Goal: Task Accomplishment & Management: Manage account settings

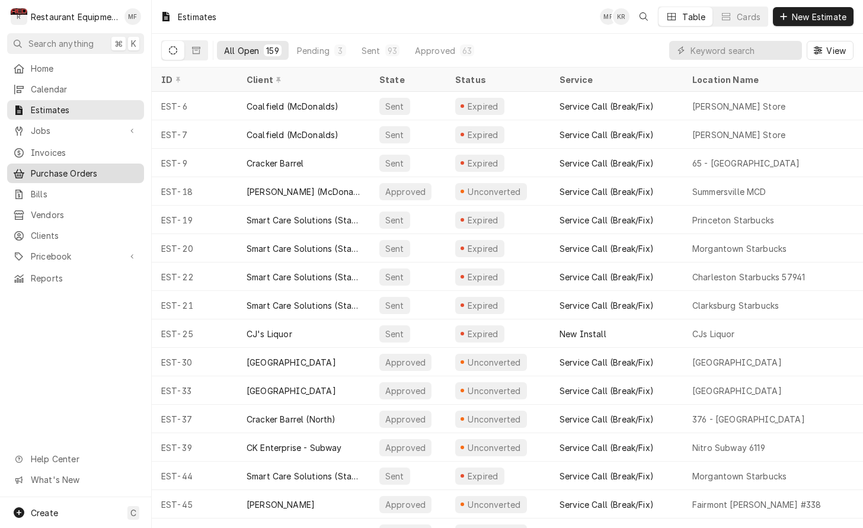
click at [88, 170] on span "Purchase Orders" at bounding box center [84, 173] width 107 height 12
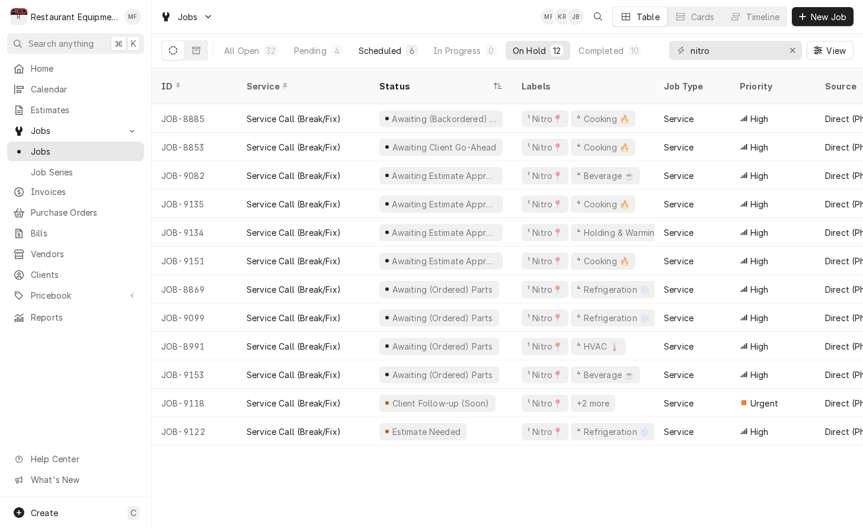
click at [388, 58] on button "Scheduled 6" at bounding box center [389, 50] width 74 height 19
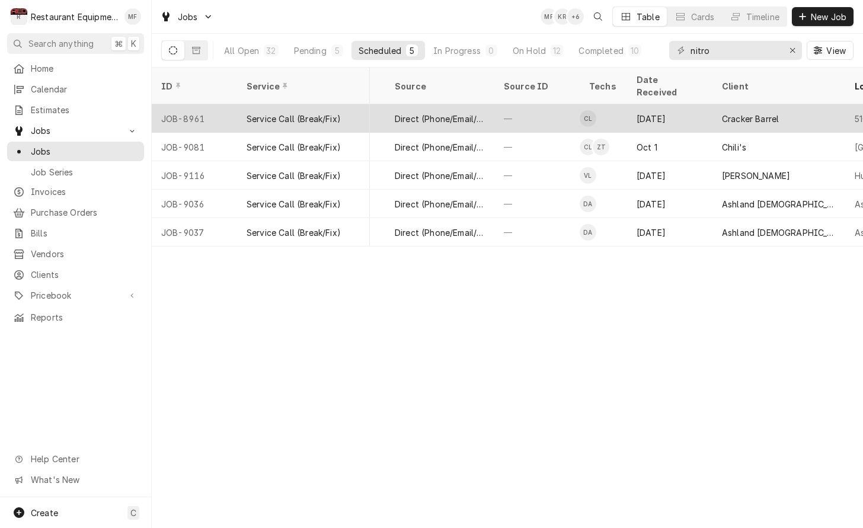
click at [779, 113] on div "Cracker Barrel" at bounding box center [750, 119] width 57 height 12
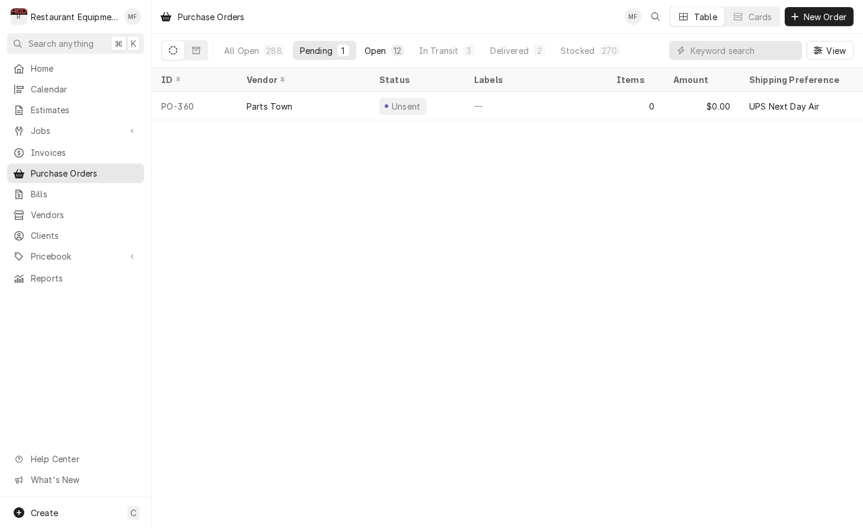
click at [378, 43] on button "Open 12" at bounding box center [384, 50] width 53 height 19
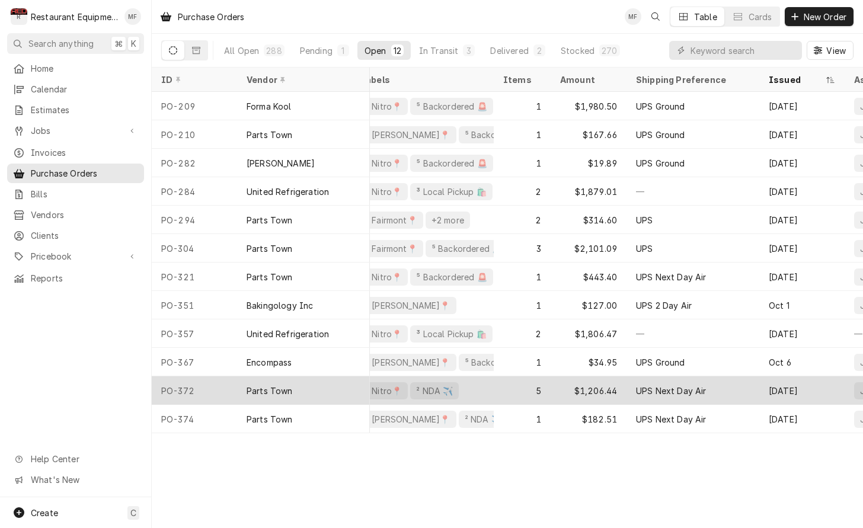
scroll to position [0, 114]
click at [709, 382] on div "UPS Next Day Air" at bounding box center [692, 391] width 133 height 28
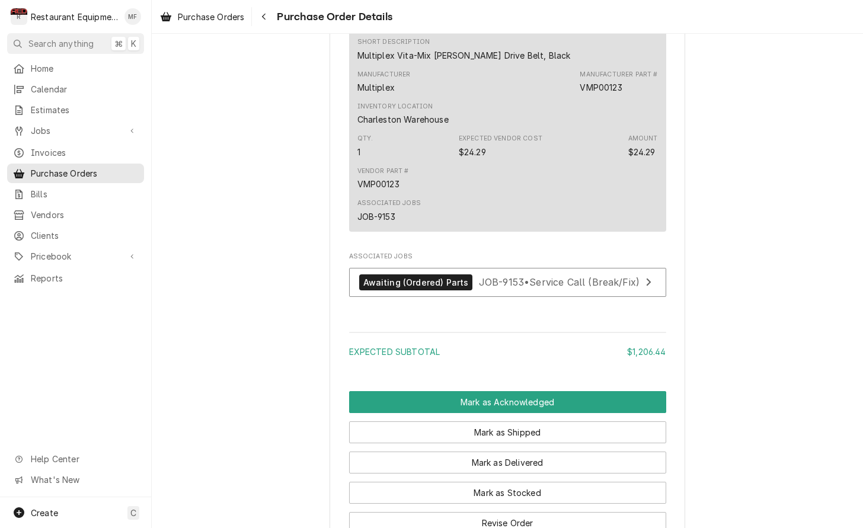
scroll to position [1497, 0]
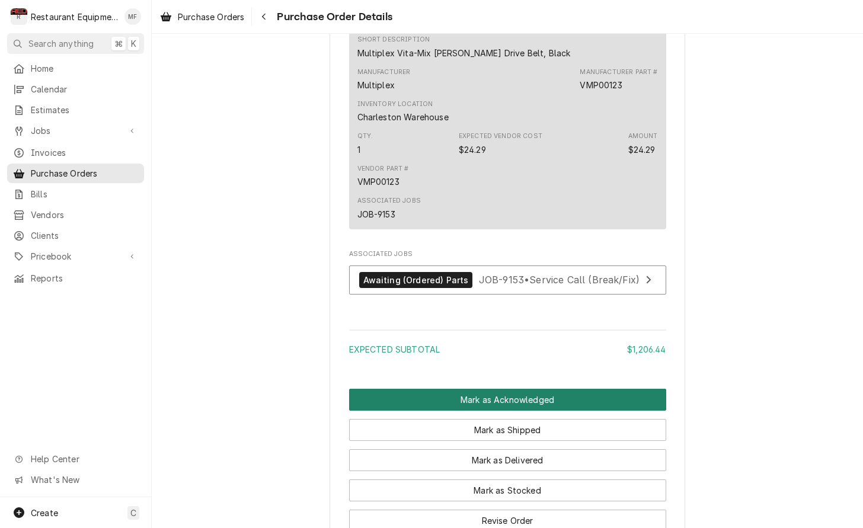
click at [648, 409] on button "Mark as Acknowledged" at bounding box center [507, 400] width 317 height 22
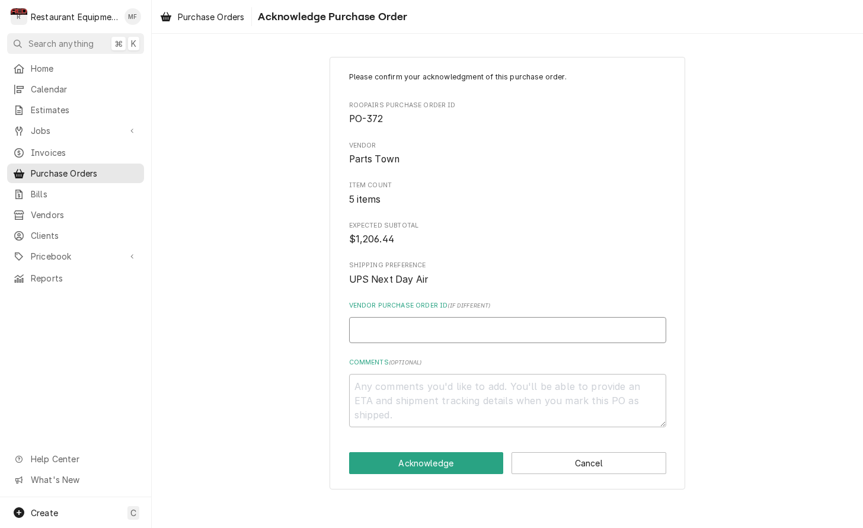
click at [626, 330] on input "Vendor Purchase Order ID ( if different )" at bounding box center [507, 330] width 317 height 26
type textarea "x"
type input "0"
type textarea "x"
type input "05"
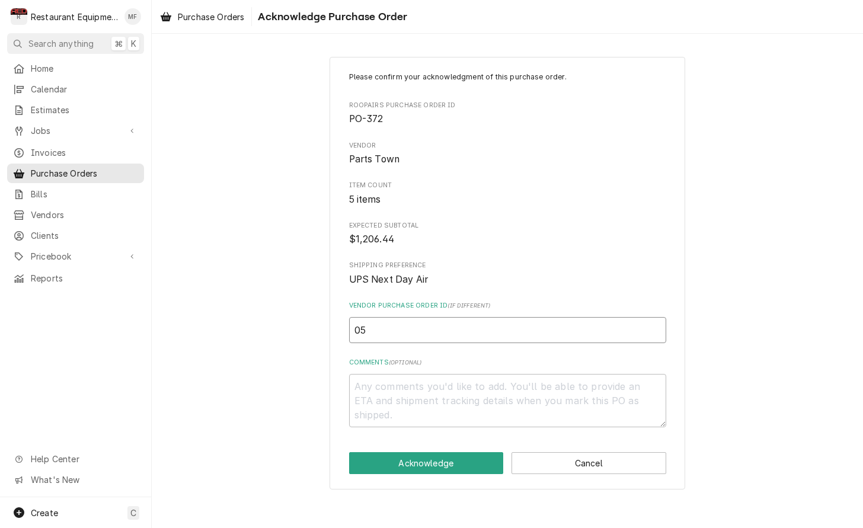
type textarea "x"
type input "050"
type textarea "x"
type input "0506"
type textarea "x"
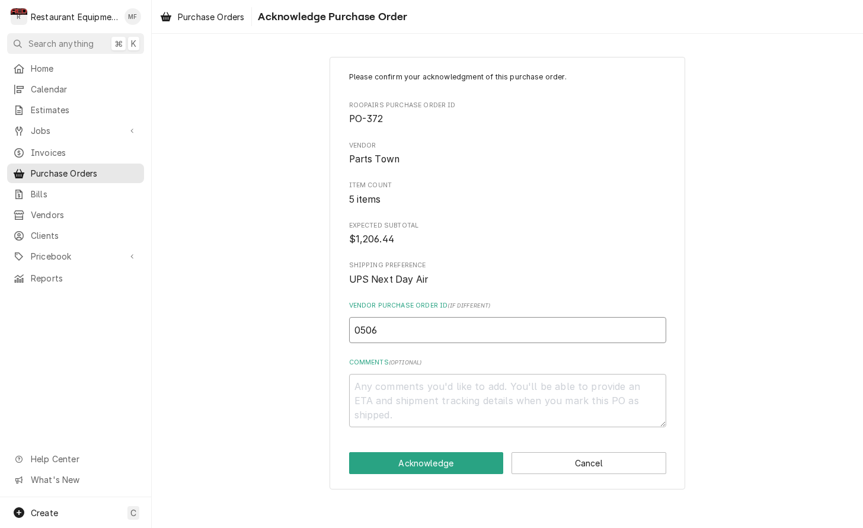
type input "05068"
type textarea "x"
type input "050680"
type textarea "x"
type input "0506802"
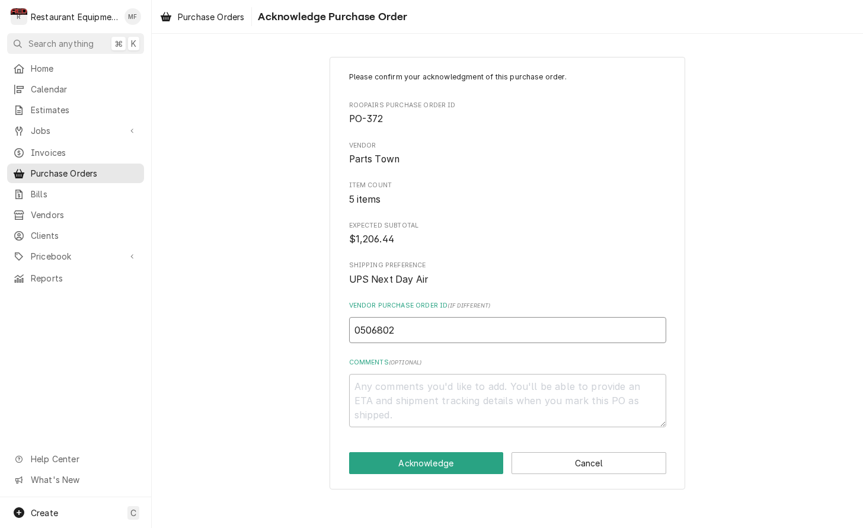
type textarea "x"
type input "05068026"
type textarea "x"
type input "050680261"
type textarea "x"
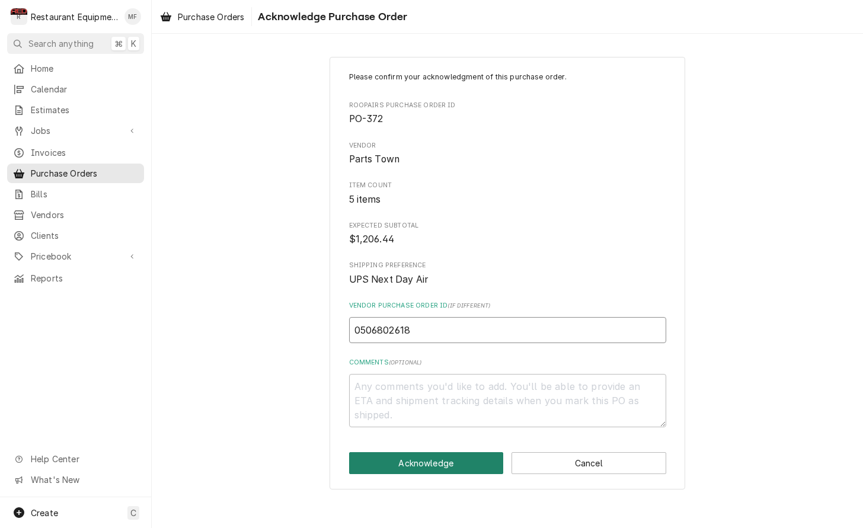
type input "0506802618"
click at [476, 452] on button "Acknowledge" at bounding box center [426, 463] width 155 height 22
type textarea "x"
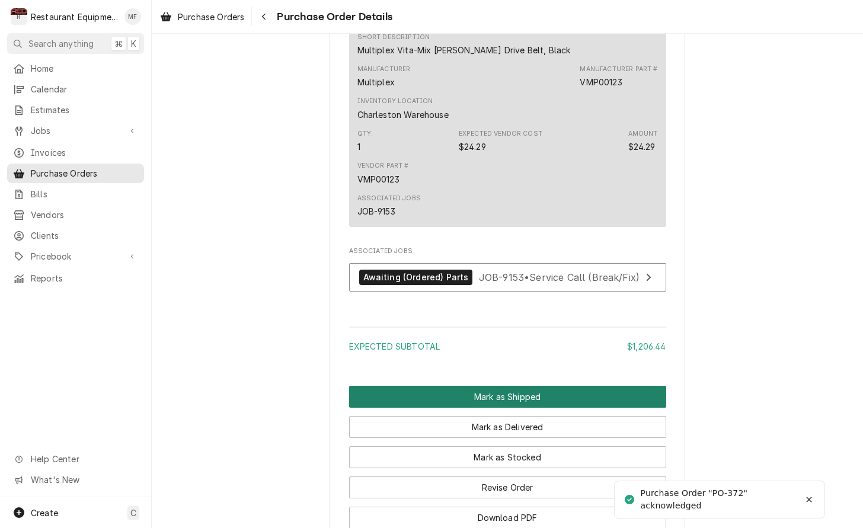
scroll to position [1540, 0]
click at [573, 404] on button "Mark as Shipped" at bounding box center [507, 396] width 317 height 22
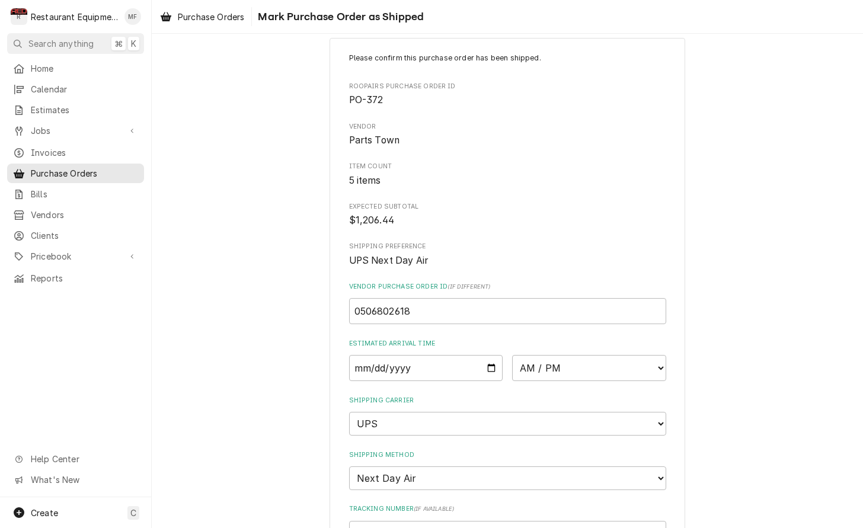
scroll to position [31, 0]
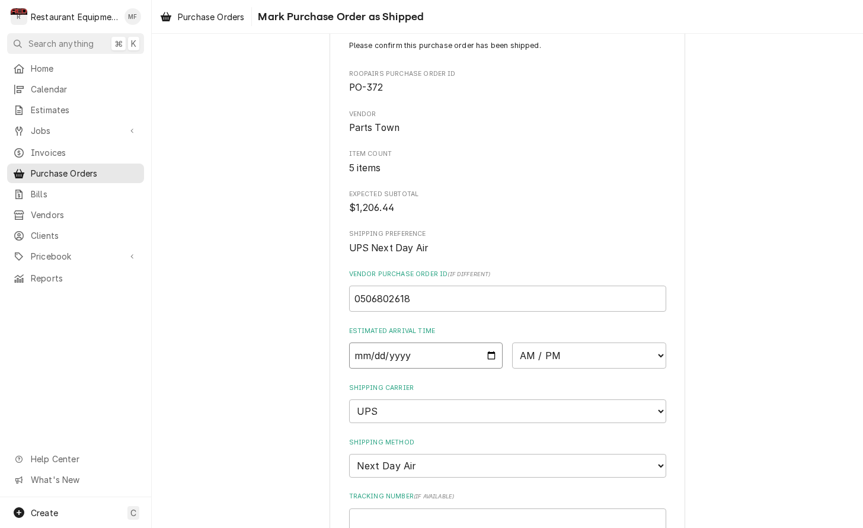
click at [454, 351] on input "Date" at bounding box center [426, 356] width 154 height 26
type input "2025-10-10"
type textarea "x"
select select "10:30:00"
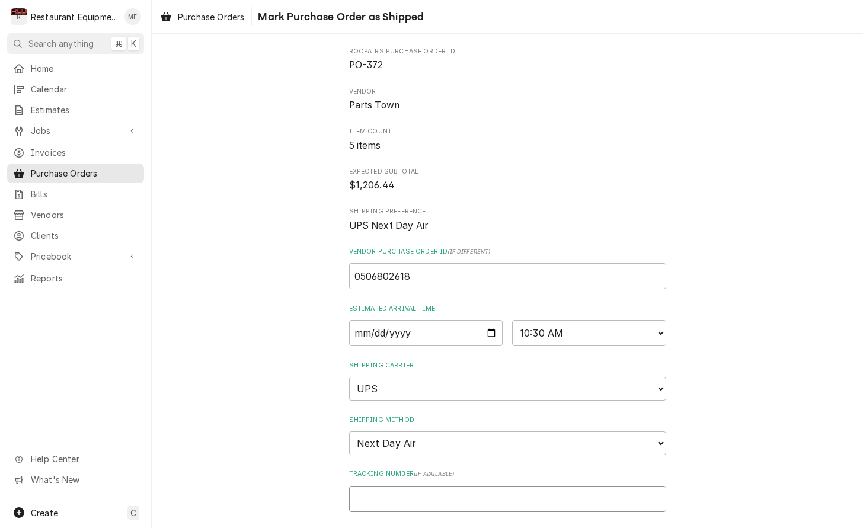
click at [619, 486] on input "Tracking Number ( if available )" at bounding box center [507, 499] width 317 height 26
type textarea "x"
type input "1"
type textarea "x"
type input "1Z"
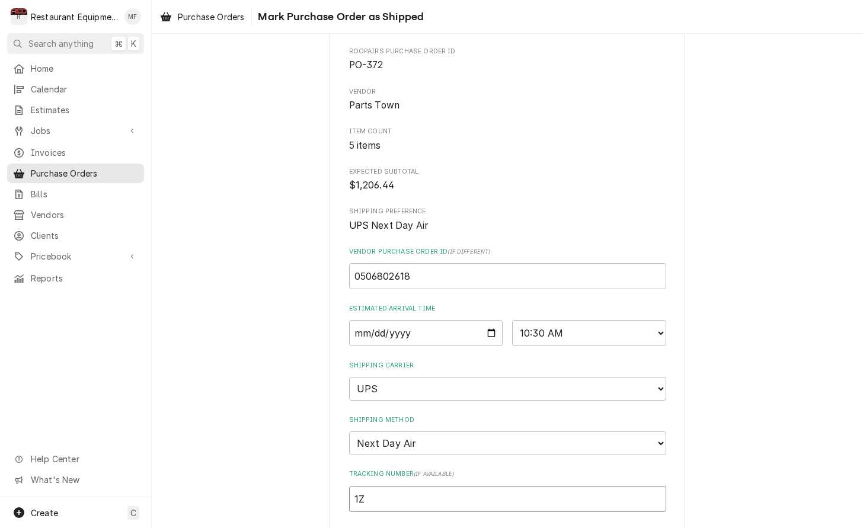
type textarea "x"
type input "1Z6"
type textarea "x"
type input "1Z62"
type textarea "x"
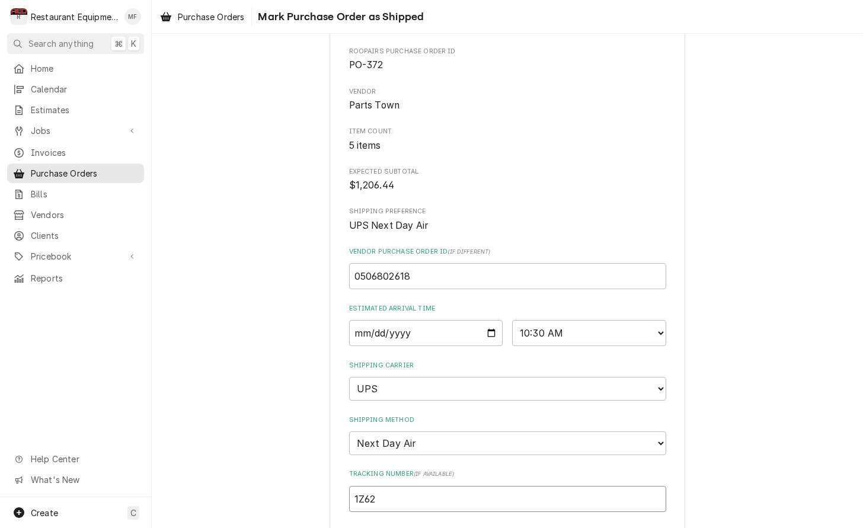
type input "1Z625"
type textarea "x"
type input "1Z6254"
type textarea "x"
type input "1Z62545"
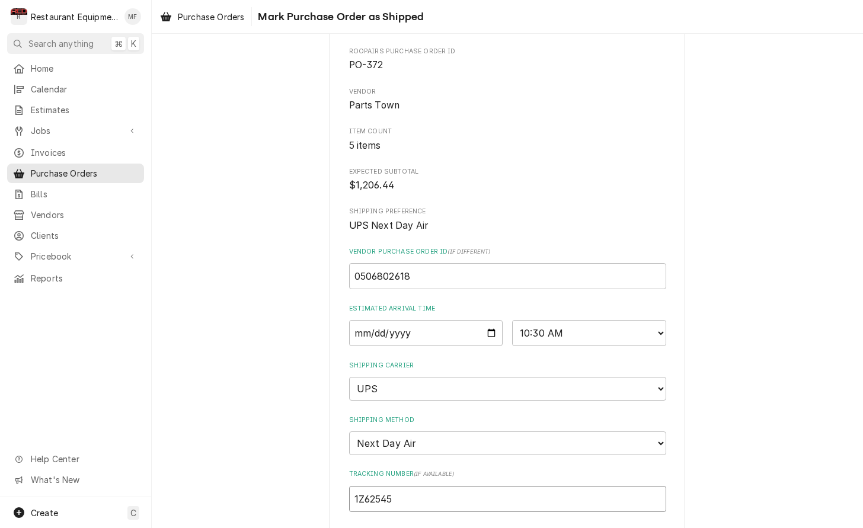
type textarea "x"
type input "1Z625455"
type textarea "x"
type input "1Z6254550"
type textarea "x"
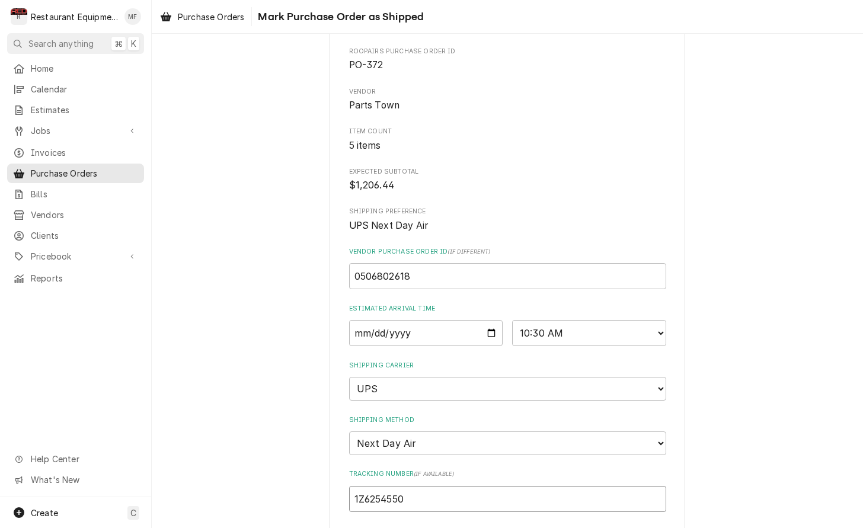
type input "1Z62545501"
type textarea "x"
type input "1Z625455011"
type textarea "x"
type input "1Z6254550110"
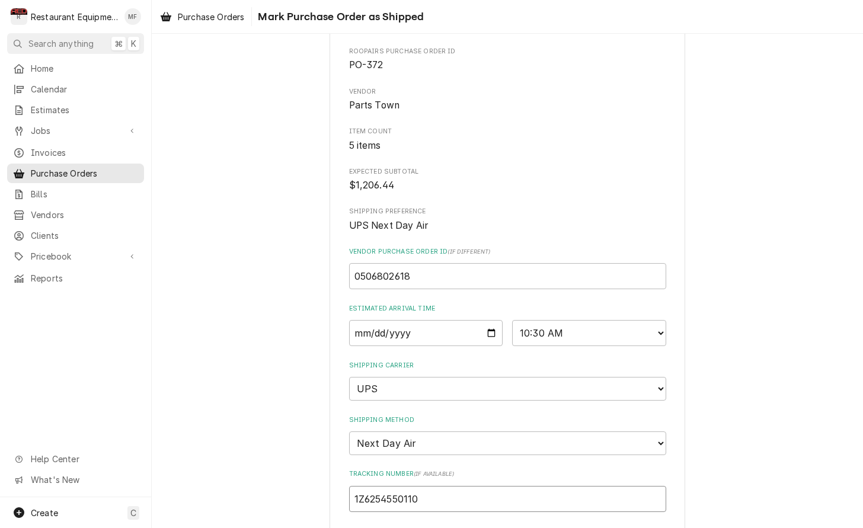
type textarea "x"
type input "1Z62545501109"
type textarea "x"
type input "1Z625455011093"
type textarea "x"
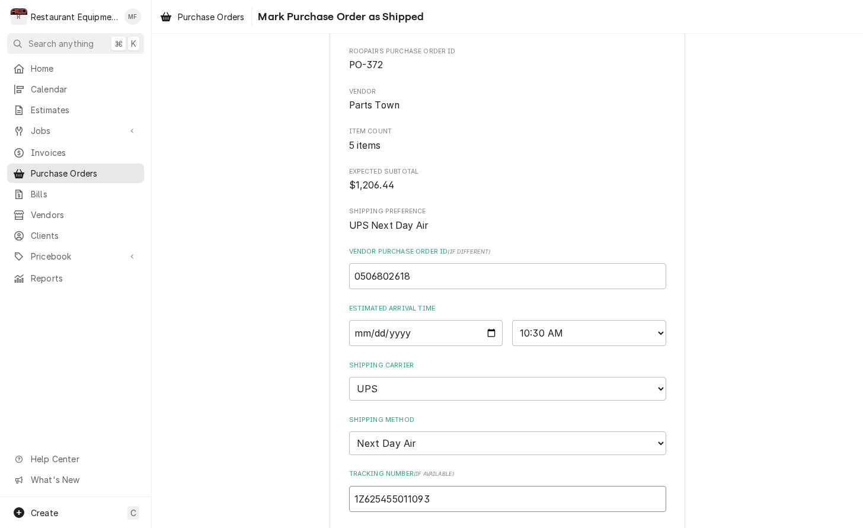
type input "1Z6254550110932"
type textarea "x"
type input "1Z62545501109323"
type textarea "x"
type input "1Z625455011093239"
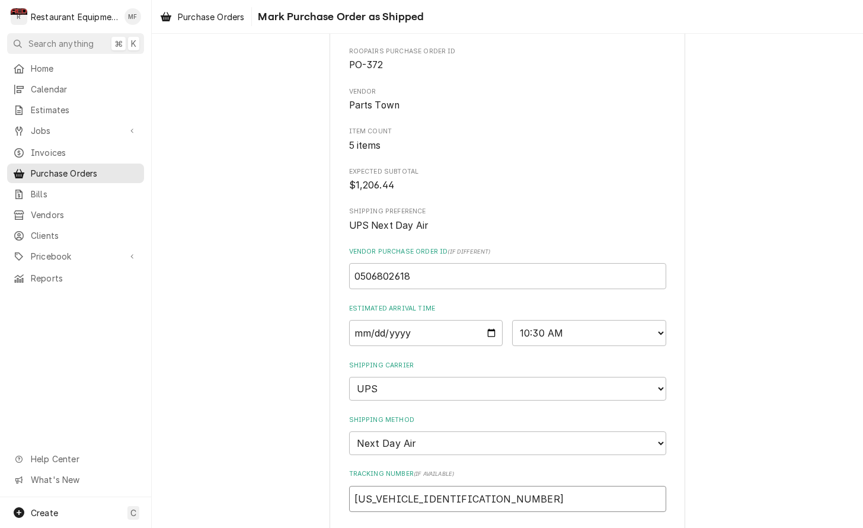
type textarea "x"
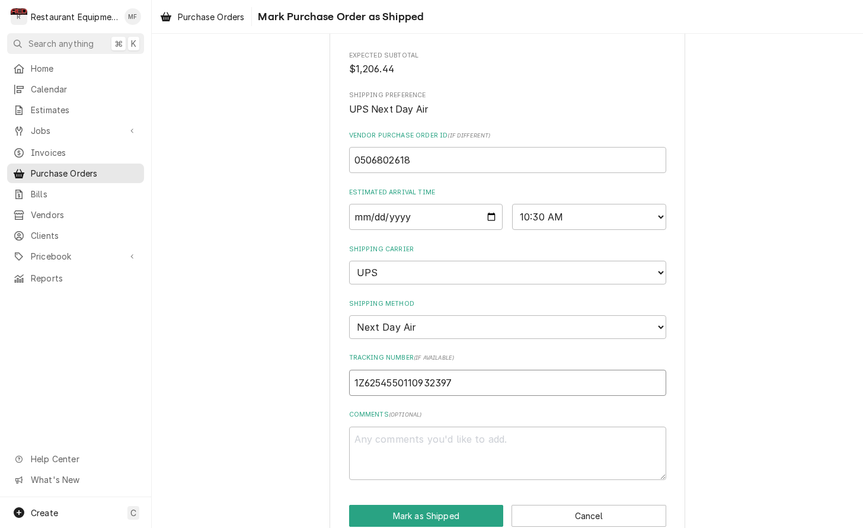
scroll to position [170, 0]
type input "1Z6254550110932397"
click at [476, 506] on button "Mark as Shipped" at bounding box center [426, 517] width 155 height 22
type textarea "x"
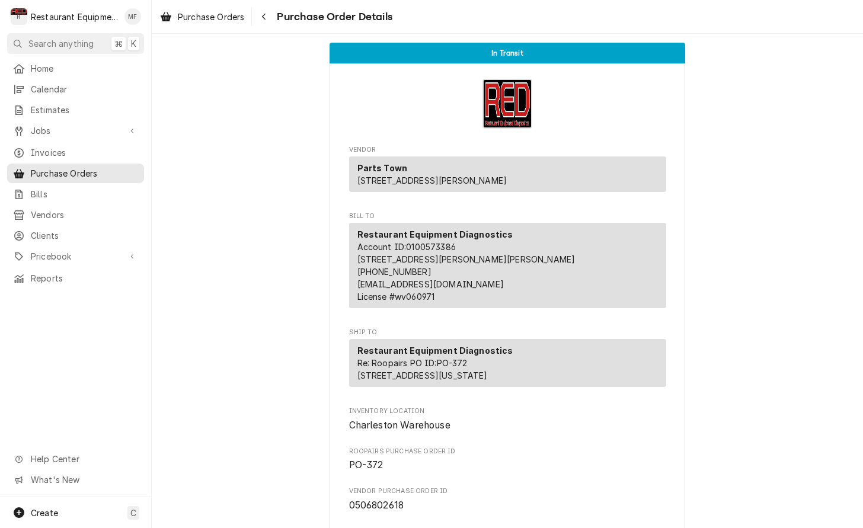
click at [312, 2] on div "Purchase Orders Purchase Order Details" at bounding box center [508, 16] width 712 height 33
click at [267, 23] on button "Navigate back" at bounding box center [263, 16] width 19 height 19
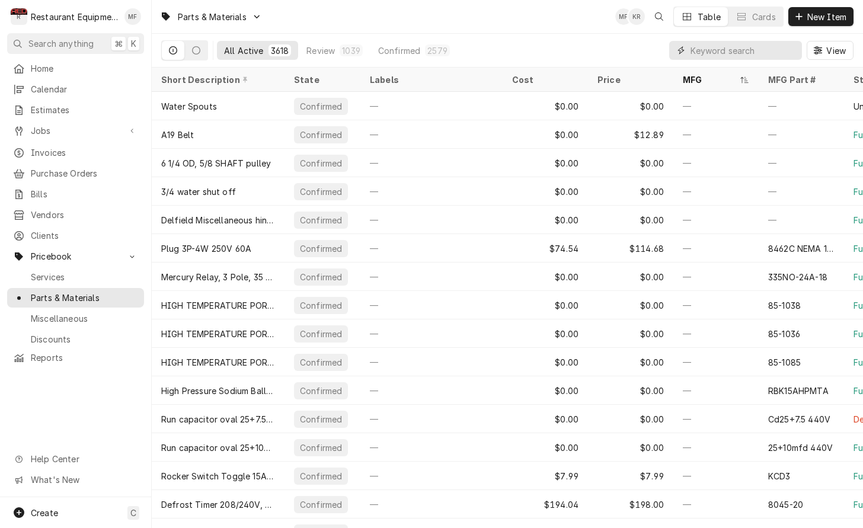
click at [764, 58] on input "Dynamic Content Wrapper" at bounding box center [744, 50] width 106 height 19
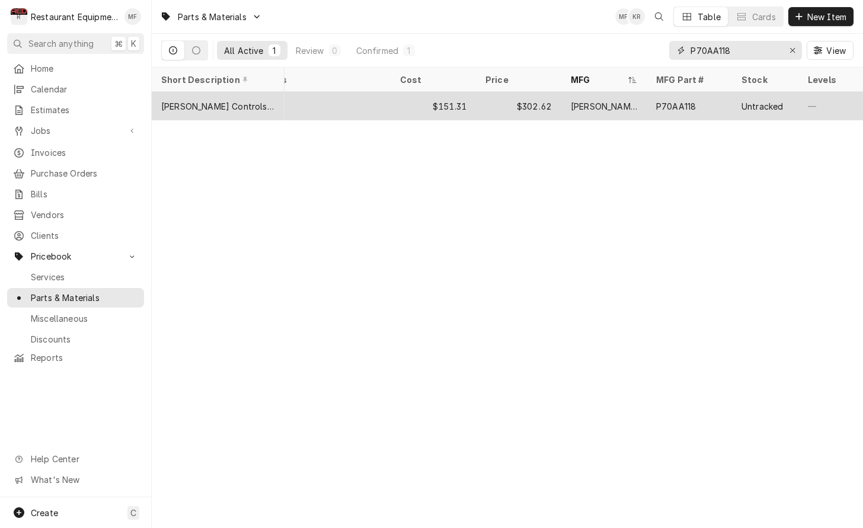
scroll to position [0, 113]
type input "P70AA118"
click at [499, 102] on div "$302.62" at bounding box center [518, 106] width 85 height 28
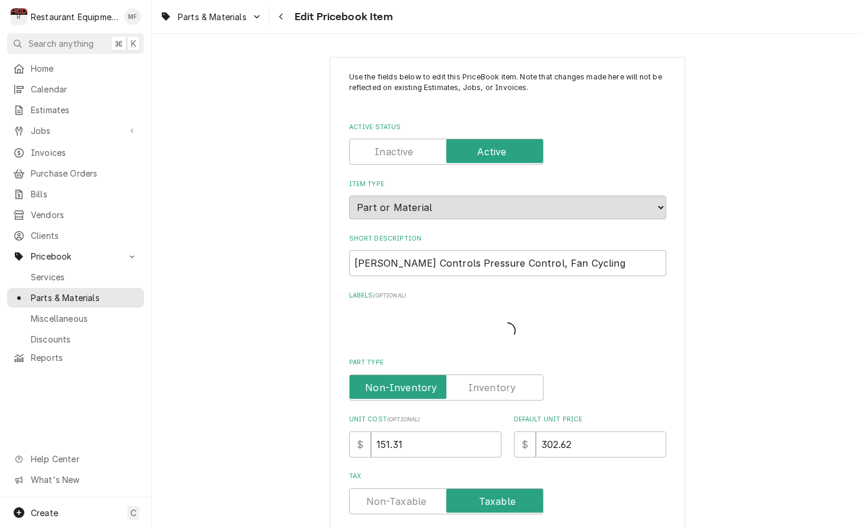
type textarea "x"
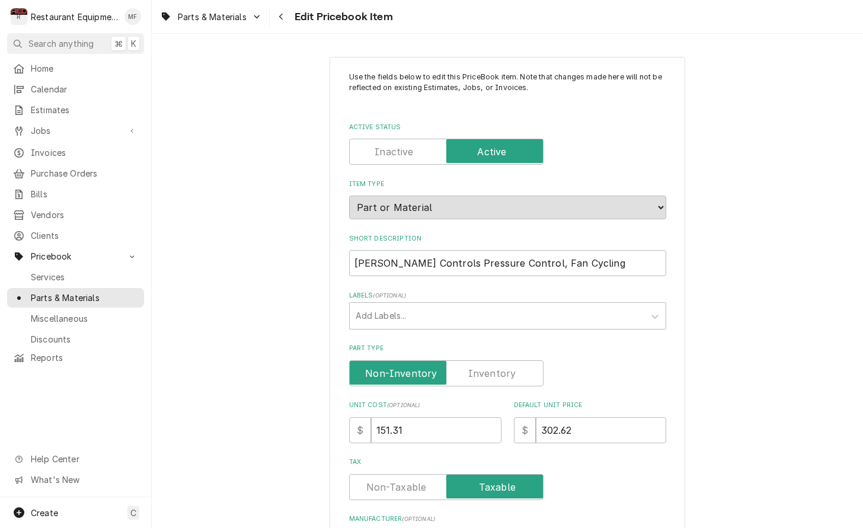
scroll to position [12, 0]
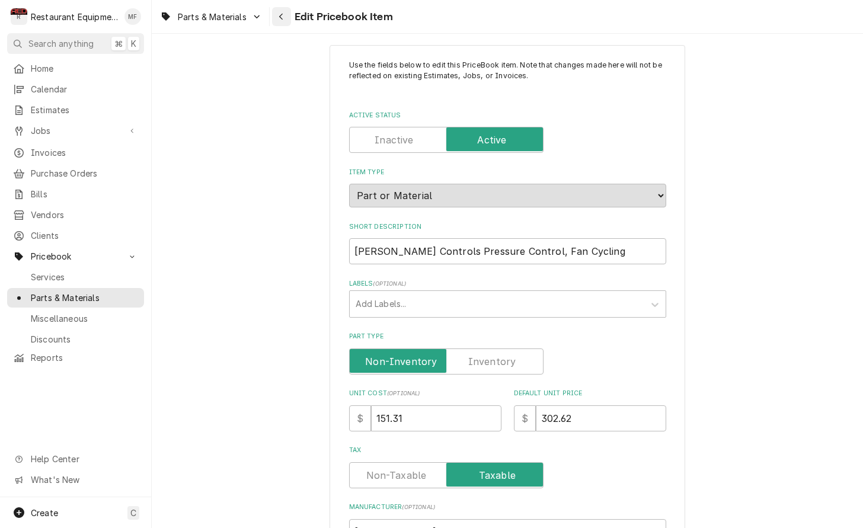
click at [283, 21] on div "Navigate back" at bounding box center [282, 17] width 12 height 12
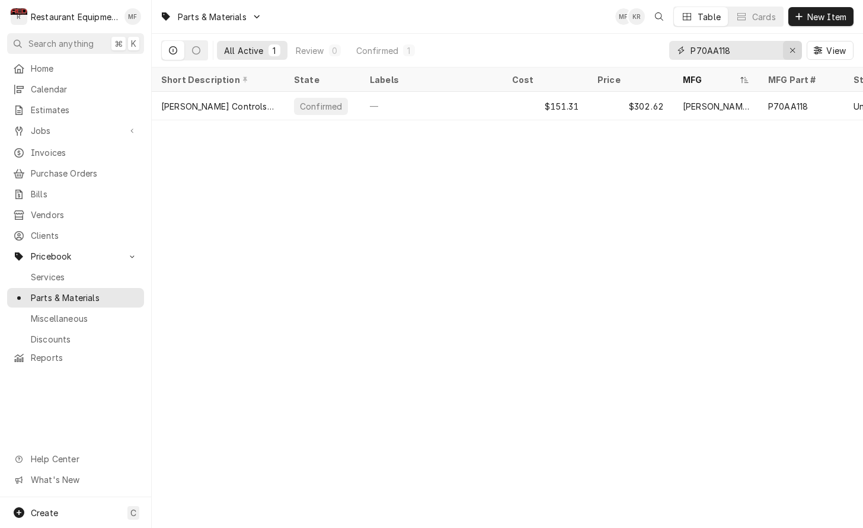
click at [785, 50] on button "Erase input" at bounding box center [792, 50] width 19 height 19
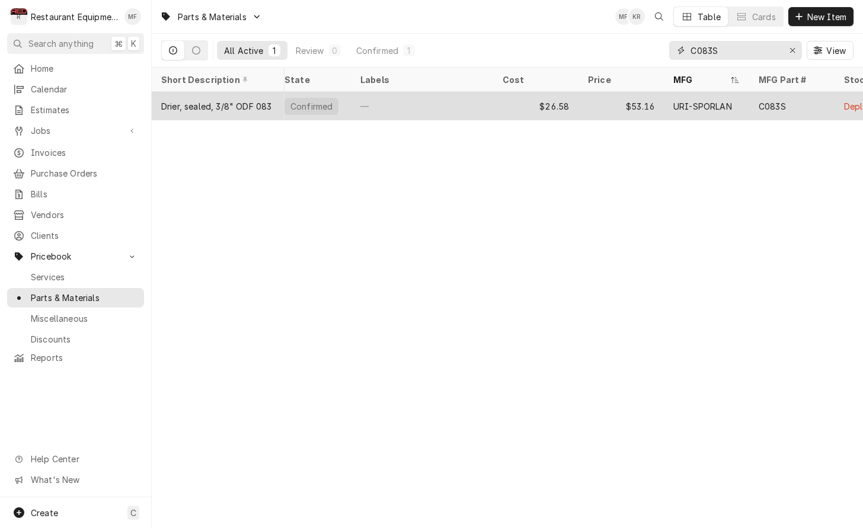
scroll to position [0, 15]
type input "C083S"
click at [718, 100] on div "URI-SPORLAN" at bounding box center [697, 106] width 59 height 12
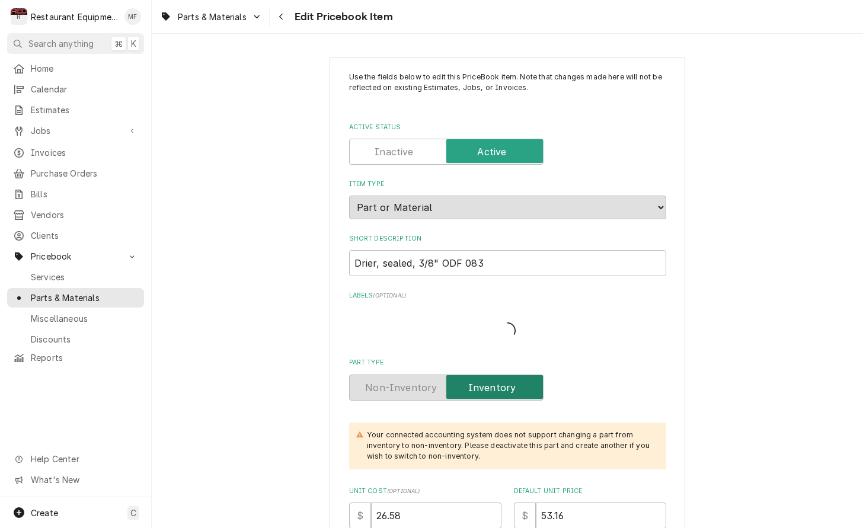
type textarea "x"
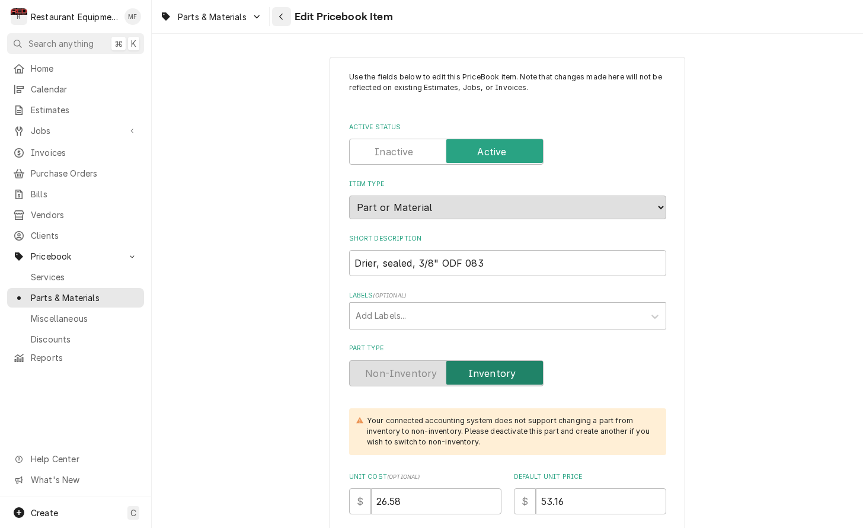
click at [282, 15] on icon "Navigate back" at bounding box center [281, 16] width 5 height 8
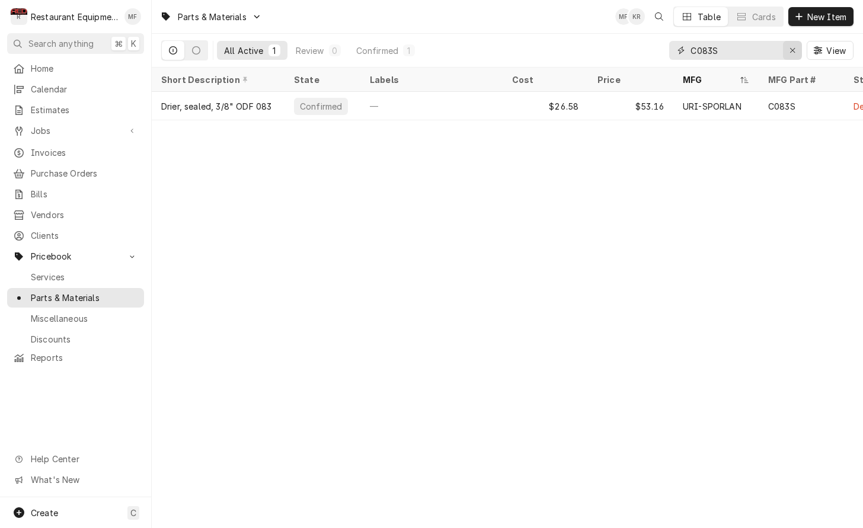
click at [789, 47] on div "Erase input" at bounding box center [793, 50] width 12 height 12
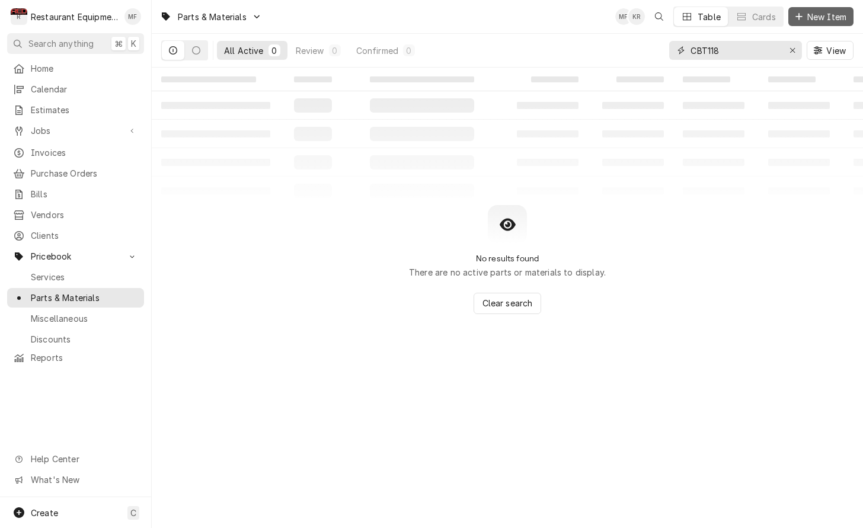
type input "CBT118"
click at [841, 20] on span "New Item" at bounding box center [827, 17] width 44 height 12
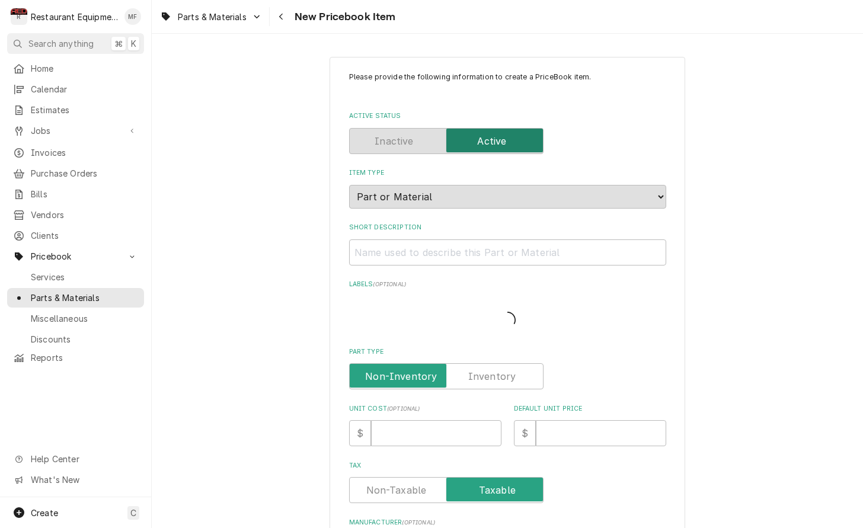
type textarea "x"
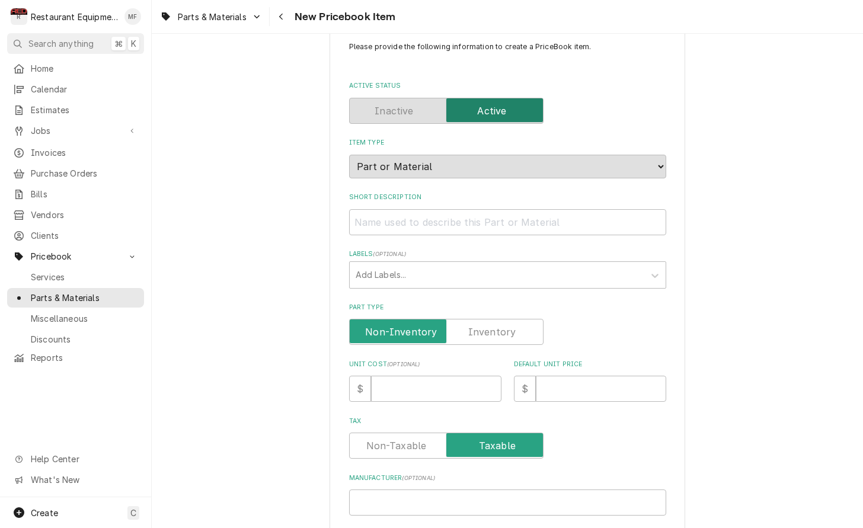
scroll to position [33, 0]
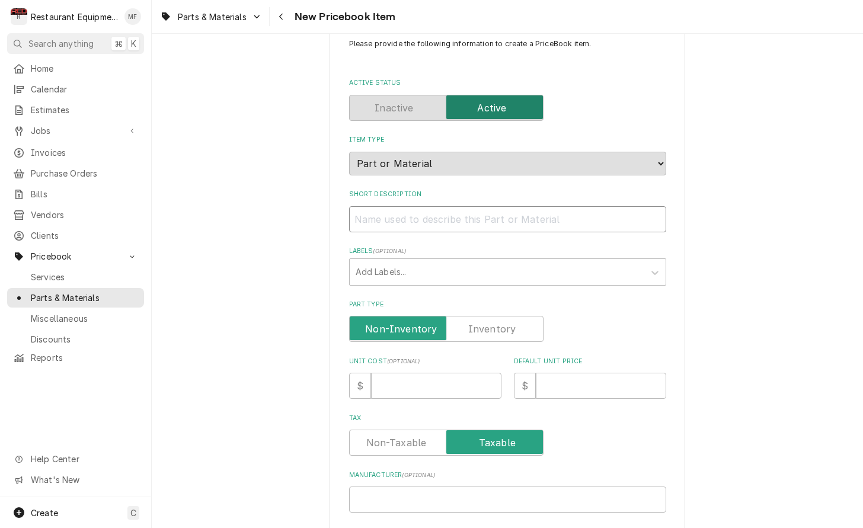
click at [537, 206] on input "Short Description" at bounding box center [507, 219] width 317 height 26
paste input "Access fitting, solder tee, 1-1/8" OD, 1/pack"
type input "Access fitting, solder tee, 1-1/8" OD, 1/pack"
type textarea "x"
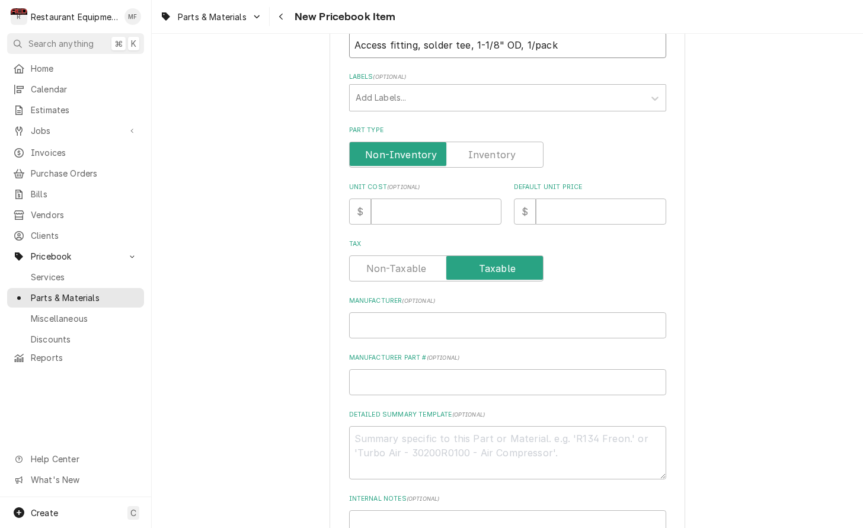
scroll to position [221, 0]
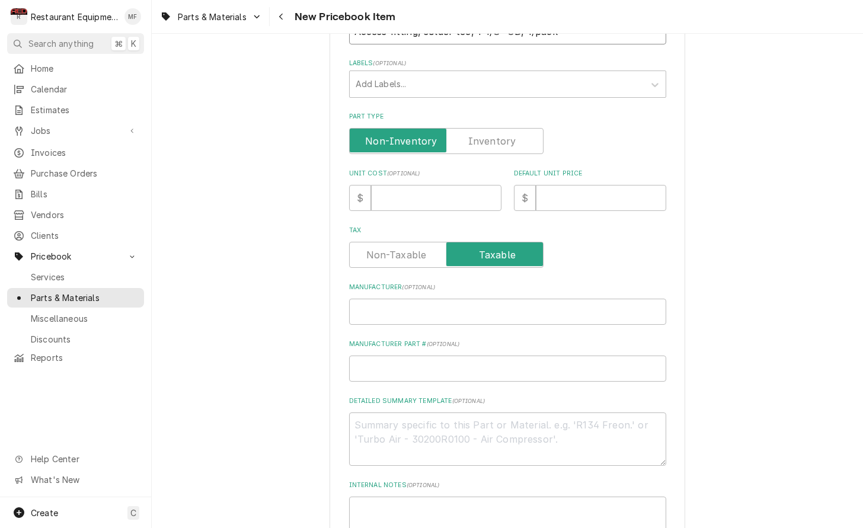
type input "Access fitting, solder tee, 1-1/8" OD, 1/pack"
drag, startPoint x: 440, startPoint y: 167, endPoint x: 436, endPoint y: 174, distance: 8.2
click at [437, 170] on div "Unit Cost ( optional ) $" at bounding box center [425, 190] width 152 height 42
click at [436, 185] on input "Unit Cost ( optional )" at bounding box center [436, 198] width 130 height 26
type input "1"
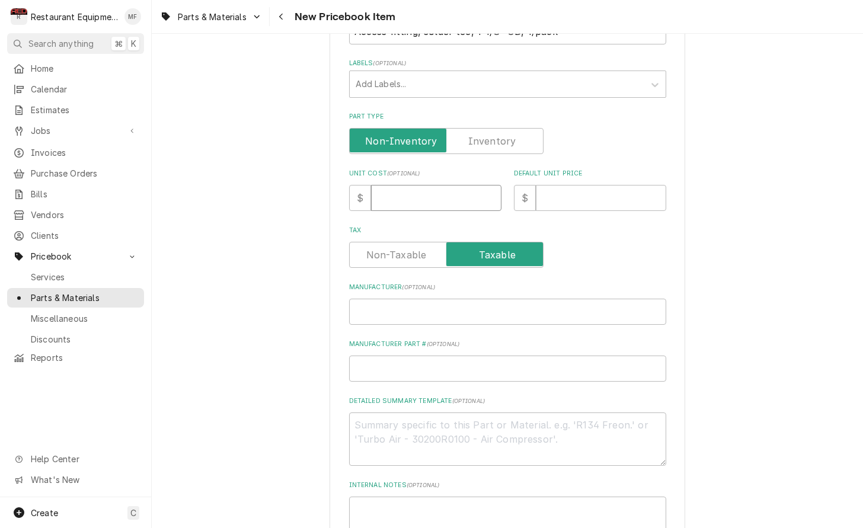
type textarea "x"
type input "17"
type textarea "x"
type input "17.3"
type textarea "x"
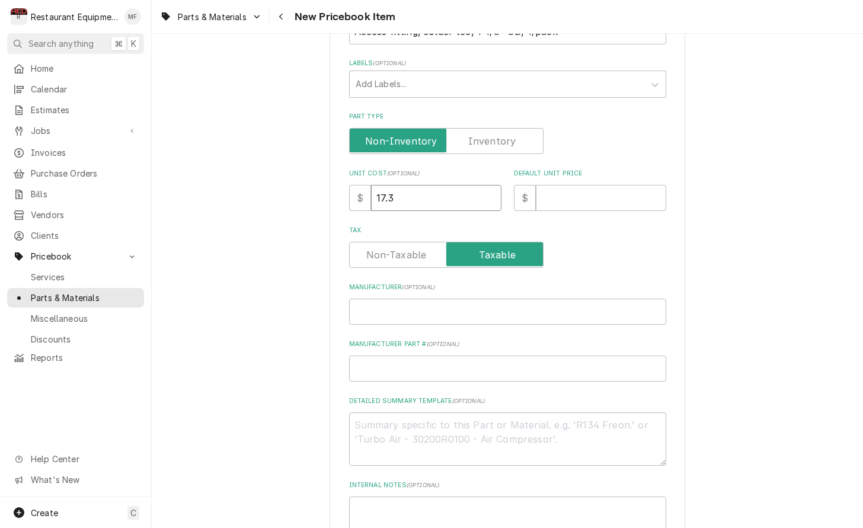
type input "17.32"
type textarea "x"
type input "17.32"
click at [586, 185] on input "Default Unit Price" at bounding box center [601, 198] width 130 height 26
type input "3"
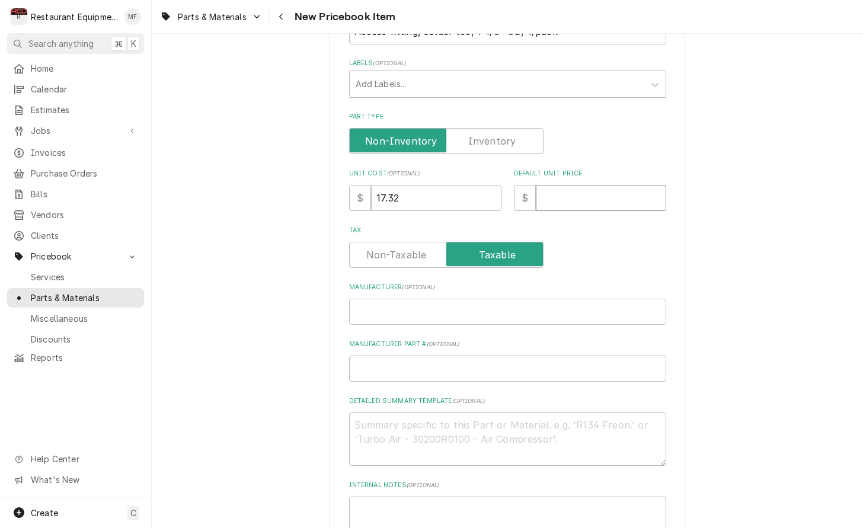
type textarea "x"
type input "34"
type textarea "x"
type input "34.6"
type textarea "x"
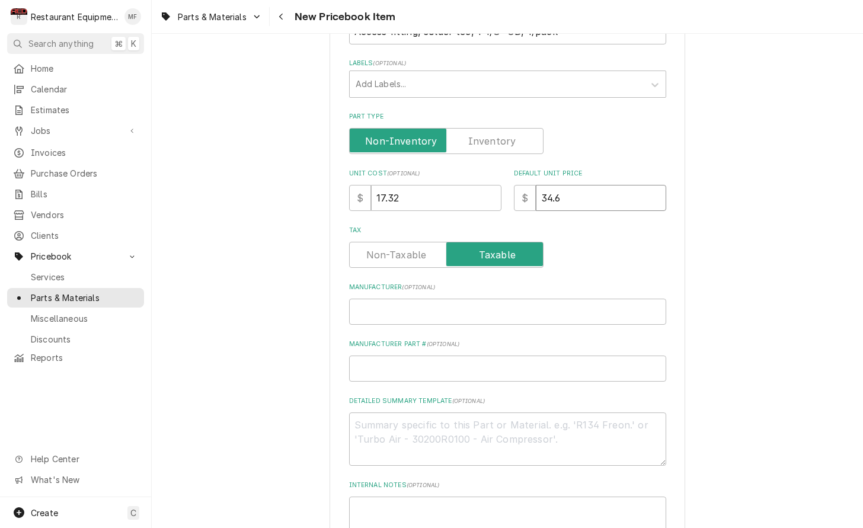
type input "34.64"
type textarea "x"
type input "34.64"
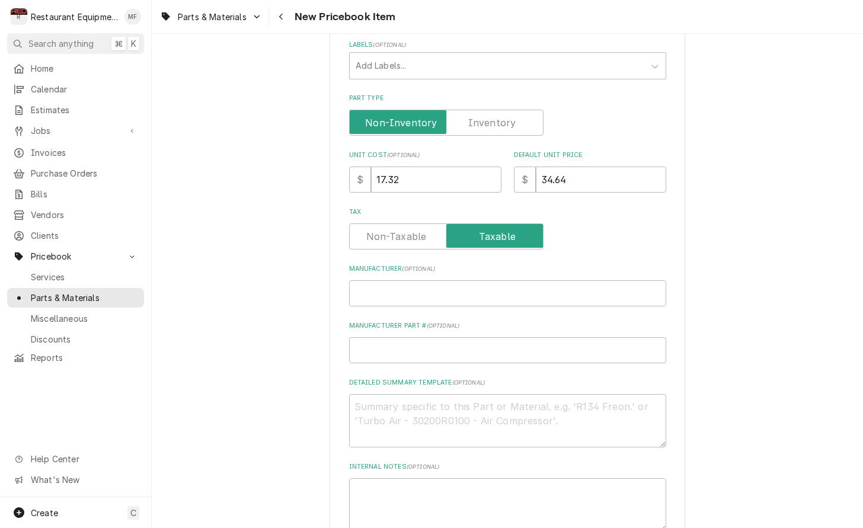
scroll to position [253, 0]
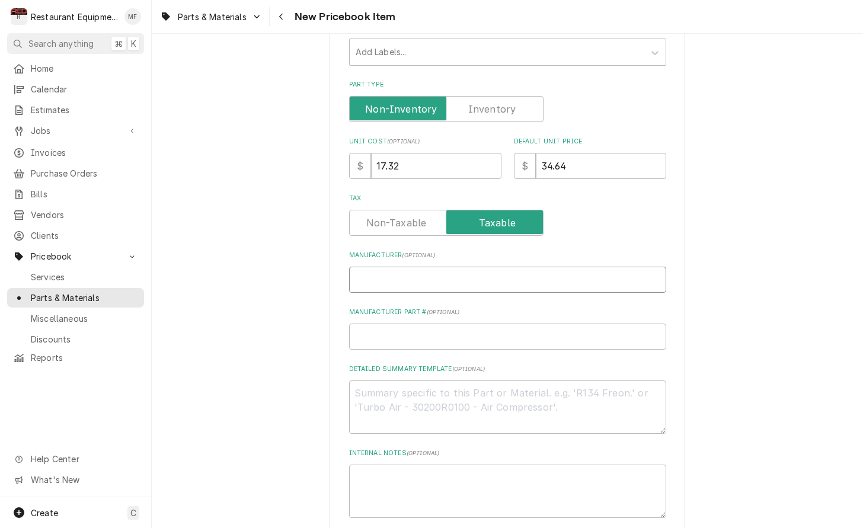
click at [487, 267] on input "Manufacturer ( optional )" at bounding box center [507, 280] width 317 height 26
type input "I"
type textarea "x"
type input "IR"
type textarea "x"
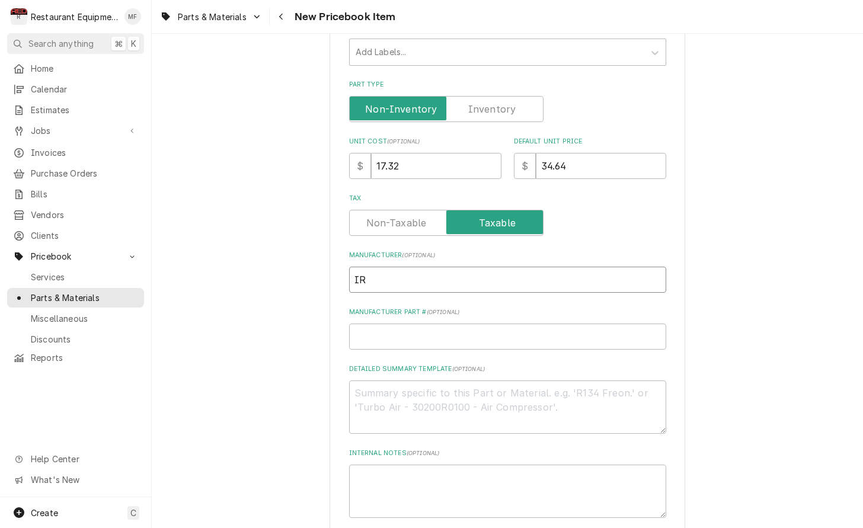
type input "IRP"
type textarea "x"
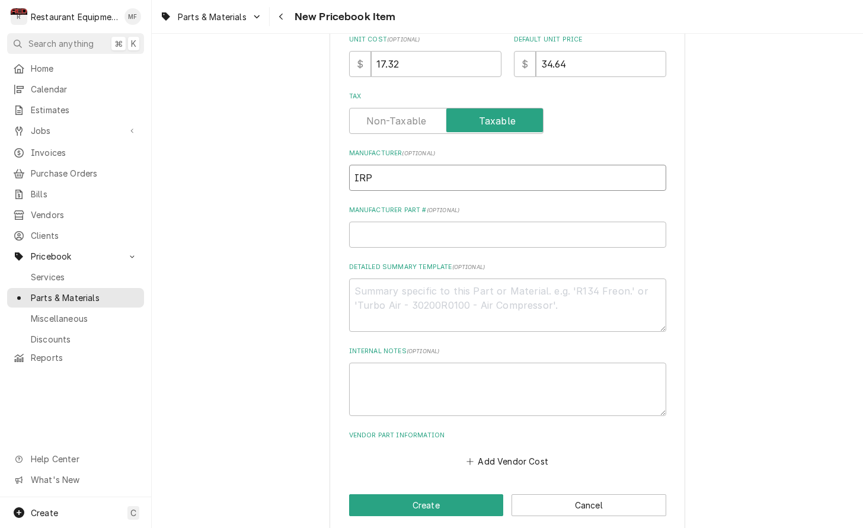
type input "IRP"
click at [498, 223] on input "Manufacturer Part # ( optional )" at bounding box center [507, 235] width 317 height 26
type input "C"
type textarea "x"
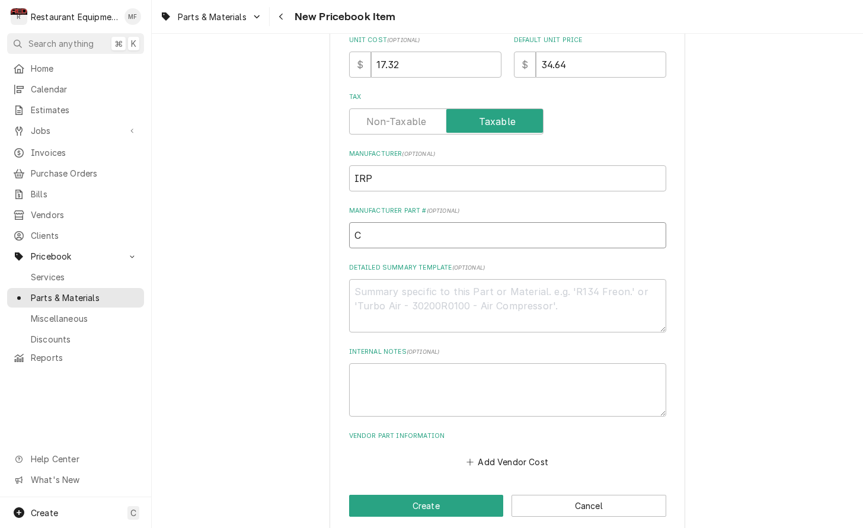
type input "CB"
type textarea "x"
type input "CBT"
type textarea "x"
type input "CBT1"
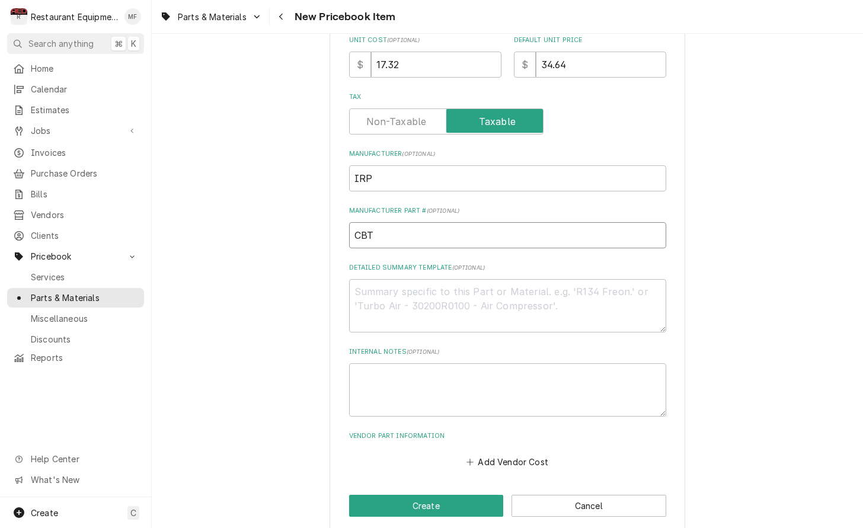
type textarea "x"
type input "CBT11"
type textarea "x"
type input "CBT118"
type textarea "x"
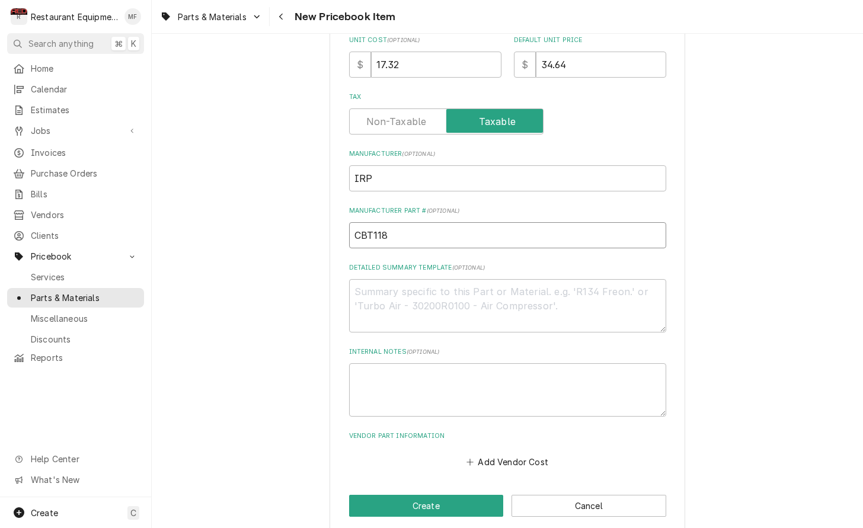
scroll to position [0, 0]
type input "CBT118"
click at [544, 454] on button "Add Vendor Cost" at bounding box center [508, 462] width 86 height 17
type textarea "x"
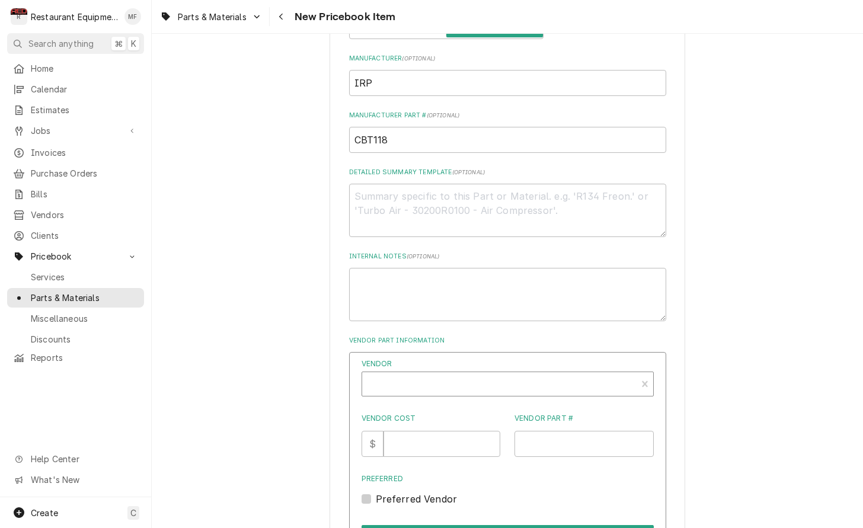
scroll to position [457, 0]
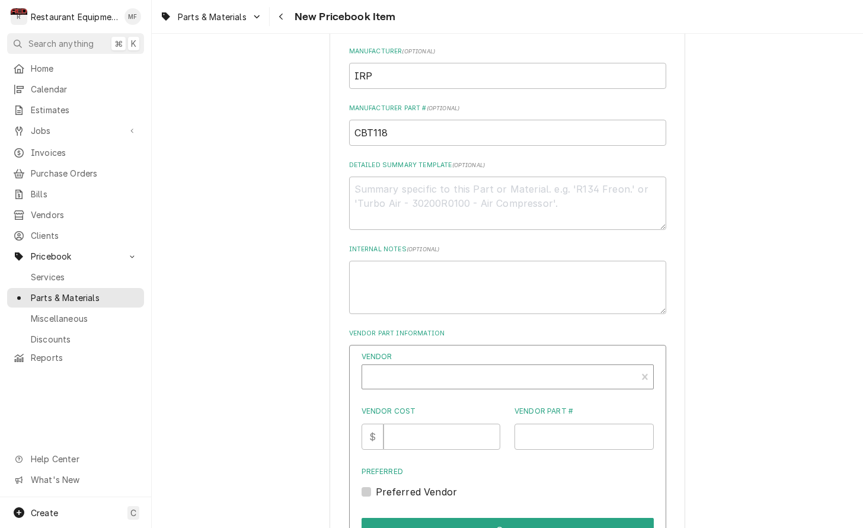
click at [490, 368] on div "Vendor" at bounding box center [499, 382] width 263 height 28
type input "united"
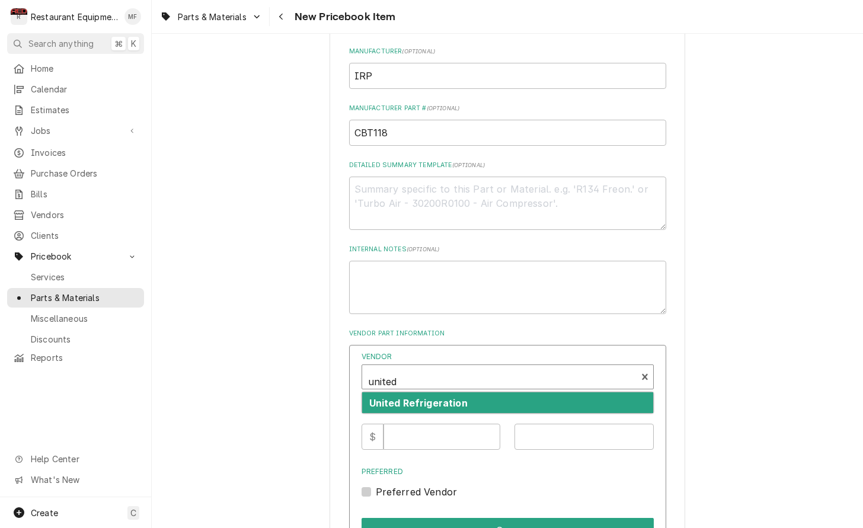
click at [498, 393] on div "United Refrigeration" at bounding box center [507, 403] width 291 height 21
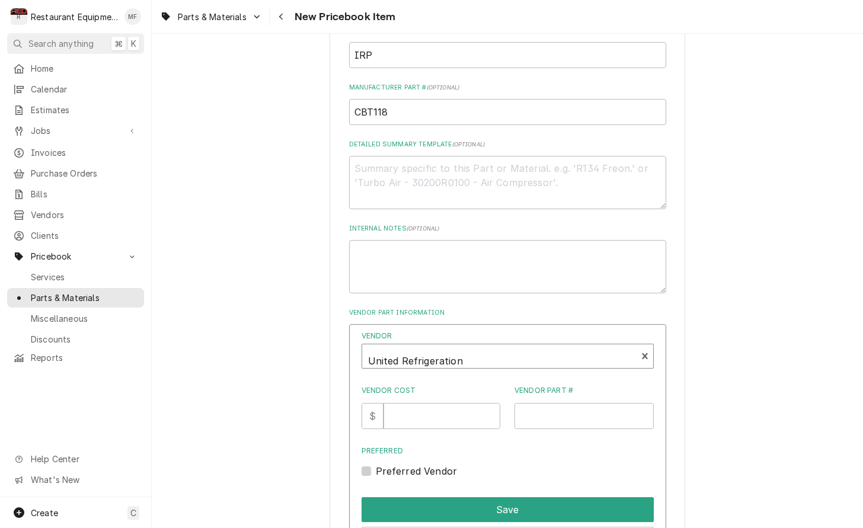
scroll to position [487, 0]
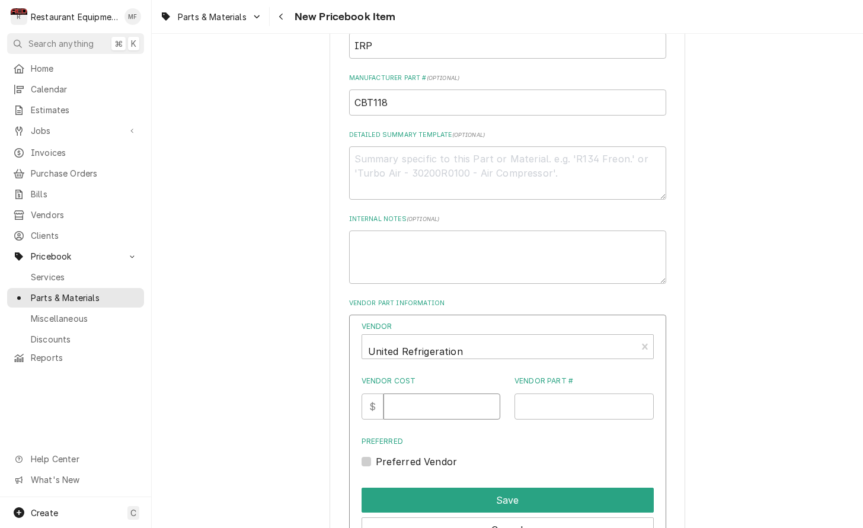
click at [456, 394] on input "Vendor Cost" at bounding box center [442, 407] width 117 height 26
type input "17.32"
click at [554, 394] on input "Vendor Part #" at bounding box center [584, 407] width 139 height 26
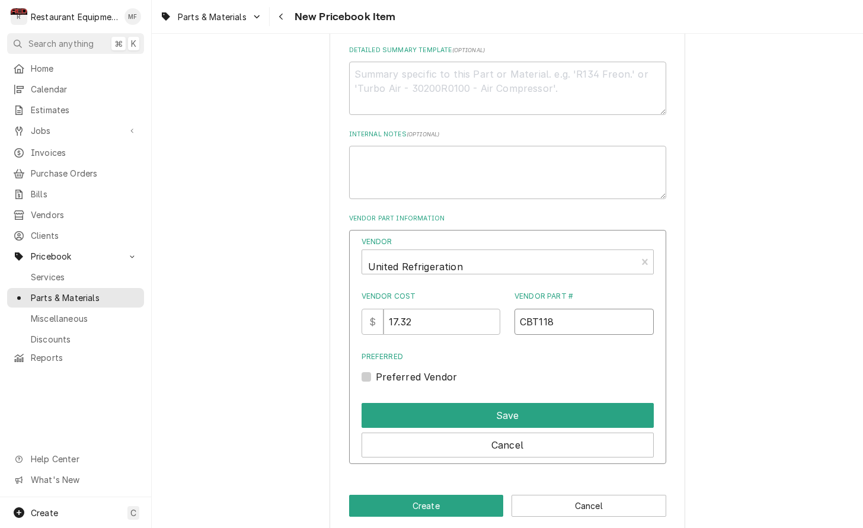
scroll to position [572, 0]
type input "CBT118"
click at [376, 371] on label "Preferred Vendor" at bounding box center [417, 378] width 82 height 14
click at [376, 371] on input "Preferred" at bounding box center [522, 384] width 292 height 26
checkbox input "true"
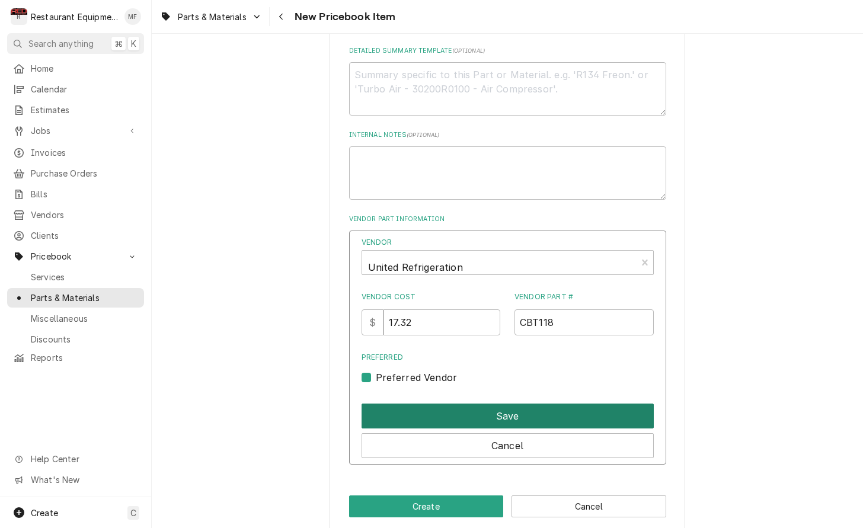
click at [452, 404] on button "Save" at bounding box center [508, 416] width 292 height 25
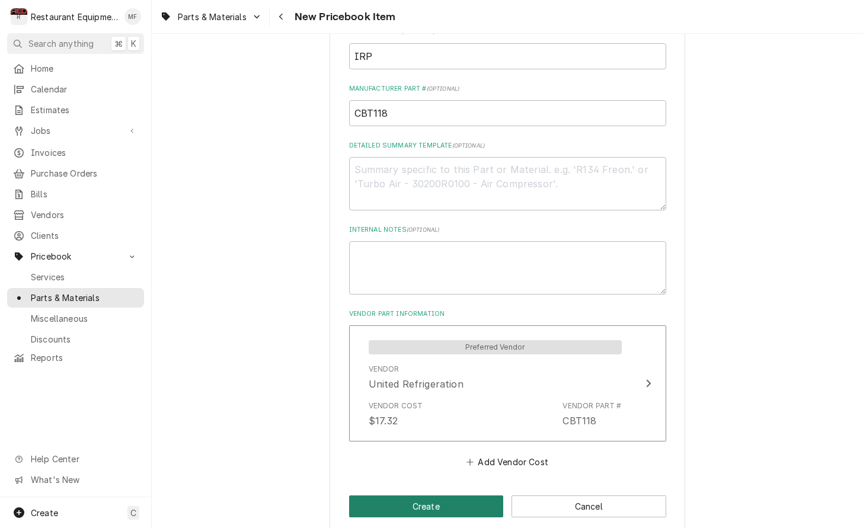
click at [467, 496] on button "Create" at bounding box center [426, 507] width 155 height 22
type textarea "x"
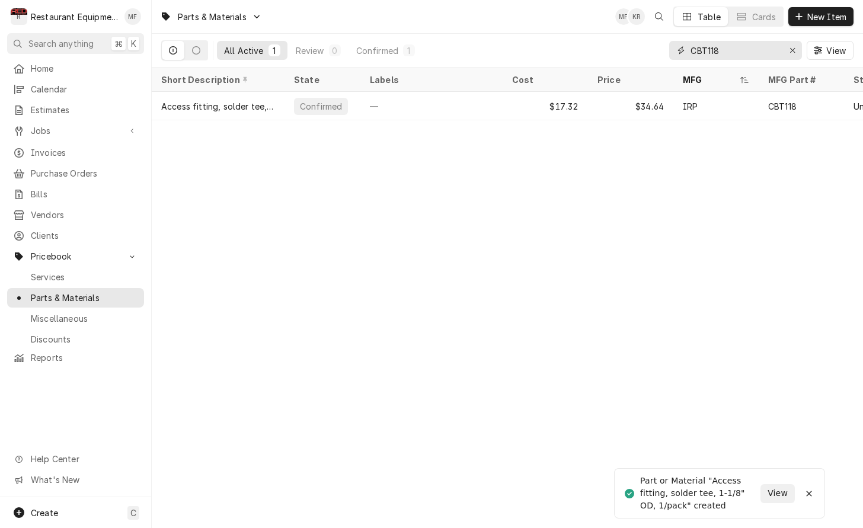
click at [795, 49] on icon "Erase input" at bounding box center [793, 50] width 7 height 8
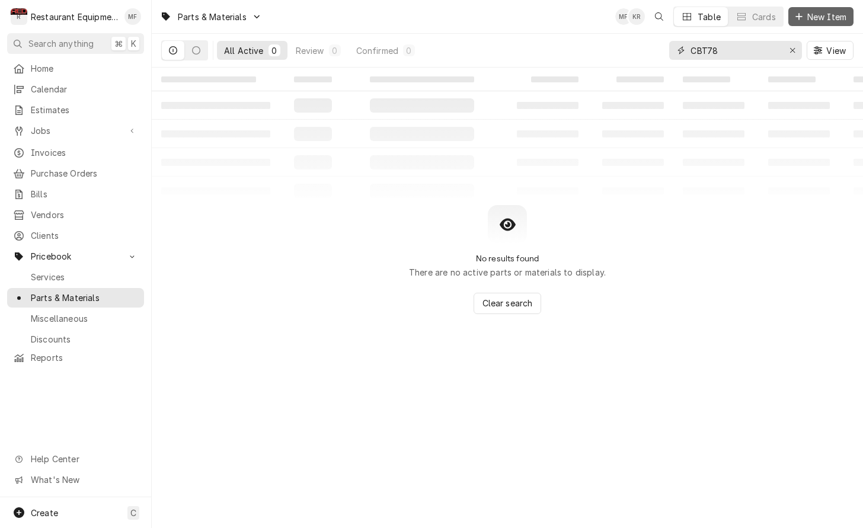
type input "CBT78"
click at [836, 12] on span "New Item" at bounding box center [827, 17] width 44 height 12
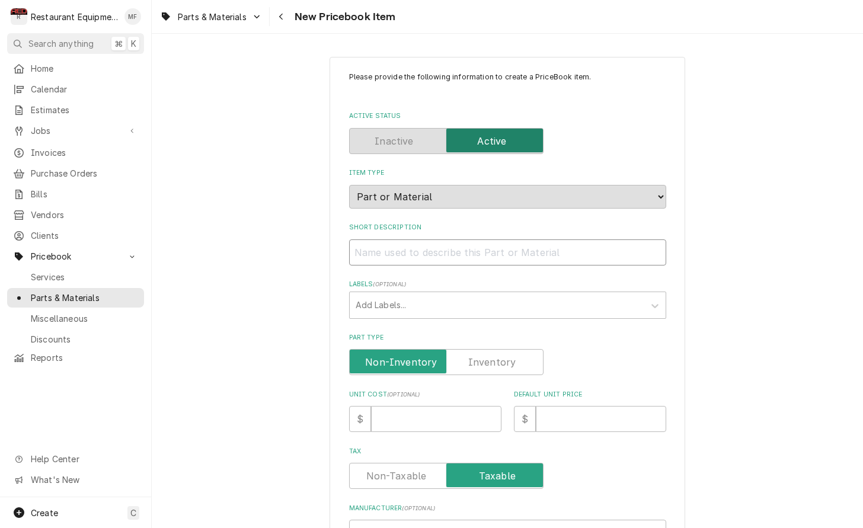
click at [492, 246] on input "Short Description" at bounding box center [507, 253] width 317 height 26
click at [485, 242] on input "Short Description" at bounding box center [507, 253] width 317 height 26
paste input "Access fitting, solder tee, 7/8" OD, 1/pack"
type textarea "x"
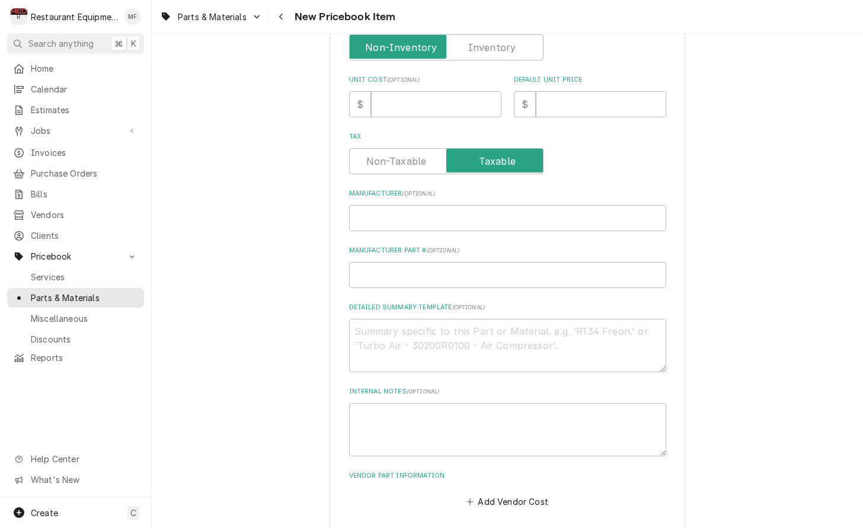
scroll to position [318, 0]
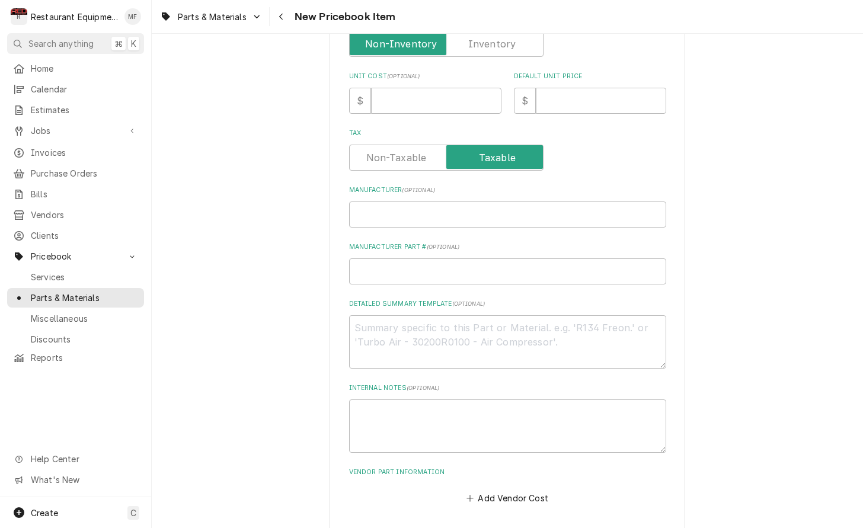
type input "Access fitting, solder tee, 7/8" OD, 1/pack"
click at [408, 95] on input "Unit Cost ( optional )" at bounding box center [436, 101] width 130 height 26
type textarea "x"
type input "1"
type textarea "x"
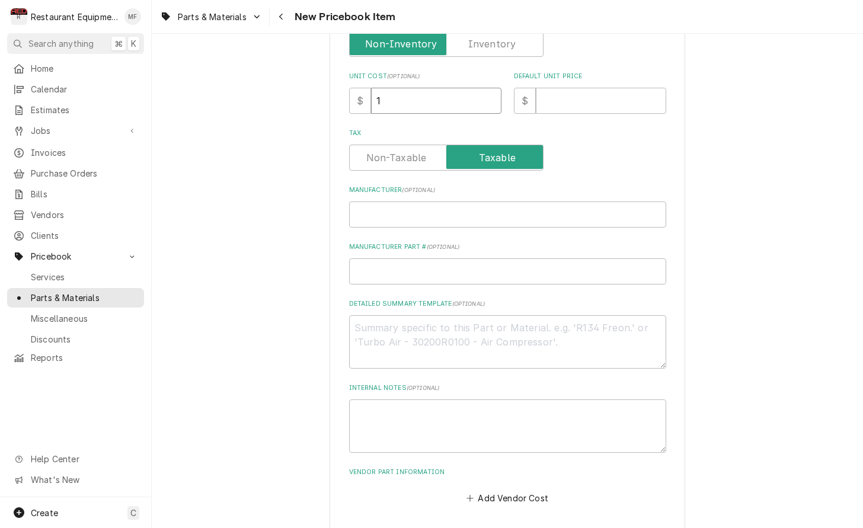
type input "11"
type textarea "x"
type input "11.2"
type textarea "x"
type input "11.28"
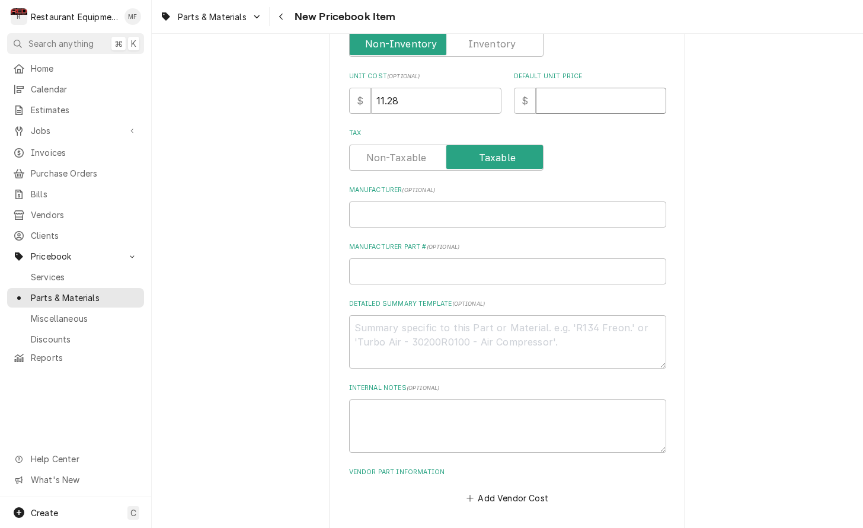
click at [578, 88] on input "Default Unit Price" at bounding box center [601, 101] width 130 height 26
type textarea "x"
type input "2"
type textarea "x"
type input "22"
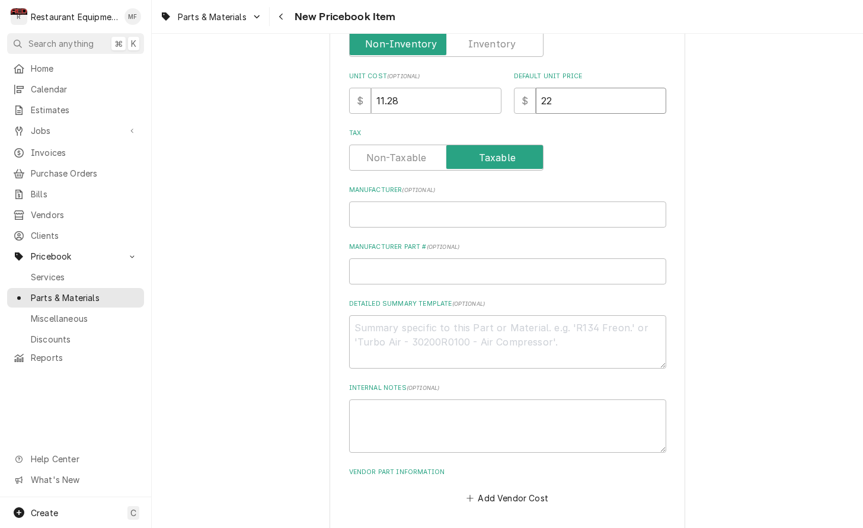
type textarea "x"
type input "22.5"
type textarea "x"
type input "22.56"
click at [572, 202] on input "Manufacturer ( optional )" at bounding box center [507, 215] width 317 height 26
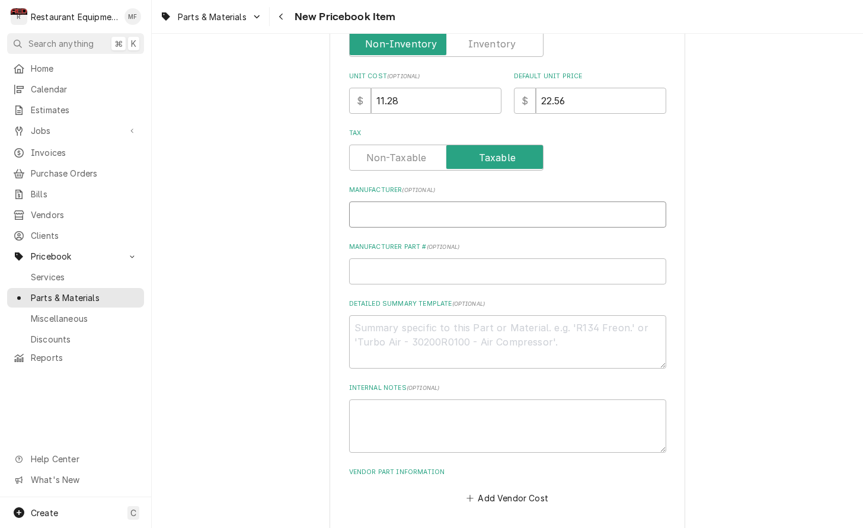
type textarea "x"
type input "I"
type textarea "x"
type input "IR"
type textarea "x"
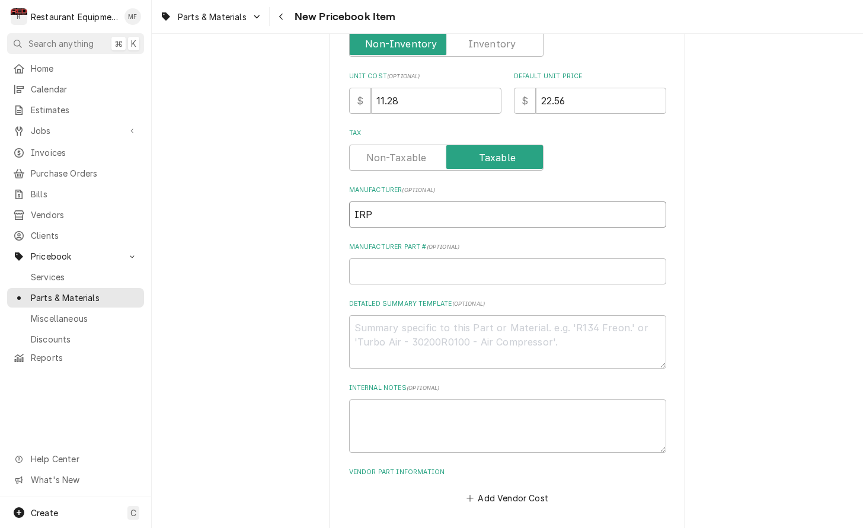
scroll to position [324, 0]
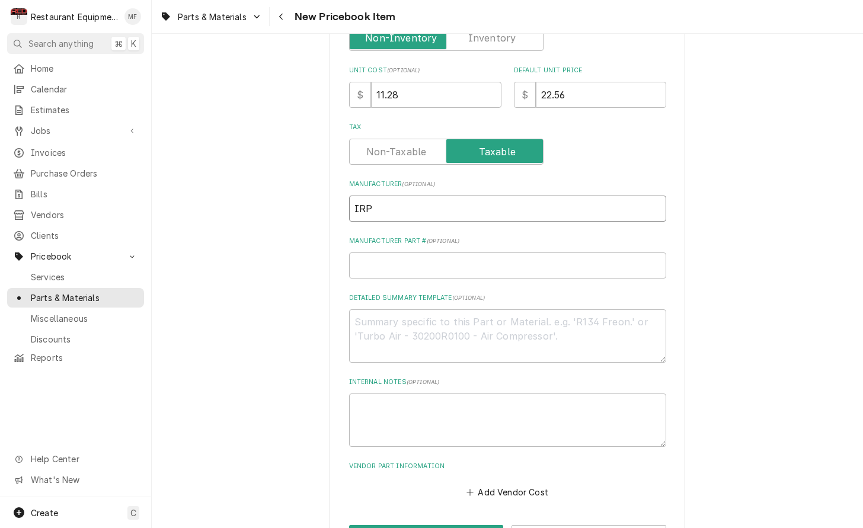
type input "IRP"
click at [585, 261] on input "Manufacturer Part # ( optional )" at bounding box center [507, 266] width 317 height 26
type textarea "x"
type input "C"
type textarea "x"
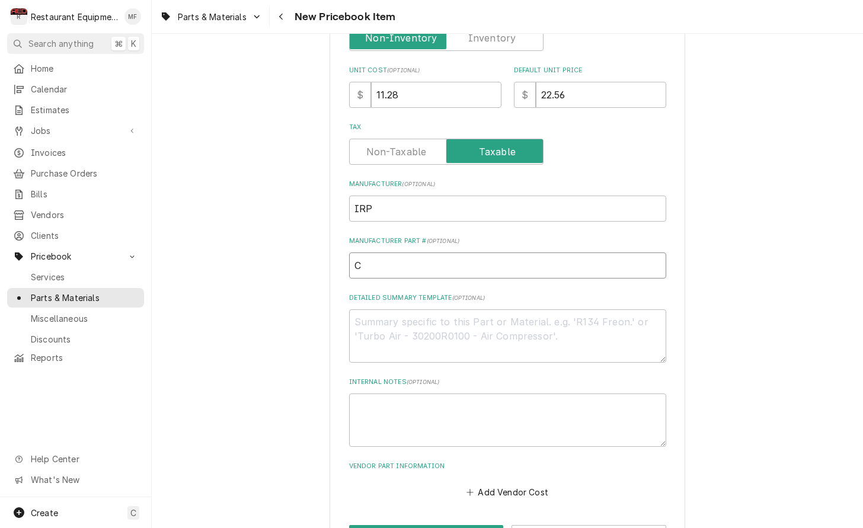
type input "CB"
type textarea "x"
type input "CBT"
type textarea "x"
type input "CBT7"
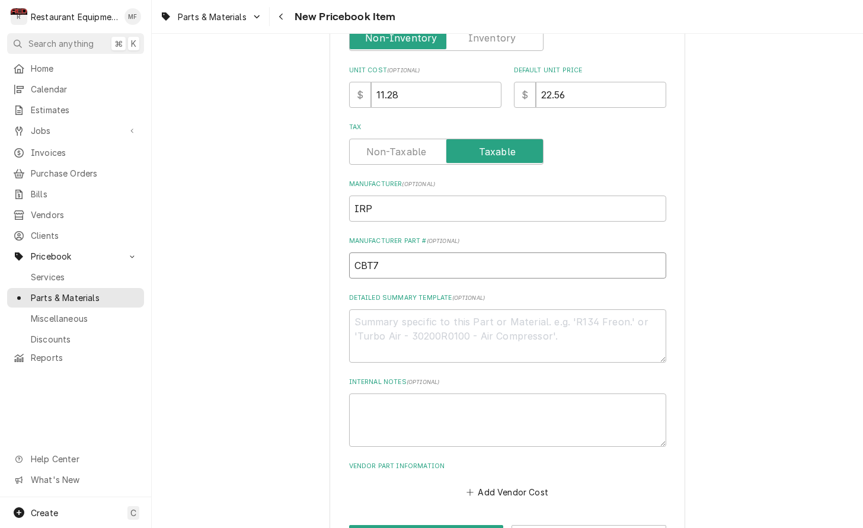
type textarea "x"
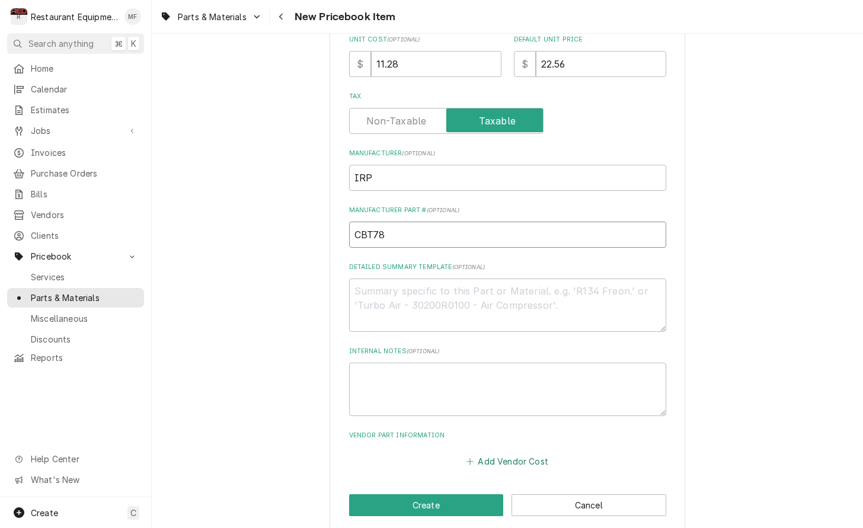
scroll to position [355, 0]
type input "CBT78"
click at [520, 448] on div "Add Vendor Cost" at bounding box center [507, 459] width 317 height 23
click at [522, 454] on button "Add Vendor Cost" at bounding box center [508, 462] width 86 height 17
type textarea "x"
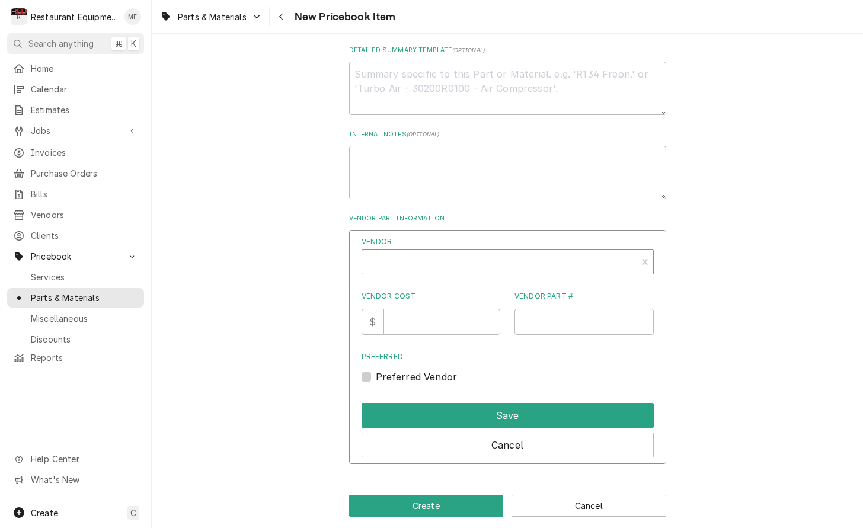
scroll to position [572, 0]
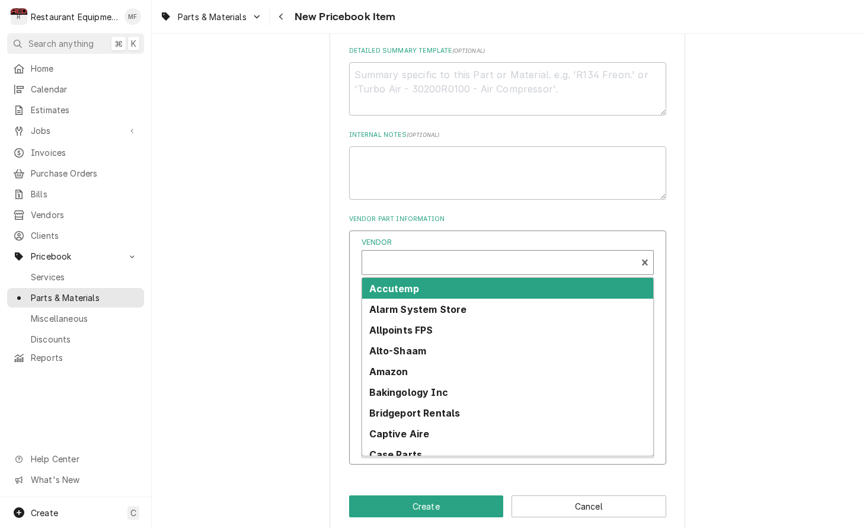
click at [490, 253] on div "Vendor" at bounding box center [499, 267] width 263 height 28
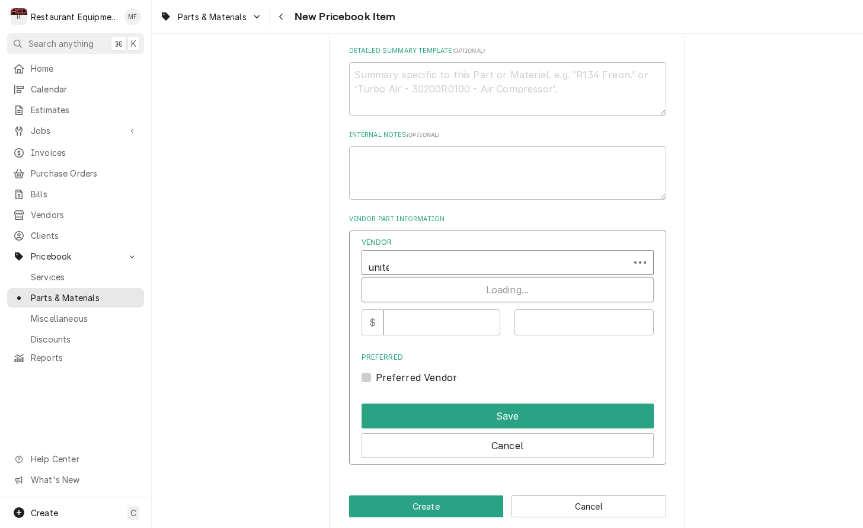
type input "united"
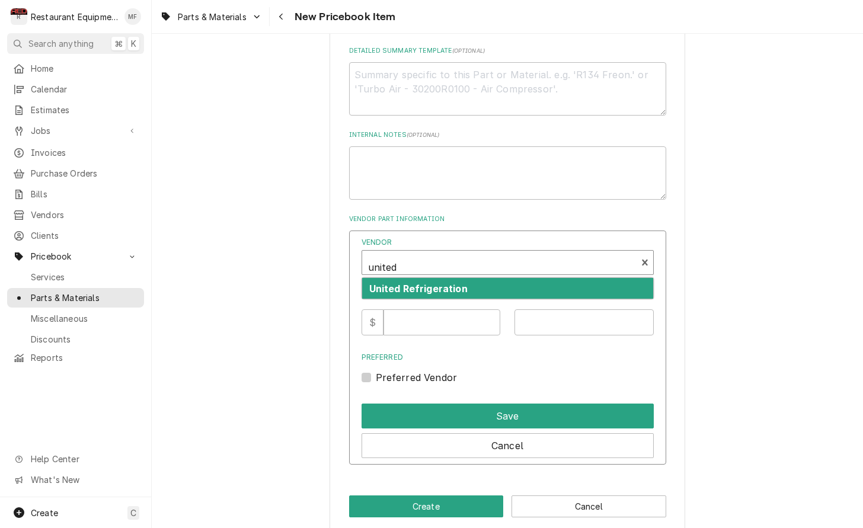
click at [490, 278] on div "United Refrigeration" at bounding box center [507, 288] width 291 height 21
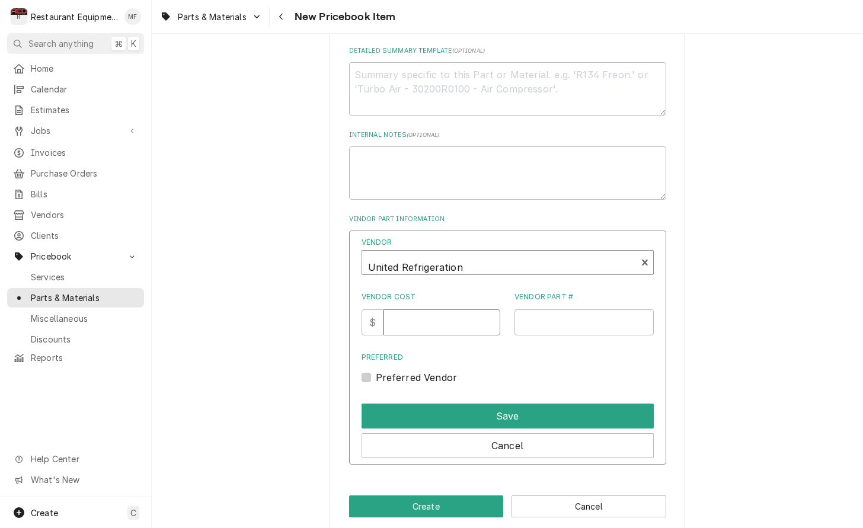
click at [417, 316] on input "Vendor Cost" at bounding box center [442, 323] width 117 height 26
type input "11.28"
click at [534, 317] on input "Vendor Part #" at bounding box center [584, 323] width 139 height 26
type input "CBT78"
click at [380, 371] on label "Preferred Vendor" at bounding box center [417, 378] width 82 height 14
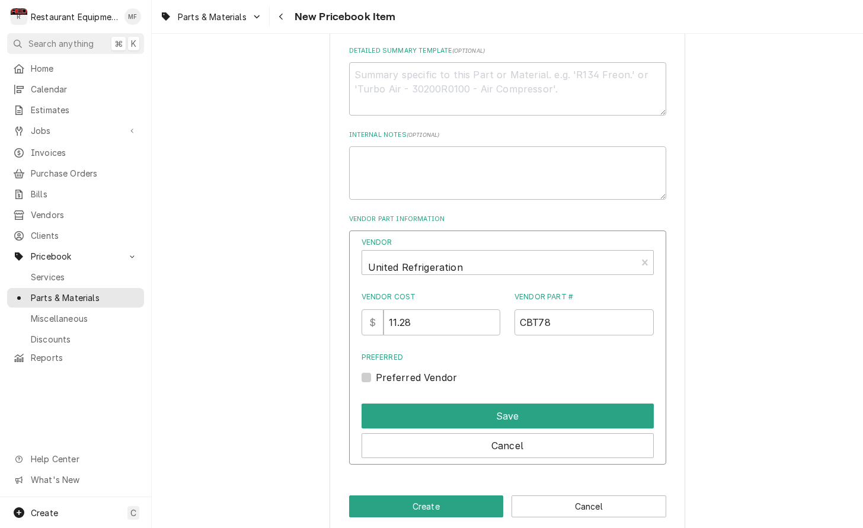
click at [380, 371] on input "Preferred" at bounding box center [522, 384] width 292 height 26
checkbox input "true"
click at [521, 404] on button "Save" at bounding box center [508, 416] width 292 height 25
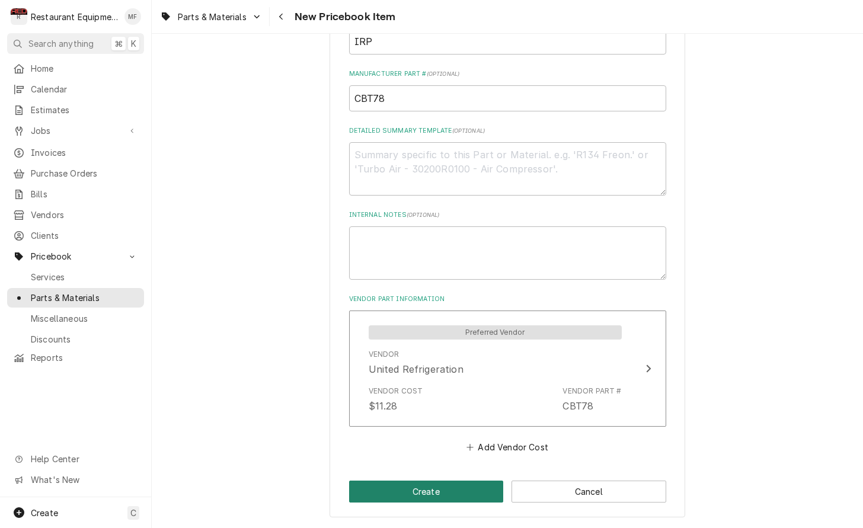
click at [466, 481] on button "Create" at bounding box center [426, 492] width 155 height 22
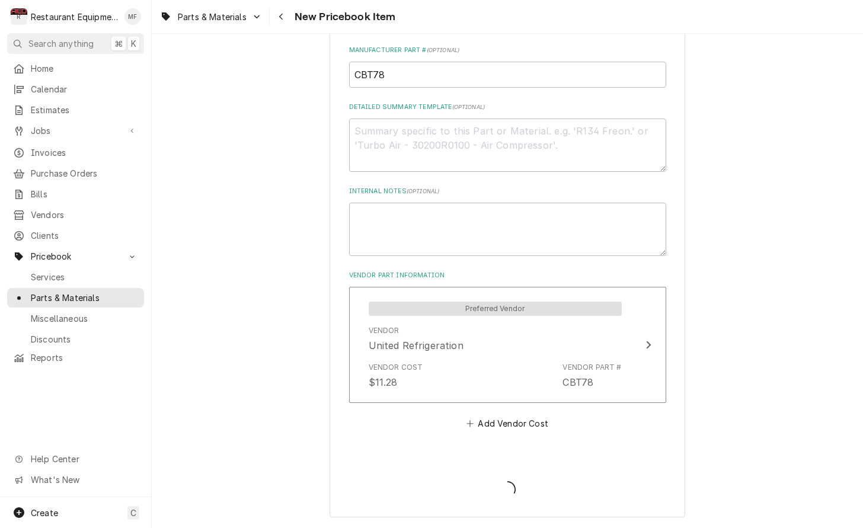
type textarea "x"
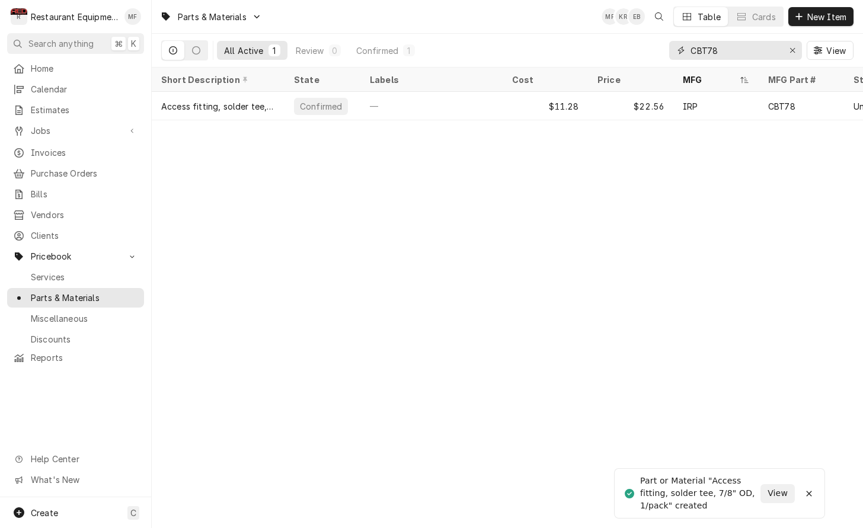
click at [742, 47] on input "CBT78" at bounding box center [735, 50] width 89 height 19
type input "CBT38"
click at [788, 47] on div "Erase input" at bounding box center [793, 50] width 12 height 12
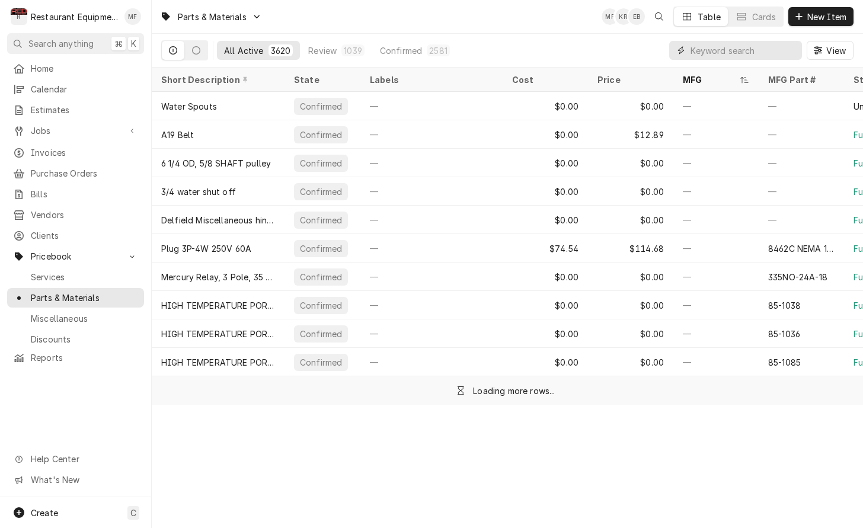
click at [751, 48] on input "Dynamic Content Wrapper" at bounding box center [744, 50] width 106 height 19
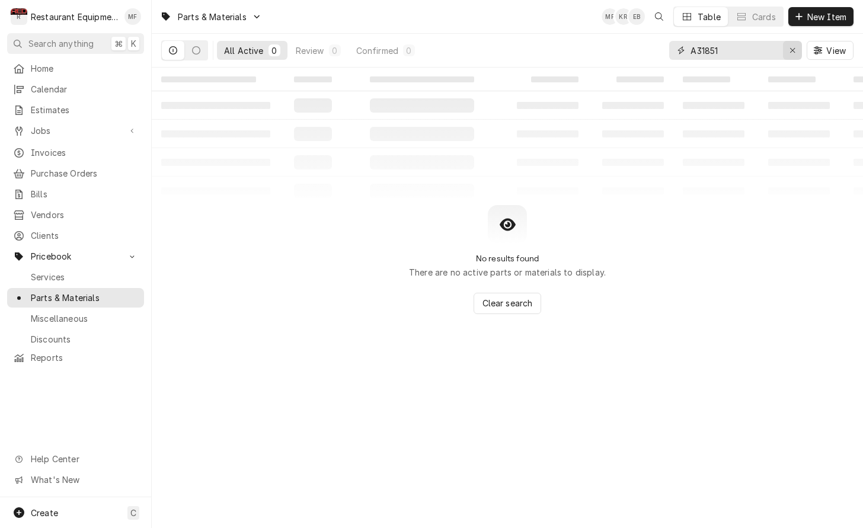
type input "A31851"
click at [795, 52] on icon "Erase input" at bounding box center [793, 50] width 7 height 8
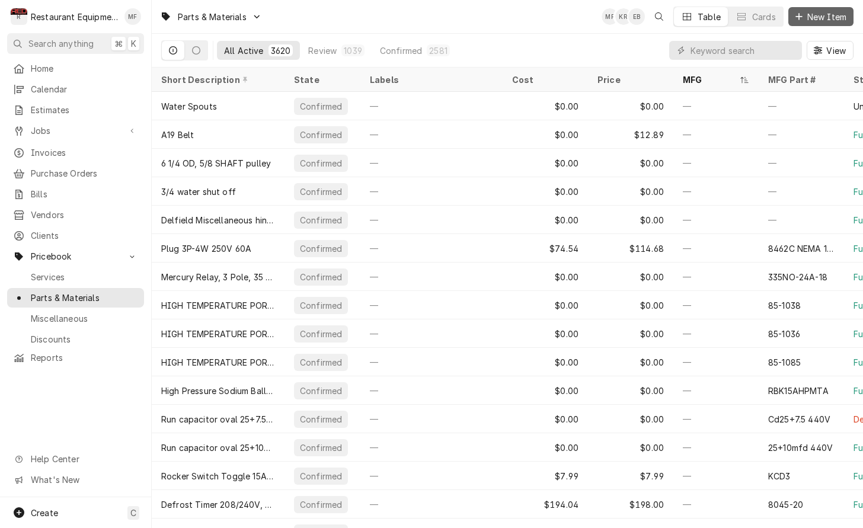
click at [809, 19] on span "New Item" at bounding box center [827, 17] width 44 height 12
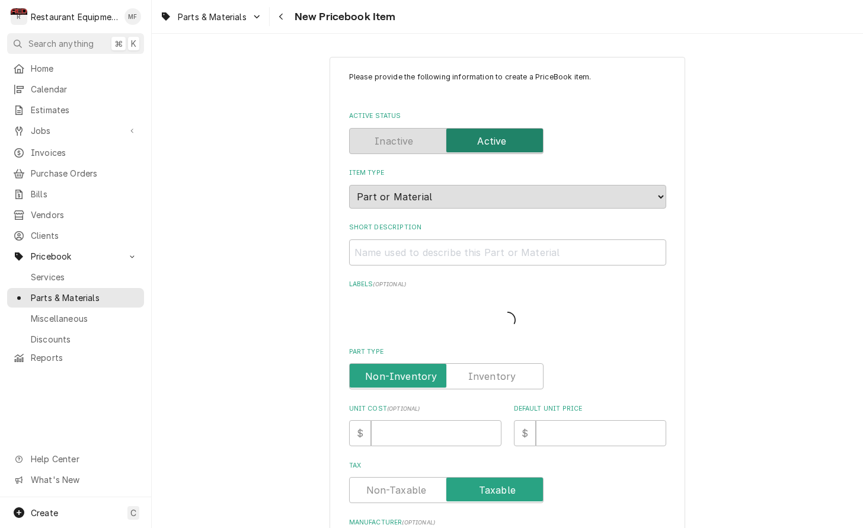
type textarea "x"
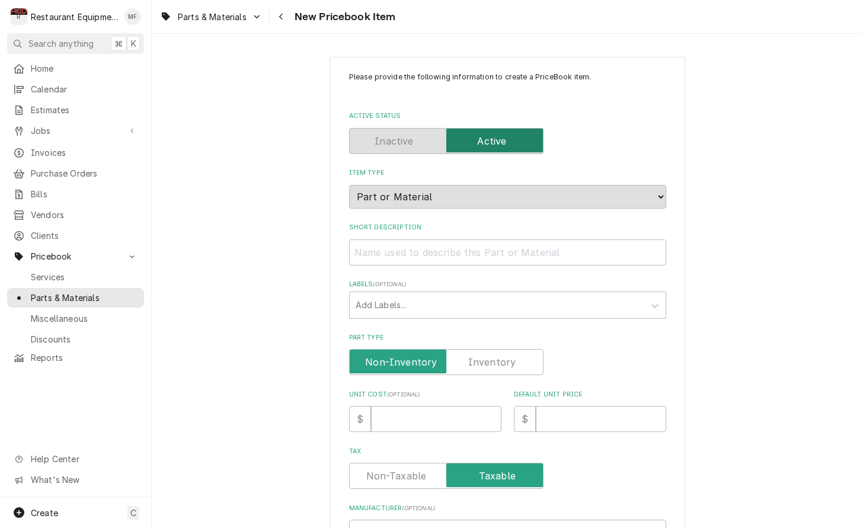
drag, startPoint x: 473, startPoint y: 256, endPoint x: 473, endPoint y: 246, distance: 10.1
click at [473, 248] on div "Please provide the following information to create a PriceBook item. Active Sta…" at bounding box center [507, 448] width 317 height 753
click at [473, 244] on input "Short Description" at bounding box center [507, 253] width 317 height 26
paste input "Access fitting, swivel tee, w/depressor,"
type input "Access fitting, swivel tee, w/depressor,"
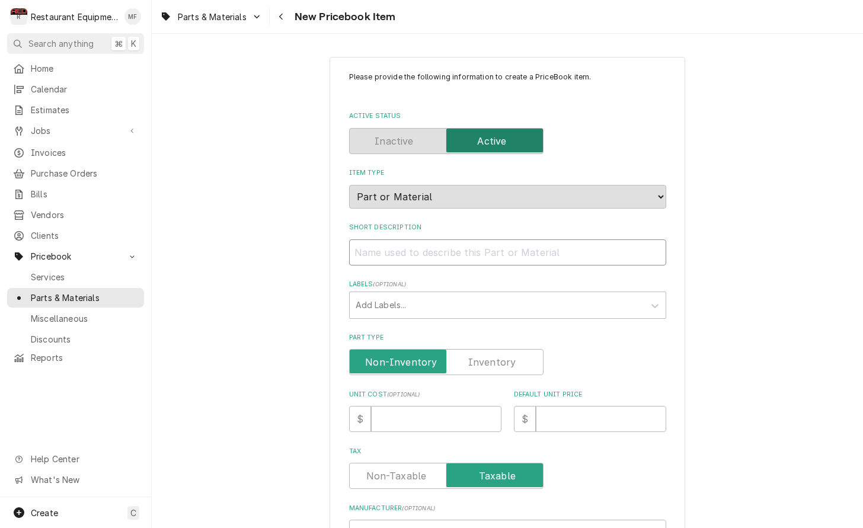
type textarea "x"
type input "Access fitting, swivel tee, w/depressor,"
click at [428, 415] on input "Unit Cost ( optional )" at bounding box center [436, 419] width 130 height 26
type input "2"
type textarea "x"
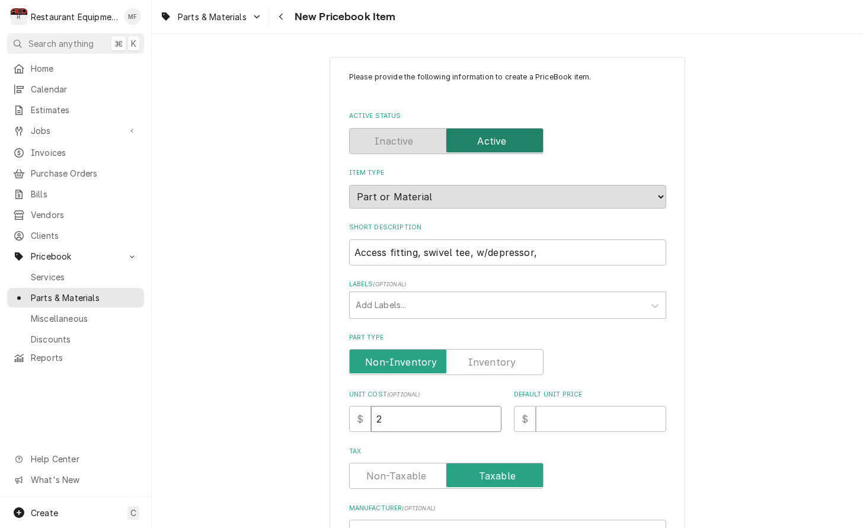
type input "23"
type textarea "x"
type input "23.3"
type textarea "x"
type input "23.30"
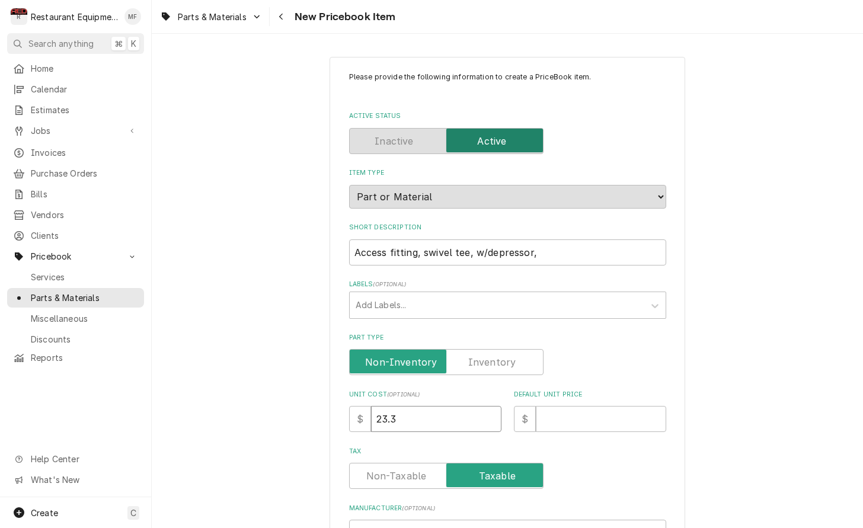
type textarea "x"
type input "23.3"
type textarea "x"
type input "23.33"
type textarea "x"
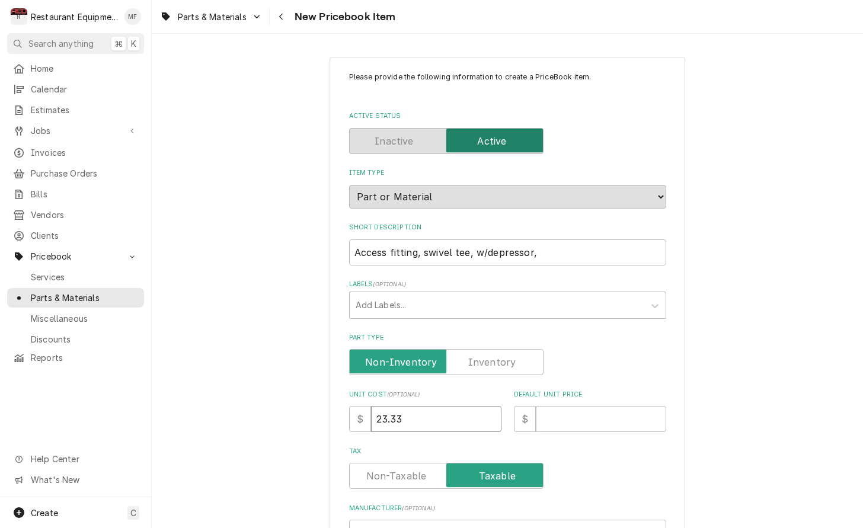
type input "23.33"
click at [615, 410] on input "Default Unit Price" at bounding box center [601, 419] width 130 height 26
type input "4"
type textarea "x"
type input "49"
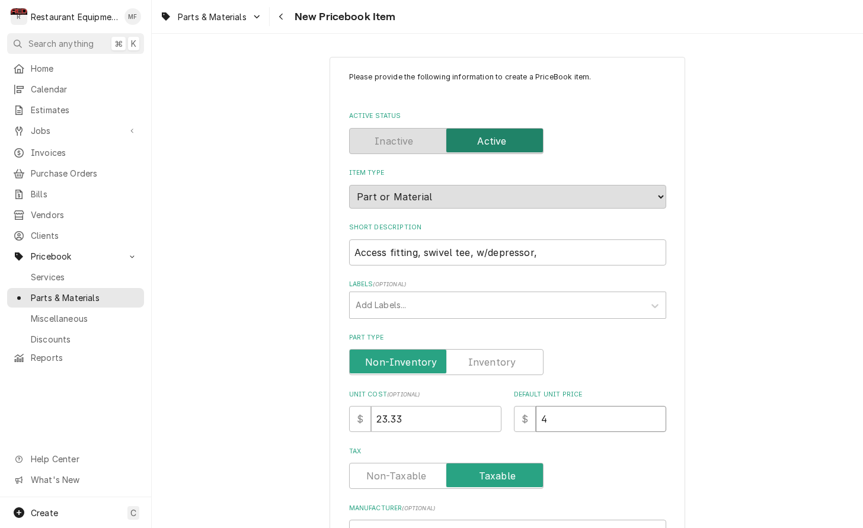
type textarea "x"
type input "49.1"
type textarea "x"
type input "49.10"
type textarea "x"
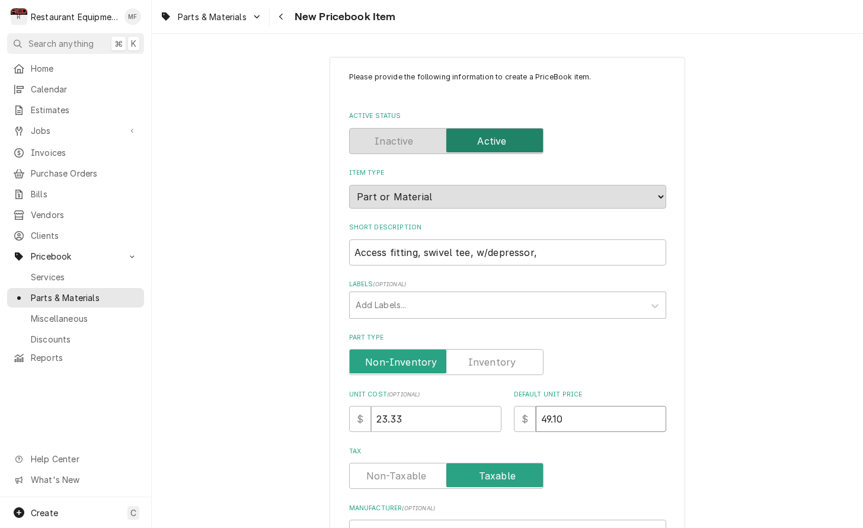
type input "49.10"
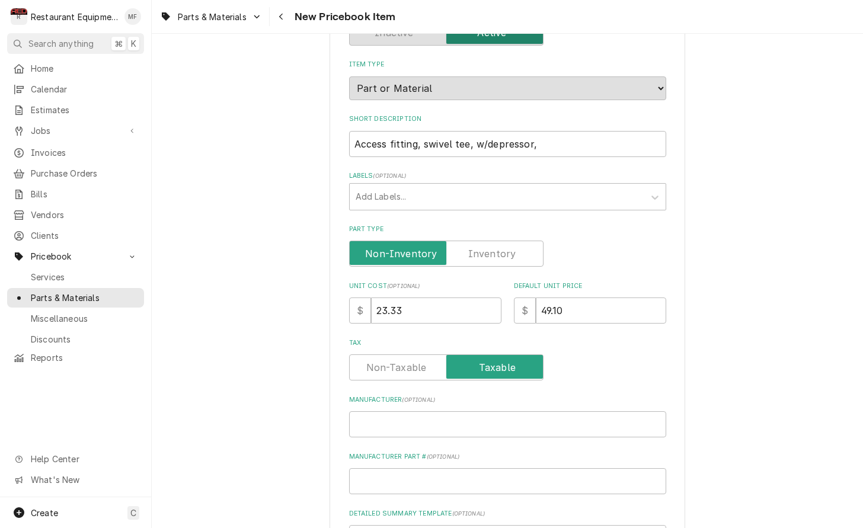
scroll to position [109, 0]
click at [604, 412] on input "Manufacturer ( optional )" at bounding box center [507, 424] width 317 height 26
click at [466, 411] on input "Manufacturer ( optional )" at bounding box center [507, 424] width 317 height 26
paste input "J/B Industries"
type input "J/B Industries"
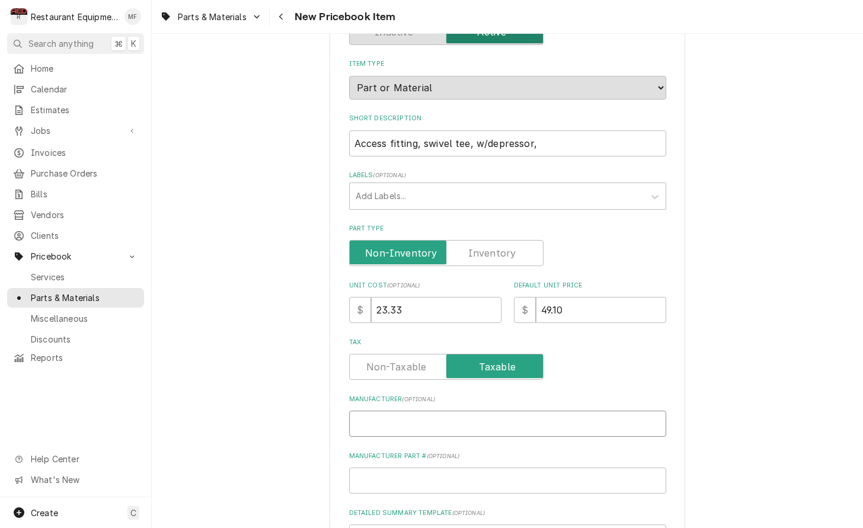
type textarea "x"
type input "J/B Industries"
click at [501, 468] on input "Manufacturer Part # ( optional )" at bounding box center [507, 481] width 317 height 26
type input "A"
type textarea "x"
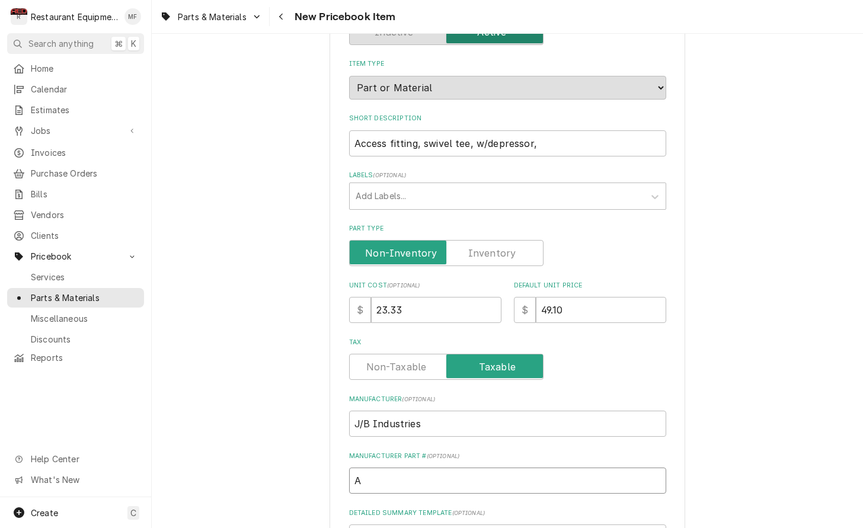
type input "A3"
type textarea "x"
type input "A31"
type textarea "x"
type input "A318"
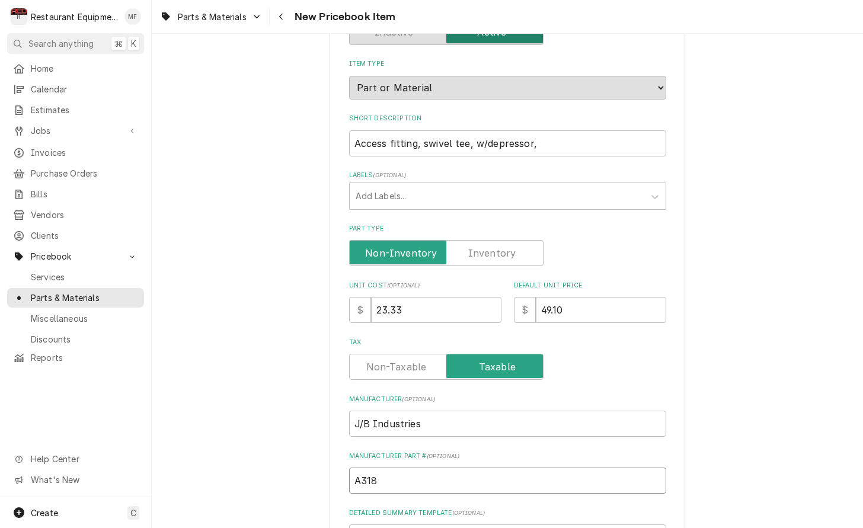
type textarea "x"
type input "A3185"
type textarea "x"
type input "A31851"
type textarea "x"
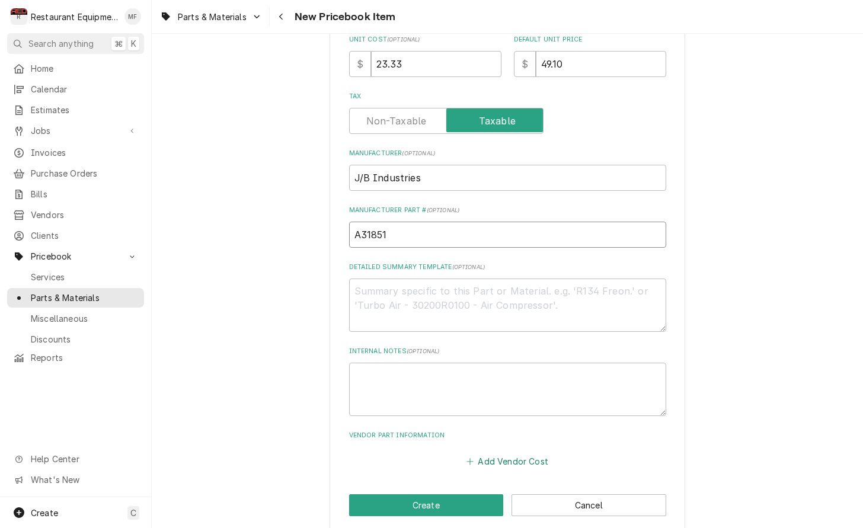
scroll to position [355, 0]
type input "A31851"
click at [515, 454] on button "Add Vendor Cost" at bounding box center [508, 462] width 86 height 17
type textarea "x"
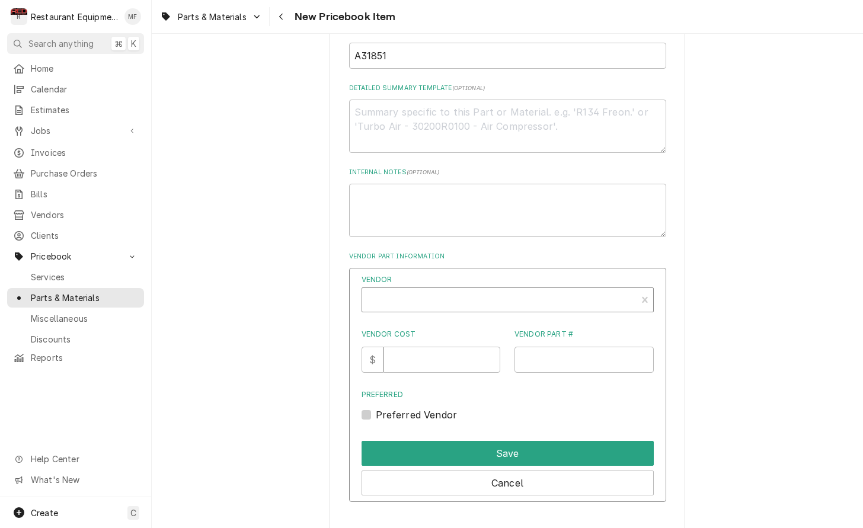
scroll to position [541, 0]
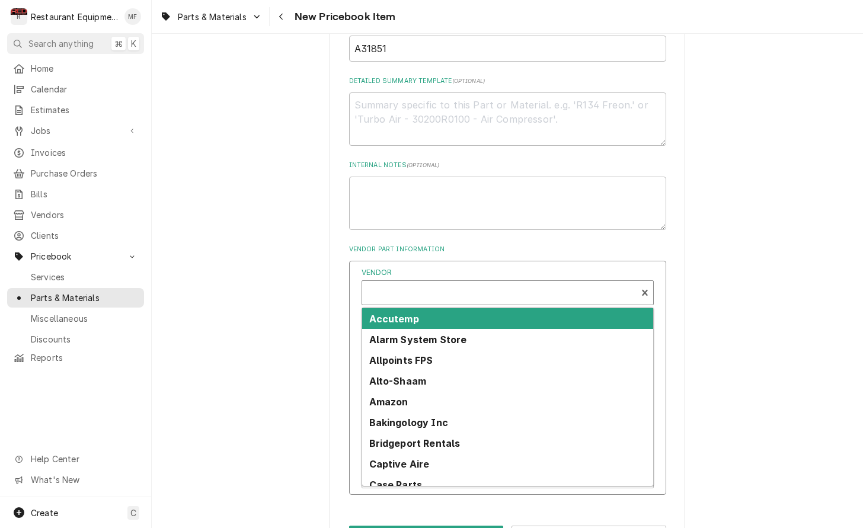
click at [517, 283] on div "Vendor" at bounding box center [499, 297] width 263 height 28
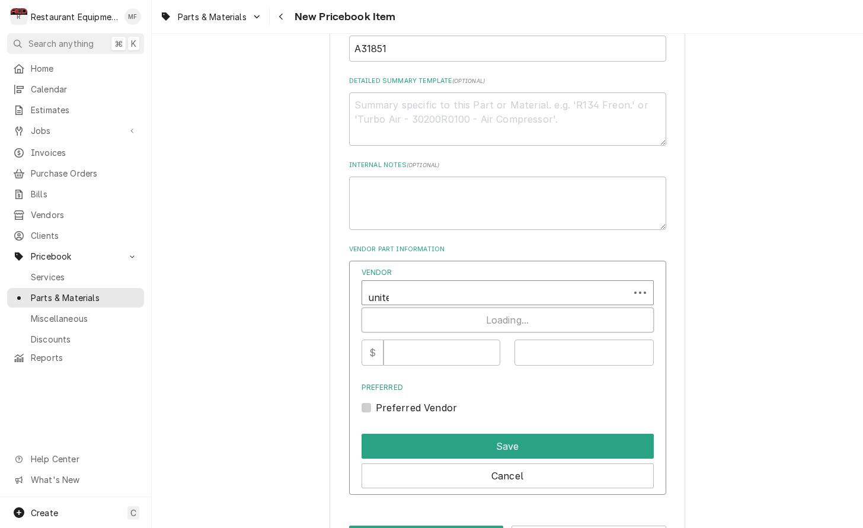
type input "united"
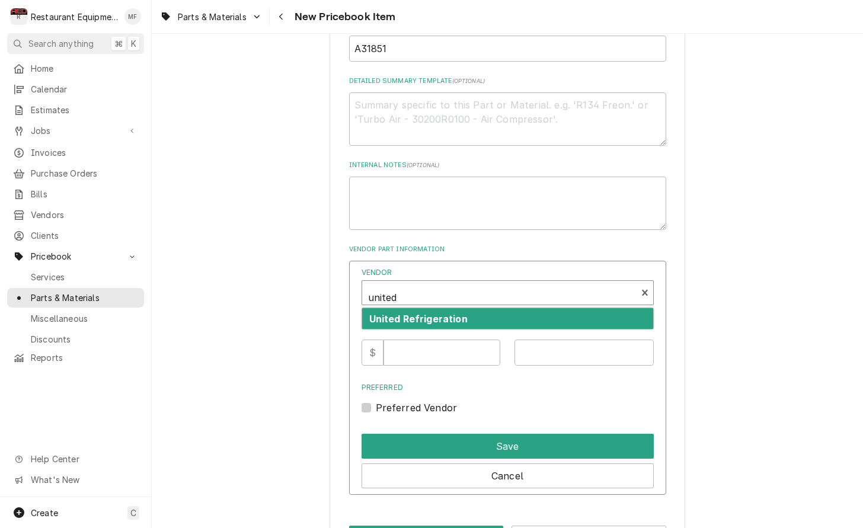
click at [512, 308] on div "United Refrigeration" at bounding box center [507, 318] width 291 height 21
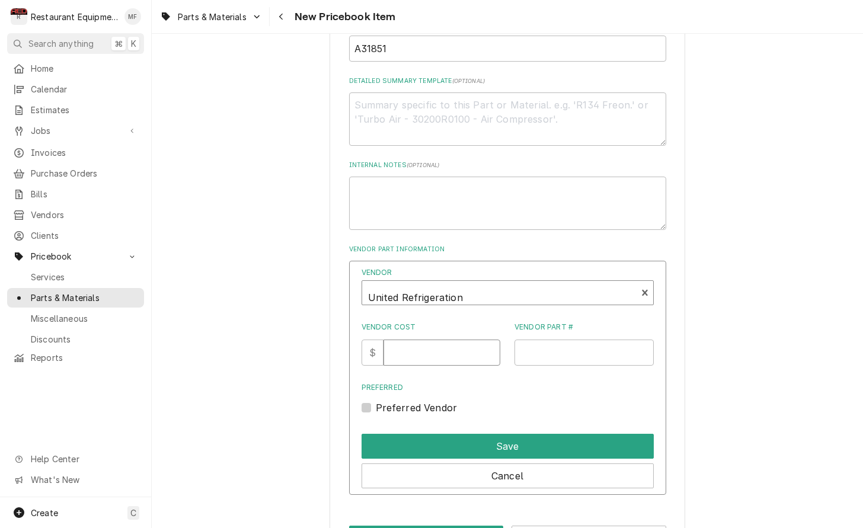
click at [424, 340] on input "Vendor Cost" at bounding box center [442, 353] width 117 height 26
type input "23.33"
click at [538, 341] on input "Vendor Part #" at bounding box center [584, 353] width 139 height 26
type input "A31851"
click at [376, 401] on label "Preferred Vendor" at bounding box center [417, 408] width 82 height 14
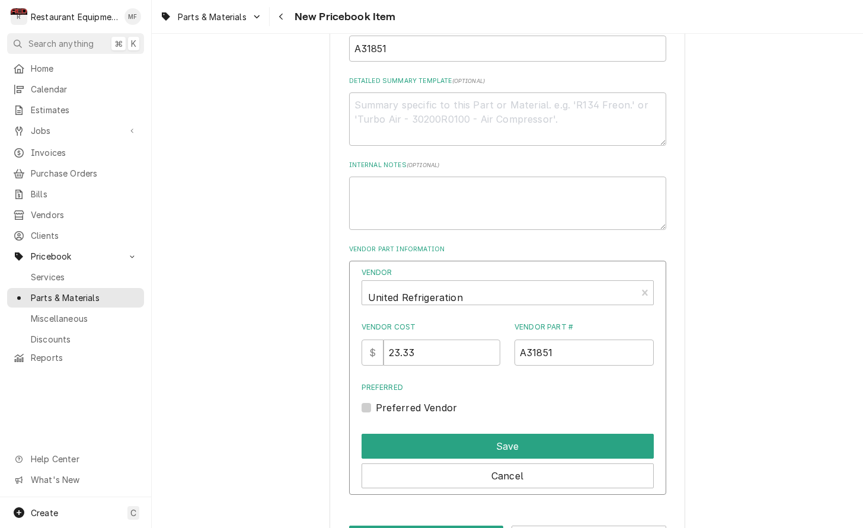
click at [376, 401] on input "Preferred" at bounding box center [522, 414] width 292 height 26
checkbox input "true"
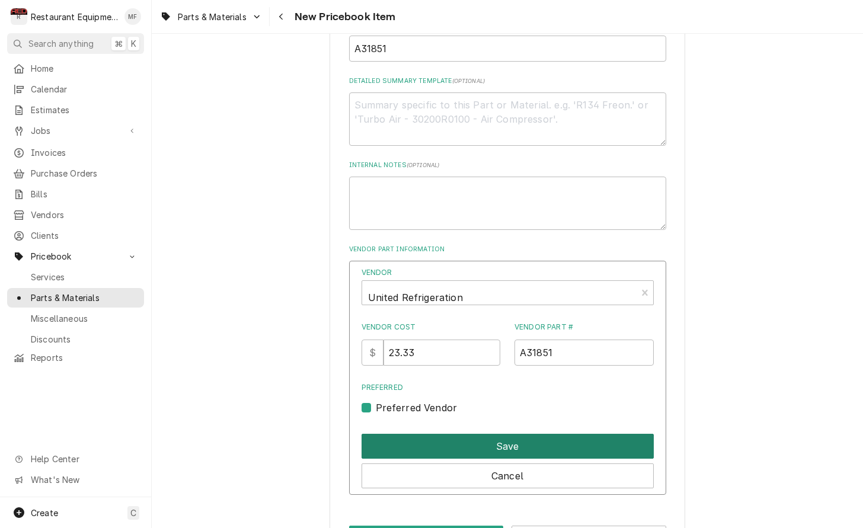
click at [421, 434] on button "Save" at bounding box center [508, 446] width 292 height 25
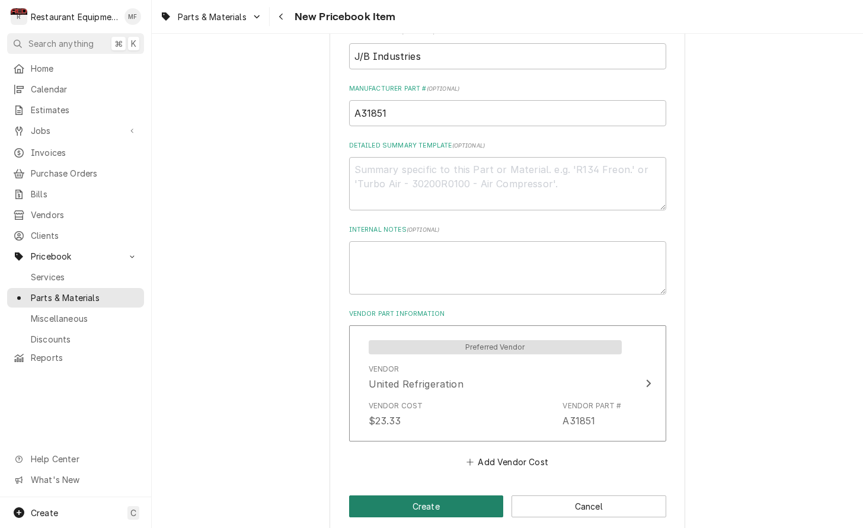
scroll to position [0, 0]
click at [450, 496] on button "Create" at bounding box center [426, 507] width 155 height 22
type textarea "x"
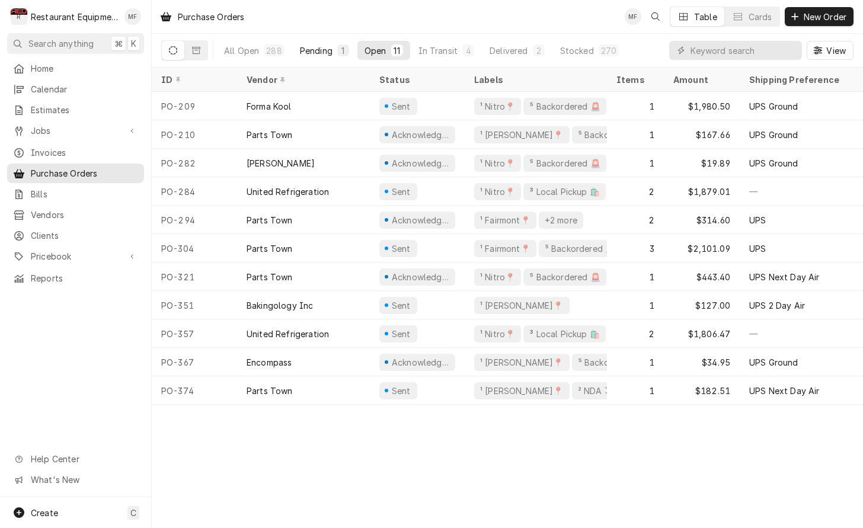
click at [337, 55] on div "1" at bounding box center [343, 50] width 12 height 12
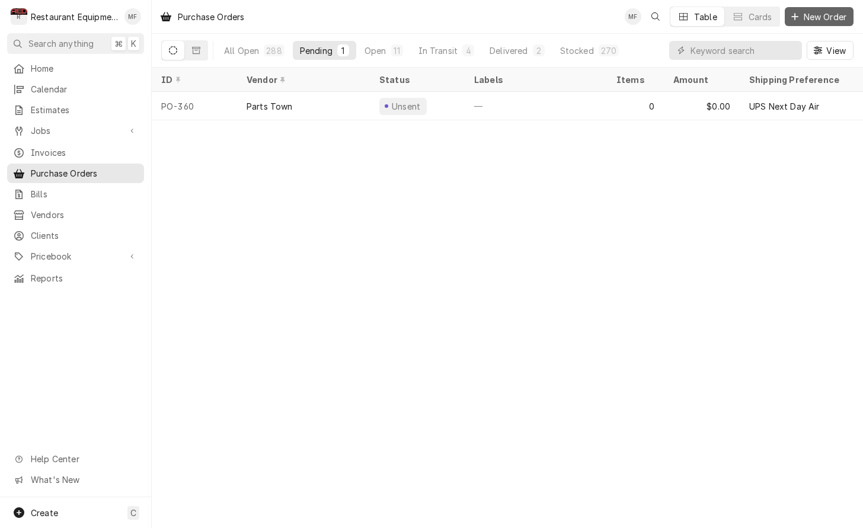
click at [836, 14] on span "New Order" at bounding box center [825, 17] width 47 height 12
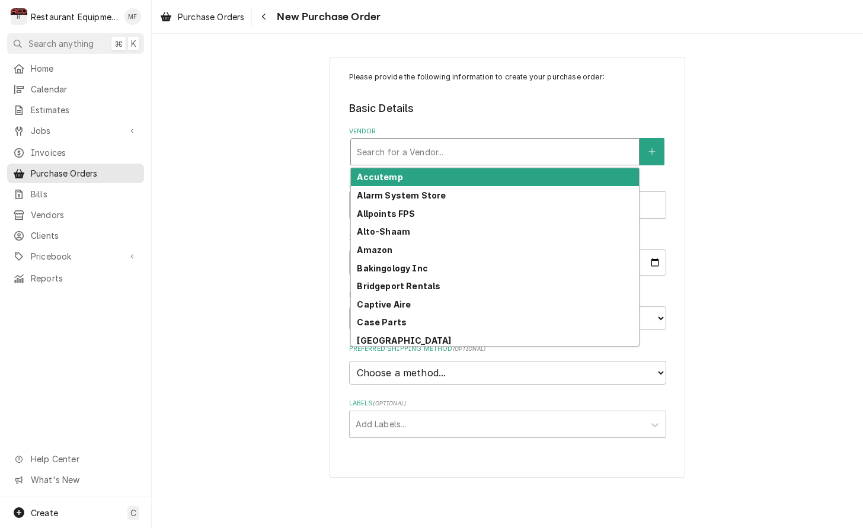
click at [555, 158] on div "Vendor" at bounding box center [495, 151] width 276 height 21
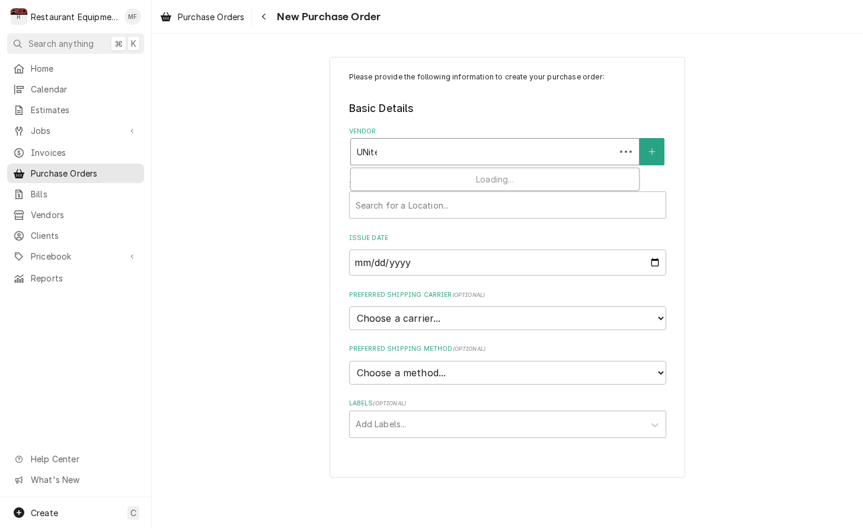
type input "UNited"
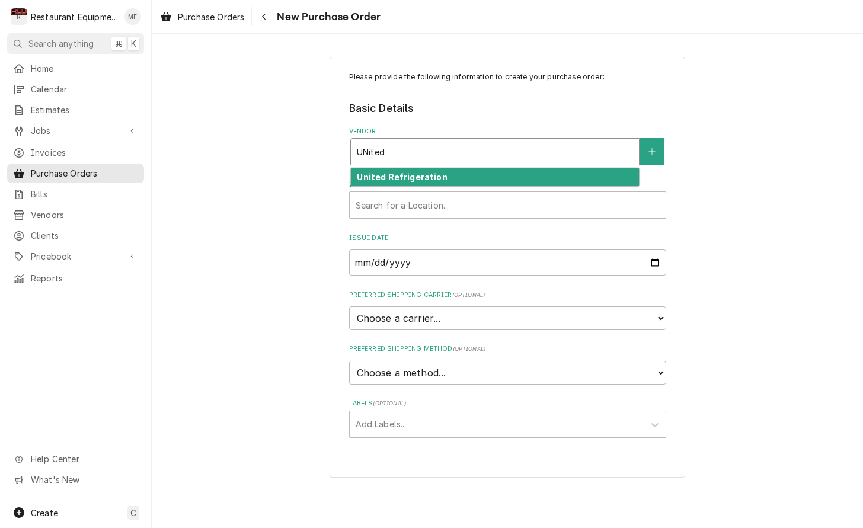
click at [538, 176] on div "United Refrigeration" at bounding box center [495, 177] width 288 height 18
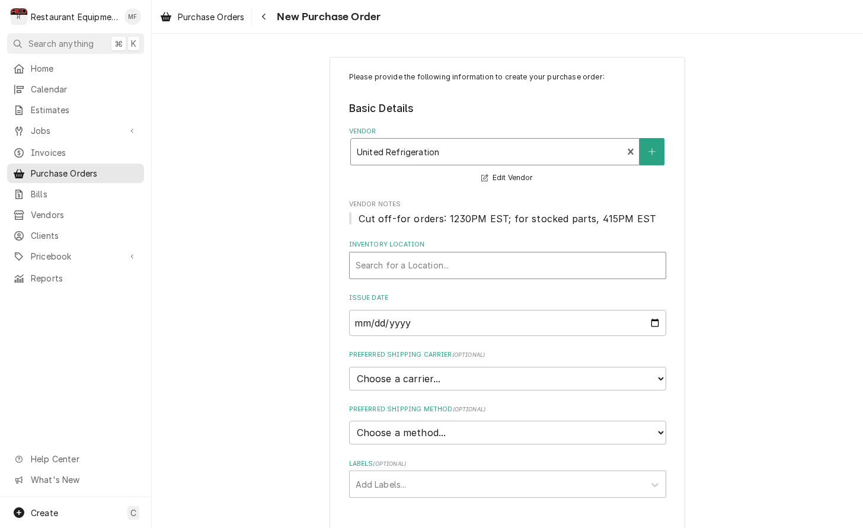
click at [503, 263] on div "Inventory Location" at bounding box center [508, 265] width 304 height 21
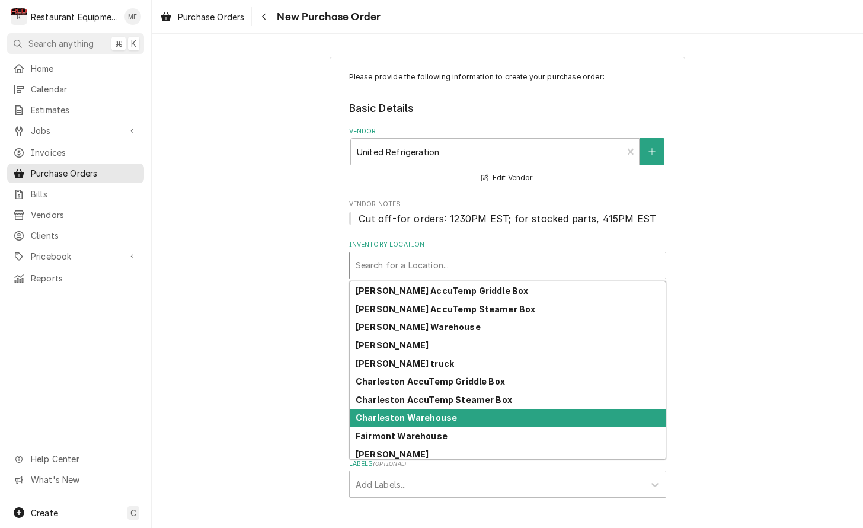
click at [539, 415] on div "Charleston Warehouse" at bounding box center [508, 418] width 316 height 18
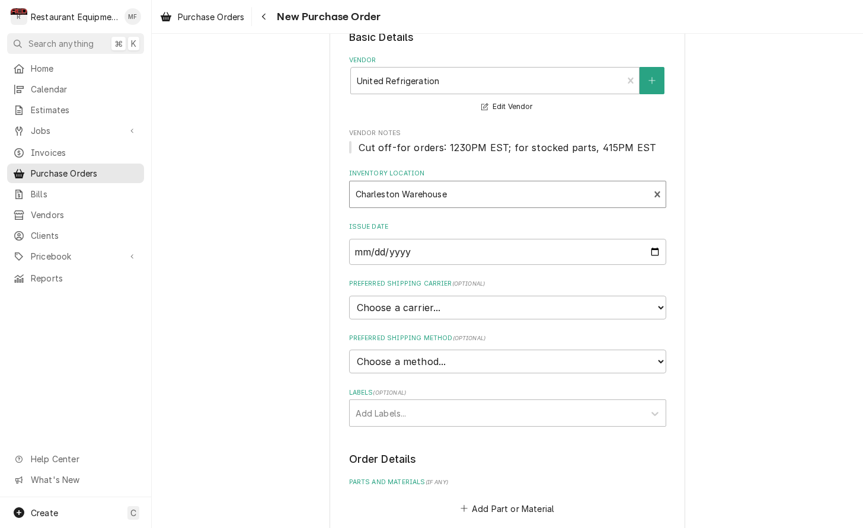
scroll to position [73, 0]
select select "4"
type textarea "x"
select select "1"
click at [559, 401] on div "Labels" at bounding box center [497, 411] width 283 height 21
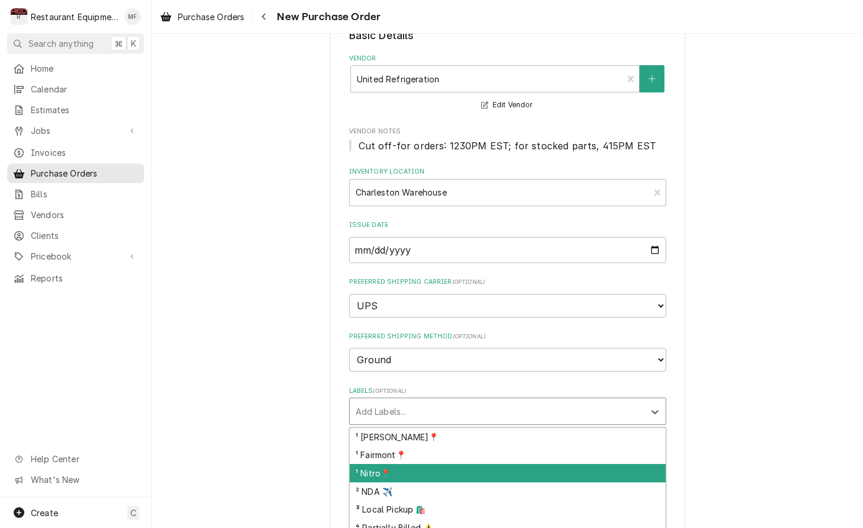
click at [569, 464] on div "¹ Nitro📍" at bounding box center [508, 473] width 316 height 18
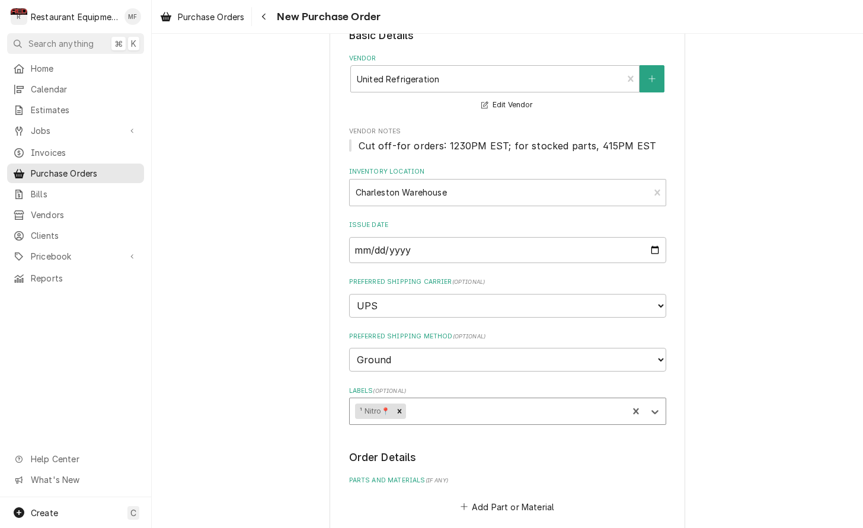
click at [559, 401] on div "Labels" at bounding box center [515, 411] width 214 height 21
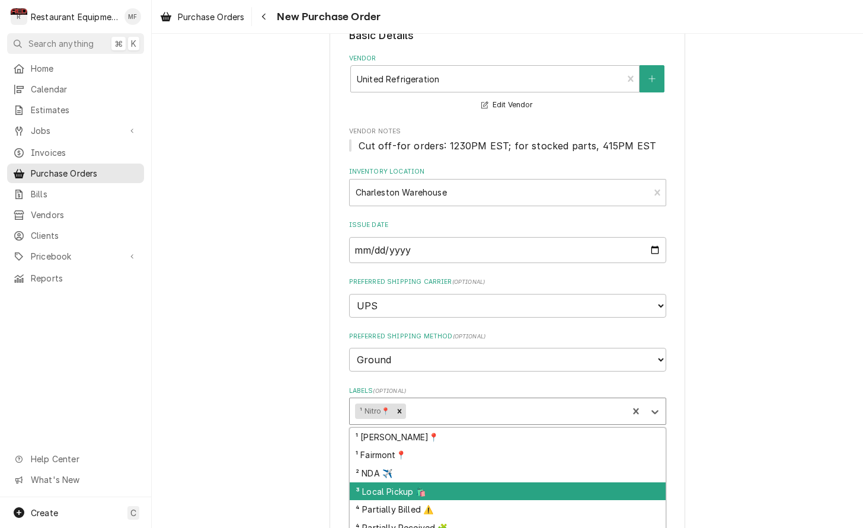
click at [572, 483] on div "³ Local Pickup 🛍️" at bounding box center [508, 492] width 316 height 18
type textarea "x"
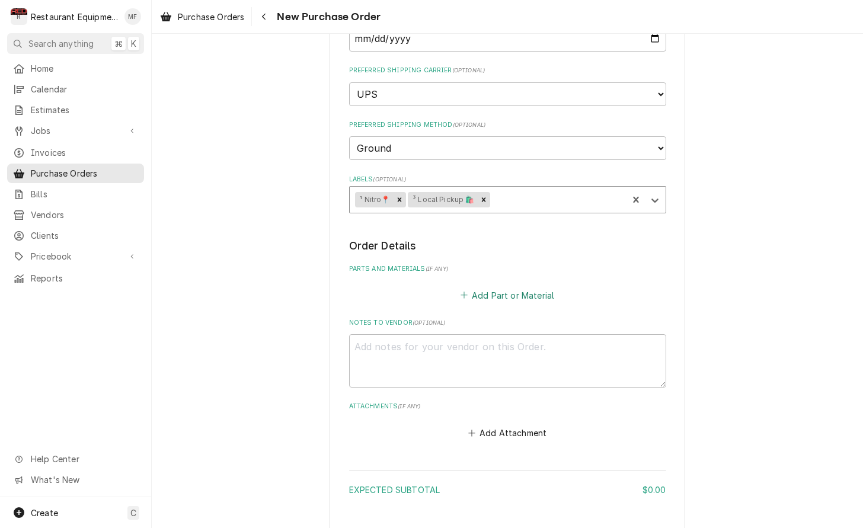
scroll to position [286, 0]
click at [540, 286] on button "Add Part or Material" at bounding box center [507, 294] width 98 height 17
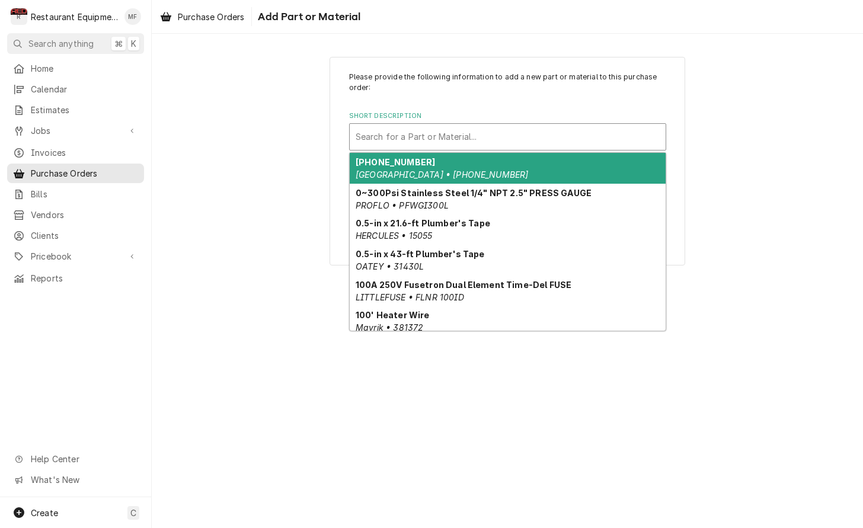
click at [503, 139] on div "Short Description" at bounding box center [508, 136] width 304 height 21
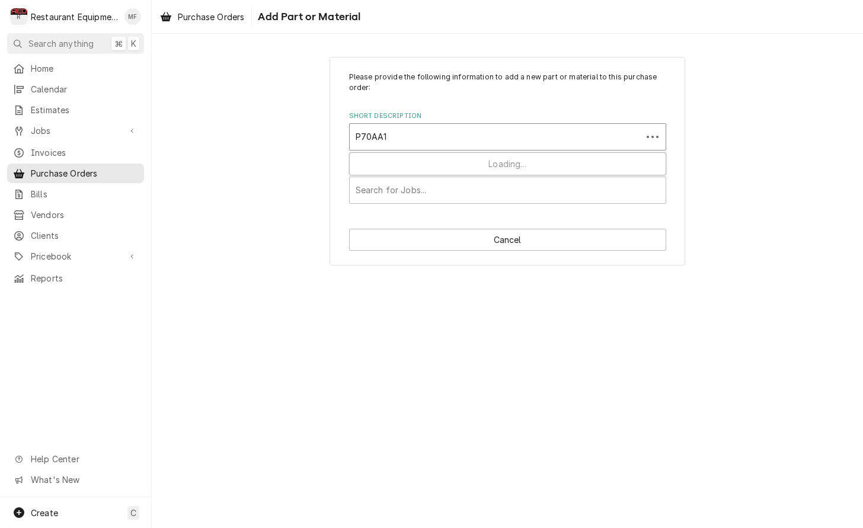
type input "P70AA11"
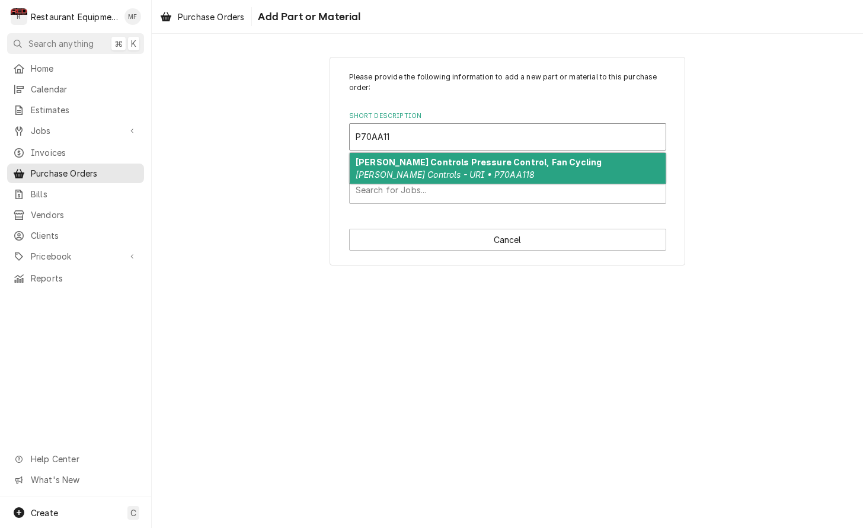
click at [505, 170] on div "Johnson Controls Pressure Control, Fan Cycling Johnson Controls - URI • P70AA118" at bounding box center [508, 168] width 316 height 31
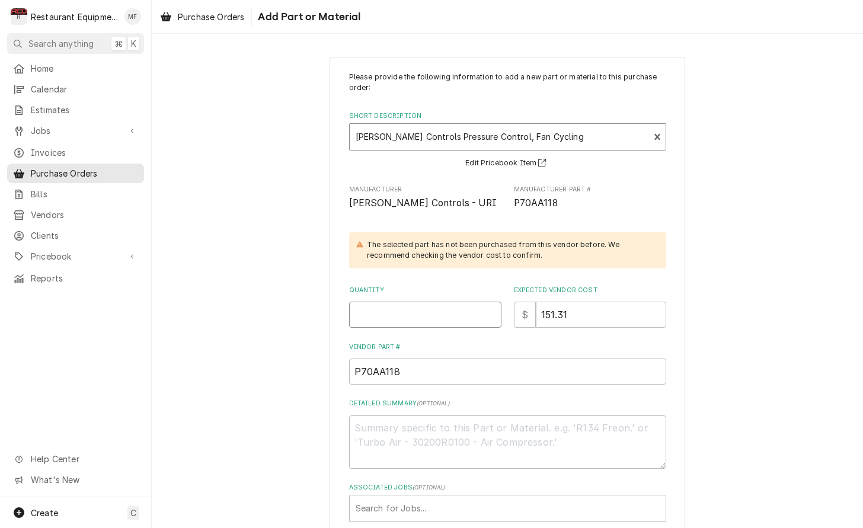
click at [433, 315] on input "Quantity" at bounding box center [425, 315] width 152 height 26
type textarea "x"
type input "1"
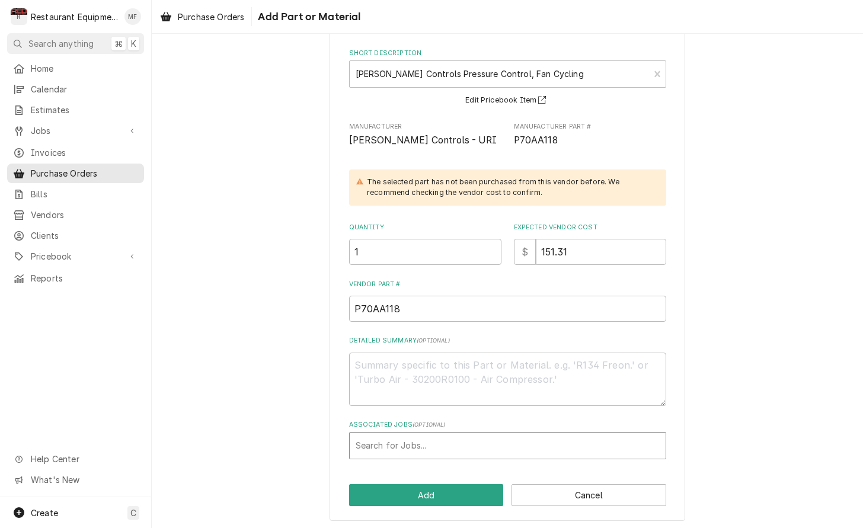
scroll to position [62, 0]
click at [441, 487] on button "Add" at bounding box center [426, 496] width 155 height 22
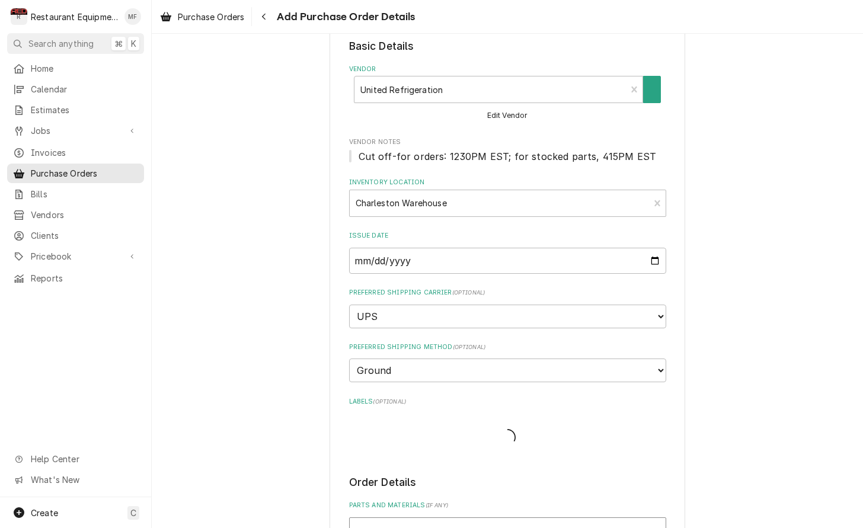
type textarea "x"
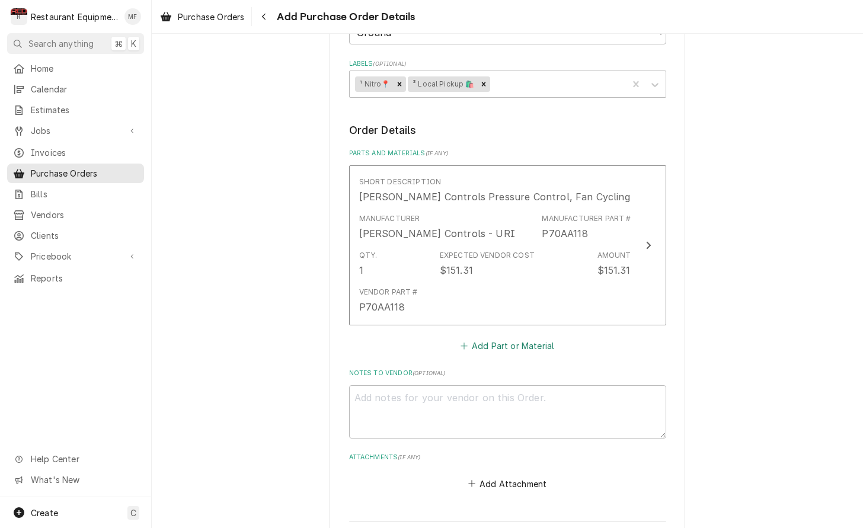
scroll to position [402, 0]
click at [529, 336] on button "Add Part or Material" at bounding box center [507, 344] width 98 height 17
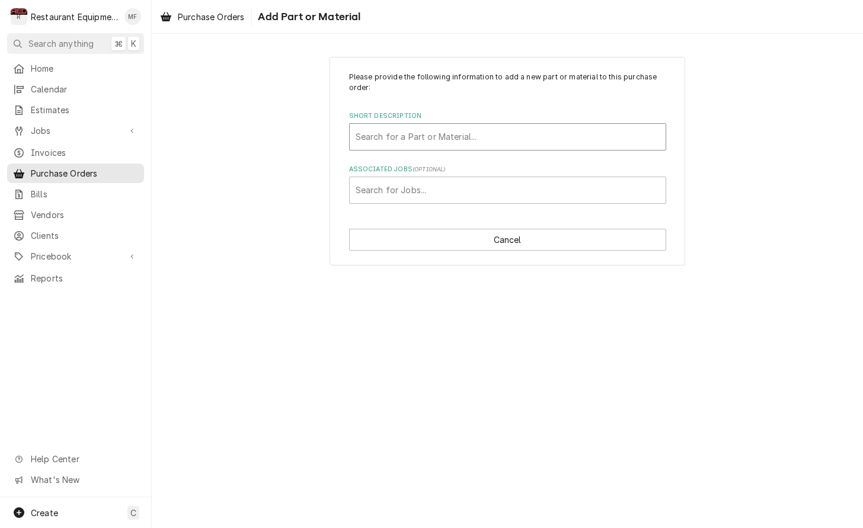
click at [521, 138] on div "Short Description" at bounding box center [508, 136] width 304 height 21
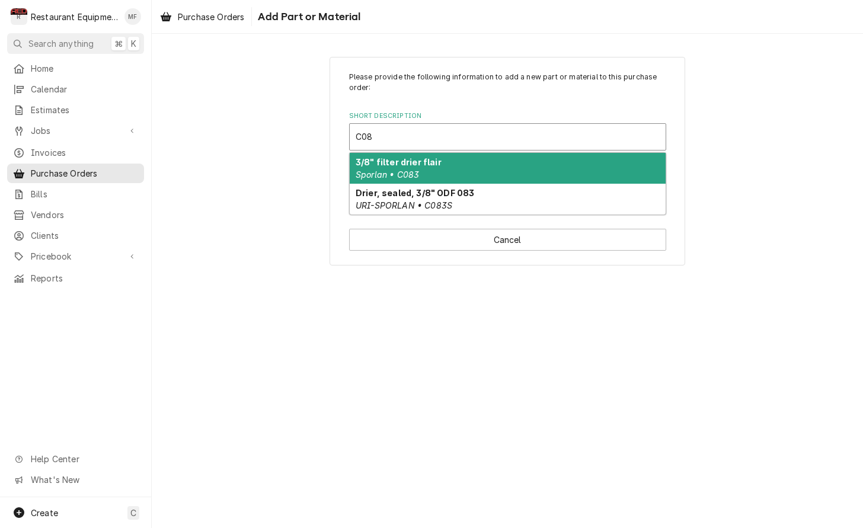
type input "C083"
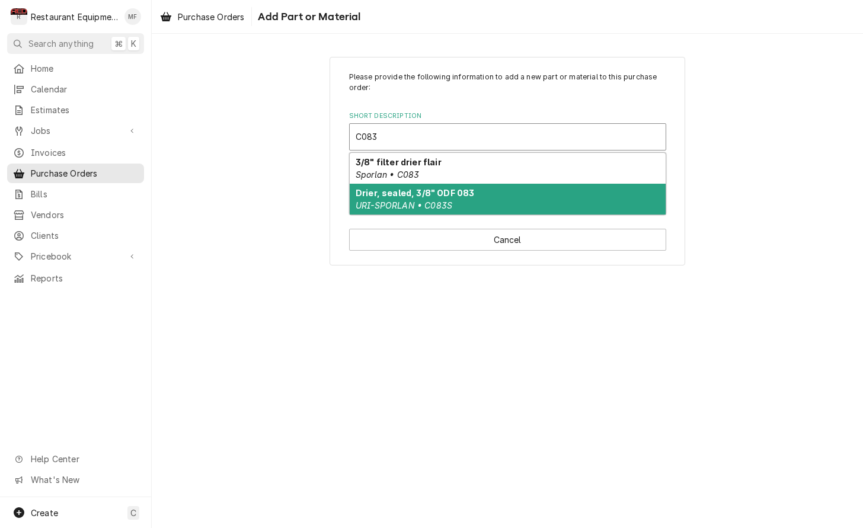
click at [522, 200] on div "Drier, sealed, 3/8" ODF 083 URI-SPORLAN • C083S" at bounding box center [508, 199] width 316 height 31
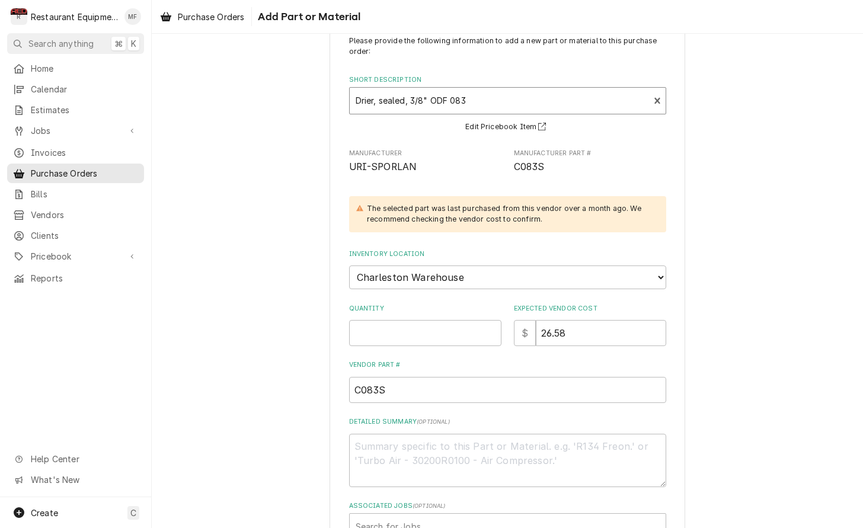
scroll to position [55, 0]
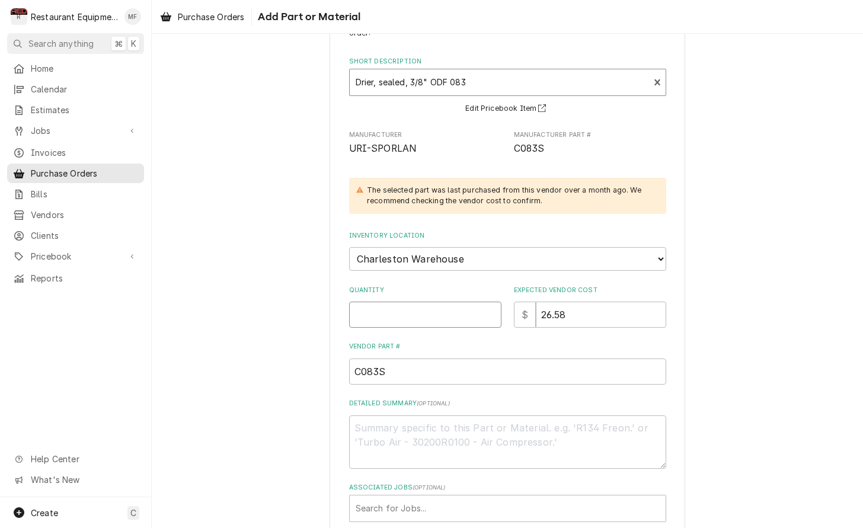
click at [458, 302] on input "Quantity" at bounding box center [425, 315] width 152 height 26
type textarea "x"
type input "1"
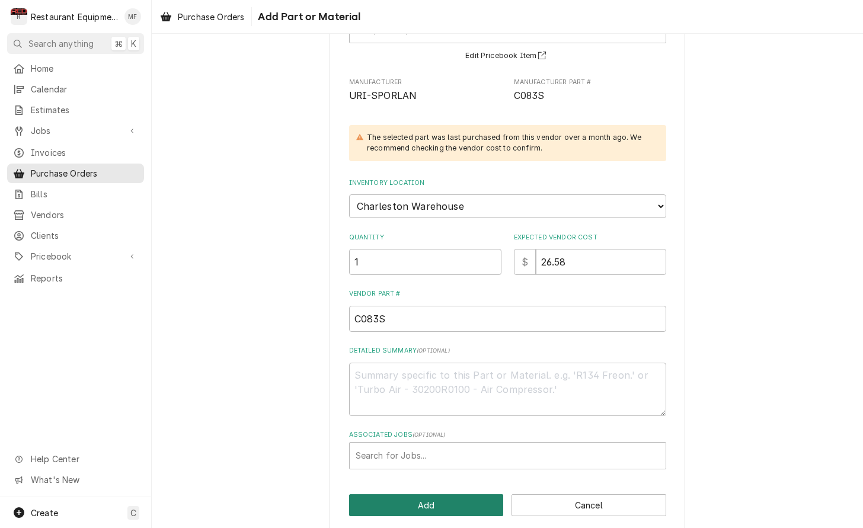
click at [483, 495] on button "Add" at bounding box center [426, 506] width 155 height 22
type textarea "x"
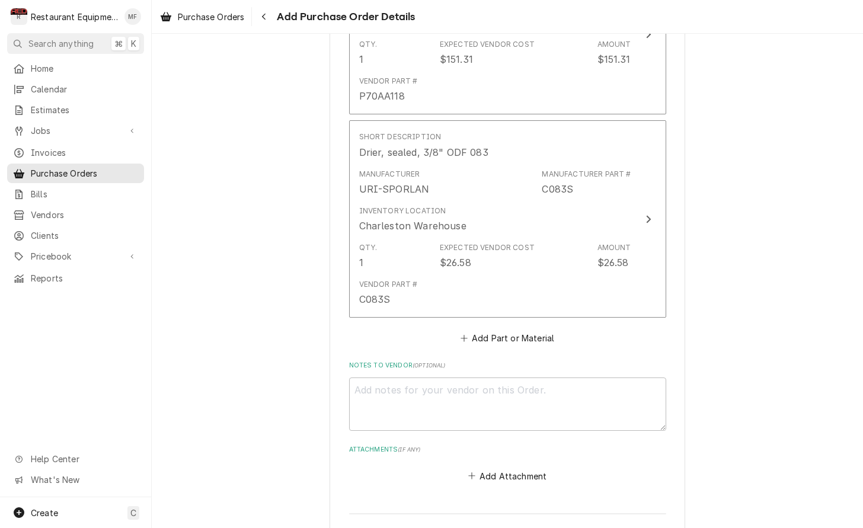
scroll to position [613, 0]
click at [510, 329] on button "Add Part or Material" at bounding box center [507, 337] width 98 height 17
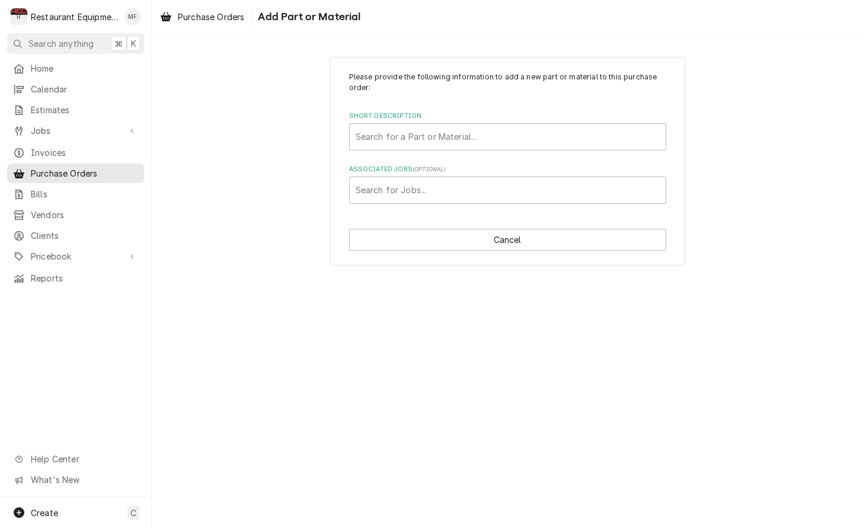
click at [501, 151] on div "Please provide the following information to add a new part or material to this …" at bounding box center [507, 138] width 317 height 132
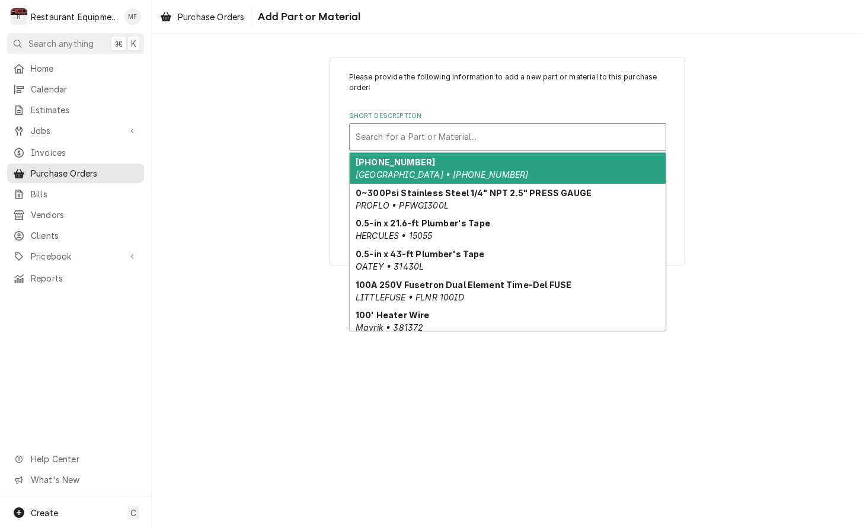
click at [501, 144] on div "Short Description" at bounding box center [508, 136] width 304 height 21
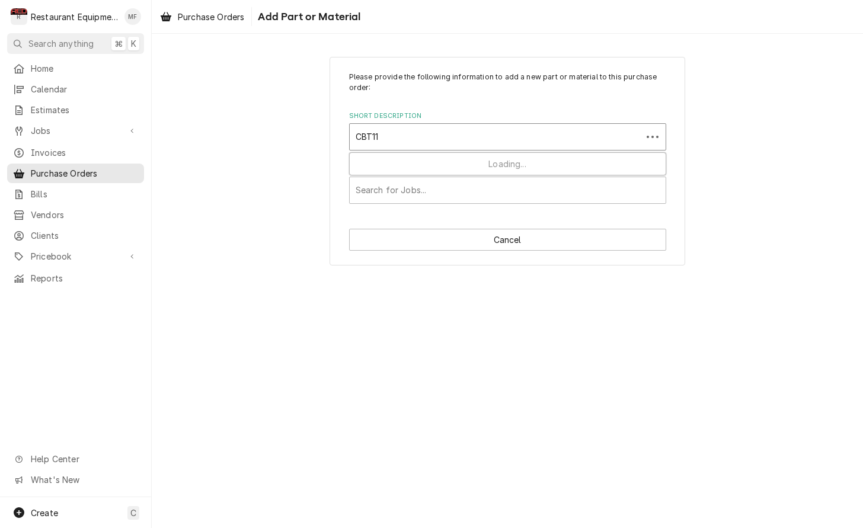
type input "CBT118"
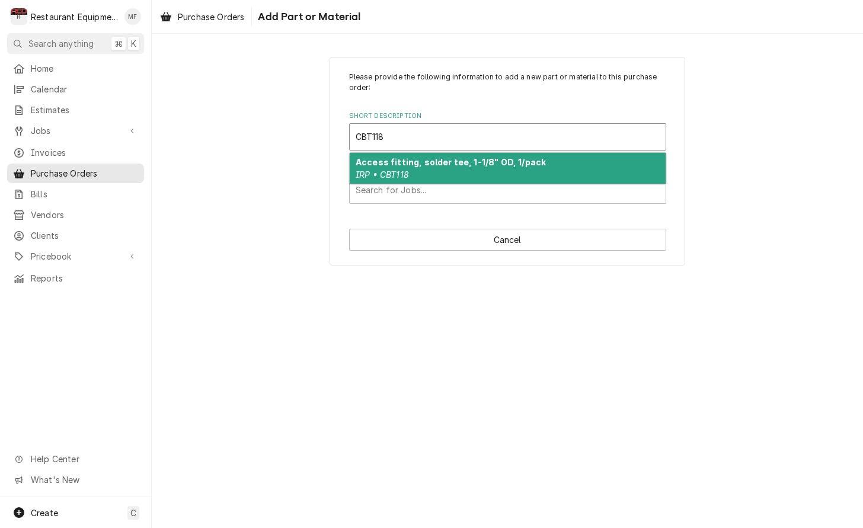
click at [498, 161] on strong "Access fitting, solder tee, 1-1/8" OD, 1/pack" at bounding box center [451, 162] width 190 height 10
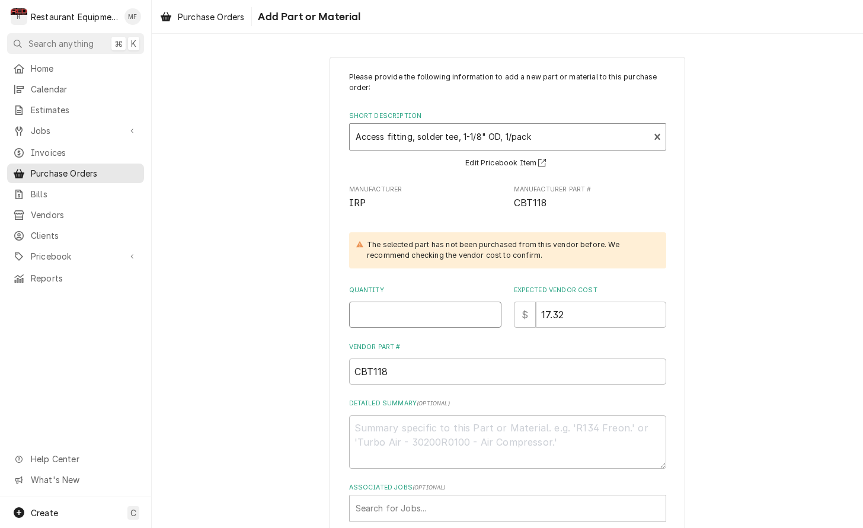
click at [419, 315] on input "Quantity" at bounding box center [425, 315] width 152 height 26
type textarea "x"
type input "1"
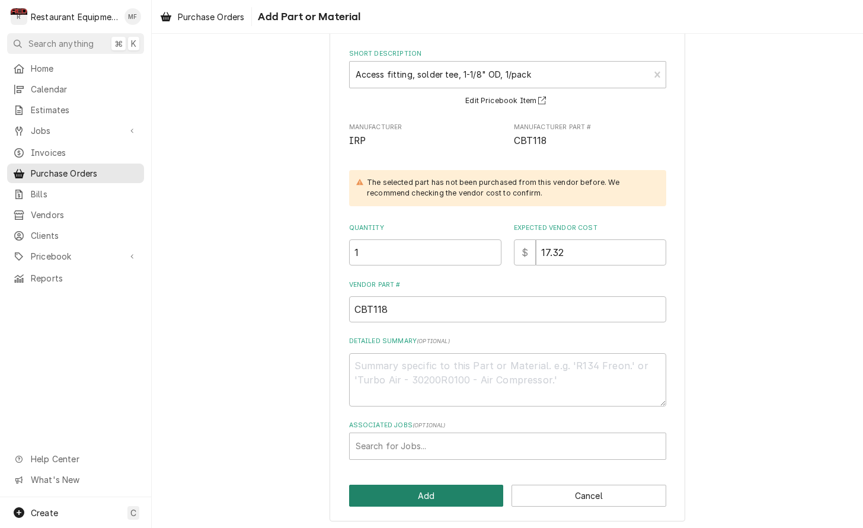
click at [474, 489] on button "Add" at bounding box center [426, 496] width 155 height 22
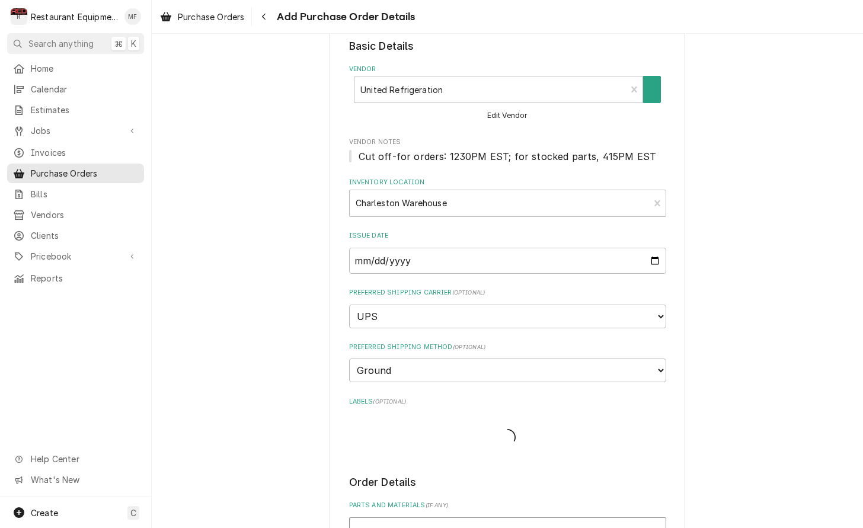
type textarea "x"
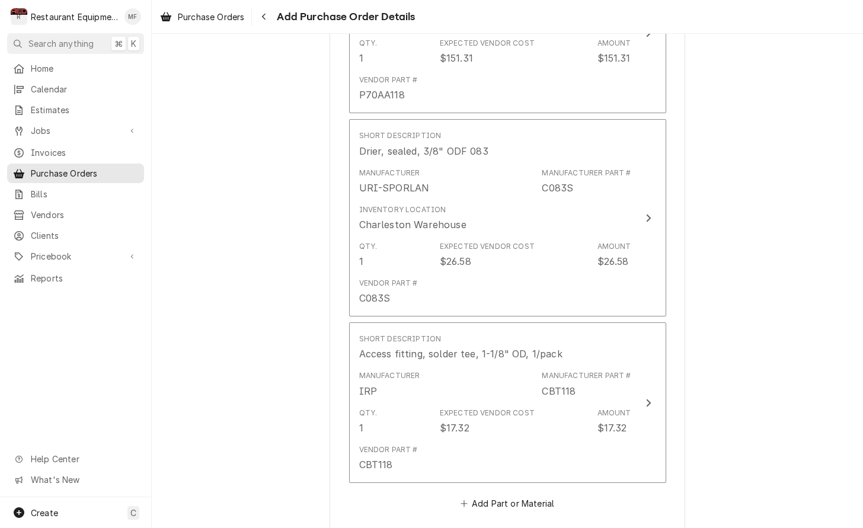
click at [504, 496] on button "Add Part or Material" at bounding box center [507, 504] width 98 height 17
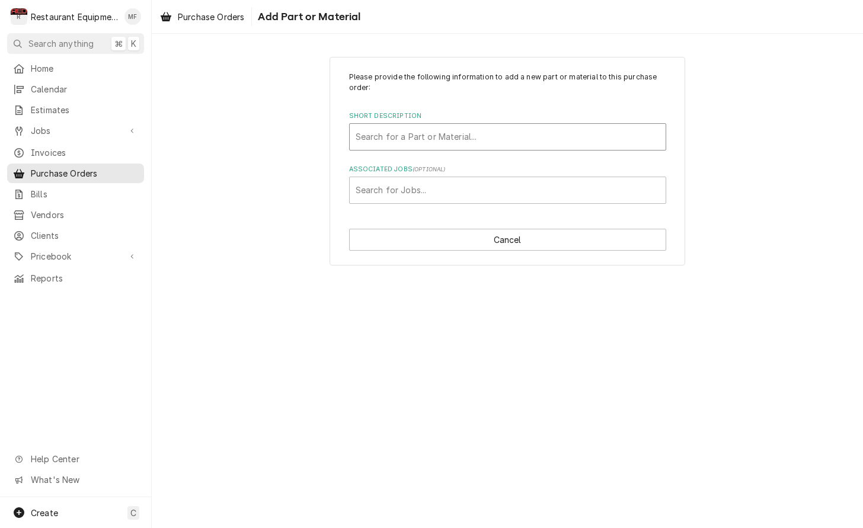
click at [553, 149] on div "Search for a Part or Material..." at bounding box center [508, 137] width 316 height 26
type input "CBT78"
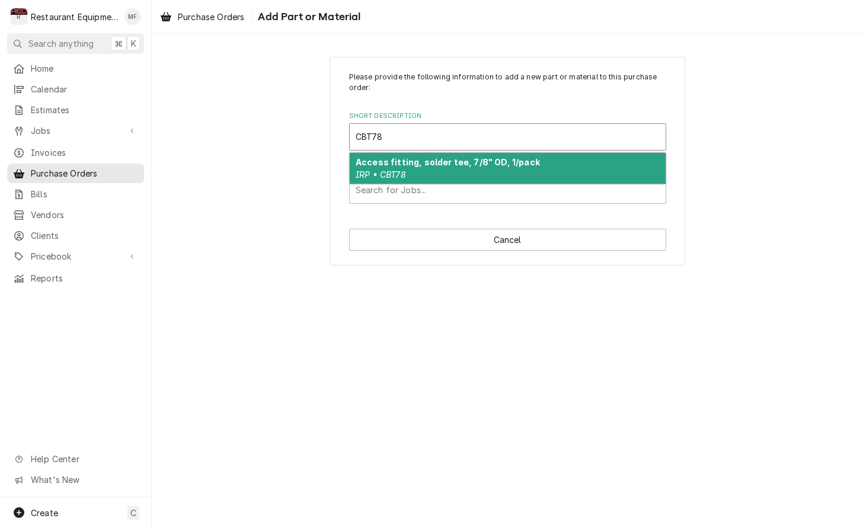
click at [555, 174] on div "Access fitting, solder tee, 7/8" OD, 1/pack IRP • CBT78" at bounding box center [508, 168] width 316 height 31
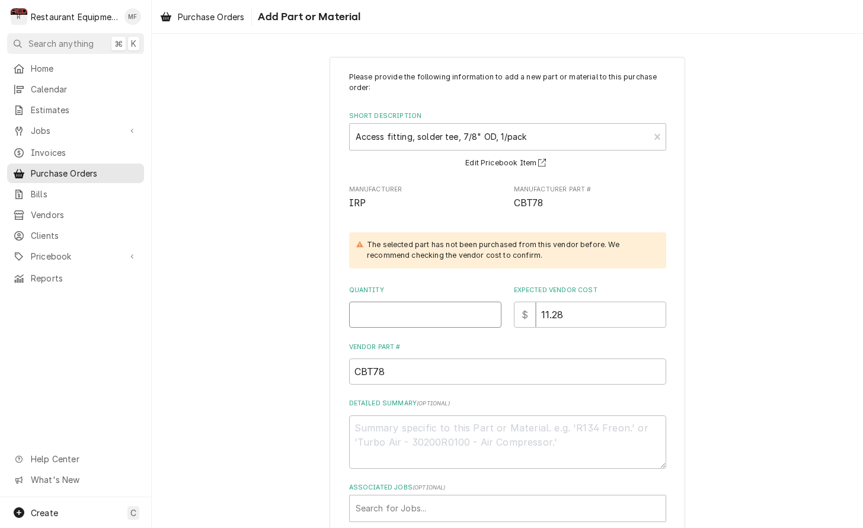
click at [451, 315] on input "Quantity" at bounding box center [425, 315] width 152 height 26
type textarea "x"
type input "1"
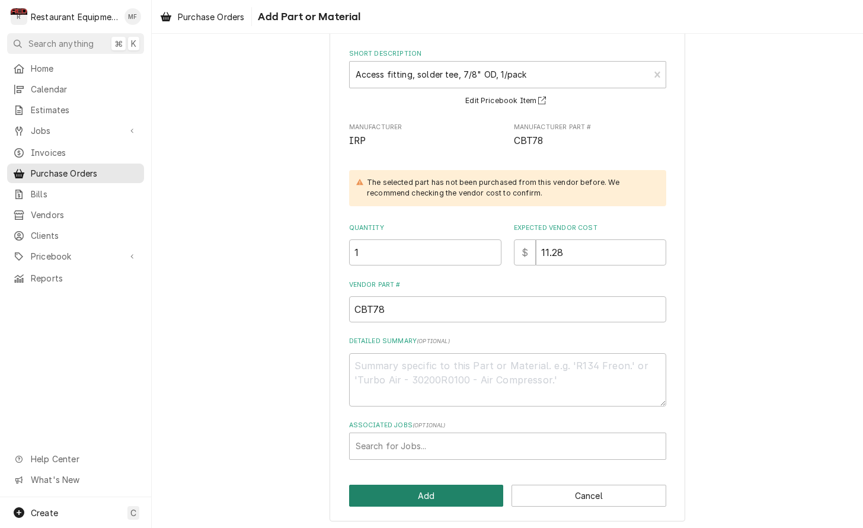
click at [473, 485] on button "Add" at bounding box center [426, 496] width 155 height 22
type textarea "x"
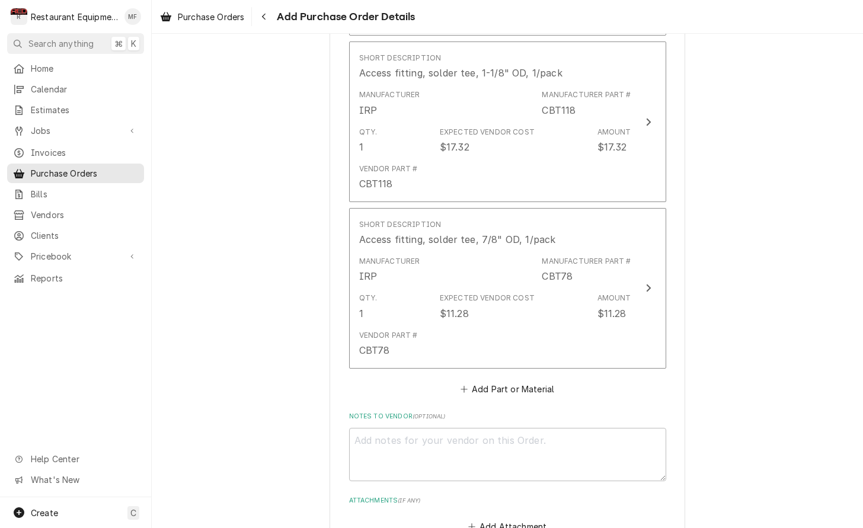
scroll to position [906, 0]
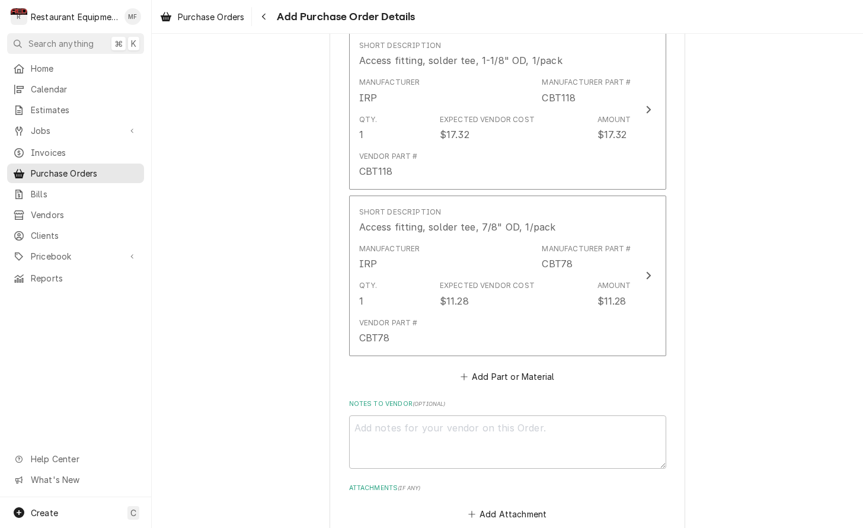
click at [517, 368] on button "Add Part or Material" at bounding box center [507, 376] width 98 height 17
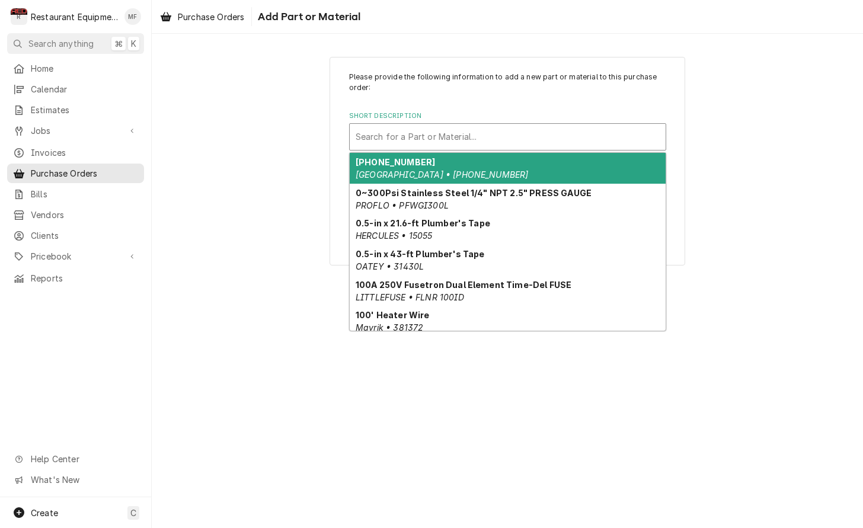
click at [502, 131] on div "Short Description" at bounding box center [508, 136] width 304 height 21
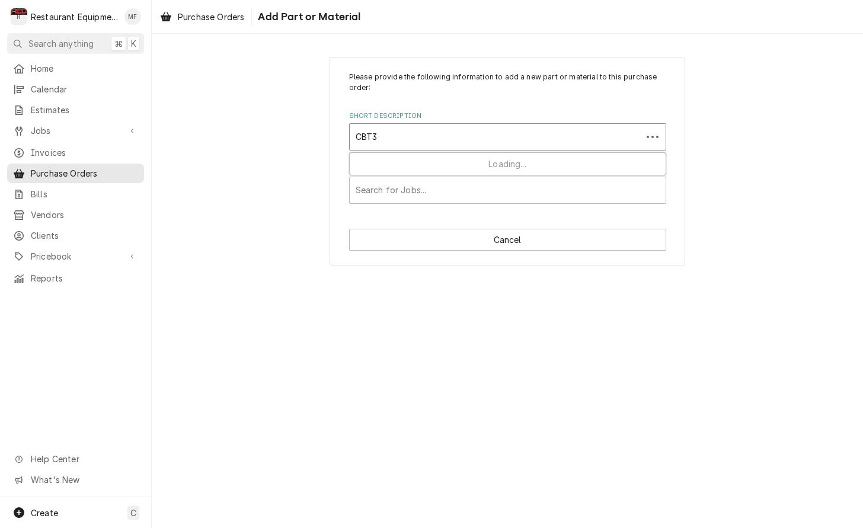
type input "CBT38"
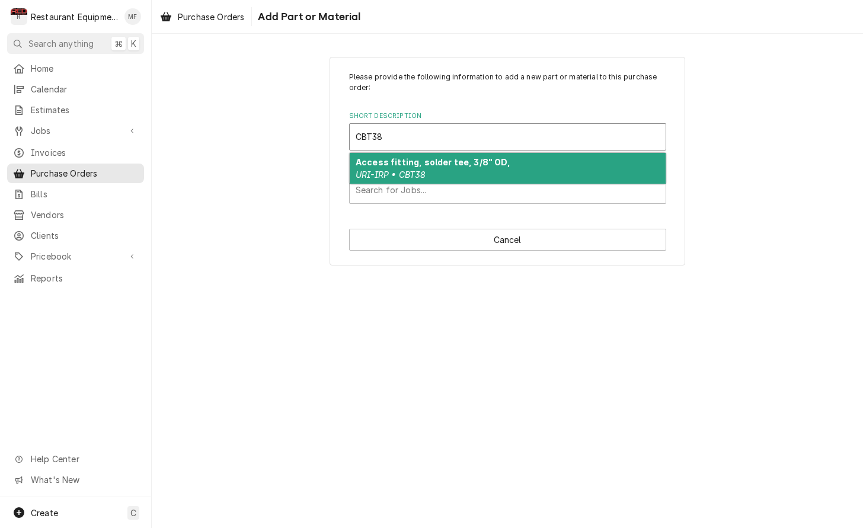
click at [501, 157] on div "Access fitting, solder tee, 3/8" OD, URI-IRP • CBT38" at bounding box center [508, 168] width 316 height 31
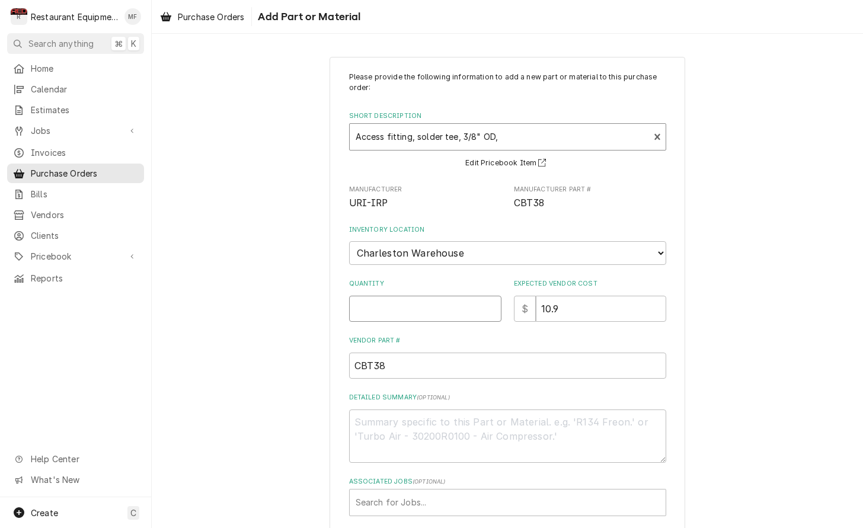
click at [409, 301] on input "Quantity" at bounding box center [425, 309] width 152 height 26
type textarea "x"
type input "1"
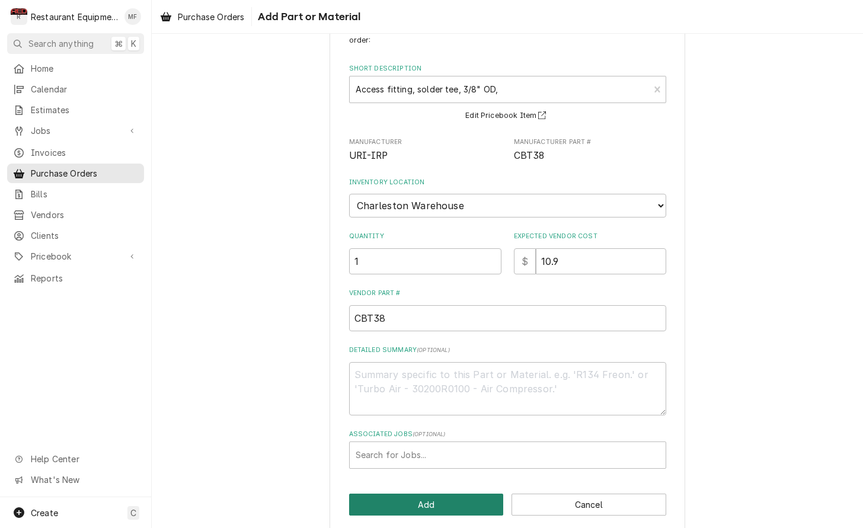
click at [489, 494] on button "Add" at bounding box center [426, 505] width 155 height 22
type textarea "x"
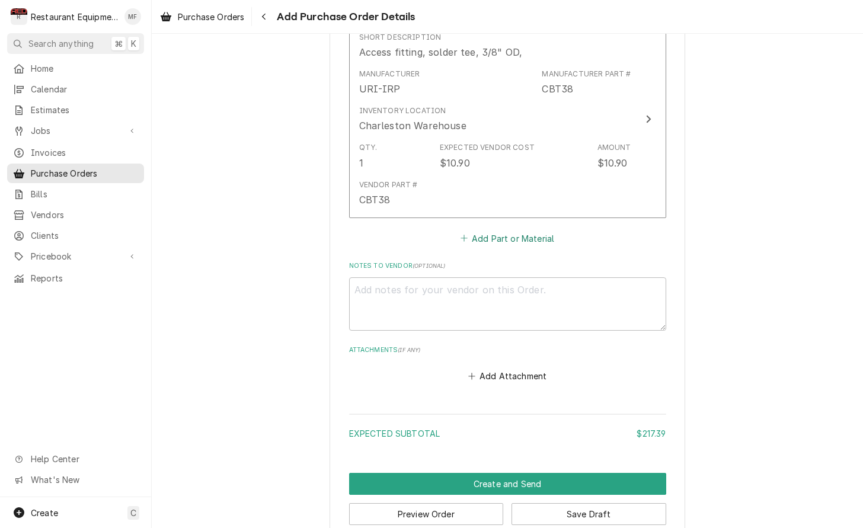
scroll to position [1247, 0]
click at [508, 231] on button "Add Part or Material" at bounding box center [507, 239] width 98 height 17
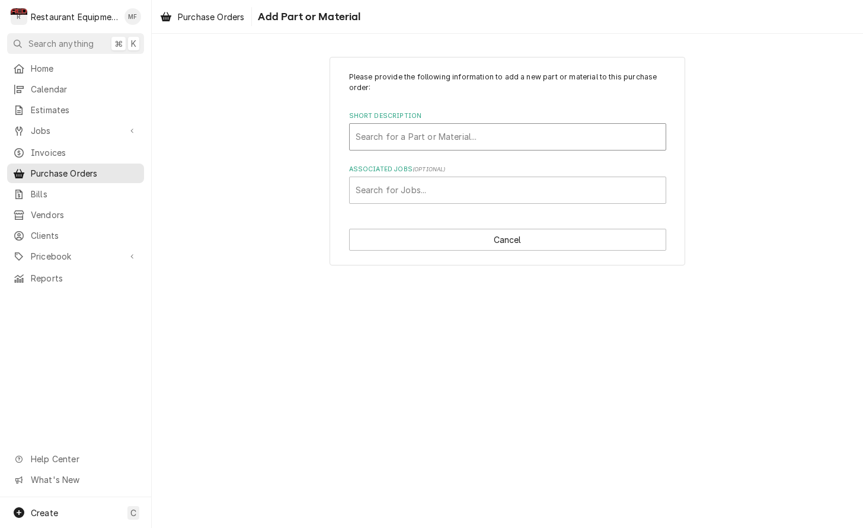
click at [470, 141] on div "Search for a Part or Material..." at bounding box center [508, 136] width 304 height 12
type input "A31851"
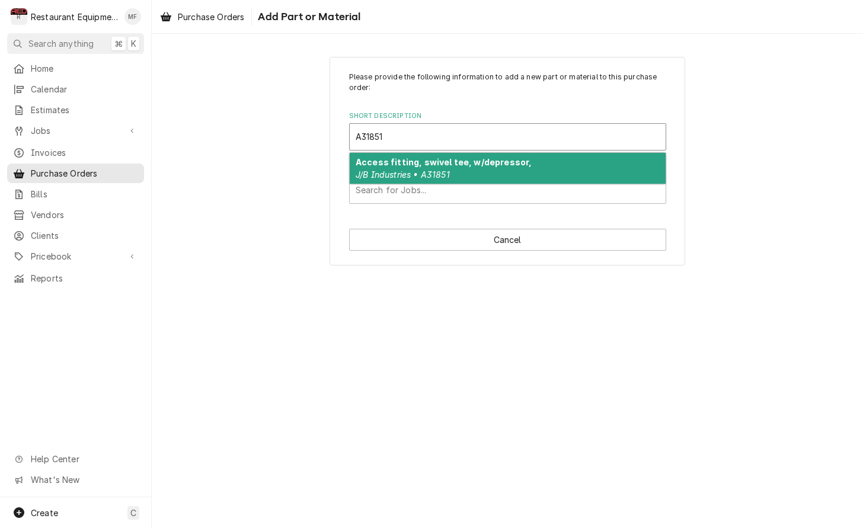
click at [472, 157] on strong "Access fitting, swivel tee, w/depressor," at bounding box center [444, 162] width 176 height 10
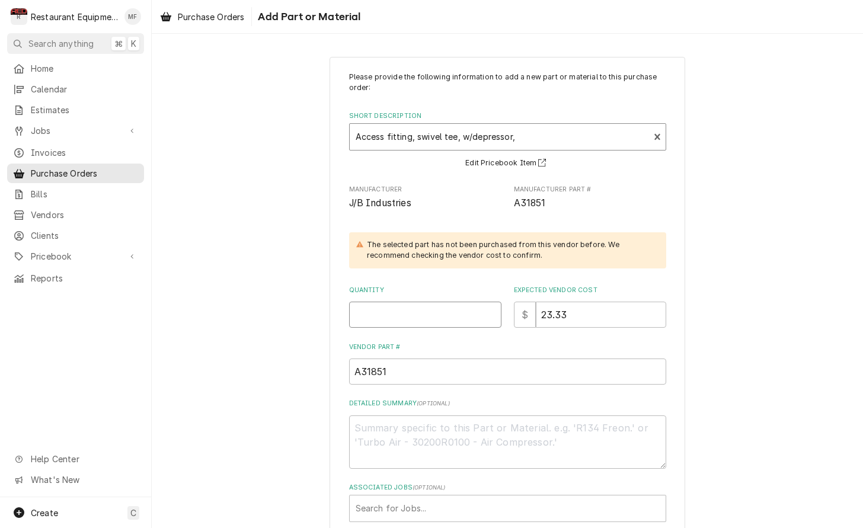
click at [423, 302] on input "Quantity" at bounding box center [425, 315] width 152 height 26
type textarea "x"
type input "1"
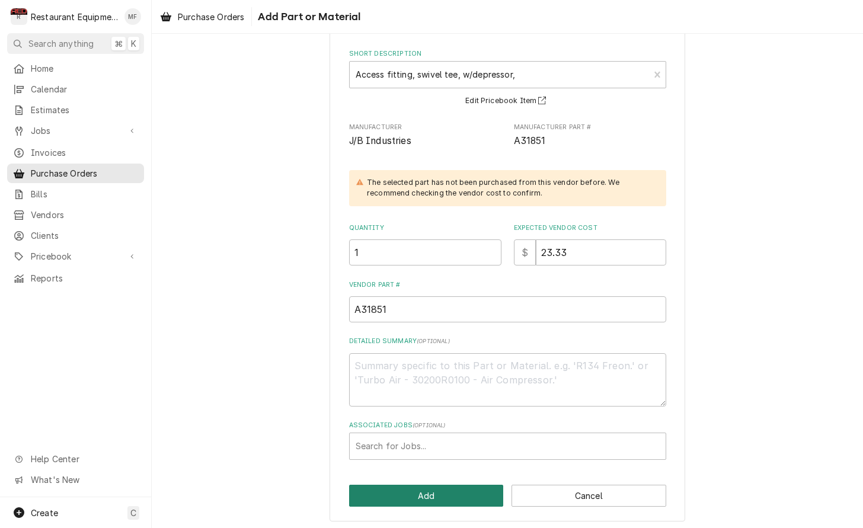
click at [460, 493] on button "Add" at bounding box center [426, 496] width 155 height 22
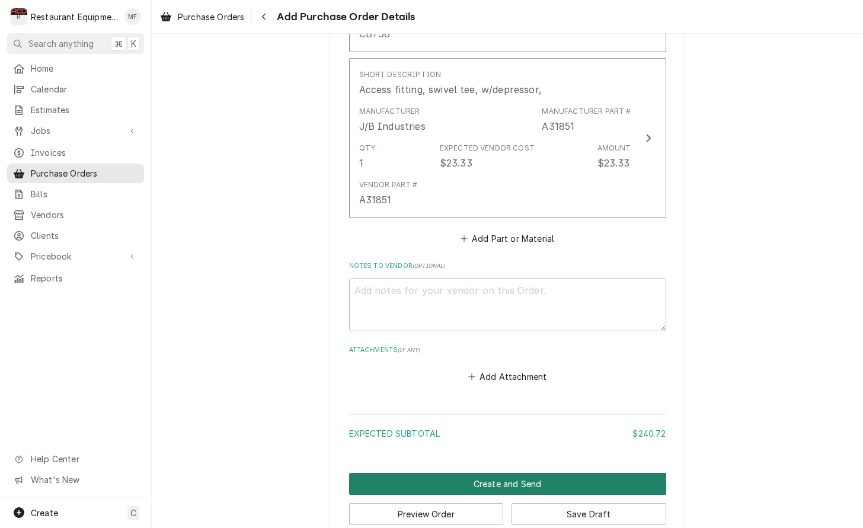
click at [505, 473] on button "Create and Send" at bounding box center [507, 484] width 317 height 22
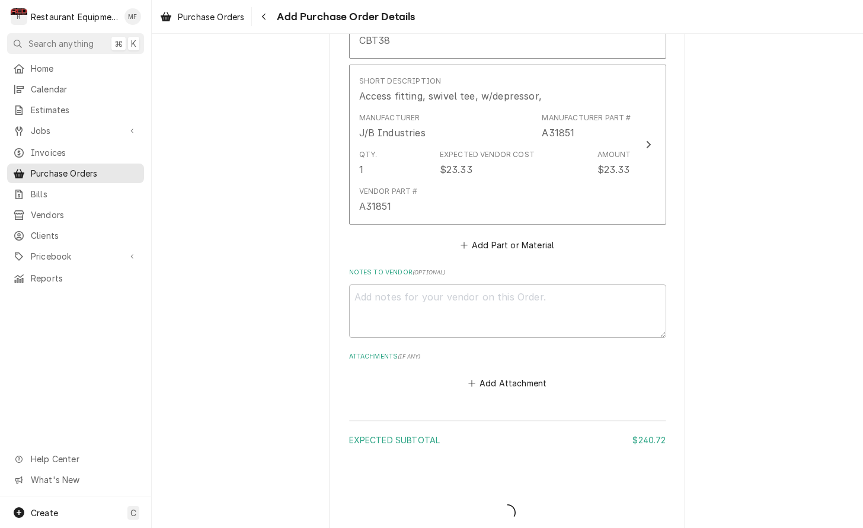
type textarea "x"
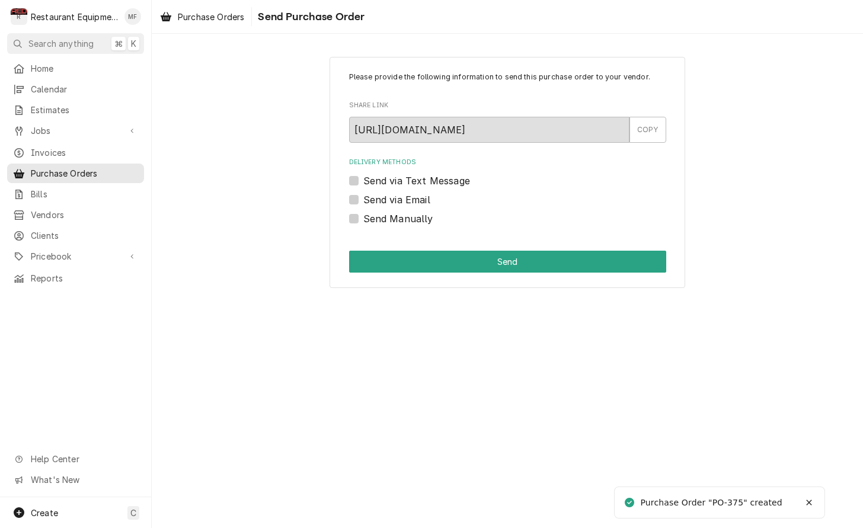
click at [364, 219] on label "Send Manually" at bounding box center [399, 219] width 70 height 14
click at [364, 219] on input "Send Manually" at bounding box center [522, 225] width 317 height 26
checkbox input "true"
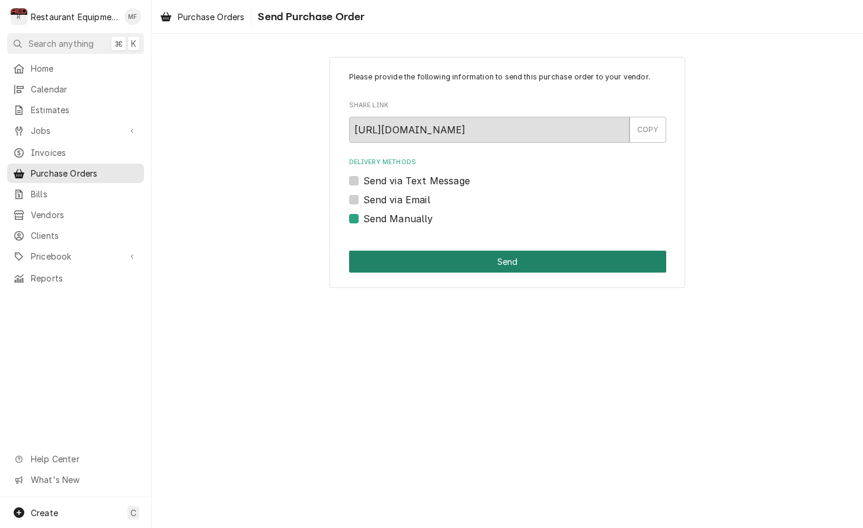
click at [429, 260] on button "Send" at bounding box center [507, 262] width 317 height 22
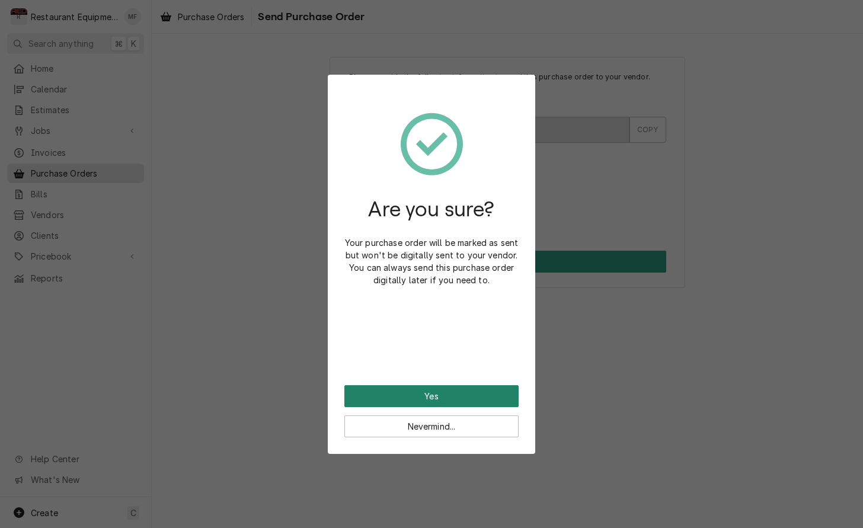
click at [448, 397] on button "Yes" at bounding box center [432, 396] width 174 height 22
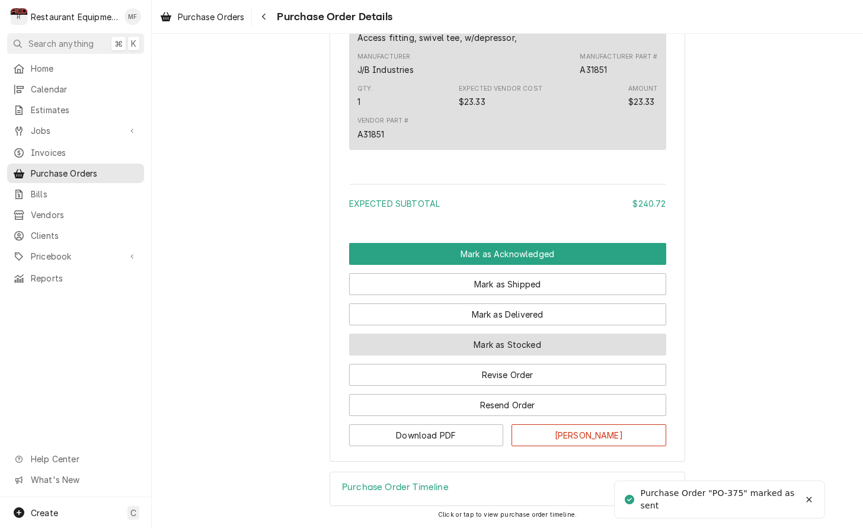
click at [534, 343] on button "Mark as Stocked" at bounding box center [507, 345] width 317 height 22
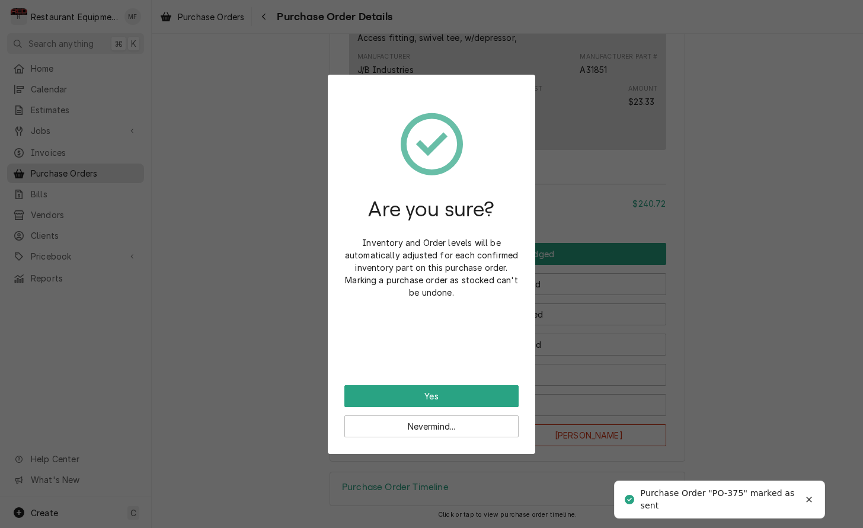
click at [508, 394] on button "Yes" at bounding box center [432, 396] width 174 height 22
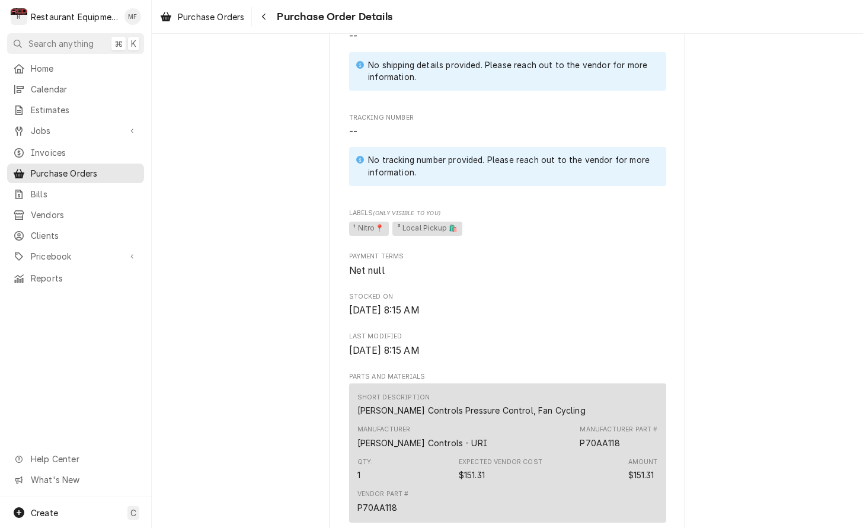
scroll to position [519, 0]
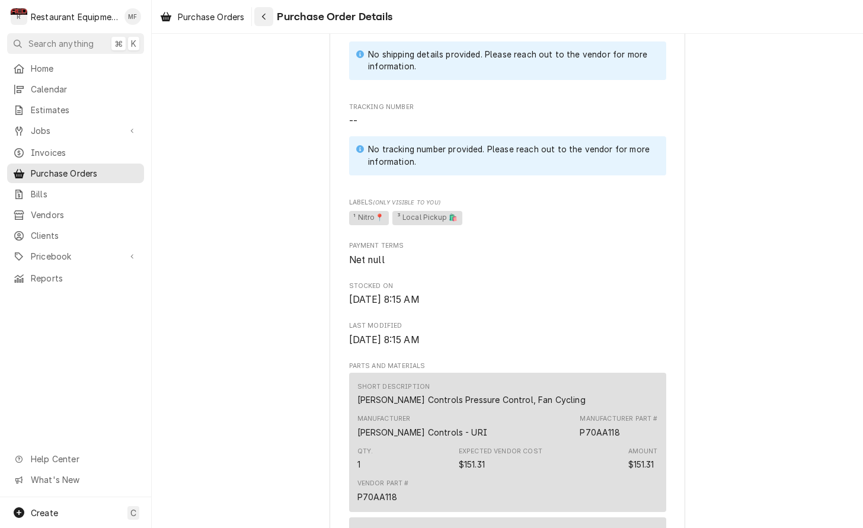
click at [269, 15] on div "Navigate back" at bounding box center [264, 17] width 12 height 12
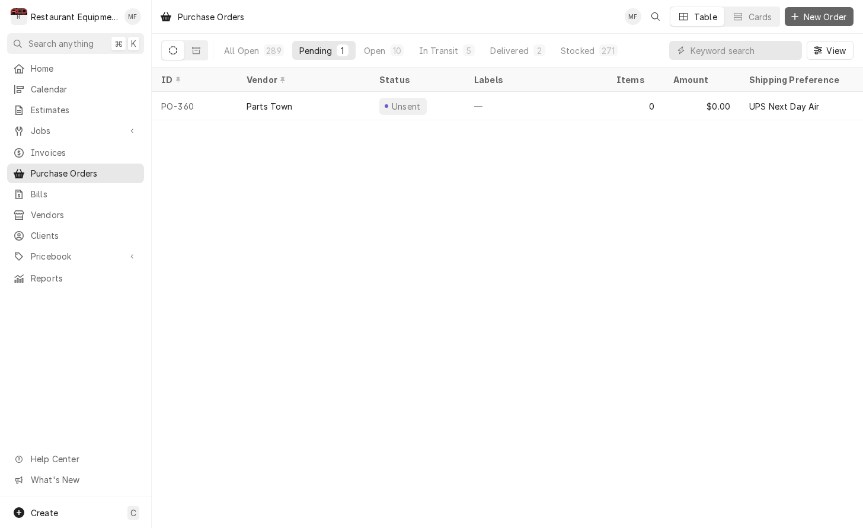
click at [817, 19] on span "New Order" at bounding box center [825, 17] width 47 height 12
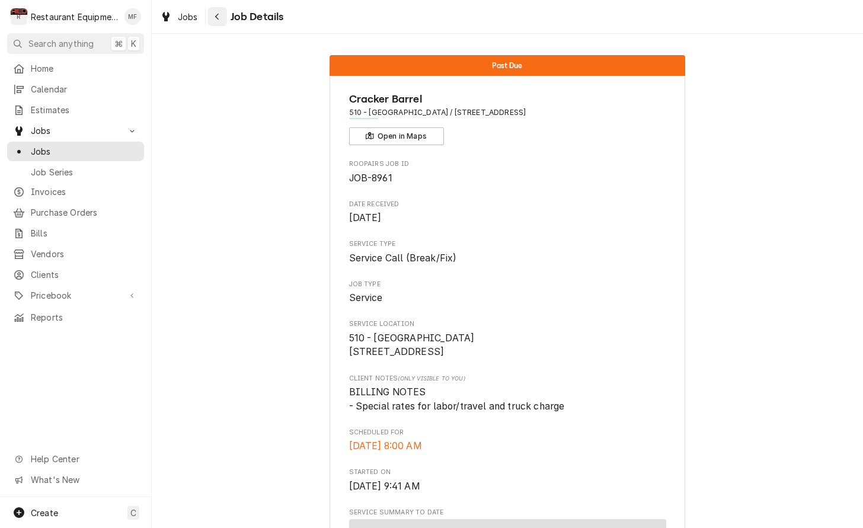
click at [213, 14] on div "Navigate back" at bounding box center [218, 17] width 12 height 12
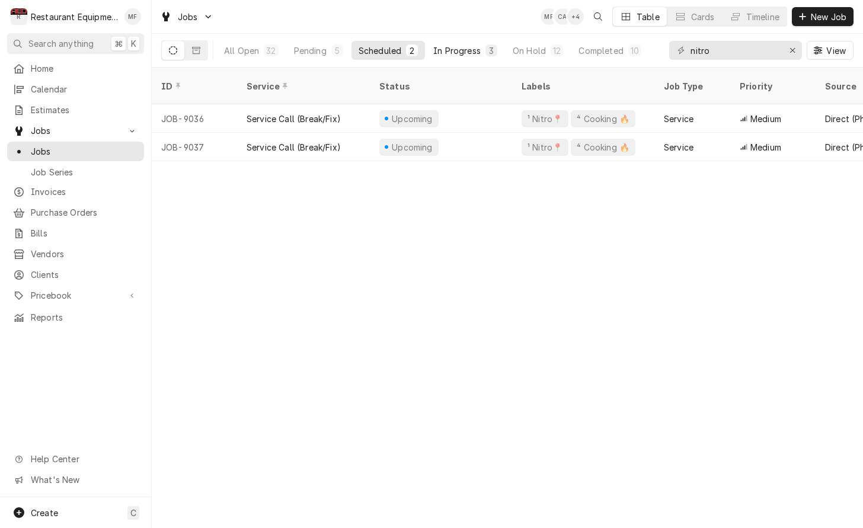
click at [464, 47] on div "In Progress" at bounding box center [456, 50] width 47 height 12
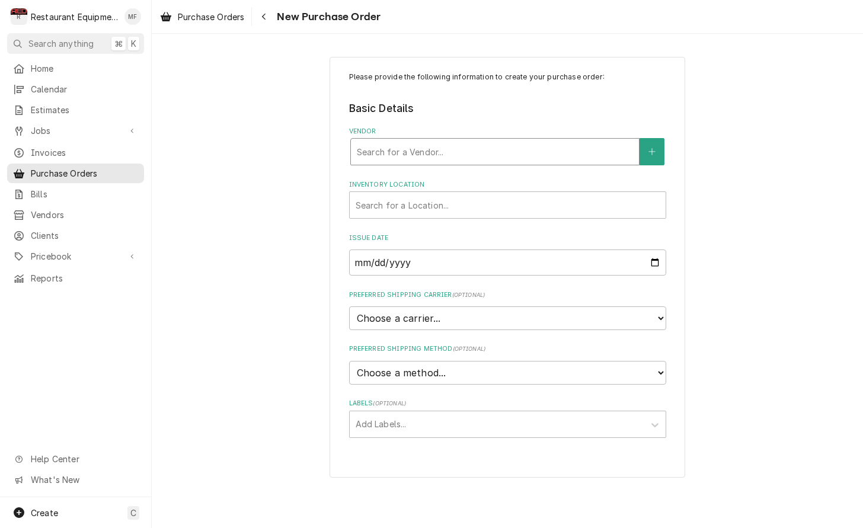
click at [498, 145] on div "Vendor" at bounding box center [495, 151] width 276 height 21
type input "parts tow"
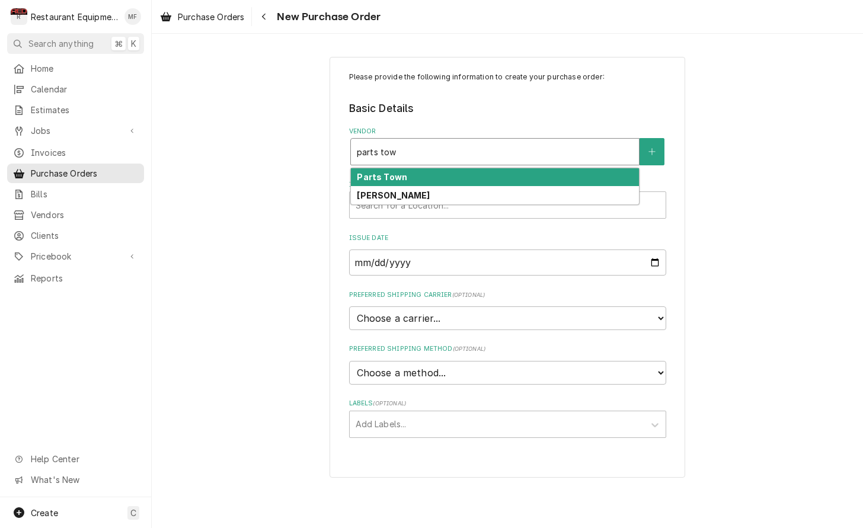
click at [491, 174] on div "Parts Town" at bounding box center [495, 177] width 288 height 18
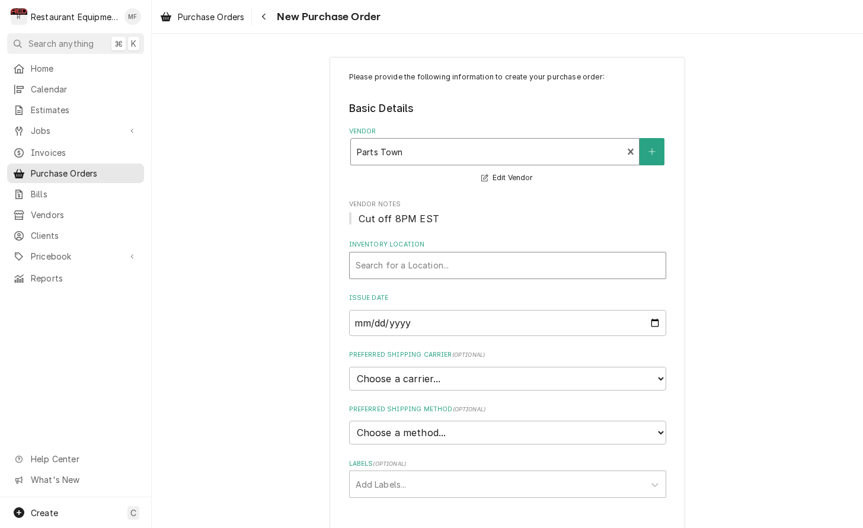
click at [511, 275] on div "Search for a Location..." at bounding box center [508, 266] width 316 height 26
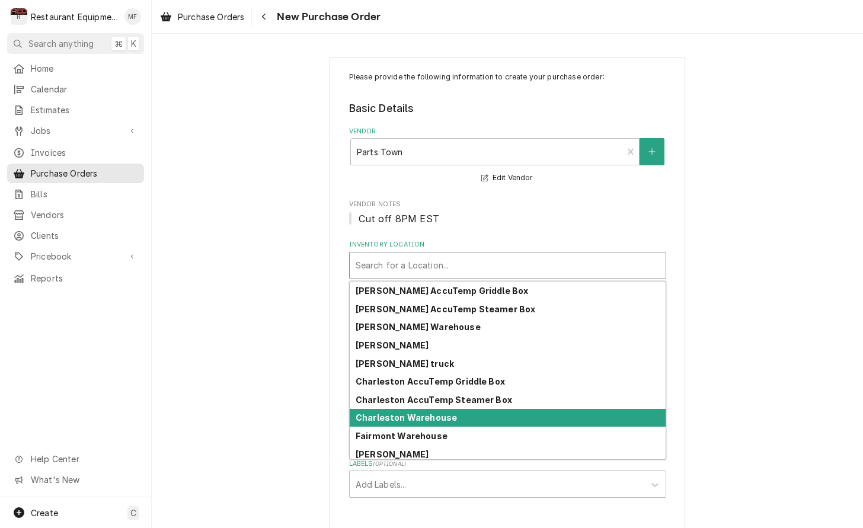
click at [549, 412] on div "Charleston Warehouse" at bounding box center [508, 418] width 316 height 18
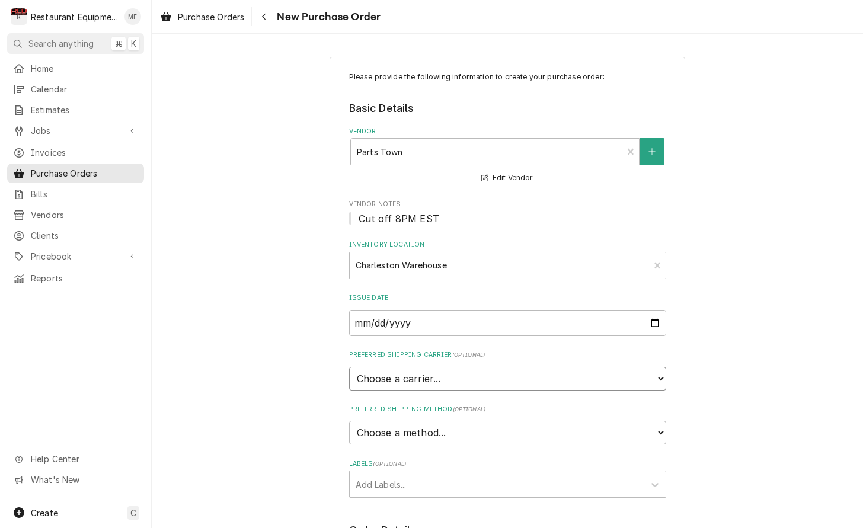
select select "4"
type textarea "x"
click at [489, 408] on div "Preferred Shipping Method ( optional ) Choose a method... Ground Next Day Early…" at bounding box center [507, 425] width 317 height 40
select select "3"
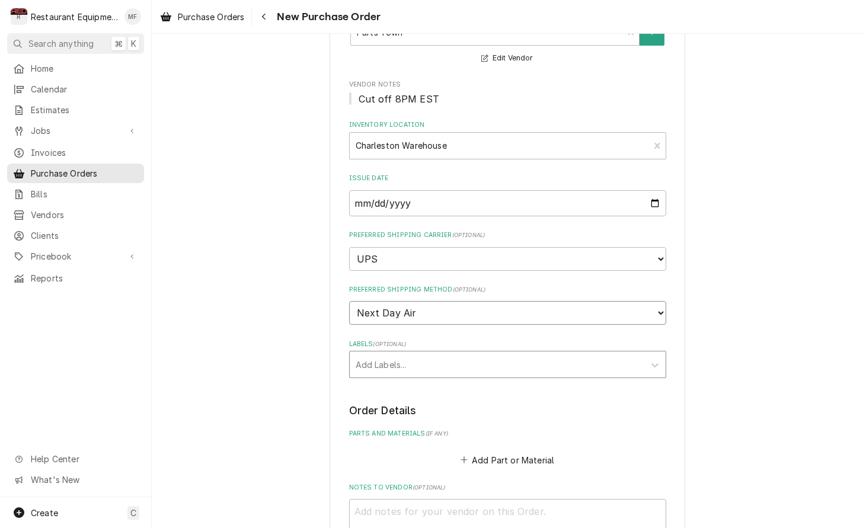
scroll to position [123, 0]
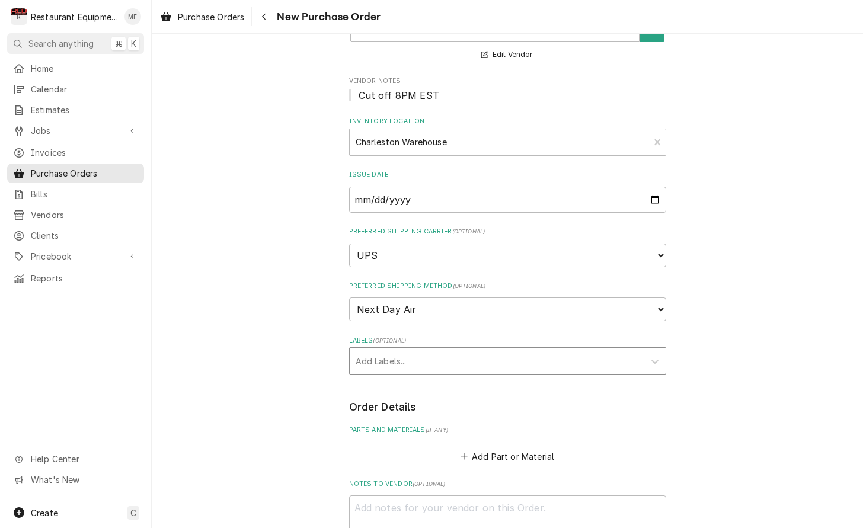
drag, startPoint x: 479, startPoint y: 345, endPoint x: 473, endPoint y: 353, distance: 10.6
click at [479, 350] on div "Labels" at bounding box center [497, 360] width 283 height 21
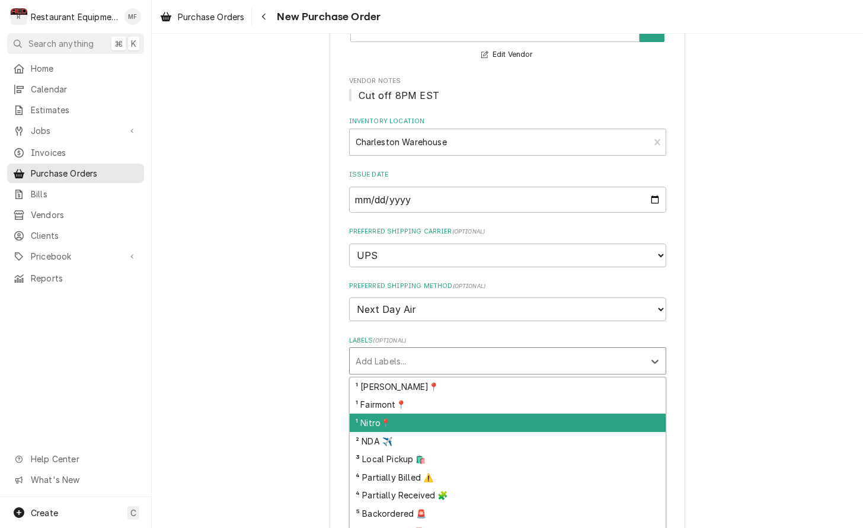
click at [477, 414] on div "¹ Nitro📍" at bounding box center [508, 423] width 316 height 18
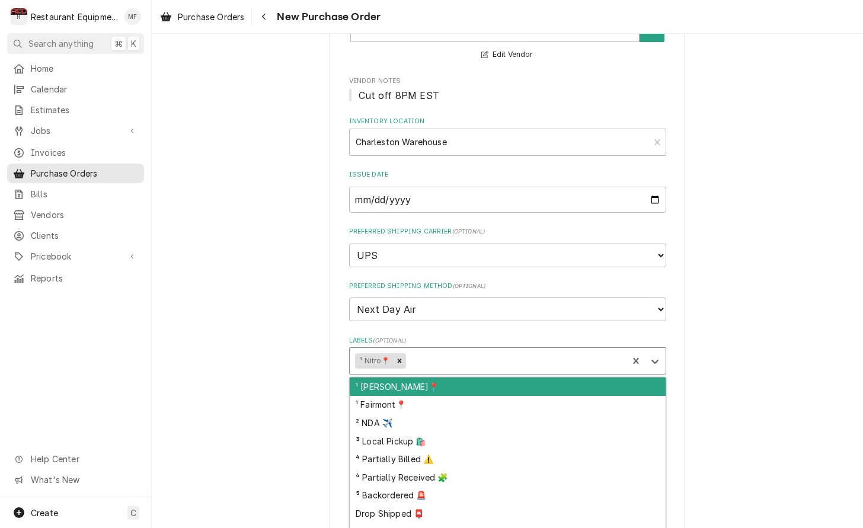
click at [480, 350] on div "Labels" at bounding box center [515, 360] width 214 height 21
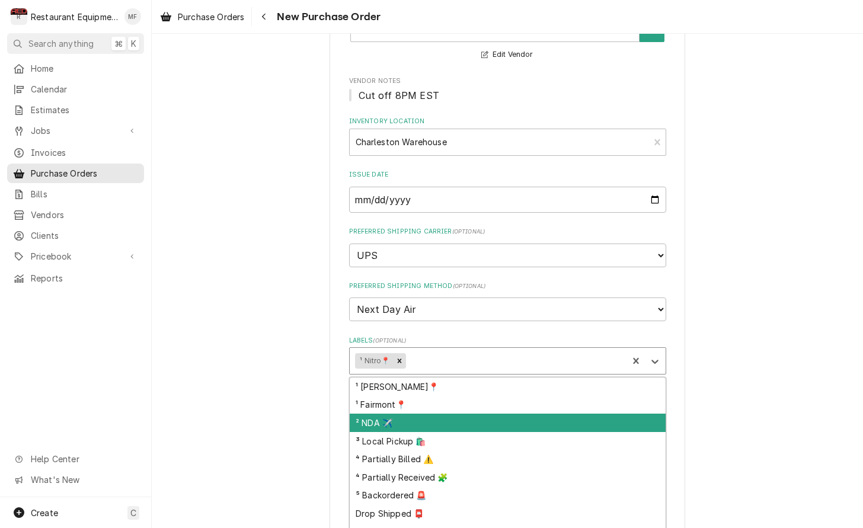
click at [507, 414] on div "² NDA ✈️" at bounding box center [508, 423] width 316 height 18
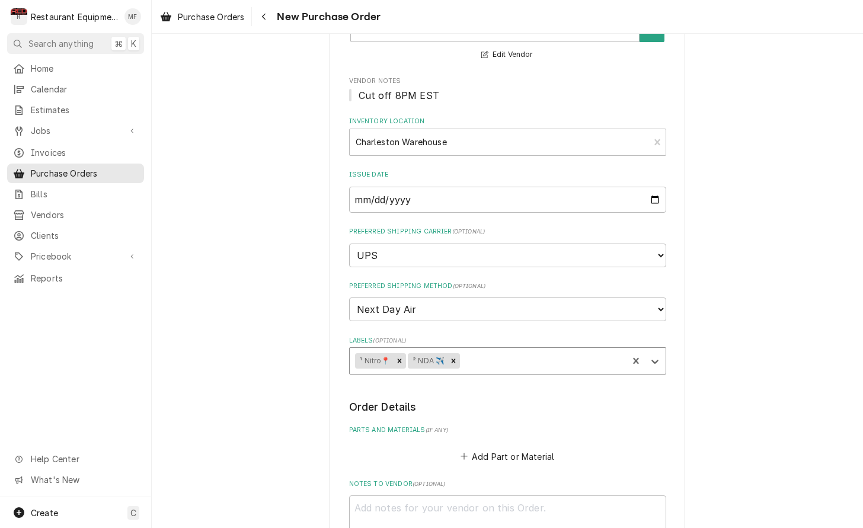
type textarea "x"
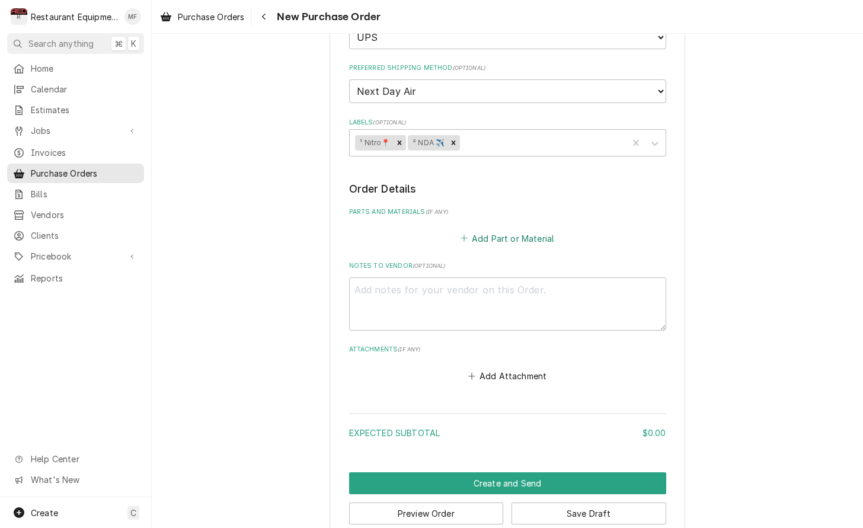
click at [509, 224] on div "Add Part or Material" at bounding box center [507, 235] width 317 height 23
click at [513, 231] on button "Add Part or Material" at bounding box center [507, 239] width 98 height 17
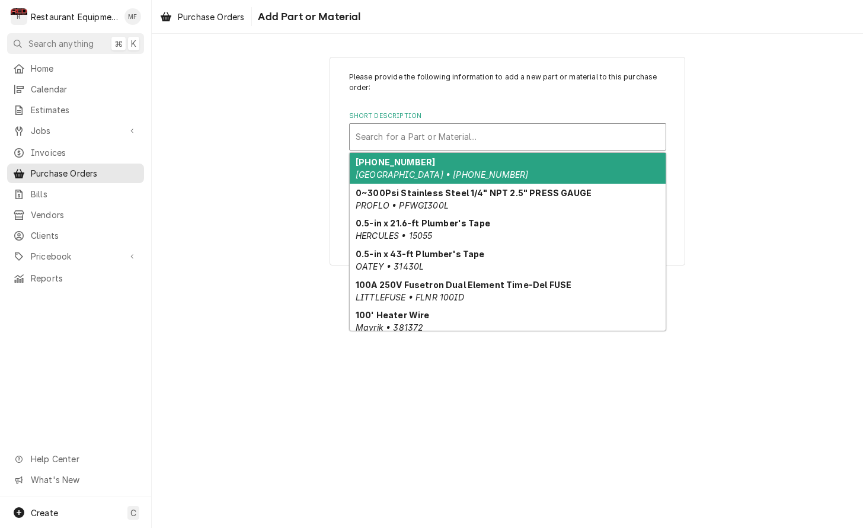
click at [511, 138] on div "Short Description" at bounding box center [508, 136] width 304 height 21
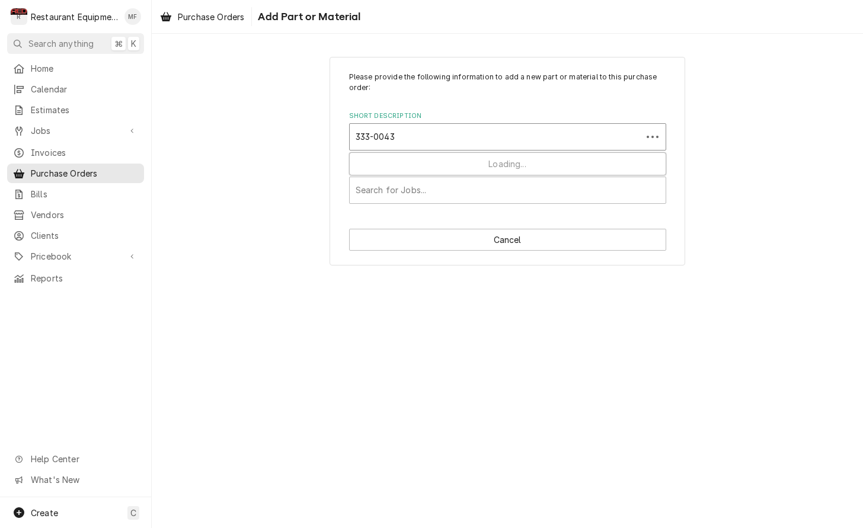
type input "333-0043-"
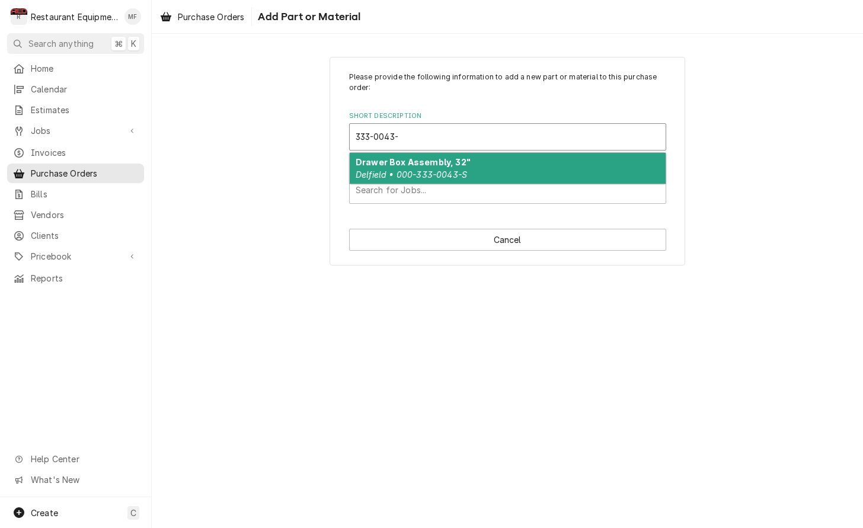
click at [510, 167] on div "Drawer Box Assembly, 32" Delfield • 000-333-0043-S" at bounding box center [508, 168] width 316 height 31
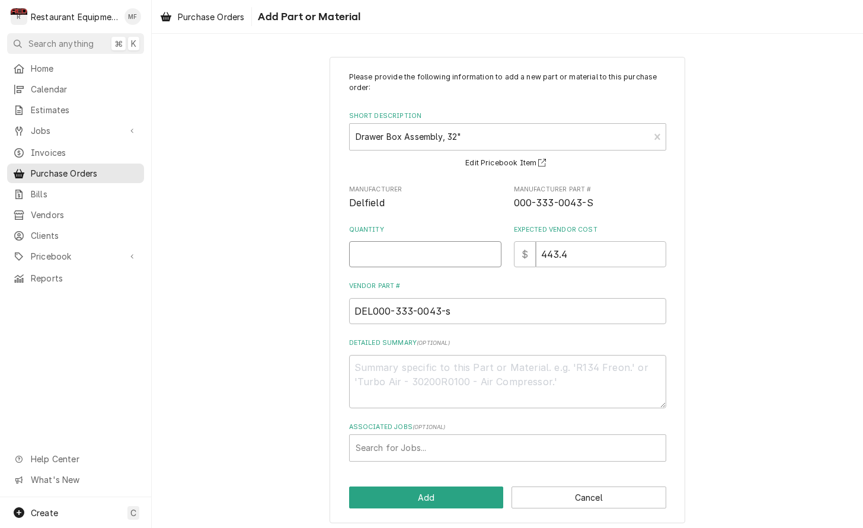
click at [445, 252] on input "Quantity" at bounding box center [425, 254] width 152 height 26
type textarea "x"
type input "1"
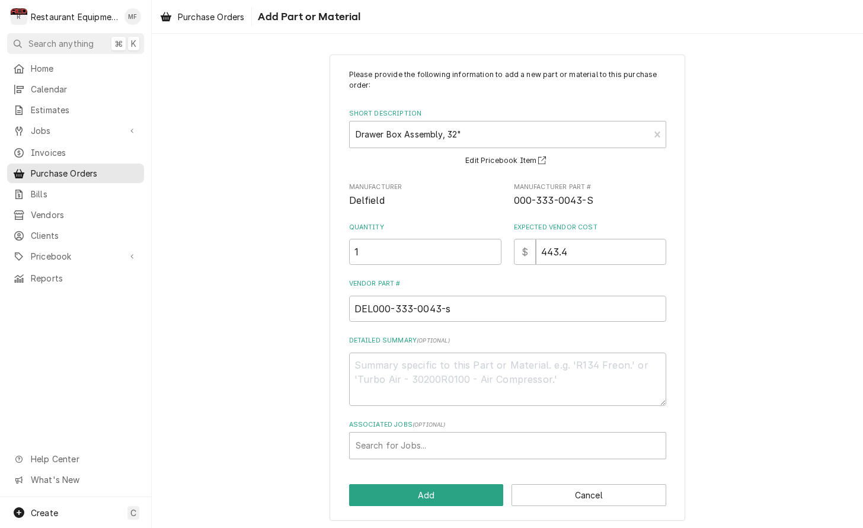
scroll to position [2, 0]
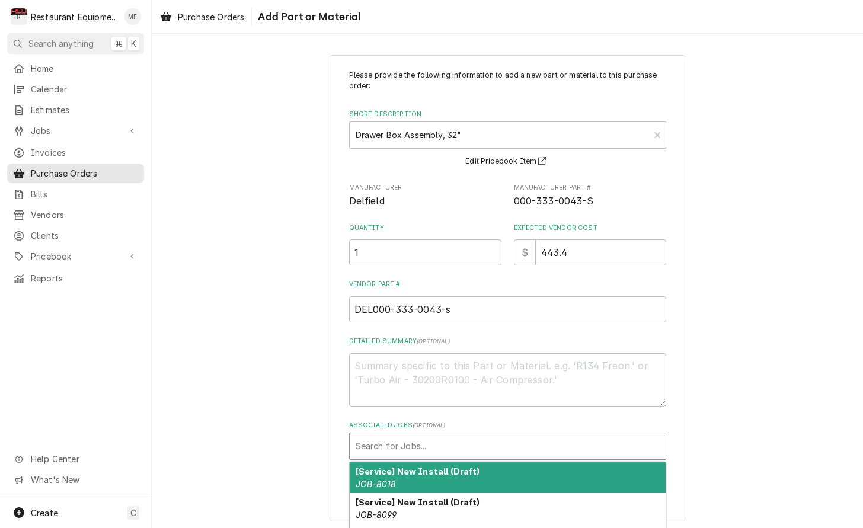
click at [529, 448] on div "Associated Jobs" at bounding box center [508, 446] width 304 height 21
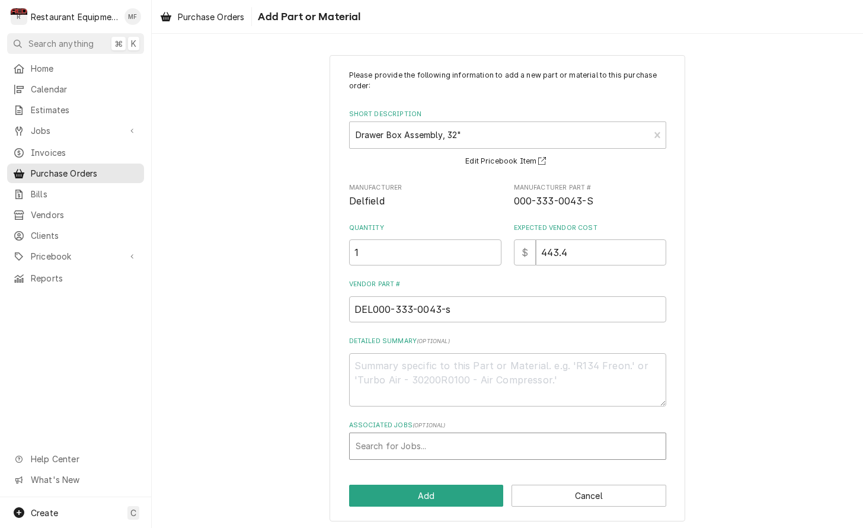
click at [479, 333] on div "Please provide the following information to add a new part or material to this …" at bounding box center [507, 265] width 317 height 390
click at [519, 439] on div "Associated Jobs" at bounding box center [508, 446] width 304 height 21
type input "8961"
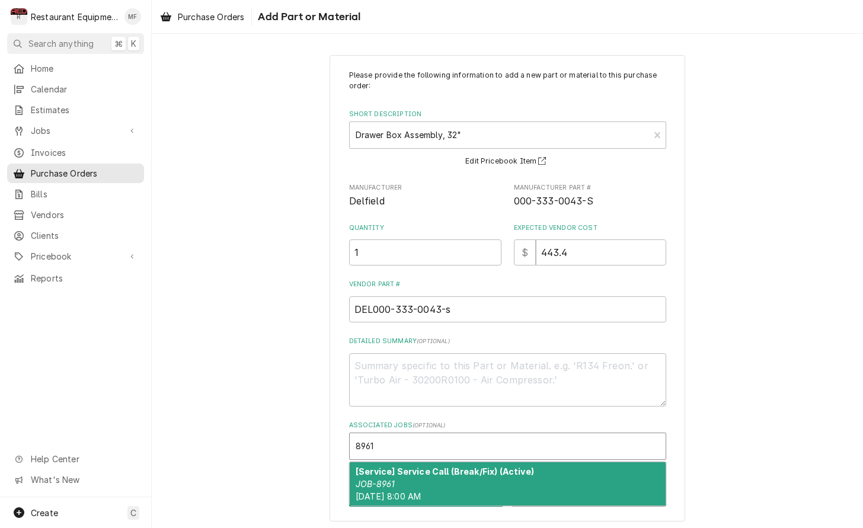
click at [511, 468] on strong "[Service] Service Call (Break/Fix) (Active)" at bounding box center [445, 472] width 178 height 10
type textarea "x"
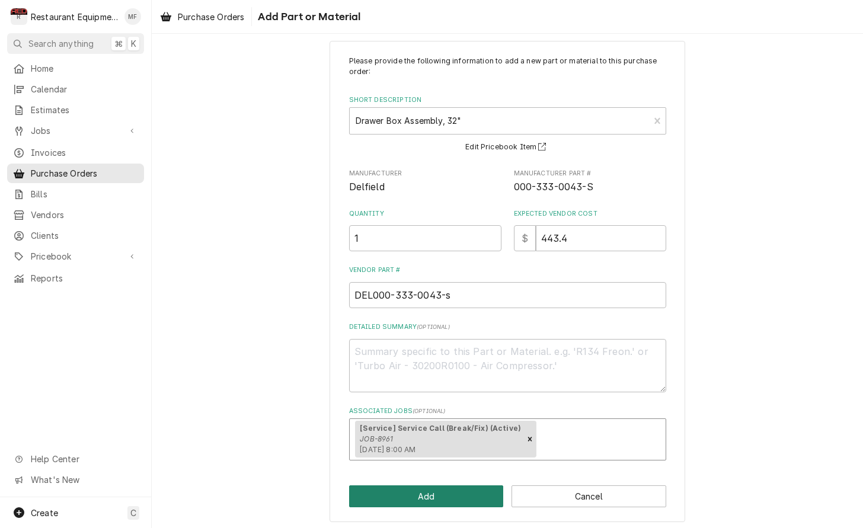
scroll to position [15, 0]
click at [463, 492] on button "Add" at bounding box center [426, 497] width 155 height 22
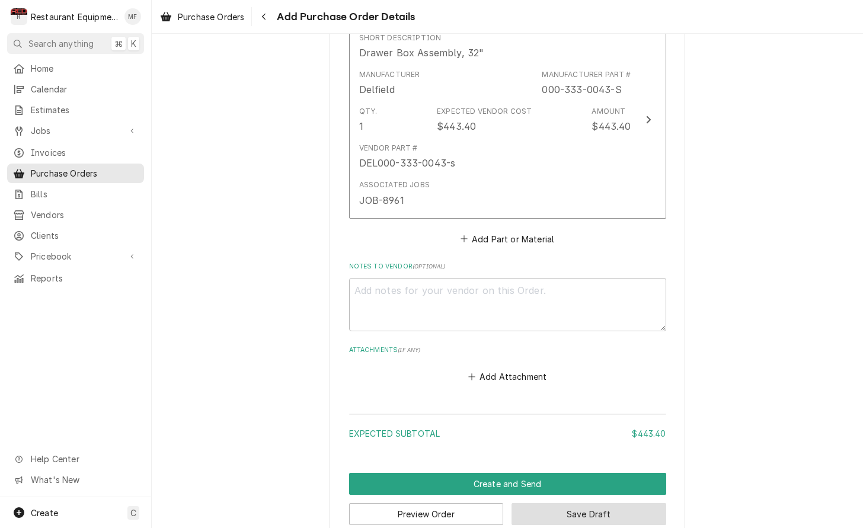
click at [578, 503] on button "Save Draft" at bounding box center [589, 514] width 155 height 22
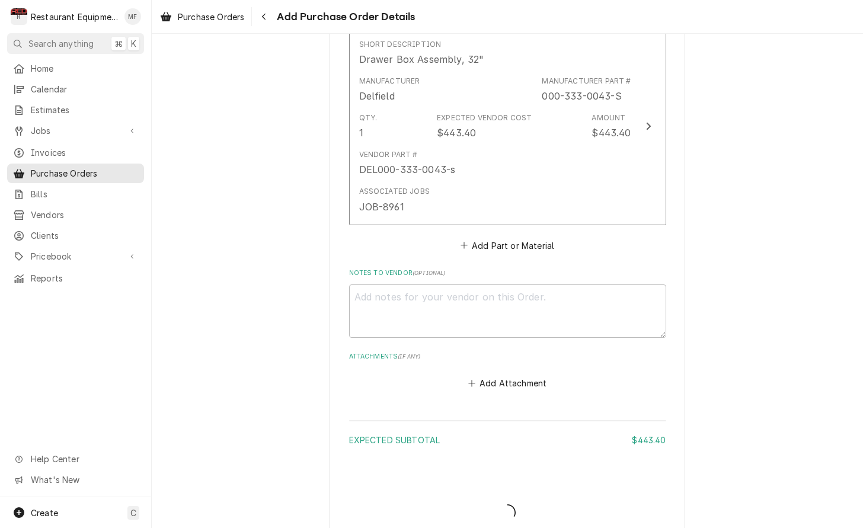
type textarea "x"
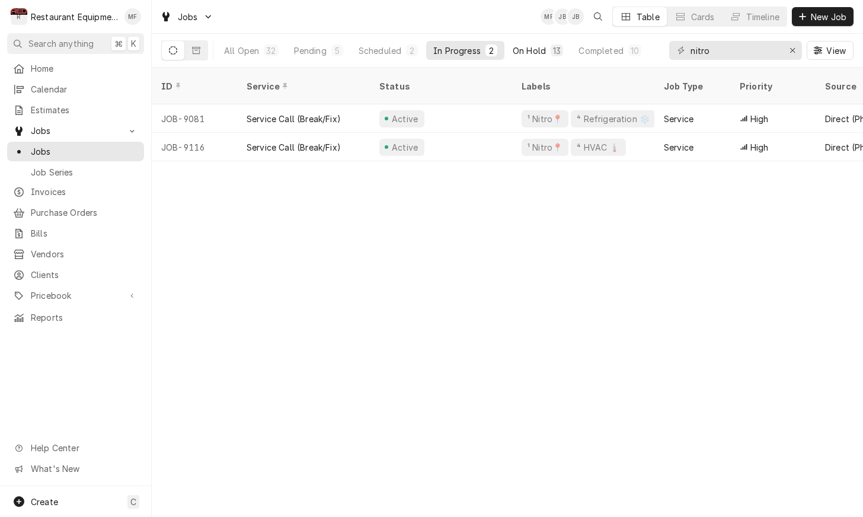
click at [547, 49] on button "On Hold 13" at bounding box center [538, 50] width 65 height 19
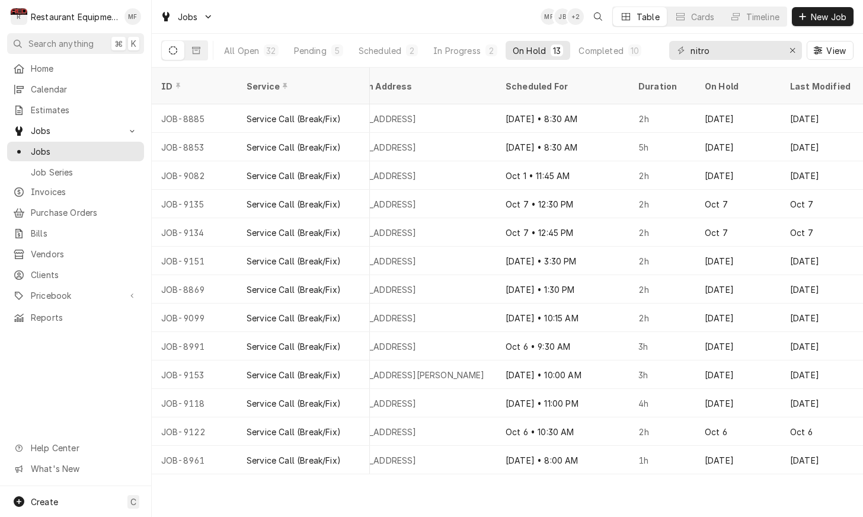
scroll to position [0, 1123]
click at [793, 54] on icon "Erase input" at bounding box center [793, 50] width 7 height 8
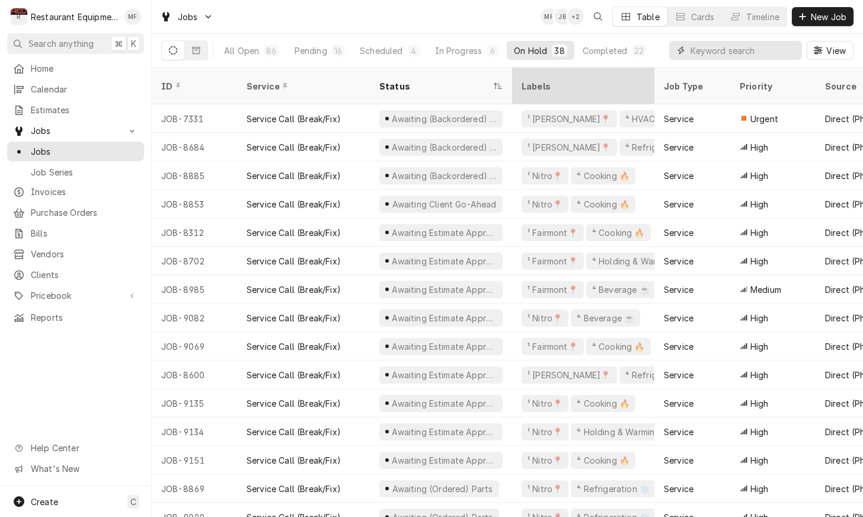
scroll to position [0, 0]
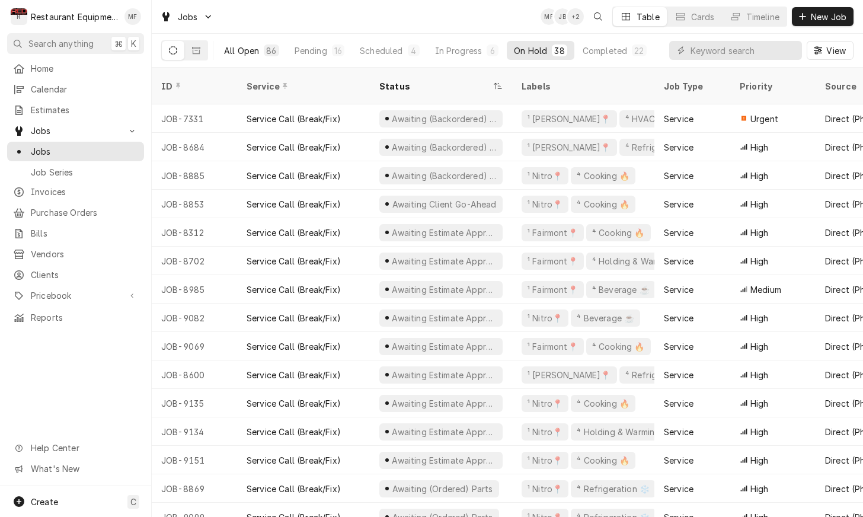
click at [248, 46] on div "All Open" at bounding box center [241, 50] width 35 height 12
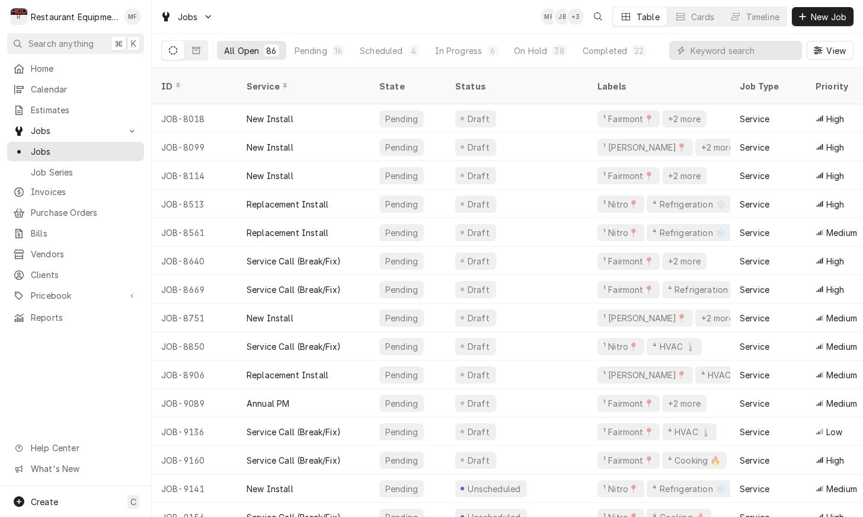
click at [726, 34] on div "View" at bounding box center [762, 50] width 184 height 33
click at [726, 46] on input "Dynamic Content Wrapper" at bounding box center [744, 50] width 106 height 19
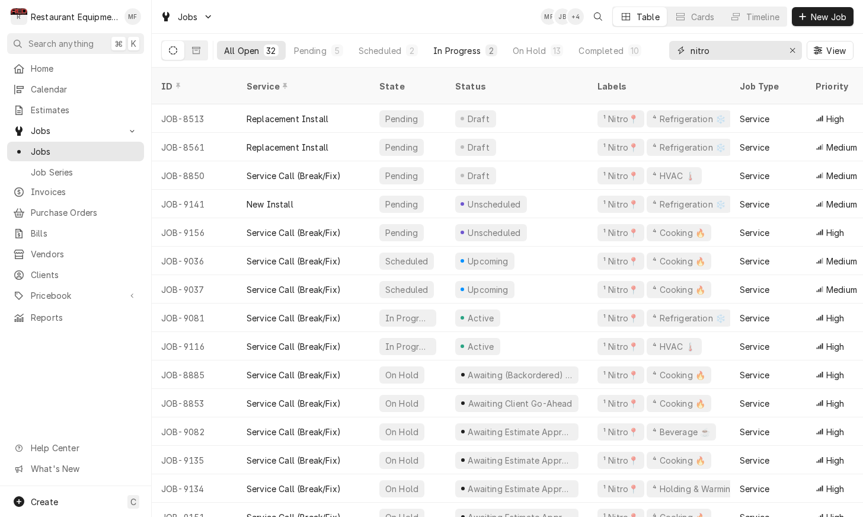
type input "nitro"
click at [485, 47] on button "In Progress 2" at bounding box center [465, 50] width 78 height 19
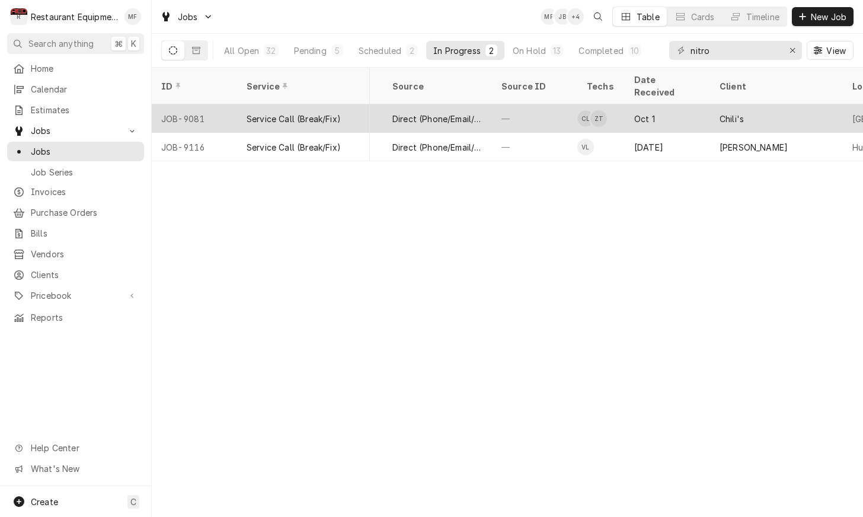
scroll to position [0, 435]
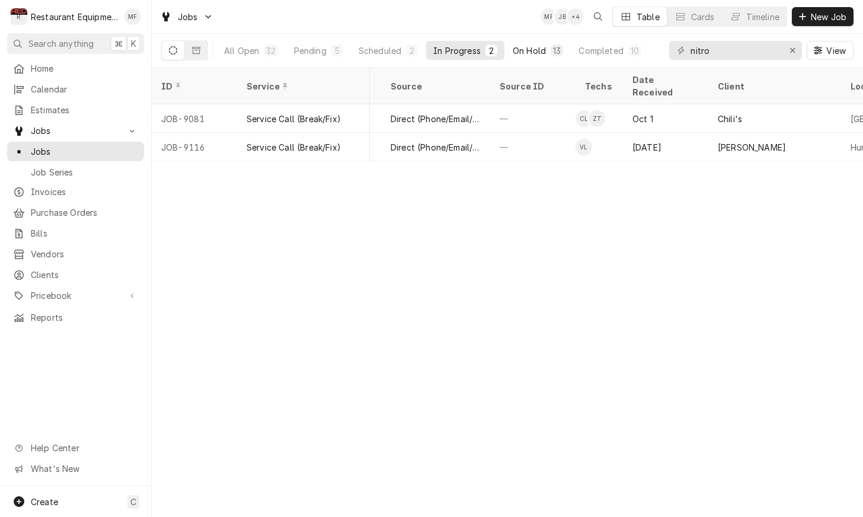
click at [551, 47] on div "13" at bounding box center [557, 50] width 12 height 12
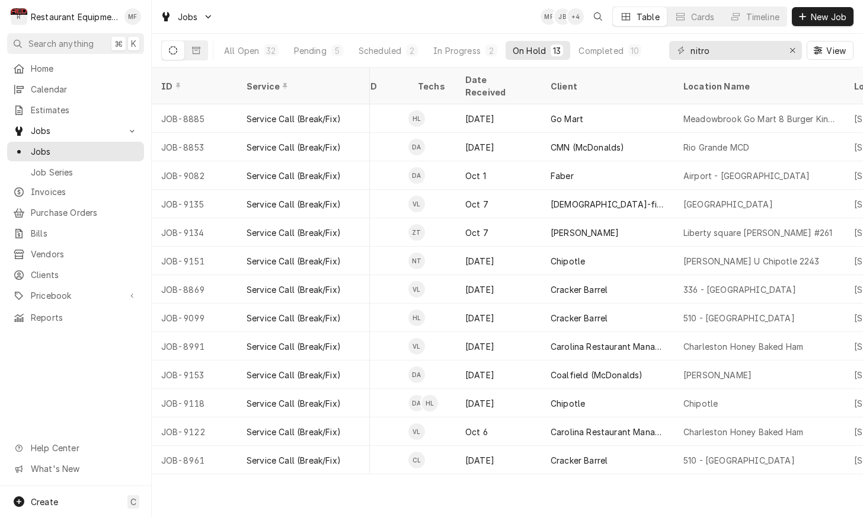
scroll to position [0, 604]
click at [368, 50] on div "Scheduled" at bounding box center [380, 50] width 43 height 12
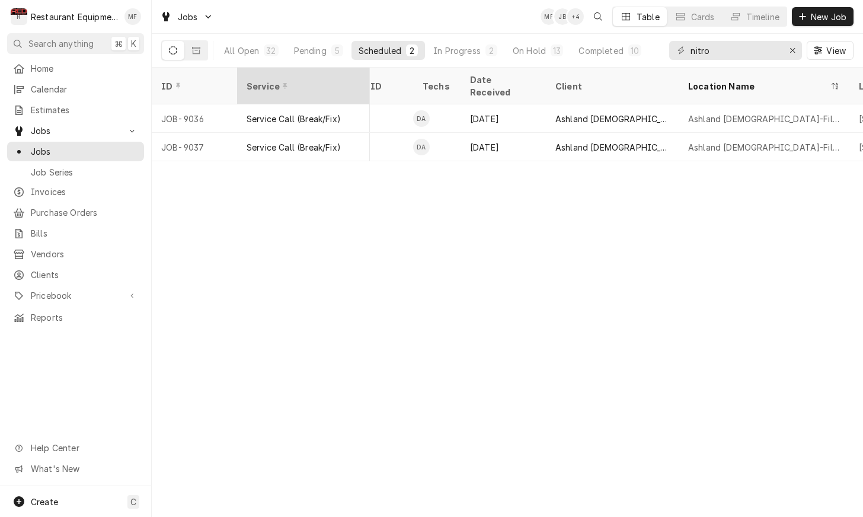
scroll to position [0, 604]
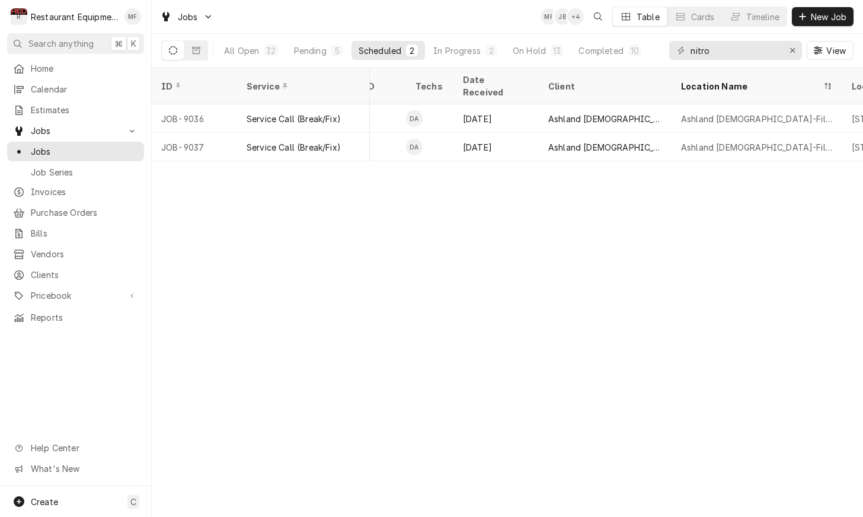
drag, startPoint x: 323, startPoint y: 58, endPoint x: 340, endPoint y: 66, distance: 19.1
click at [323, 58] on button "Pending 5" at bounding box center [318, 50] width 63 height 19
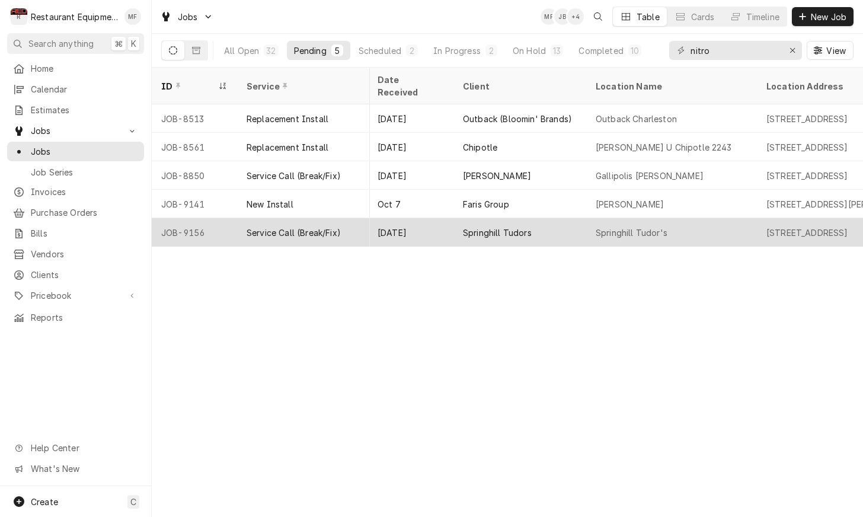
scroll to position [0, 690]
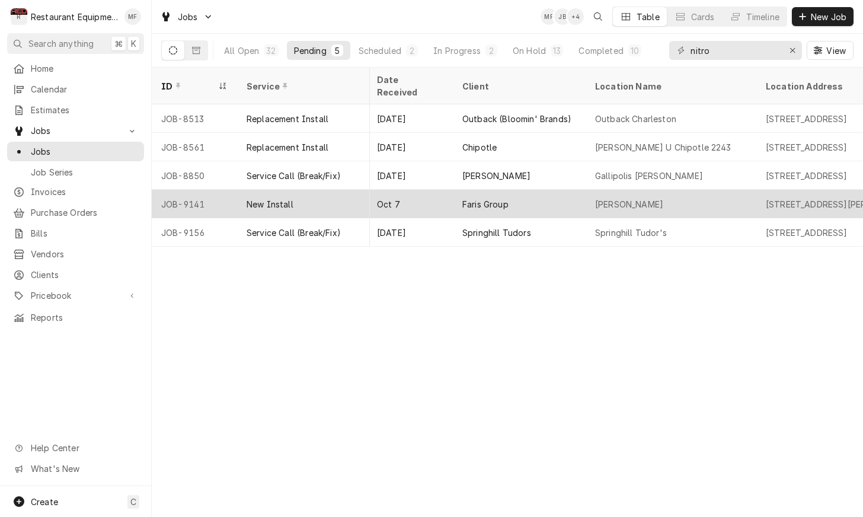
click at [684, 196] on div "McDonald’s" at bounding box center [671, 204] width 171 height 28
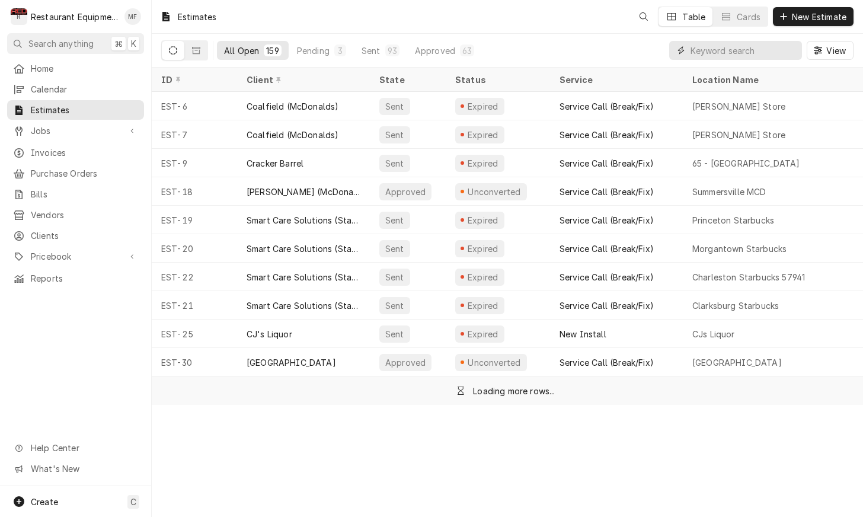
click at [745, 49] on input "Dynamic Content Wrapper" at bounding box center [744, 50] width 106 height 19
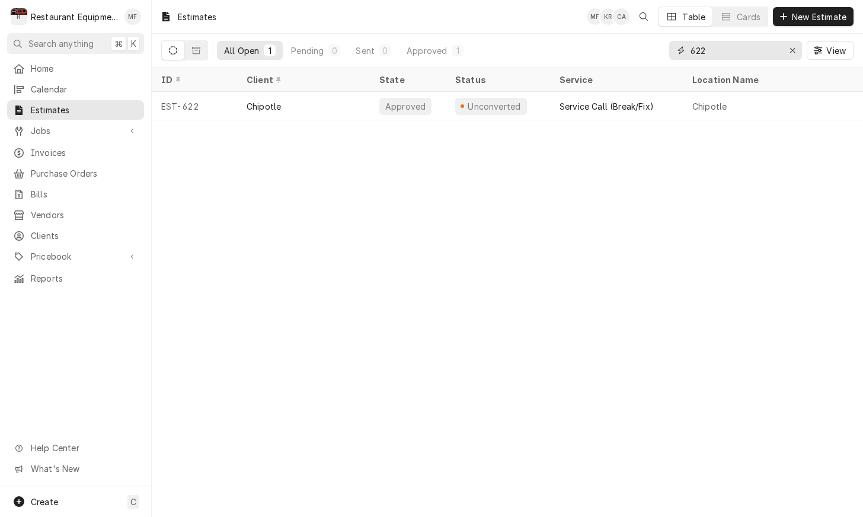
click at [726, 43] on input "622" at bounding box center [735, 50] width 89 height 19
click at [738, 50] on input "622" at bounding box center [735, 50] width 89 height 19
type input "623"
click at [795, 46] on icon "Erase input" at bounding box center [793, 50] width 7 height 8
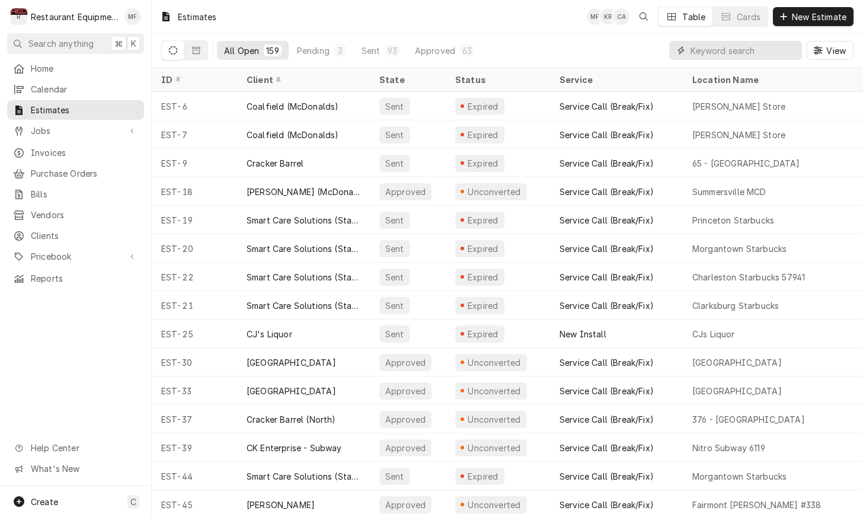
click at [708, 52] on input "Dynamic Content Wrapper" at bounding box center [744, 50] width 106 height 19
type input "622"
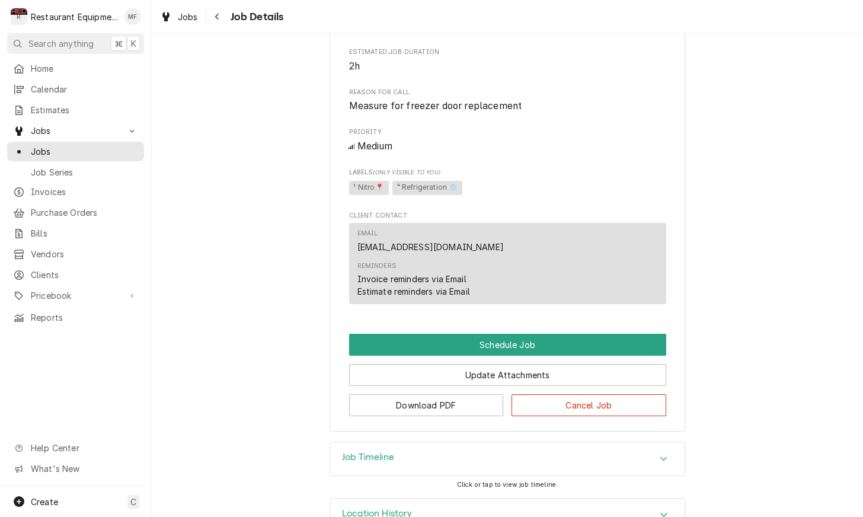
scroll to position [418, 0]
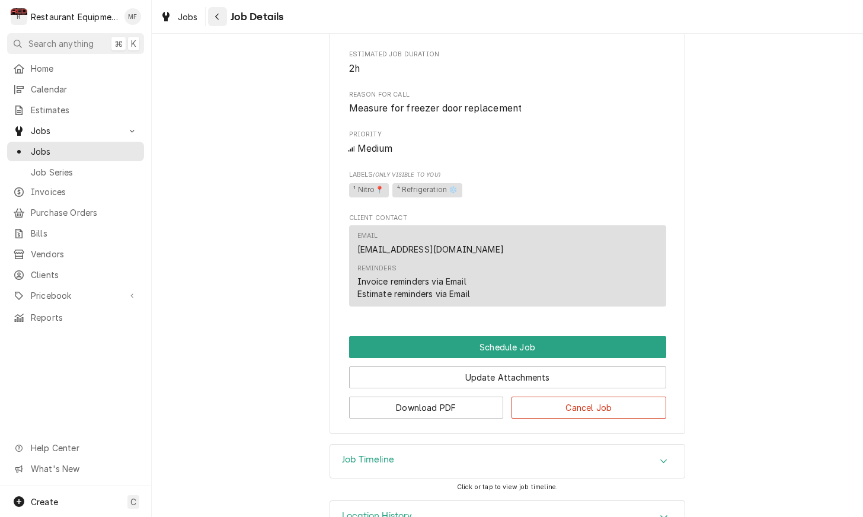
click at [223, 12] on div "Navigate back" at bounding box center [218, 17] width 12 height 12
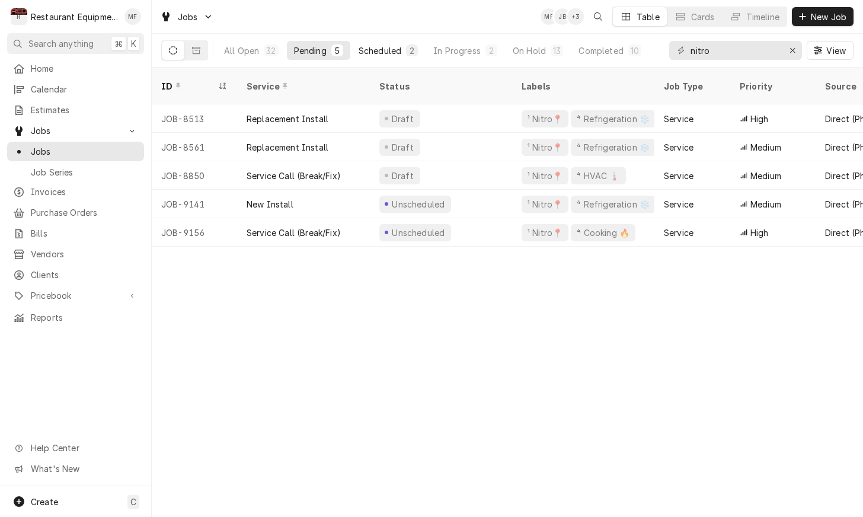
click at [375, 56] on div "Scheduled" at bounding box center [380, 50] width 43 height 12
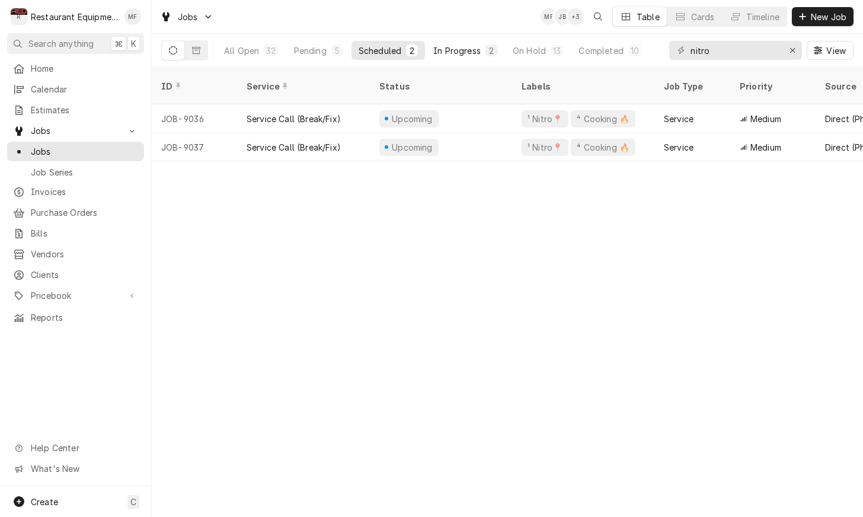
click at [452, 51] on div "In Progress" at bounding box center [456, 50] width 47 height 12
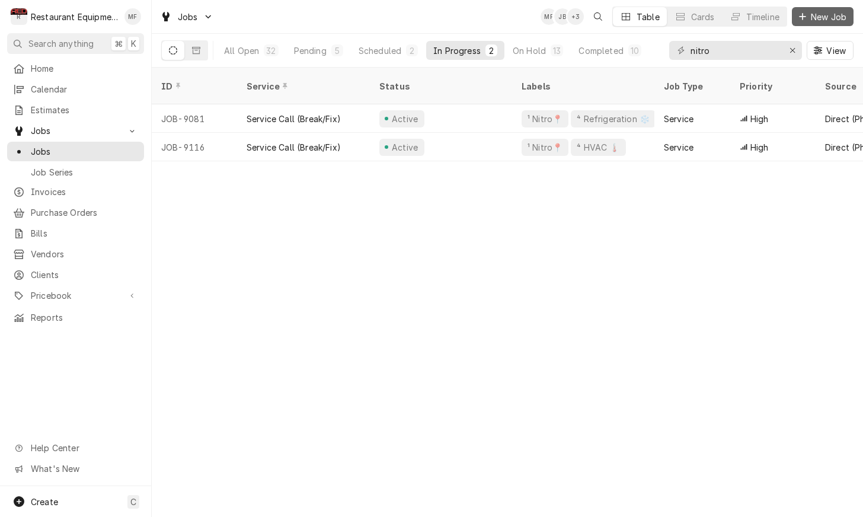
click at [817, 14] on span "New Job" at bounding box center [829, 17] width 40 height 12
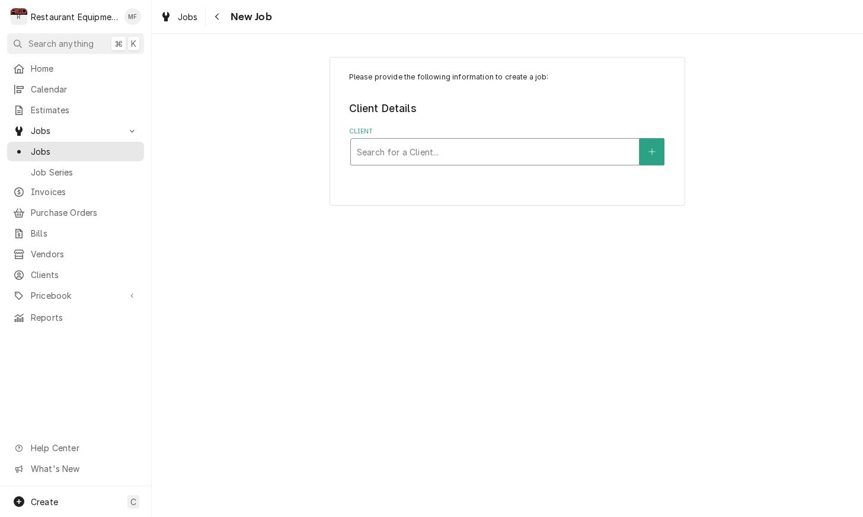
click at [530, 161] on div "Client" at bounding box center [495, 151] width 276 height 21
type input "Cracke"
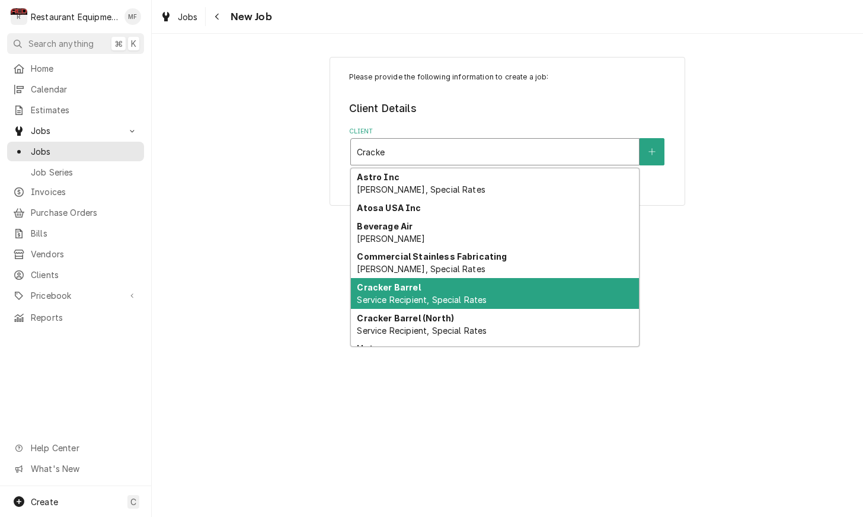
click at [543, 290] on div "Cracker Barrel Service Recipient, Special Rates" at bounding box center [495, 293] width 288 height 31
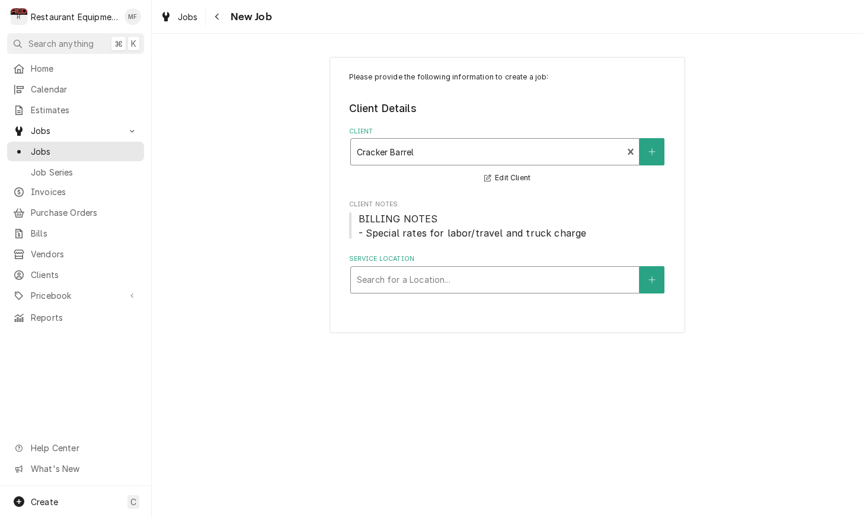
click at [511, 286] on div "Service Location" at bounding box center [495, 279] width 276 height 21
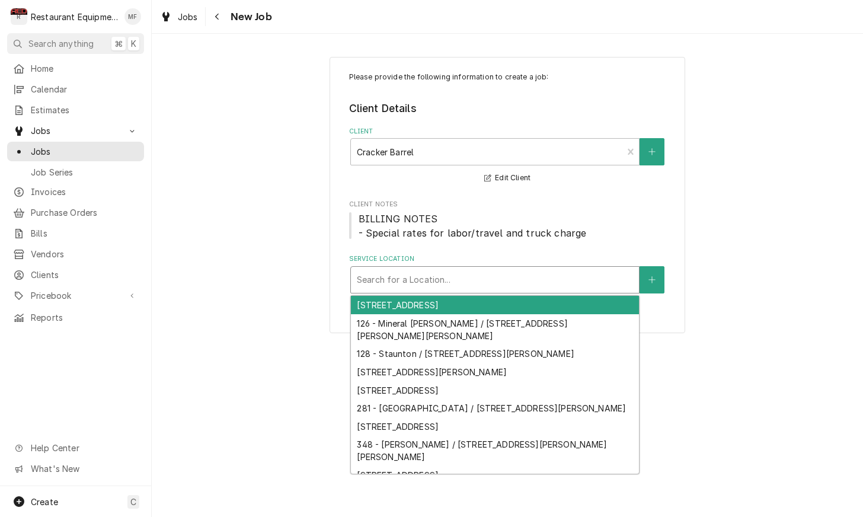
type input "2"
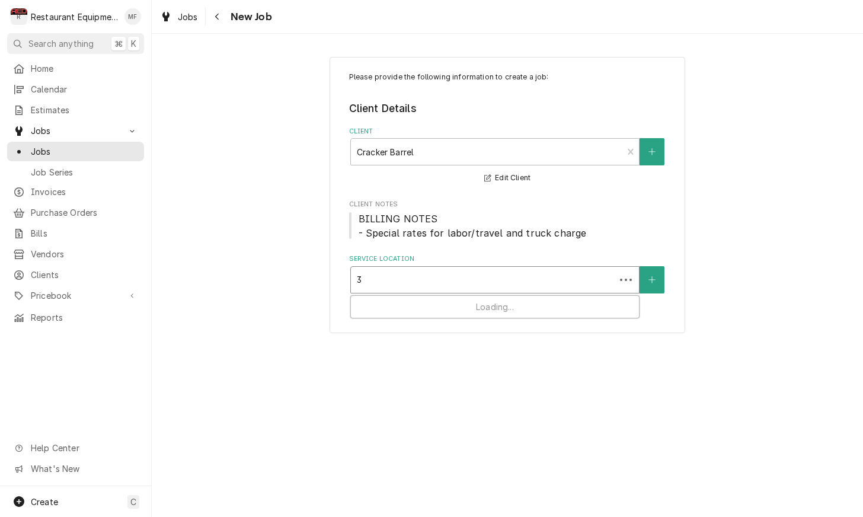
type input "33"
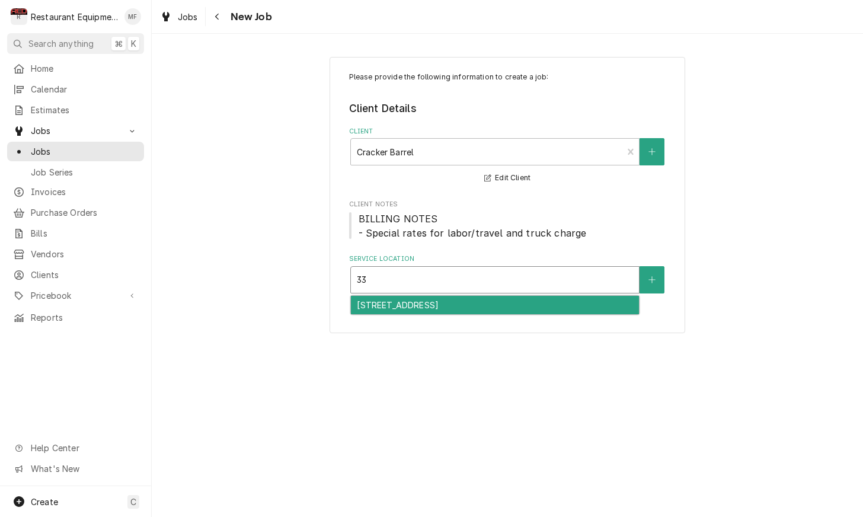
click at [454, 305] on div "336 - Barboursville / 3 Cracker Barrel Dr, Barboursville, WV 25504" at bounding box center [495, 305] width 288 height 18
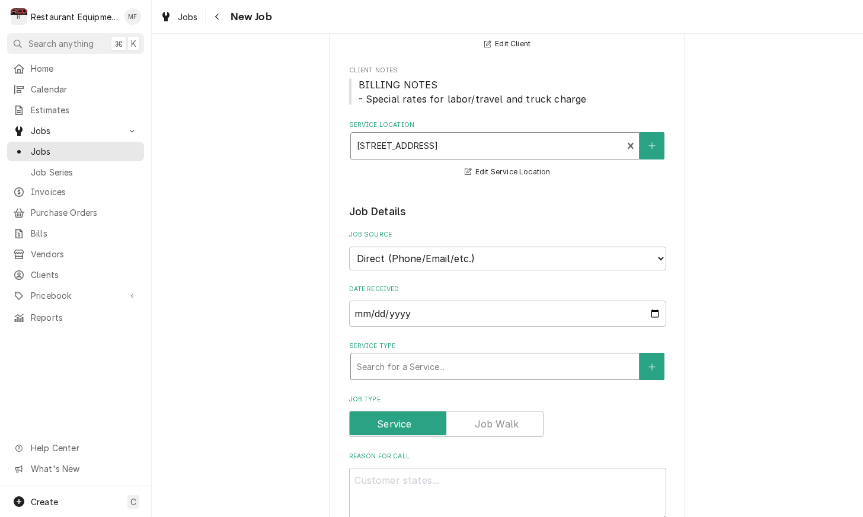
scroll to position [140, 0]
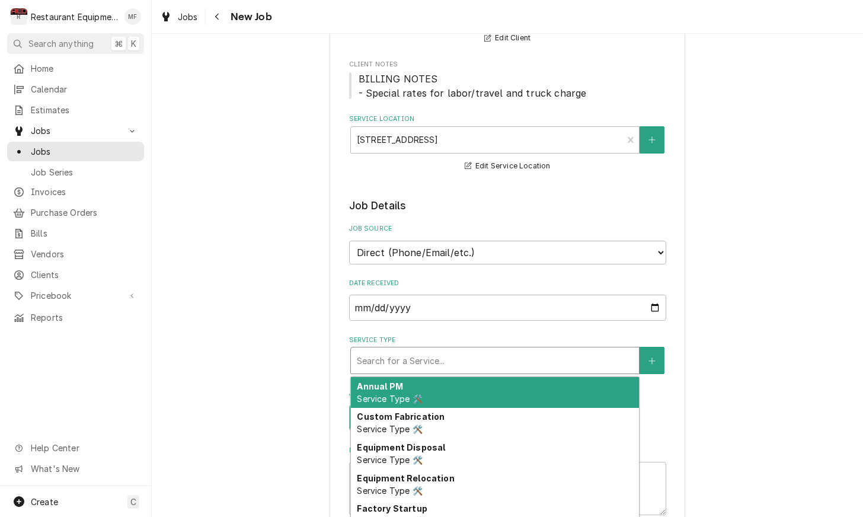
click at [505, 350] on div "Service Type" at bounding box center [495, 360] width 276 height 21
type textarea "x"
type input "b"
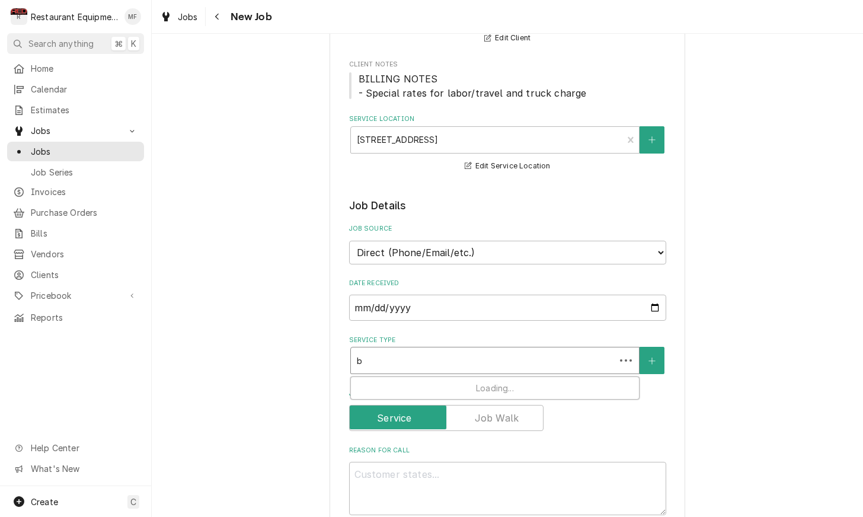
type textarea "x"
type input "br"
type textarea "x"
type input "bre"
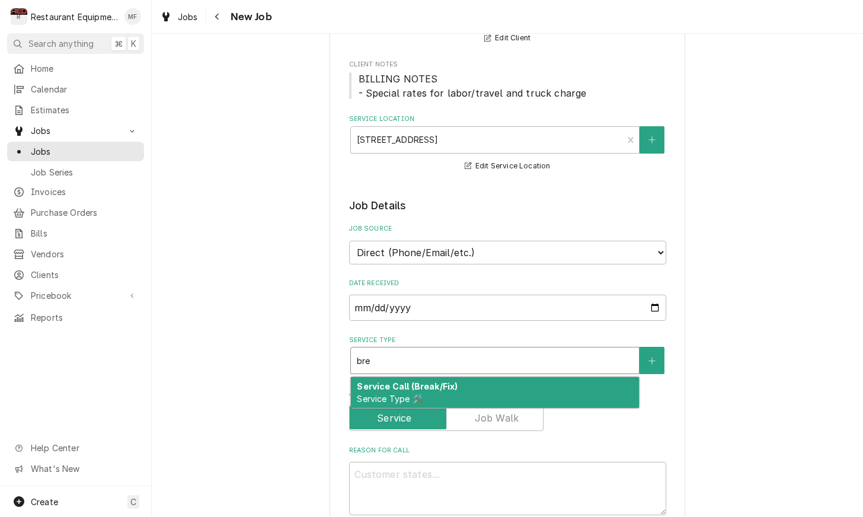
click at [504, 377] on div "Service Call (Break/Fix) Service Type 🛠️" at bounding box center [495, 392] width 288 height 31
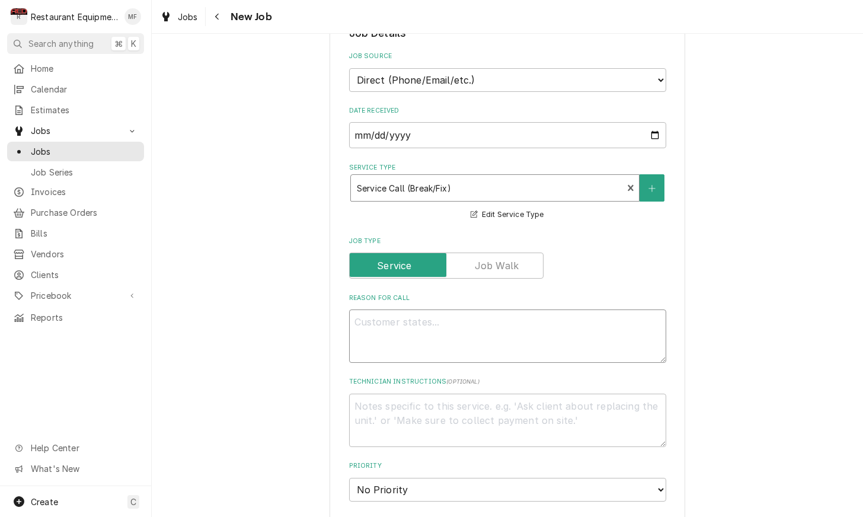
click at [498, 321] on textarea "Reason For Call" at bounding box center [507, 336] width 317 height 53
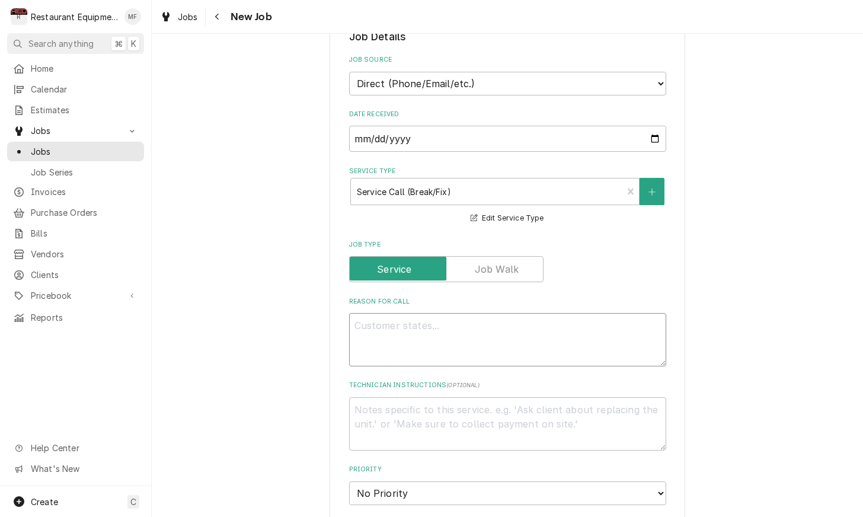
paste textarea "Service Request: Cracker Barrel Old Country Store, Inc 3 Cracker Barrel Drive(0…"
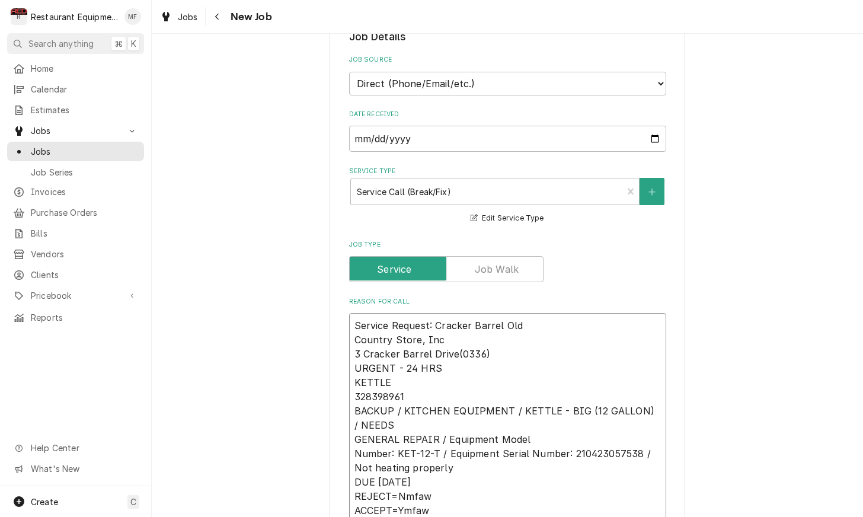
type textarea "x"
type textarea "Service Request: Cracker Barrel Old Country Store, Inc 3 Cracker Barrel Drive(0…"
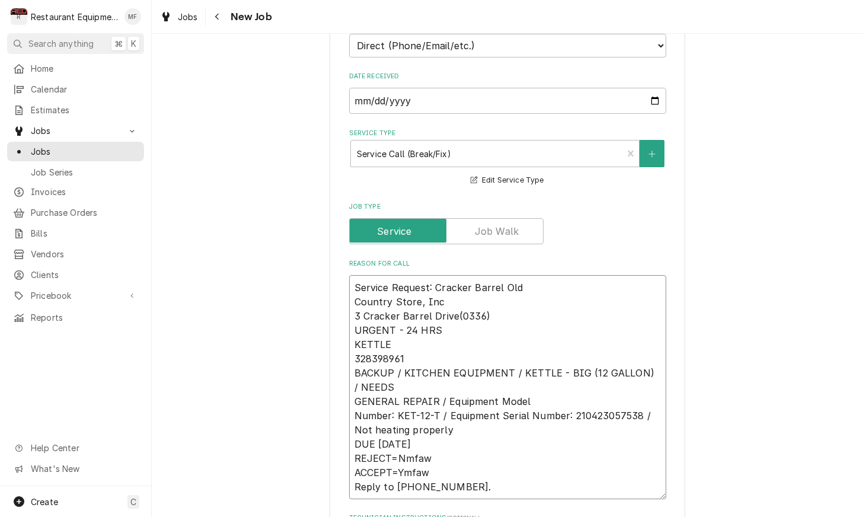
scroll to position [348, 0]
drag, startPoint x: 357, startPoint y: 269, endPoint x: 444, endPoint y: 313, distance: 97.6
click at [444, 313] on textarea "Service Request: Cracker Barrel Old Country Store, Inc 3 Cracker Barrel Drive(0…" at bounding box center [507, 387] width 317 height 224
type textarea "x"
type textarea "KETTLE 328398961 BACKUP / KITCHEN EQUIPMENT / KETTLE - BIG (12 GALLON) / NEEDS …"
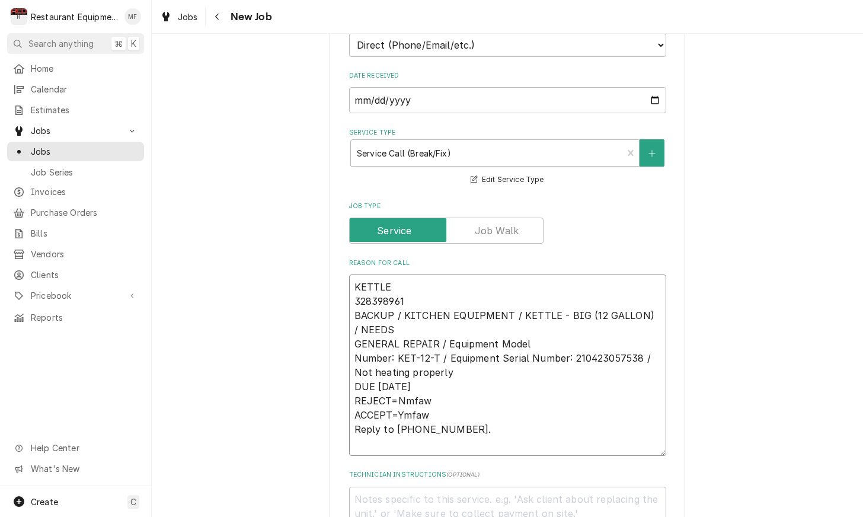
type textarea "x"
type textarea "KETTLE 328398961 BACKUP / KITCHEN EQUIPMENT / KETTLE - BIG (12 GALLON) / NEEDS …"
drag, startPoint x: 353, startPoint y: 371, endPoint x: 455, endPoint y: 425, distance: 115.6
click at [455, 425] on textarea "KETTLE 328398961 BACKUP / KITCHEN EQUIPMENT / KETTLE - BIG (12 GALLON) / NEEDS …" at bounding box center [507, 358] width 317 height 167
type textarea "x"
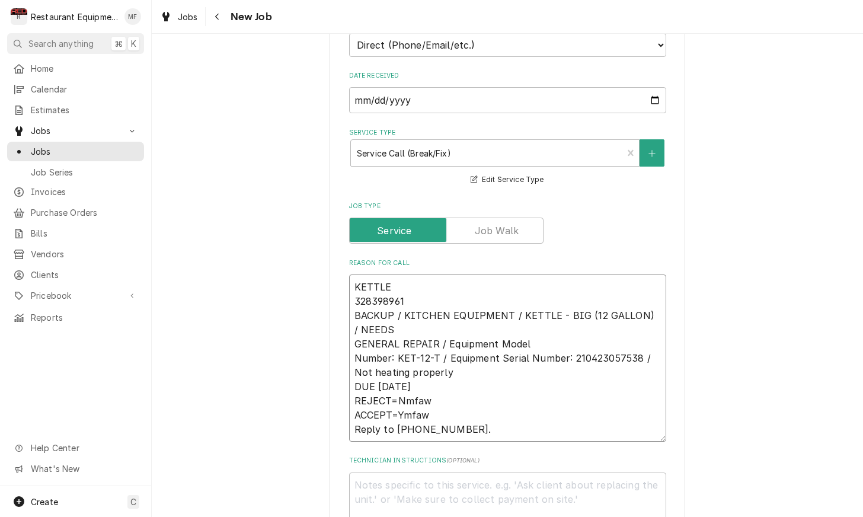
type textarea "KETTLE 328398961 BACKUP / KITCHEN EQUIPMENT / KETTLE - BIG (12 GALLON) / NEEDS …"
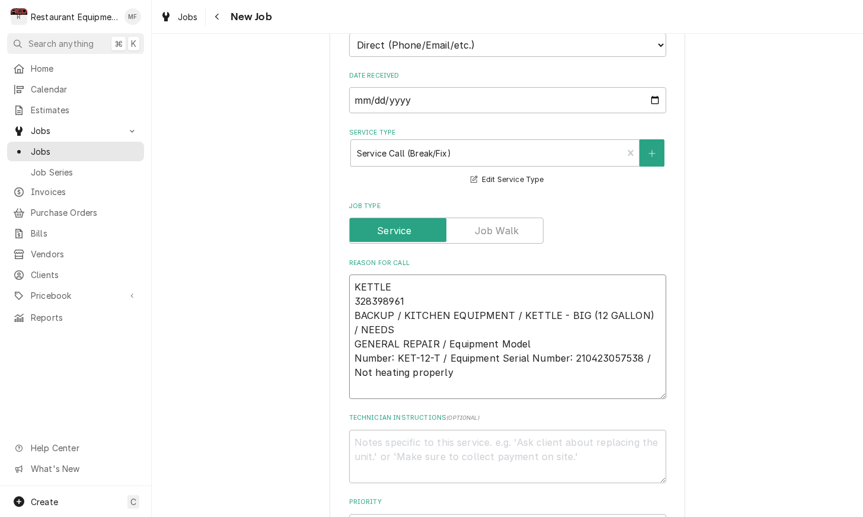
type textarea "x"
type textarea "KETTLE 328398961 BACKUP / KITCHEN EQUIPMENT / KETTLE - BIG (12 GALLON) / NEEDS …"
type textarea "x"
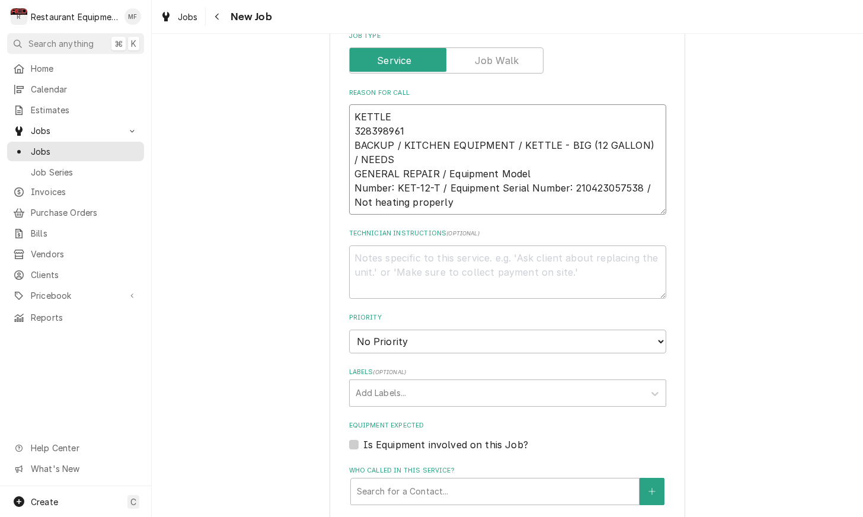
type textarea "KETTLE 328398961 BACKUP / KITCHEN EQUIPMENT / KETTLE - BIG (12 GALLON) / NEEDS …"
click at [463, 246] on textarea "Technician Instructions ( optional )" at bounding box center [507, 272] width 317 height 53
select select "2"
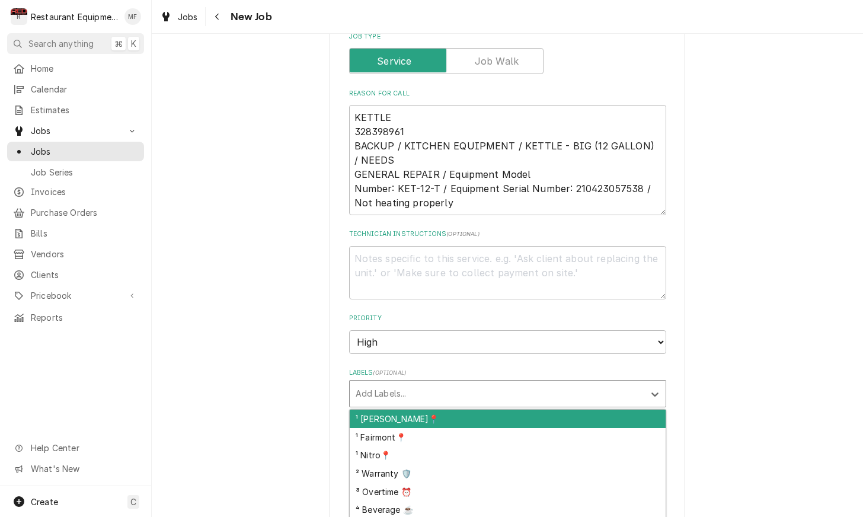
click at [509, 383] on div "Labels" at bounding box center [497, 393] width 283 height 21
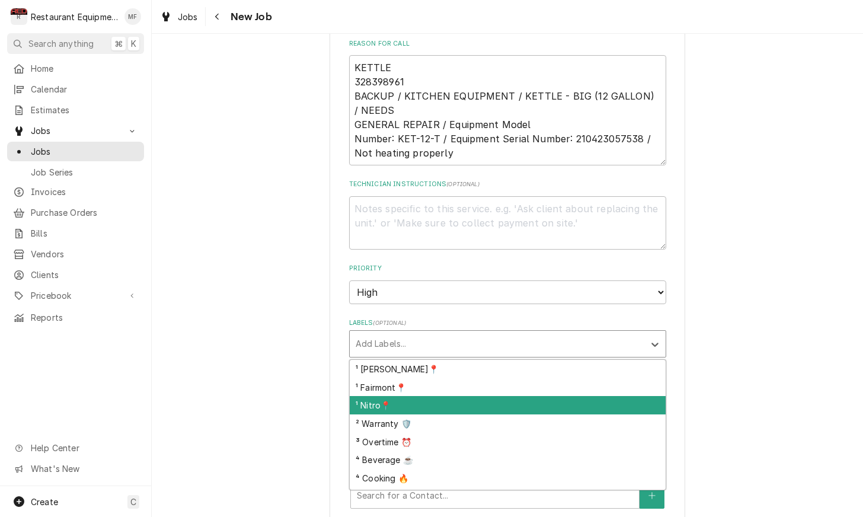
click at [510, 396] on div "¹ Nitro📍" at bounding box center [508, 405] width 316 height 18
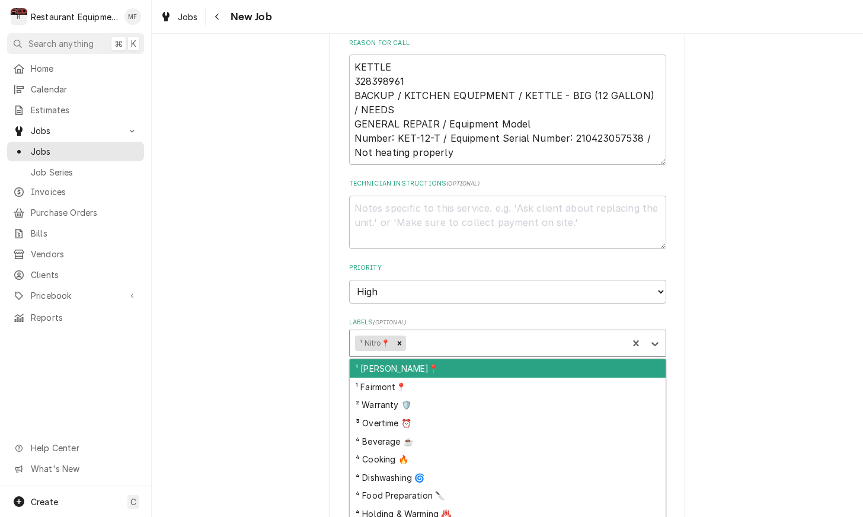
click at [498, 333] on div "Labels" at bounding box center [515, 343] width 214 height 21
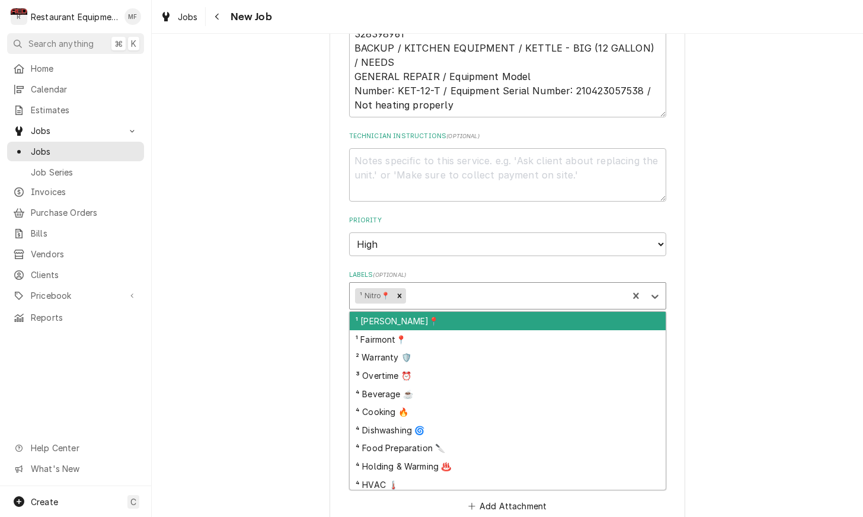
scroll to position [621, 0]
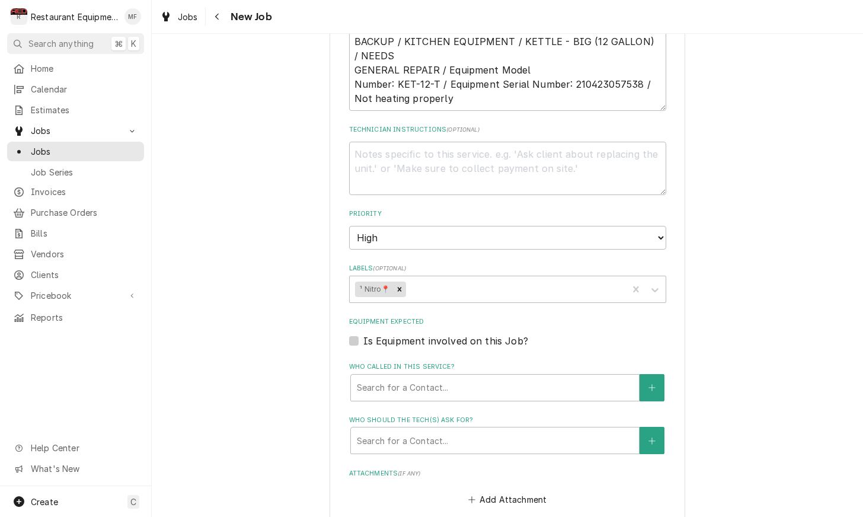
drag, startPoint x: 320, startPoint y: 341, endPoint x: 327, endPoint y: 338, distance: 7.7
click at [320, 341] on div "Please provide the following information to create a job: Client Details Client…" at bounding box center [508, 156] width 712 height 1462
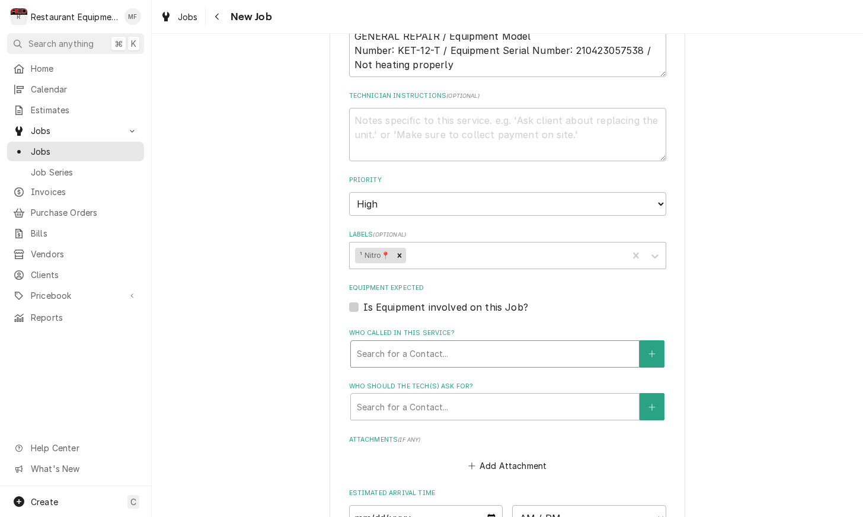
scroll to position [664, 0]
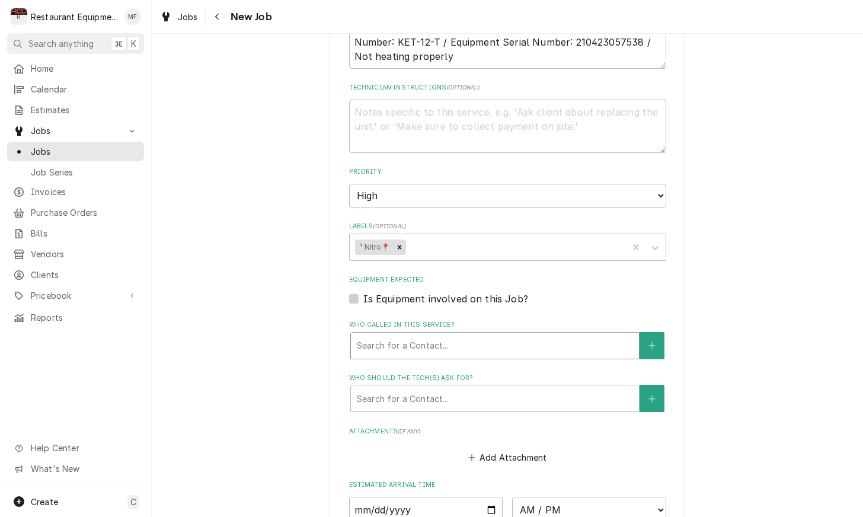
click at [402, 335] on div "Who called in this service?" at bounding box center [495, 345] width 276 height 21
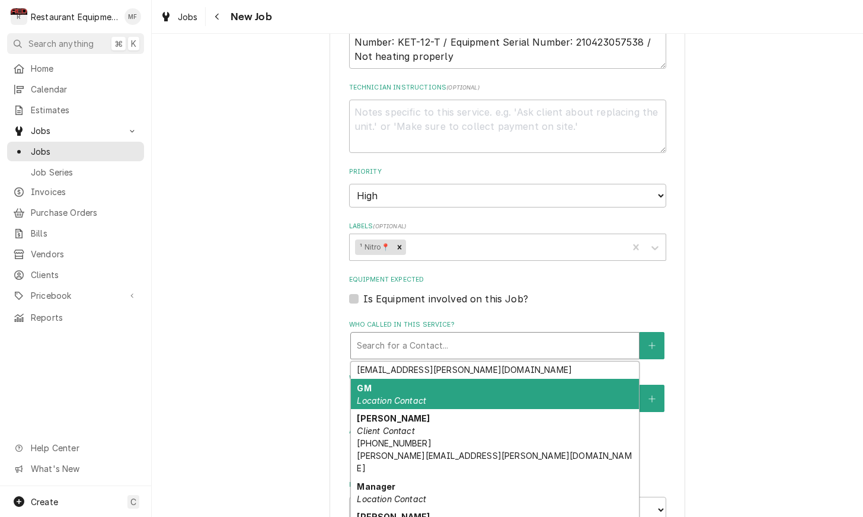
scroll to position [265, 0]
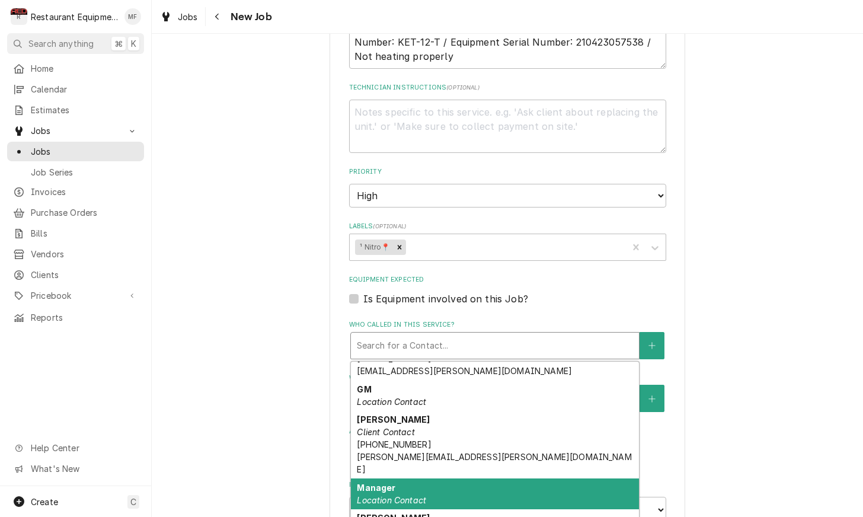
click at [451, 479] on div "Manager Location Contact" at bounding box center [495, 494] width 288 height 31
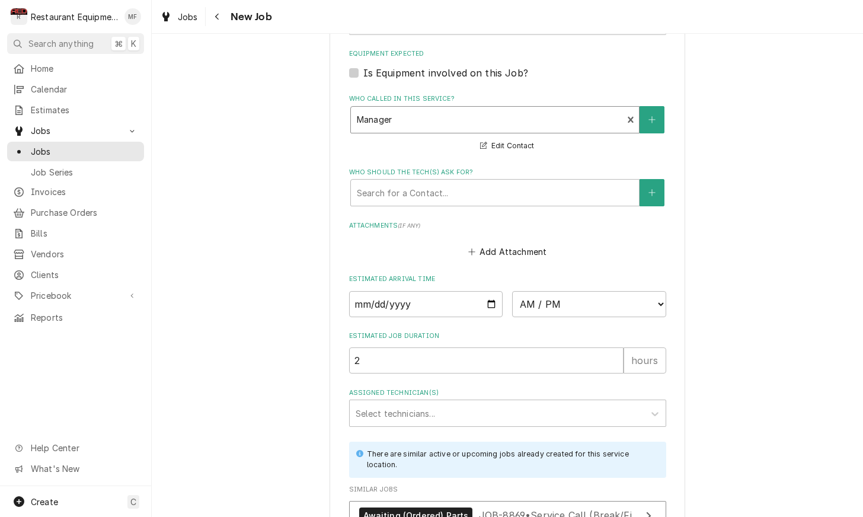
scroll to position [892, 0]
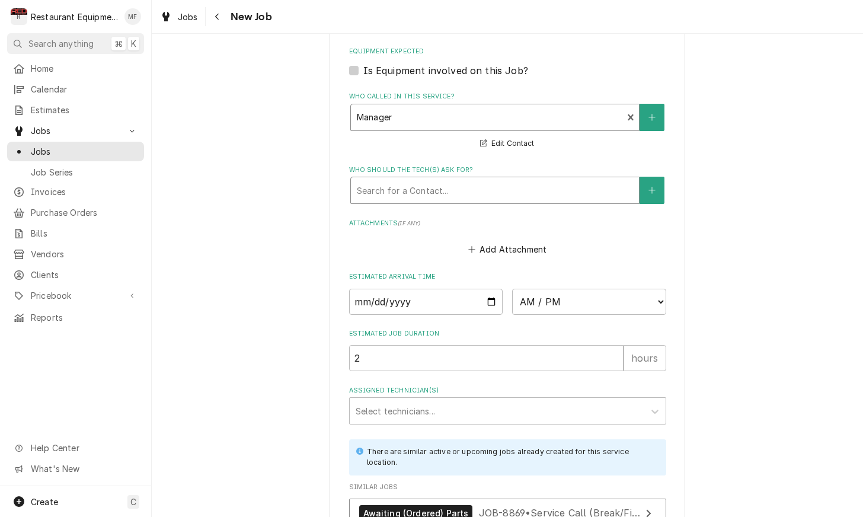
click at [471, 180] on div "Who should the tech(s) ask for?" at bounding box center [495, 190] width 276 height 21
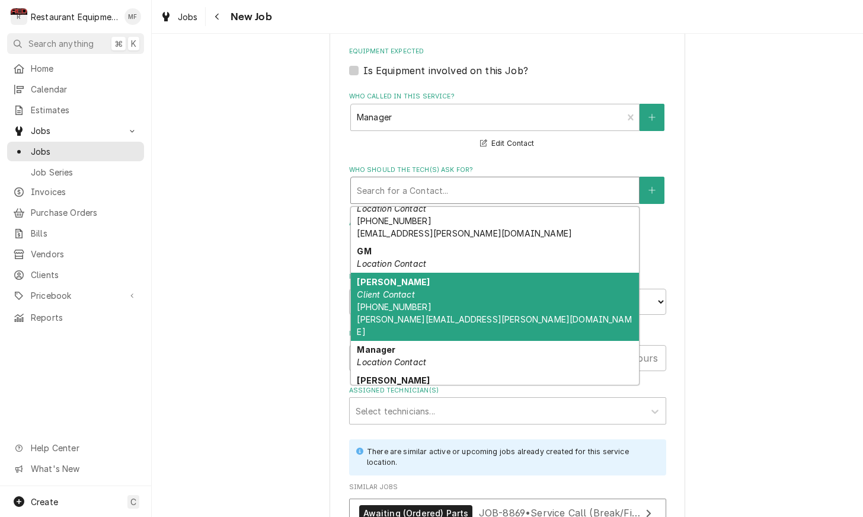
scroll to position [256, 0]
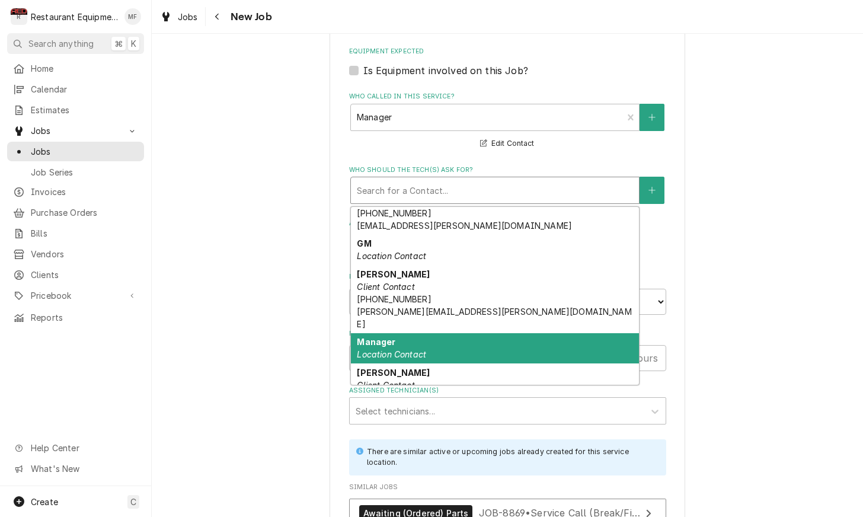
click at [490, 333] on div "Manager Location Contact" at bounding box center [495, 348] width 288 height 31
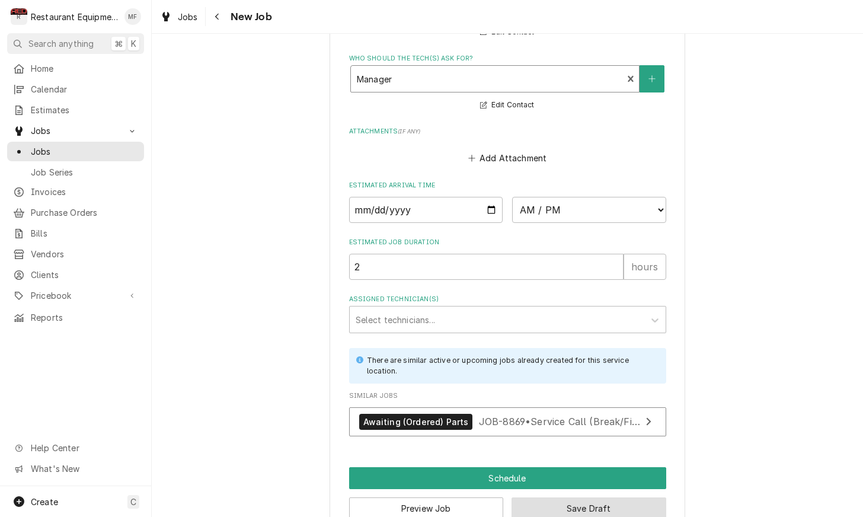
scroll to position [1003, 0]
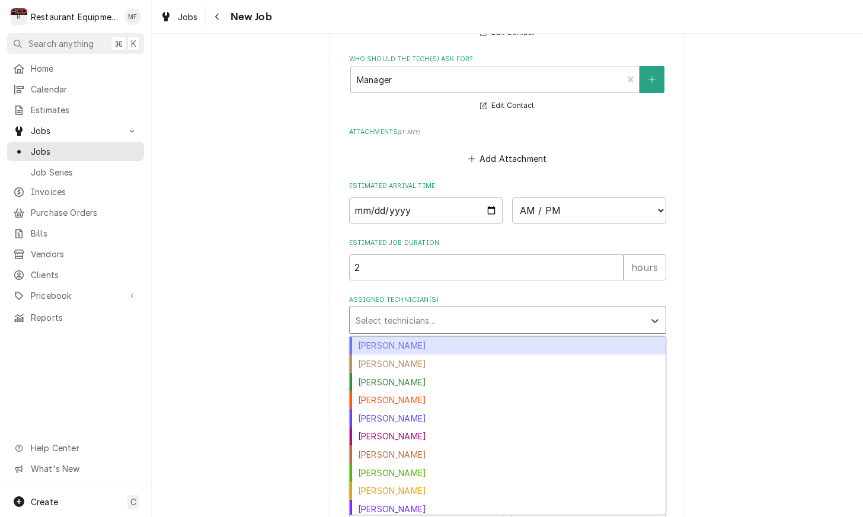
click at [527, 310] on div "Assigned Technician(s)" at bounding box center [497, 320] width 283 height 21
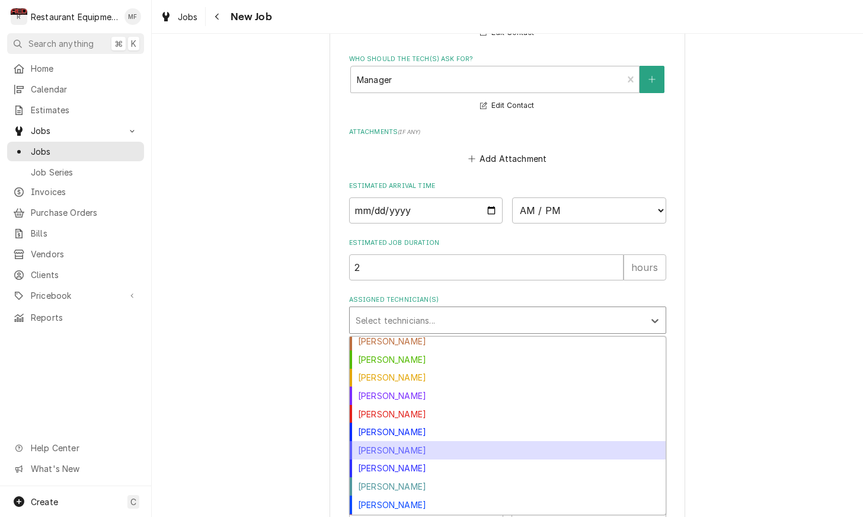
scroll to position [114, 0]
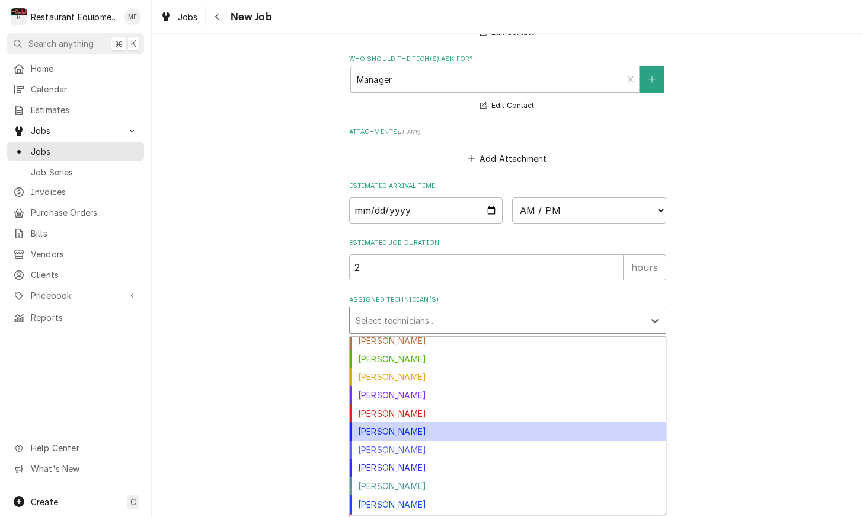
drag, startPoint x: 724, startPoint y: 363, endPoint x: 683, endPoint y: 444, distance: 91.0
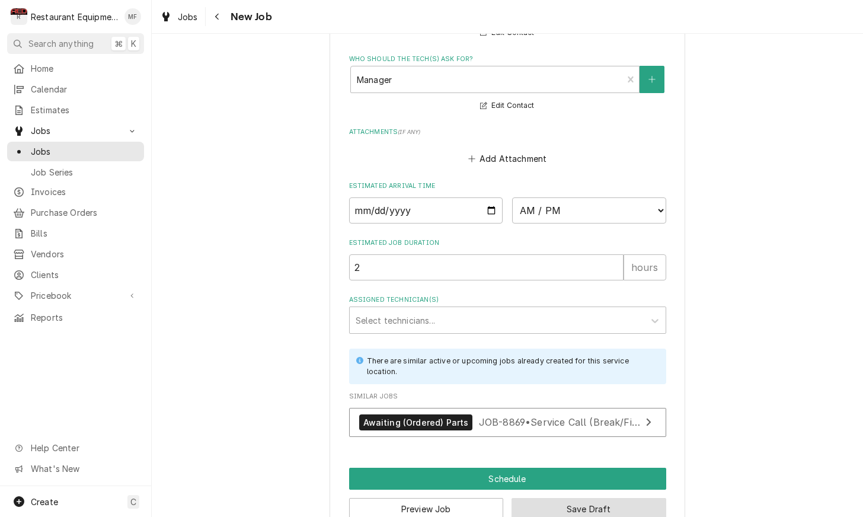
click at [623, 498] on button "Save Draft" at bounding box center [589, 509] width 155 height 22
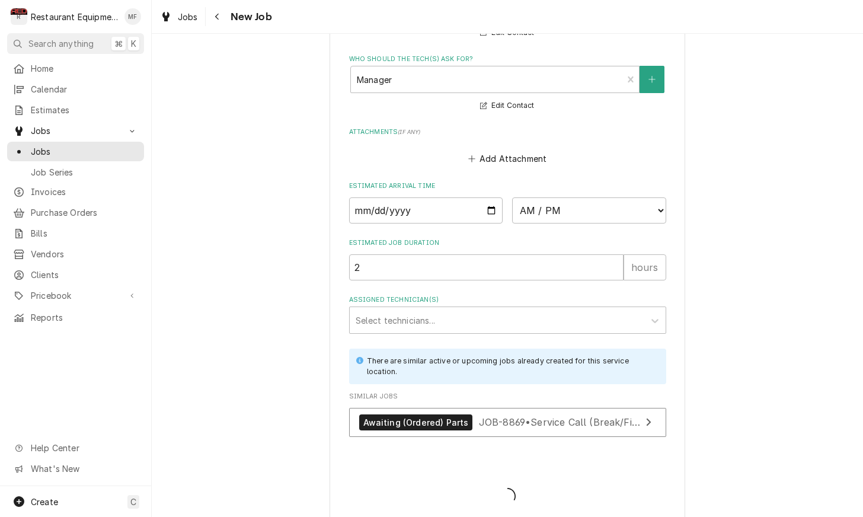
scroll to position [992, 0]
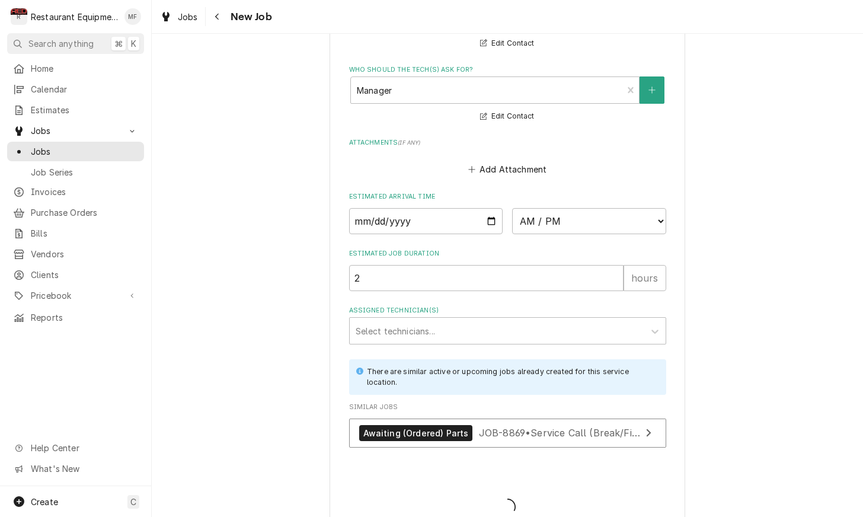
type textarea "x"
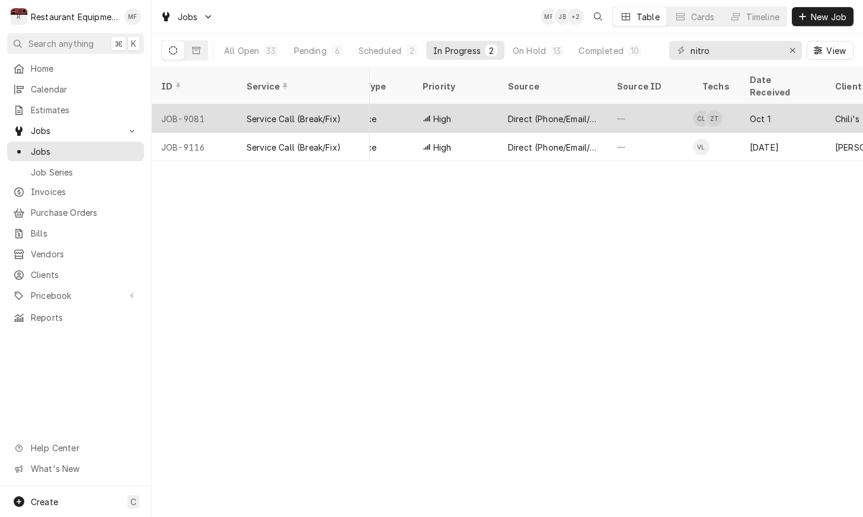
scroll to position [0, 333]
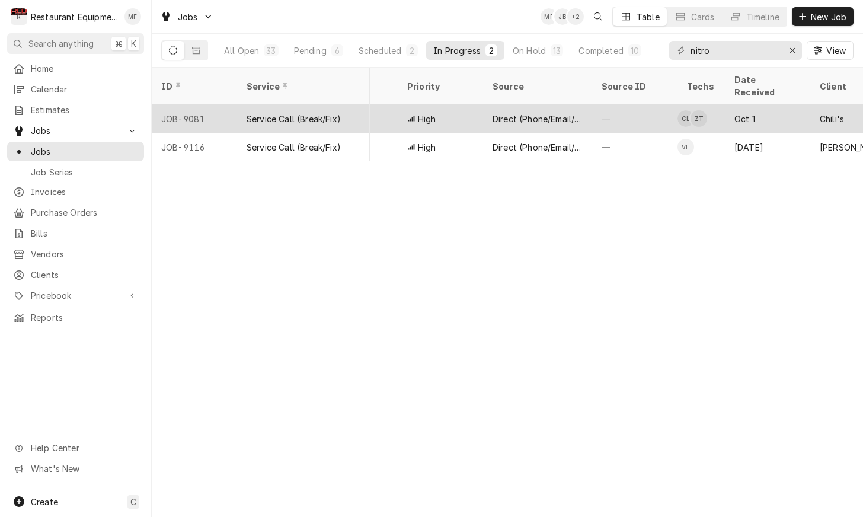
click at [635, 117] on div "—" at bounding box center [634, 118] width 85 height 28
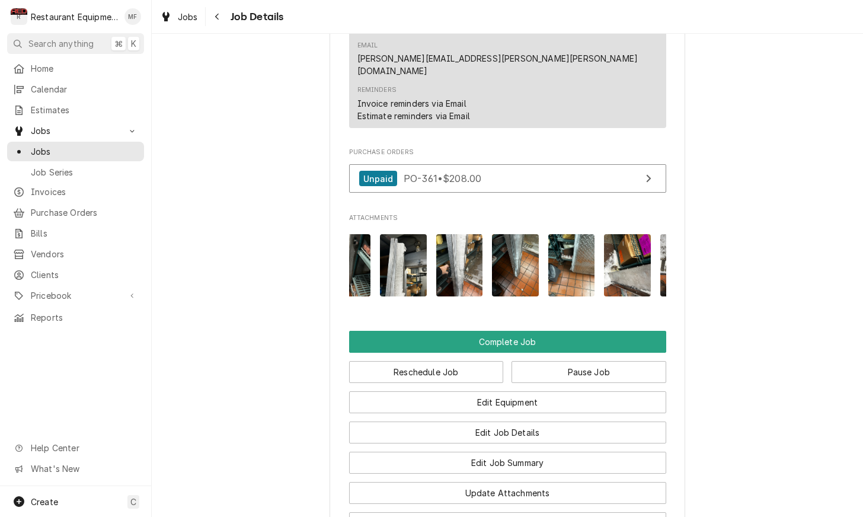
scroll to position [0, 251]
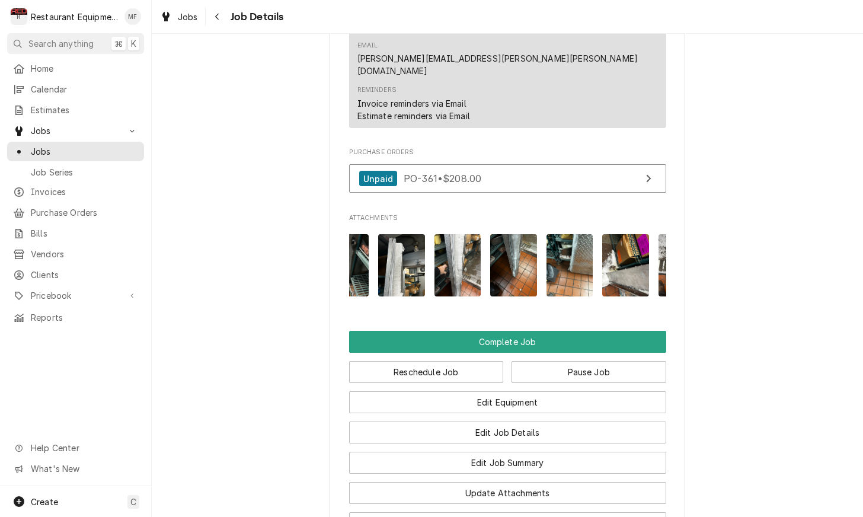
click at [445, 234] on img "Attachments" at bounding box center [458, 265] width 47 height 62
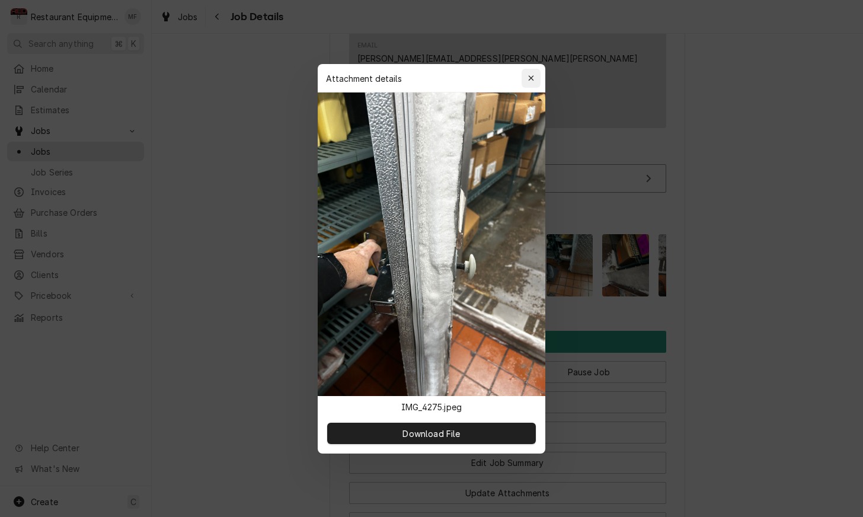
click at [528, 85] on button "button" at bounding box center [531, 78] width 19 height 19
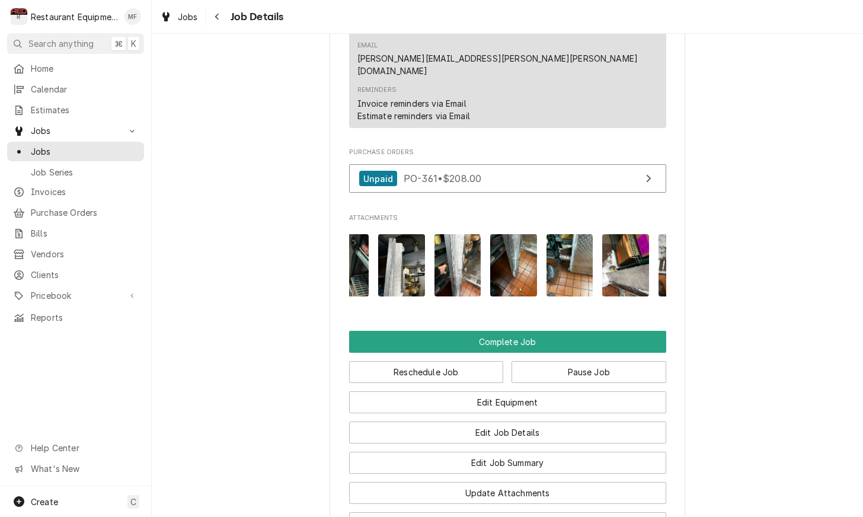
click at [415, 234] on img "Attachments" at bounding box center [401, 265] width 47 height 62
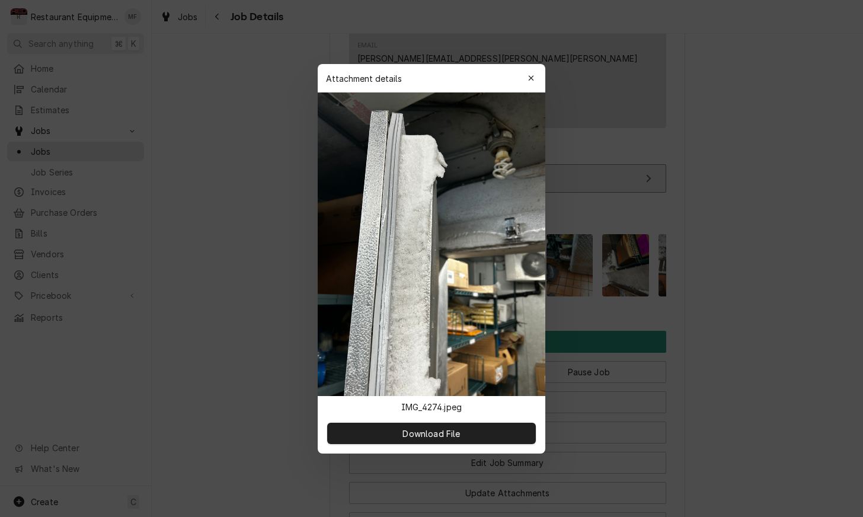
drag, startPoint x: 532, startPoint y: 75, endPoint x: 519, endPoint y: 99, distance: 27.3
click at [532, 75] on icon "button" at bounding box center [531, 78] width 7 height 8
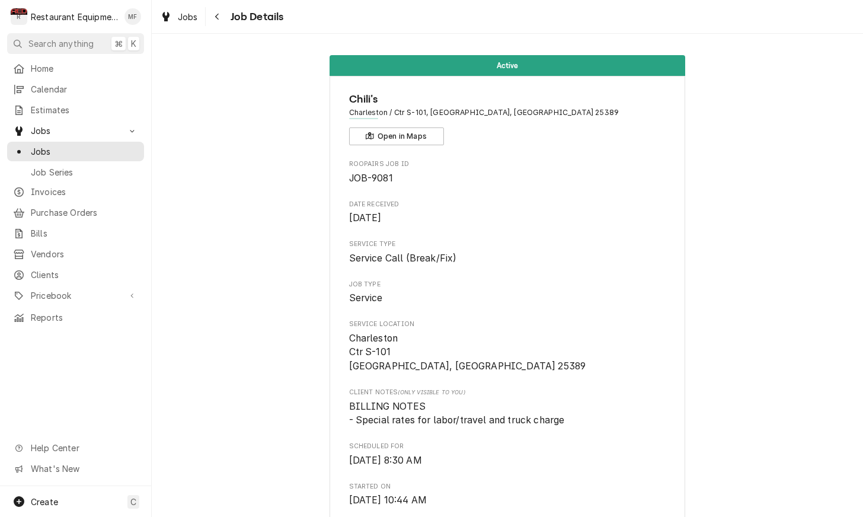
scroll to position [0, 0]
click at [219, 8] on div "Jobs Job Details" at bounding box center [508, 16] width 712 height 33
click at [218, 11] on div "Navigate back" at bounding box center [218, 17] width 12 height 12
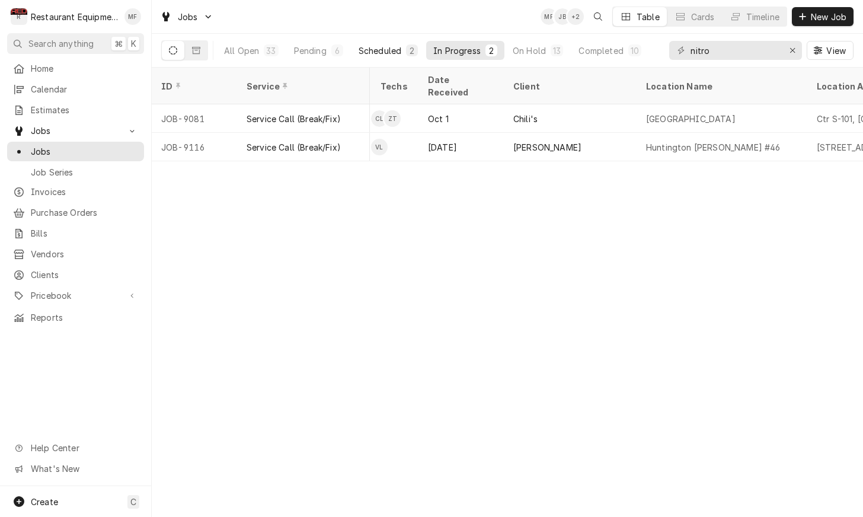
scroll to position [0, 647]
click at [381, 46] on div "Scheduled" at bounding box center [380, 50] width 43 height 12
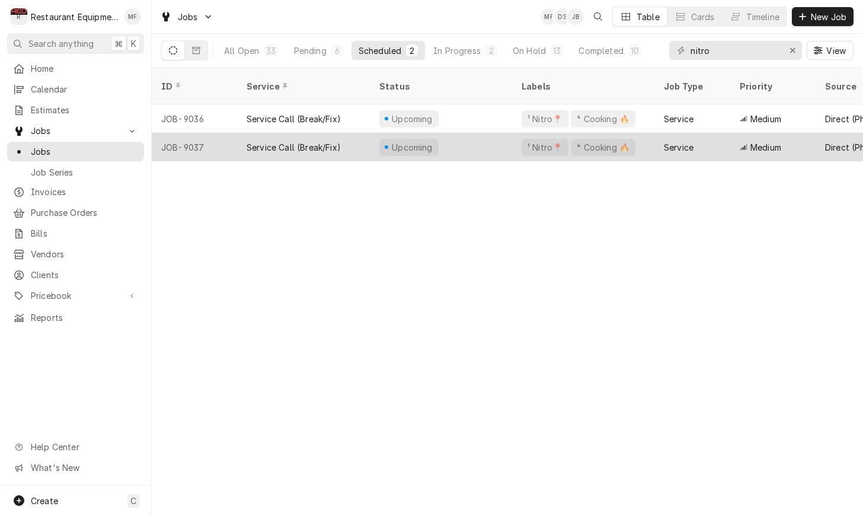
scroll to position [0, 0]
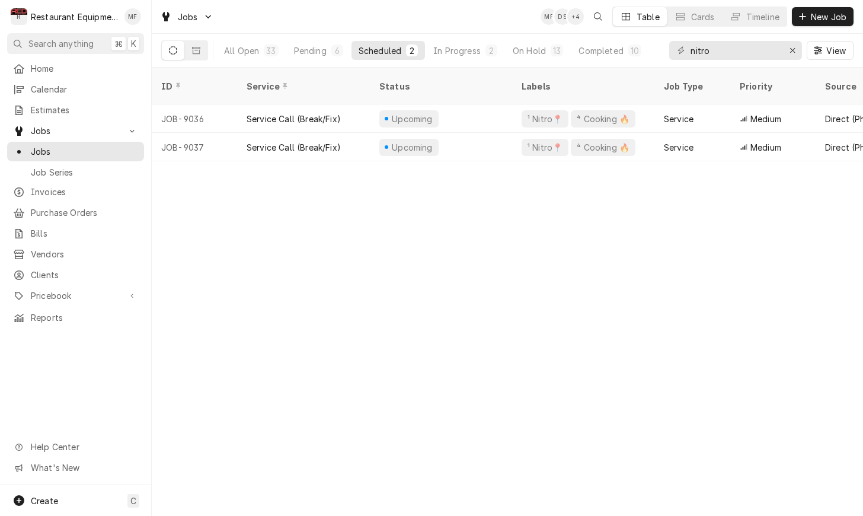
click at [501, 252] on div "ID Service Status Labels Job Type Priority Source Source ID Techs Date Received…" at bounding box center [508, 292] width 712 height 448
click at [539, 50] on div "On Hold" at bounding box center [529, 50] width 33 height 12
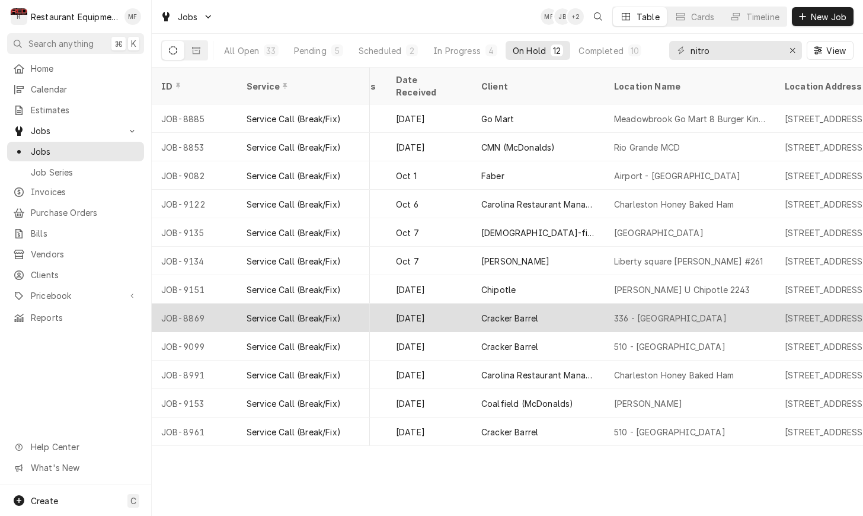
scroll to position [0, 683]
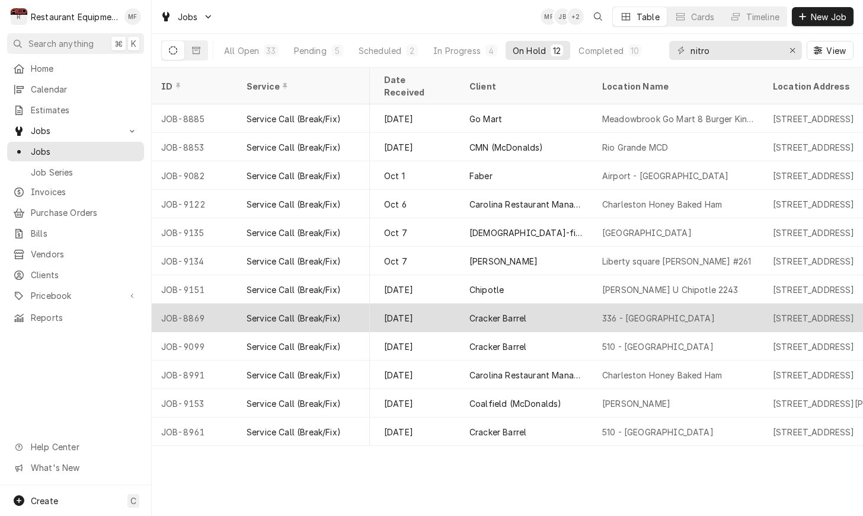
click at [614, 304] on div "336 - Barboursville" at bounding box center [678, 318] width 171 height 28
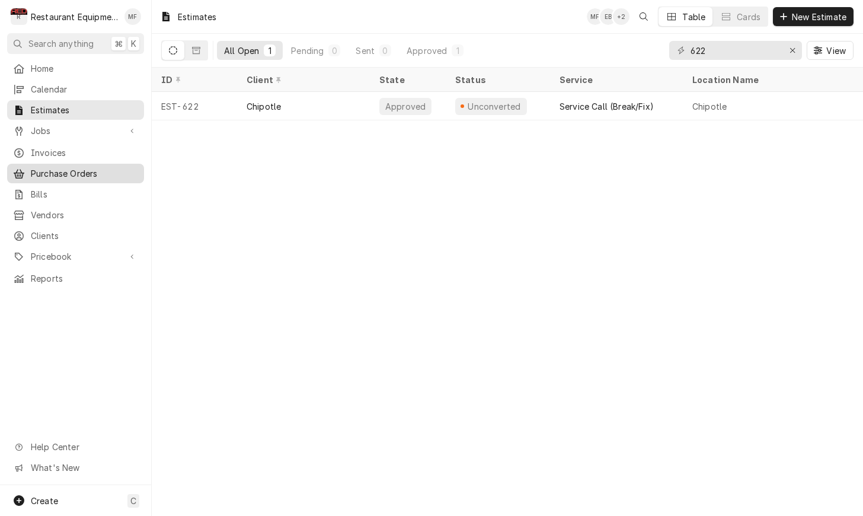
type input "622"
click at [102, 170] on span "Purchase Orders" at bounding box center [84, 173] width 107 height 12
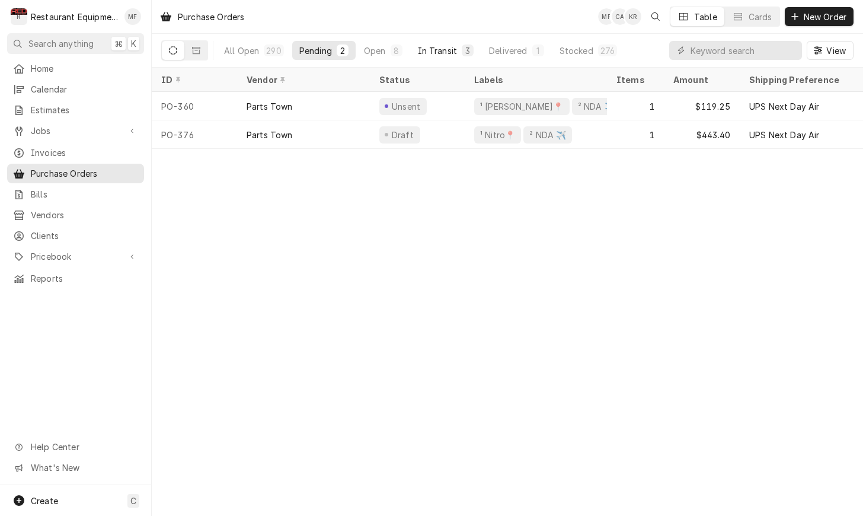
click at [422, 47] on div "In Transit" at bounding box center [438, 50] width 40 height 12
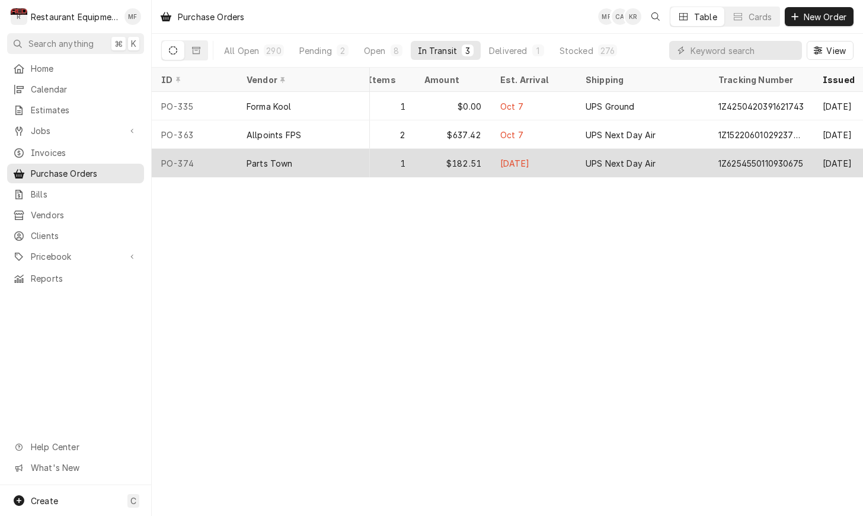
scroll to position [0, 251]
click at [553, 157] on div "[DATE]" at bounding box center [531, 163] width 85 height 28
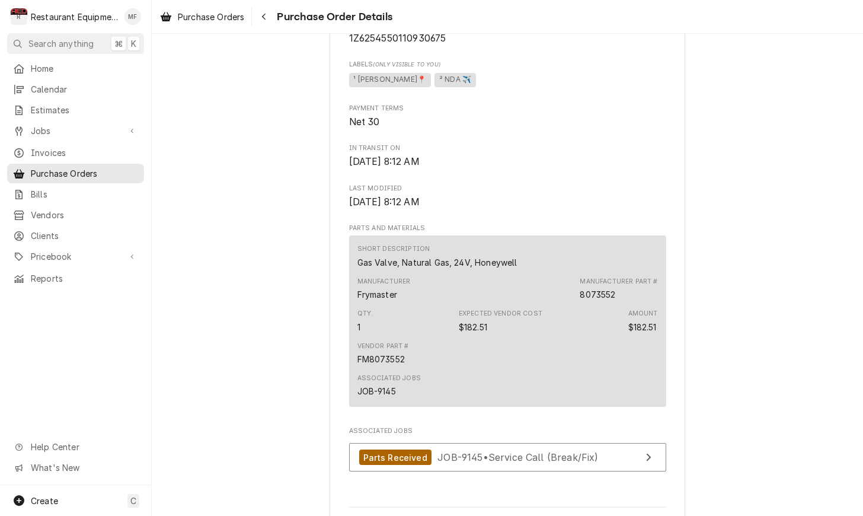
scroll to position [629, 0]
click at [260, 20] on div "Navigate back" at bounding box center [264, 17] width 12 height 12
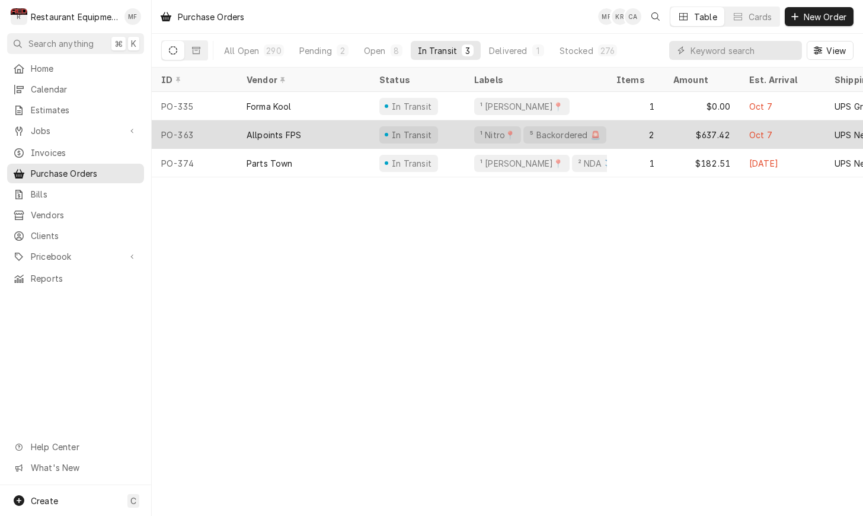
click at [609, 127] on div "2" at bounding box center [635, 134] width 57 height 28
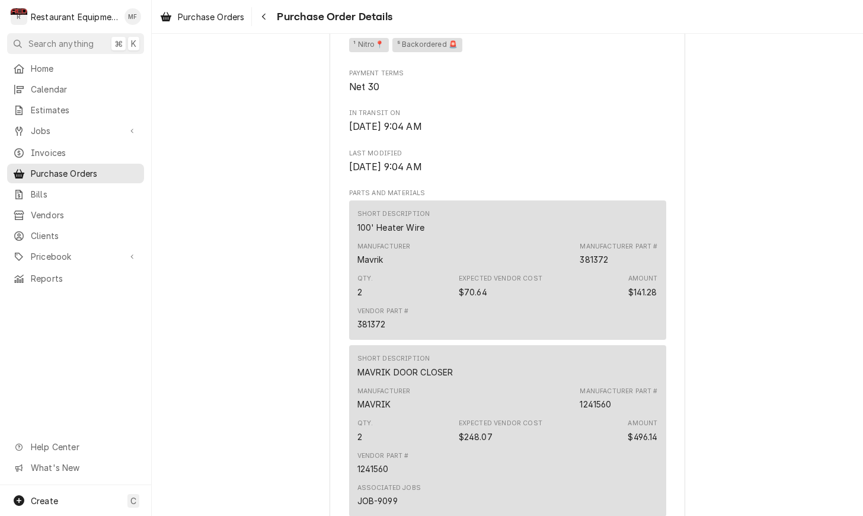
scroll to position [663, 0]
click at [268, 21] on div "Navigate back" at bounding box center [264, 17] width 12 height 12
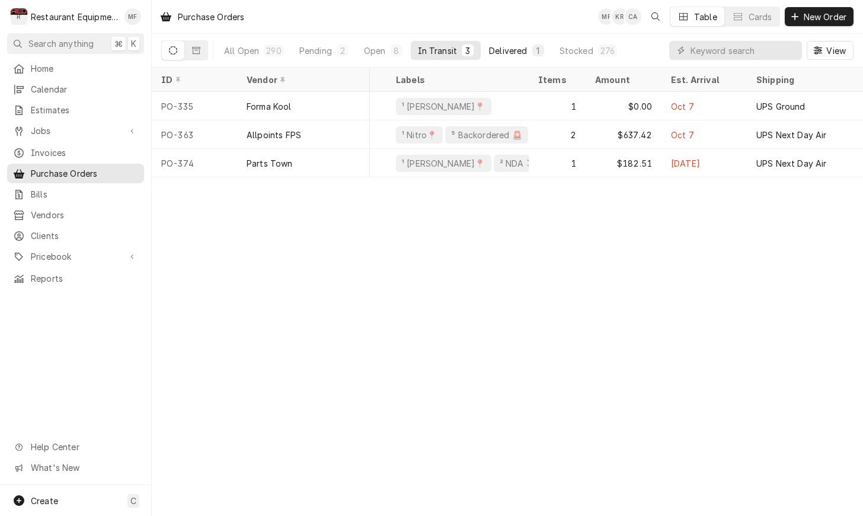
scroll to position [0, 80]
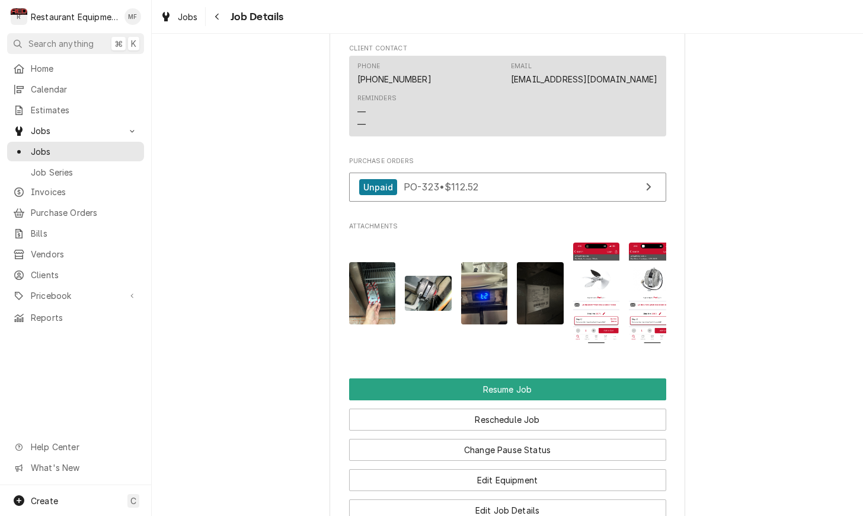
scroll to position [1312, 0]
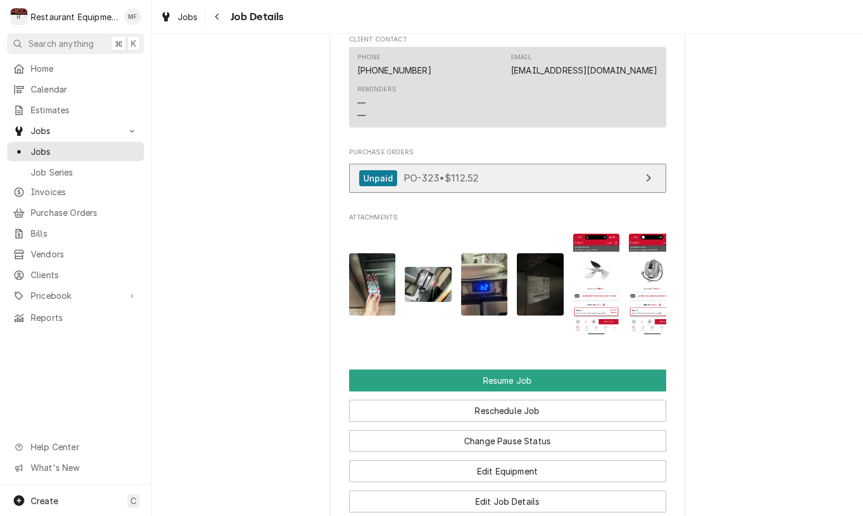
click at [573, 166] on link "Unpaid PO-323 • $112.52" at bounding box center [507, 178] width 317 height 29
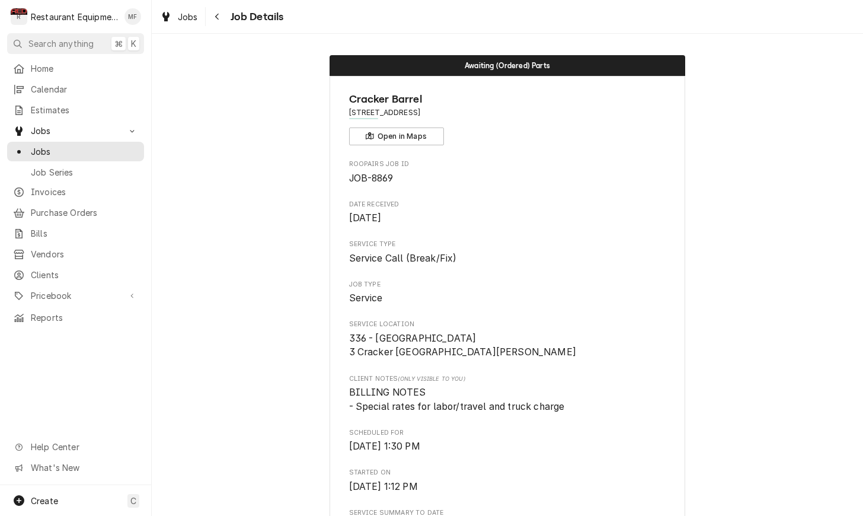
scroll to position [0, 0]
click at [216, 18] on icon "Navigate back" at bounding box center [217, 16] width 5 height 8
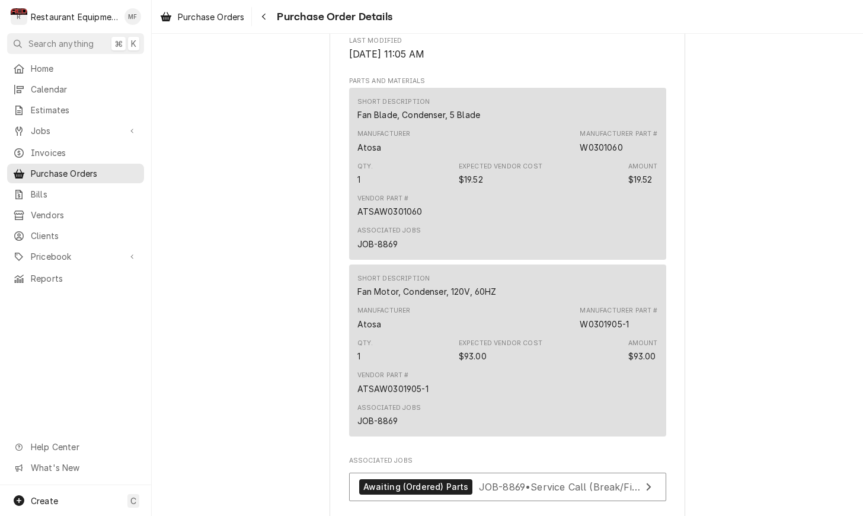
scroll to position [790, 0]
drag, startPoint x: 586, startPoint y: 346, endPoint x: 635, endPoint y: 345, distance: 48.1
click at [635, 329] on div "Manufacturer Part # W0301905-1" at bounding box center [619, 317] width 78 height 24
copy div "W0301905-1"
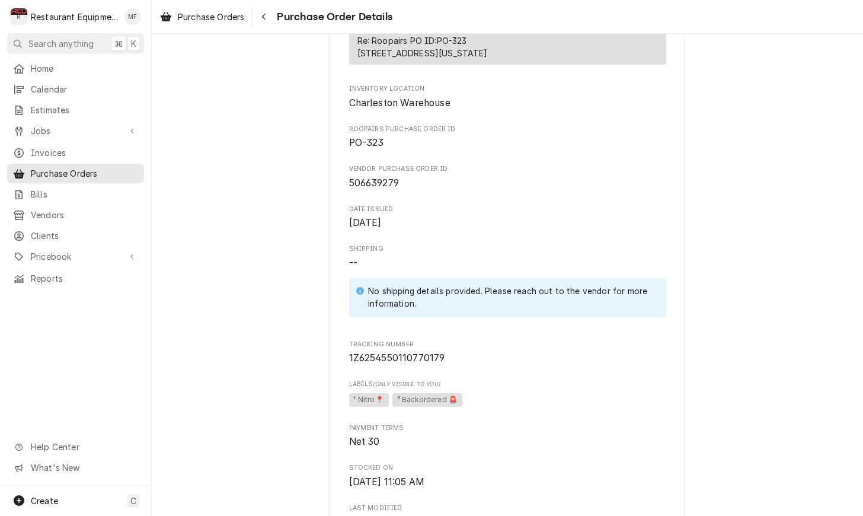
scroll to position [320, 0]
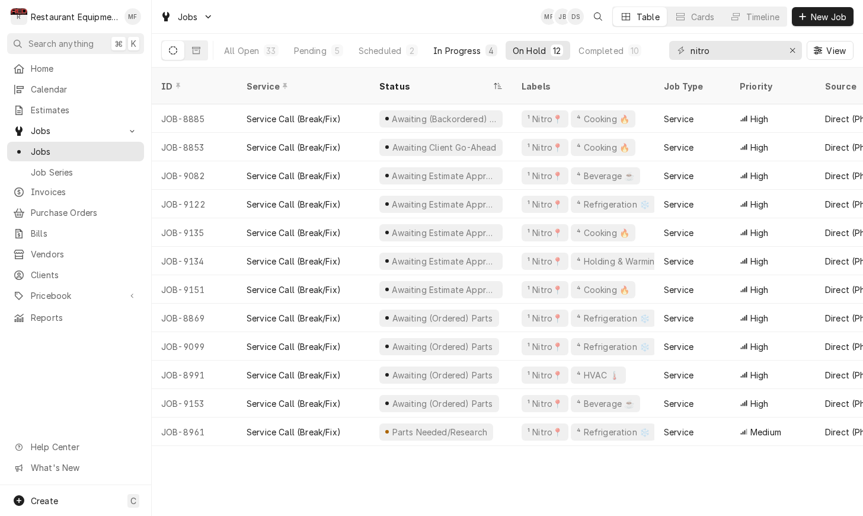
click at [471, 50] on div "In Progress" at bounding box center [456, 50] width 47 height 12
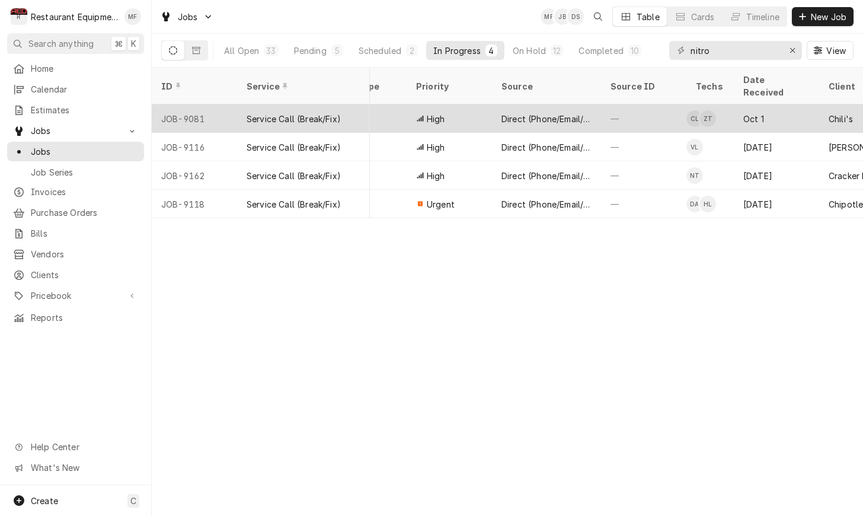
scroll to position [0, 325]
click at [605, 111] on div "—" at bounding box center [642, 118] width 85 height 28
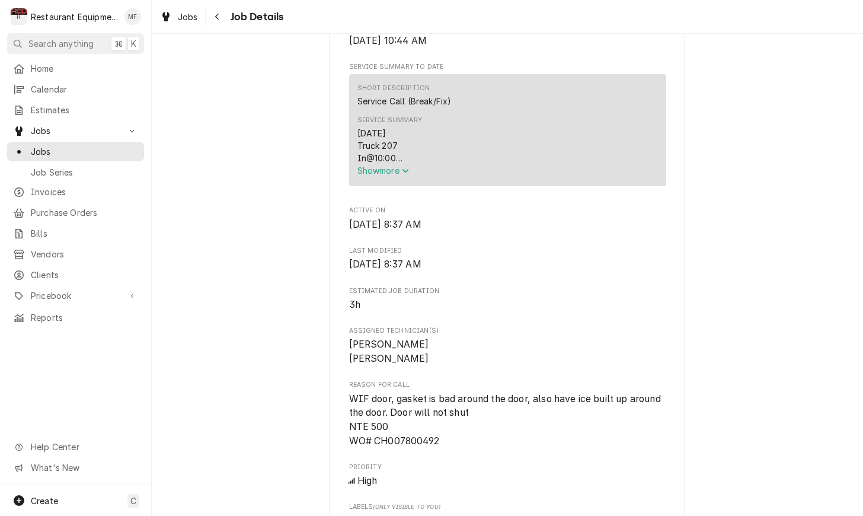
scroll to position [460, 0]
drag, startPoint x: 400, startPoint y: 158, endPoint x: 463, endPoint y: 178, distance: 66.6
click at [400, 165] on span "Show more" at bounding box center [384, 170] width 52 height 10
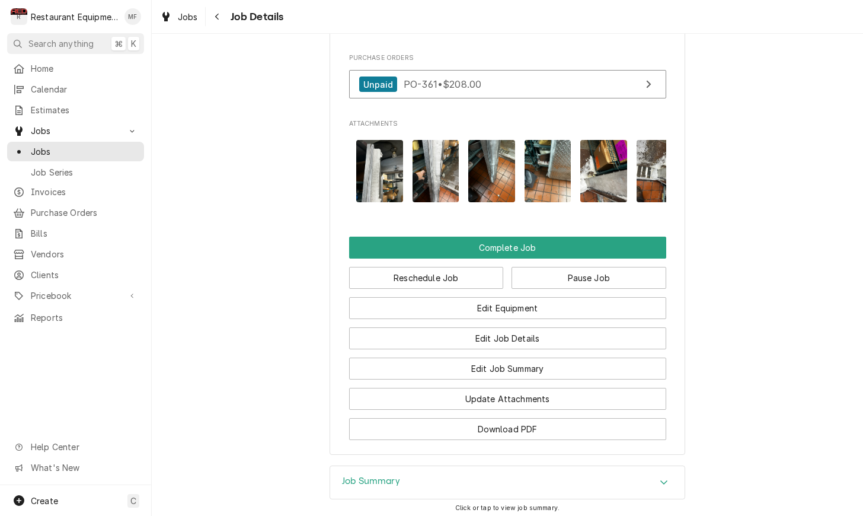
scroll to position [0, 273]
click at [439, 140] on img "Attachments" at bounding box center [435, 171] width 47 height 62
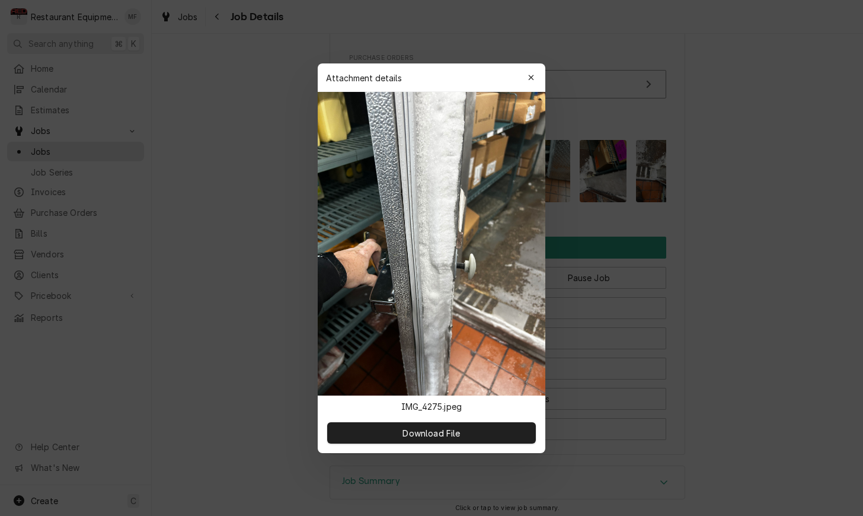
drag, startPoint x: 713, startPoint y: 179, endPoint x: 710, endPoint y: 173, distance: 6.6
click at [713, 178] on div at bounding box center [431, 258] width 863 height 516
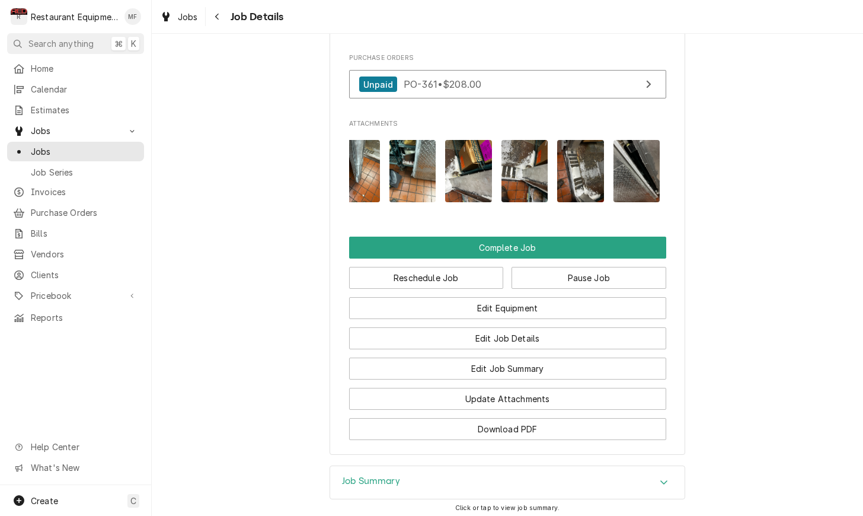
scroll to position [0, 410]
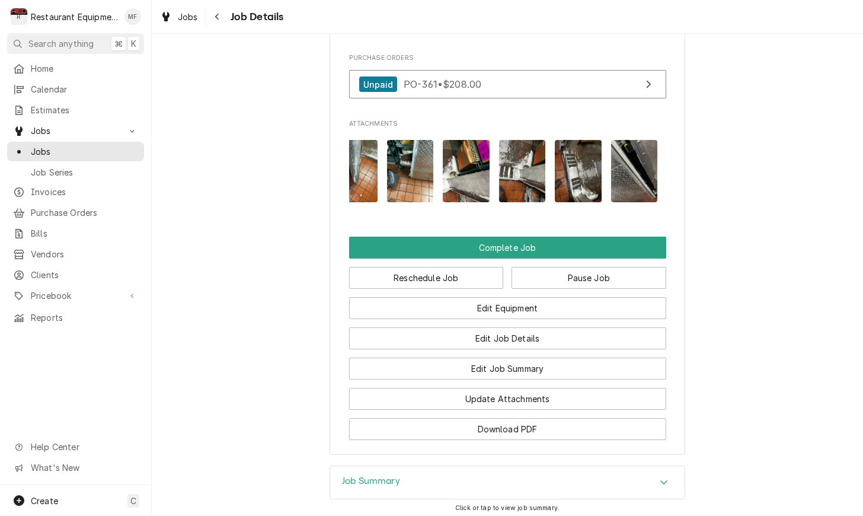
click at [526, 140] on img "Attachments" at bounding box center [522, 171] width 47 height 62
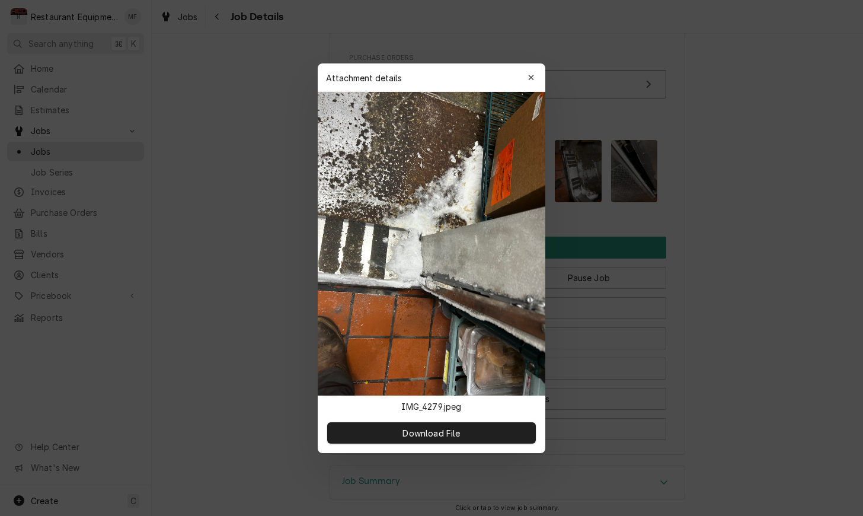
drag, startPoint x: 529, startPoint y: 79, endPoint x: 535, endPoint y: 93, distance: 15.1
click at [530, 79] on icon "button" at bounding box center [531, 78] width 7 height 8
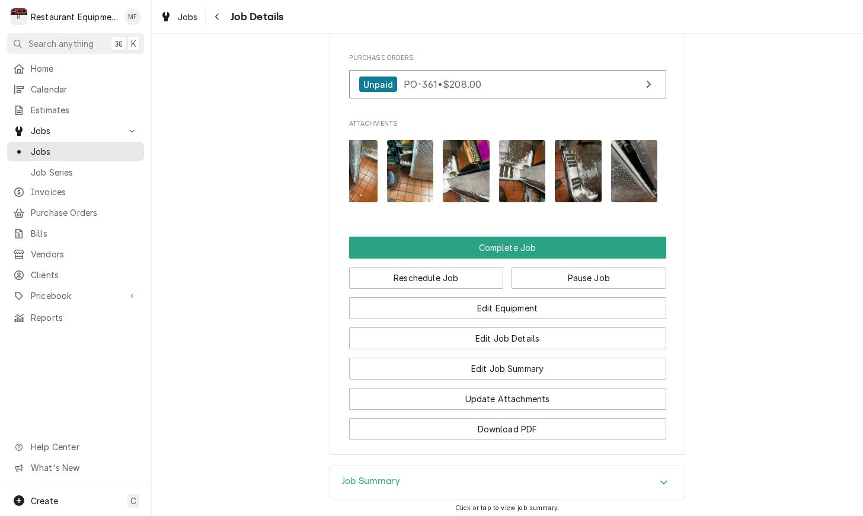
click at [559, 140] on img "Attachments" at bounding box center [578, 171] width 47 height 62
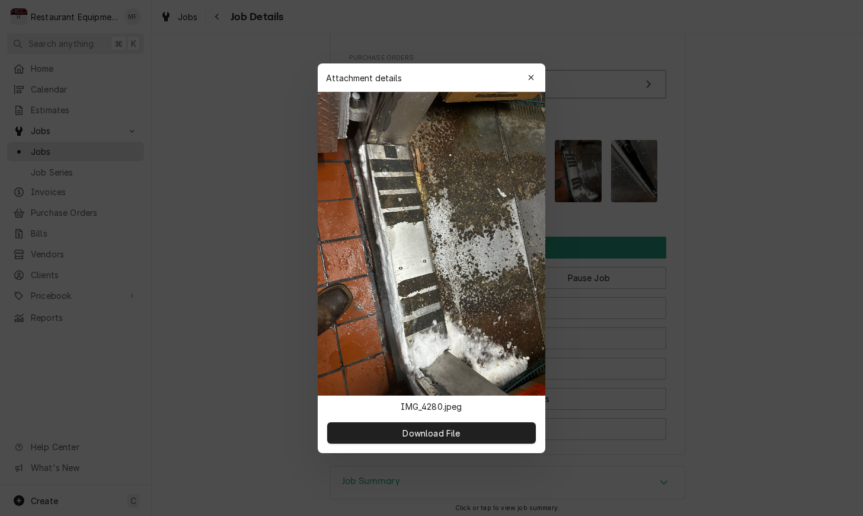
drag, startPoint x: 531, startPoint y: 76, endPoint x: 529, endPoint y: 83, distance: 6.9
click at [531, 76] on icon "button" at bounding box center [531, 78] width 7 height 8
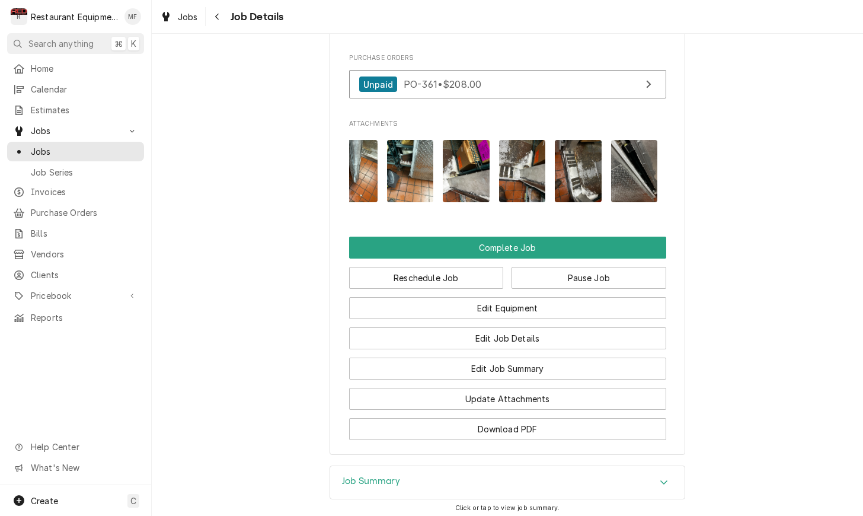
click at [510, 140] on img "Attachments" at bounding box center [522, 171] width 47 height 62
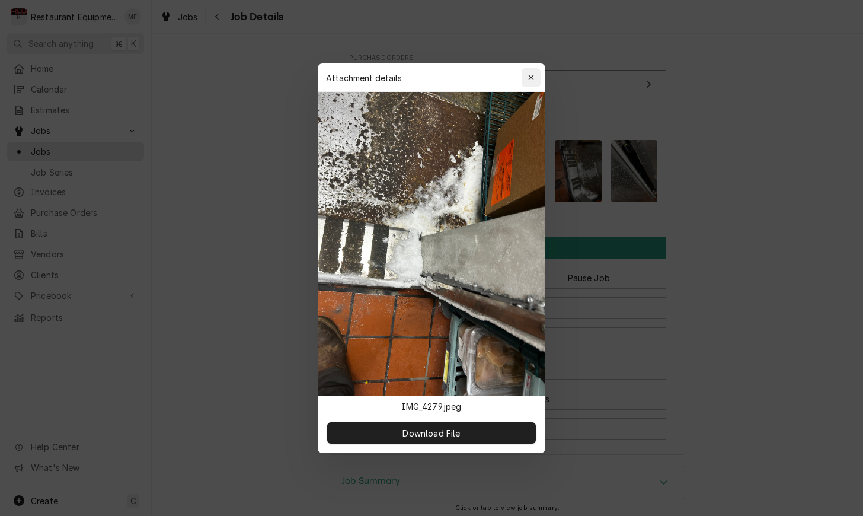
click at [536, 81] on div "button" at bounding box center [531, 78] width 12 height 12
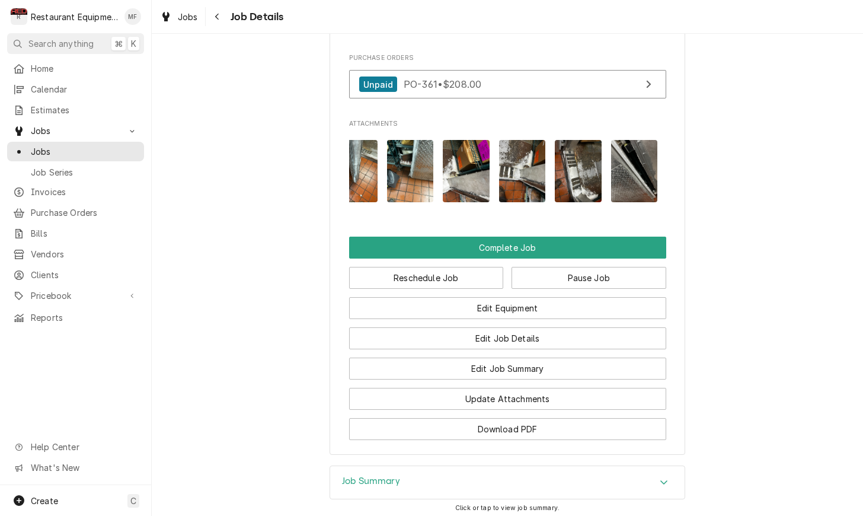
click at [447, 140] on img "Attachments" at bounding box center [466, 171] width 47 height 62
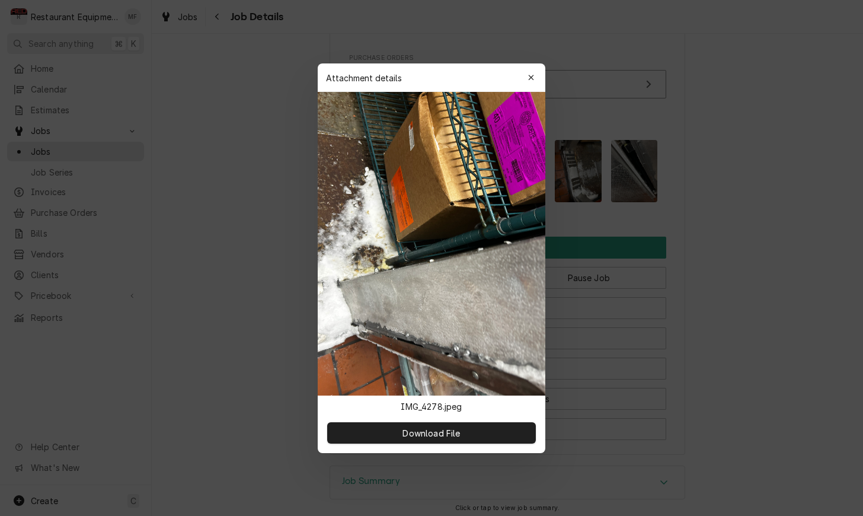
click at [527, 77] on div "button" at bounding box center [531, 78] width 12 height 12
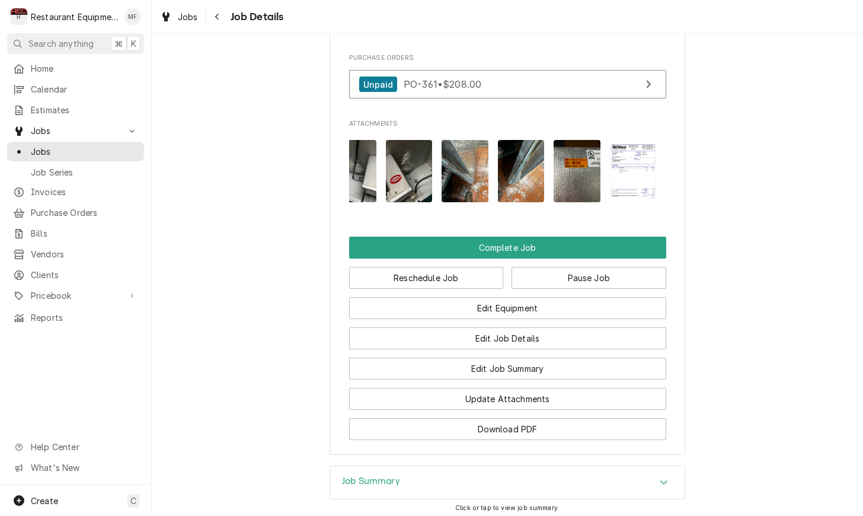
scroll to position [0, 860]
click at [531, 140] on img "Attachments" at bounding box center [521, 171] width 47 height 62
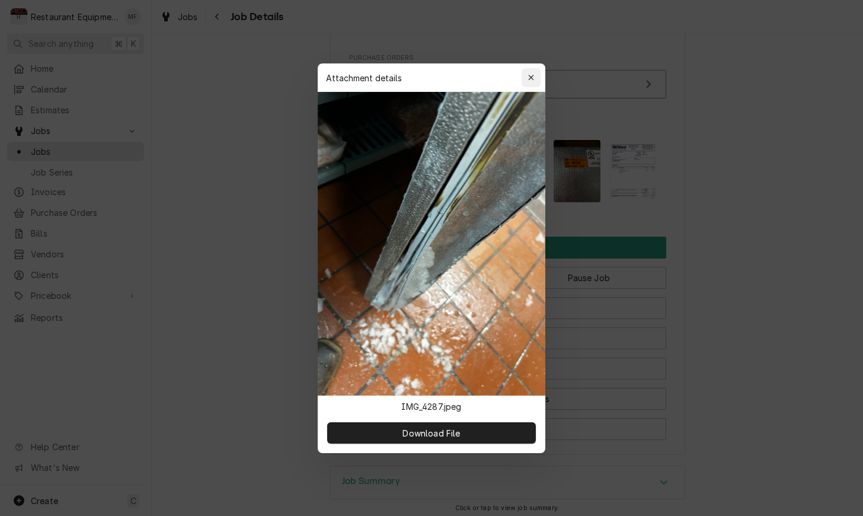
click at [533, 77] on icon "button" at bounding box center [531, 78] width 7 height 8
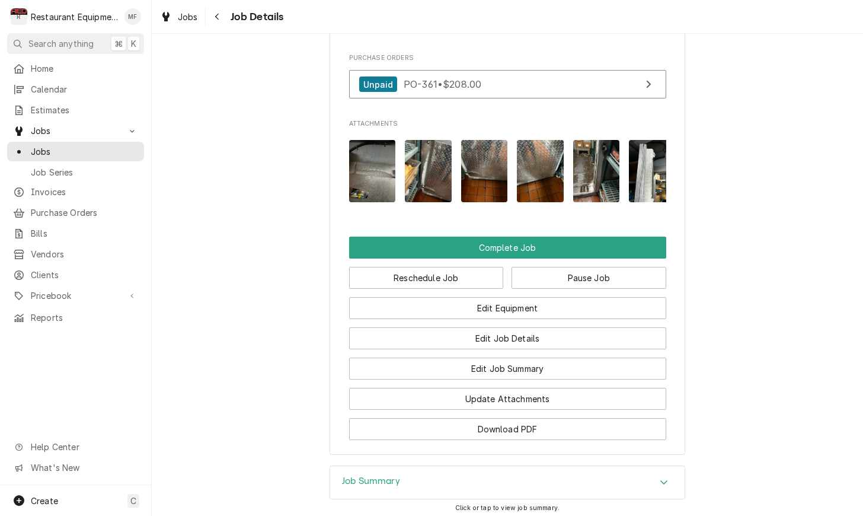
scroll to position [0, 0]
click at [216, 18] on icon "Navigate back" at bounding box center [217, 16] width 5 height 8
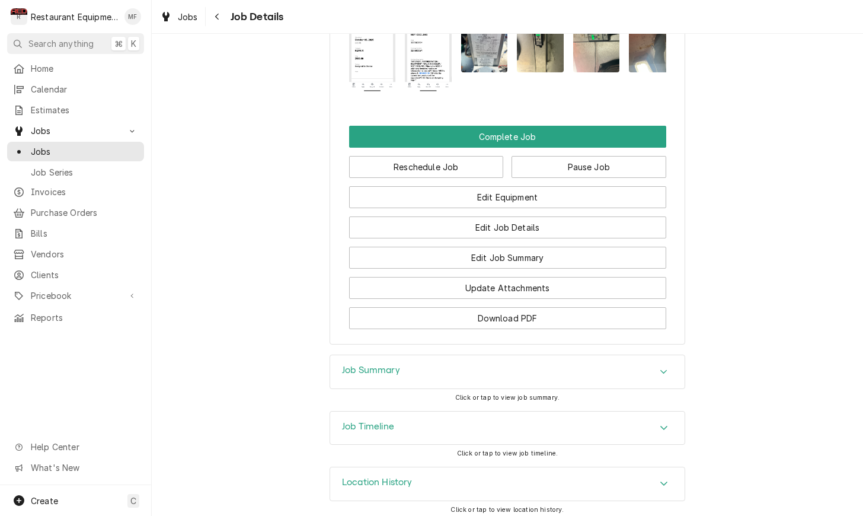
scroll to position [1213, 0]
click at [215, 15] on icon "Navigate back" at bounding box center [217, 16] width 5 height 8
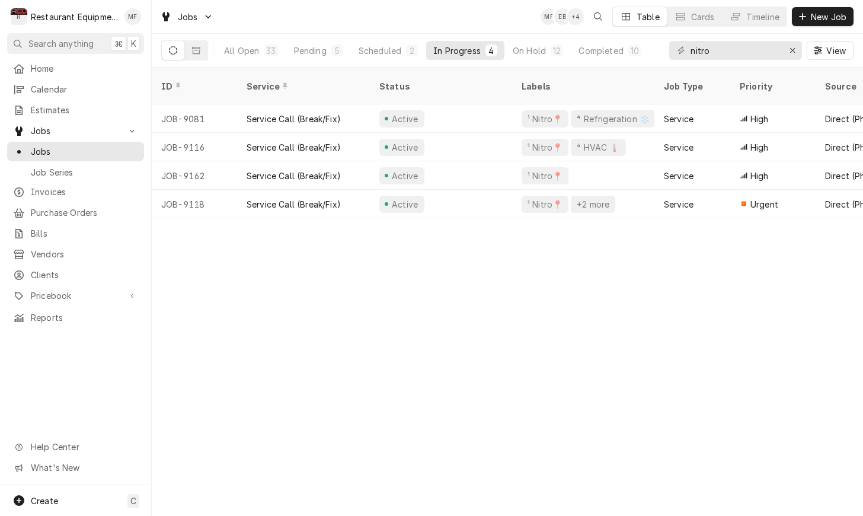
click at [834, 216] on div "ID Service Status Labels Job Type Priority Source Source ID Techs Date Received…" at bounding box center [508, 292] width 712 height 448
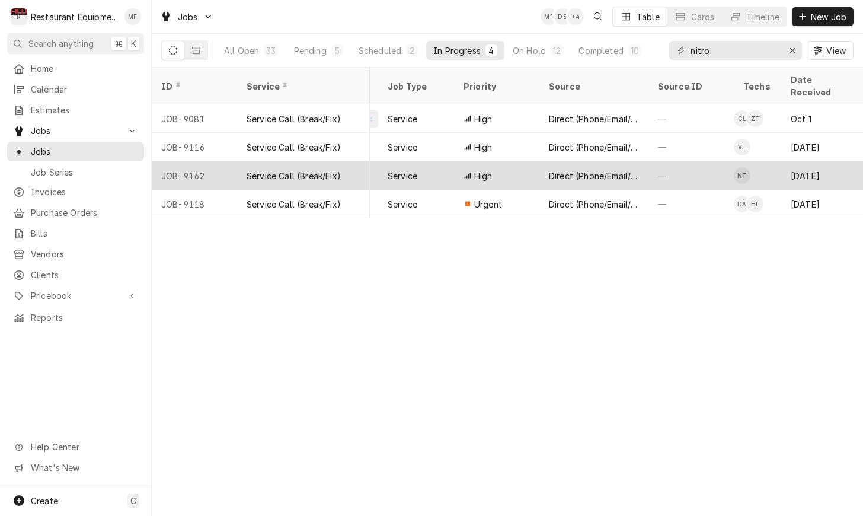
scroll to position [0, 279]
click at [655, 161] on div "—" at bounding box center [688, 175] width 85 height 28
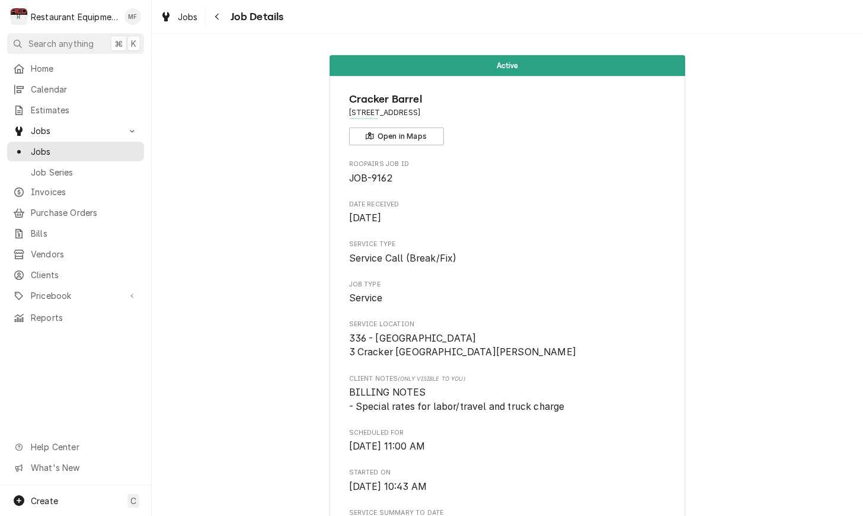
scroll to position [511, 0]
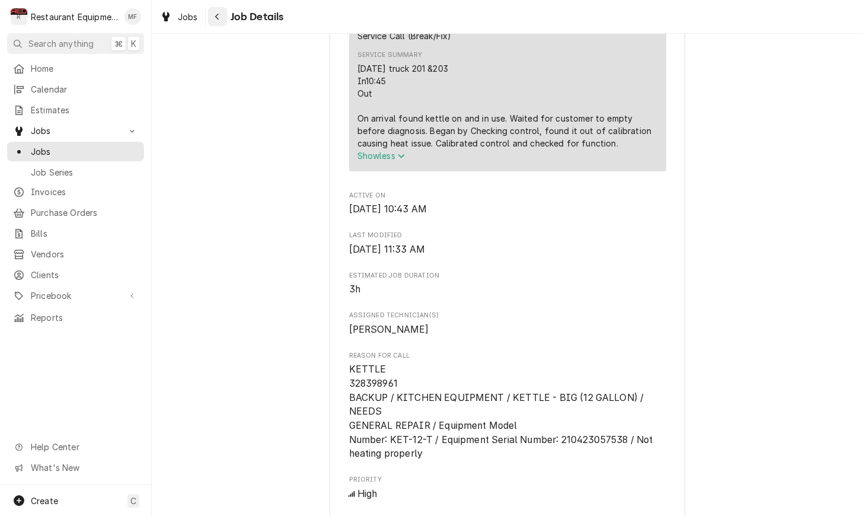
click at [219, 14] on icon "Navigate back" at bounding box center [217, 16] width 5 height 8
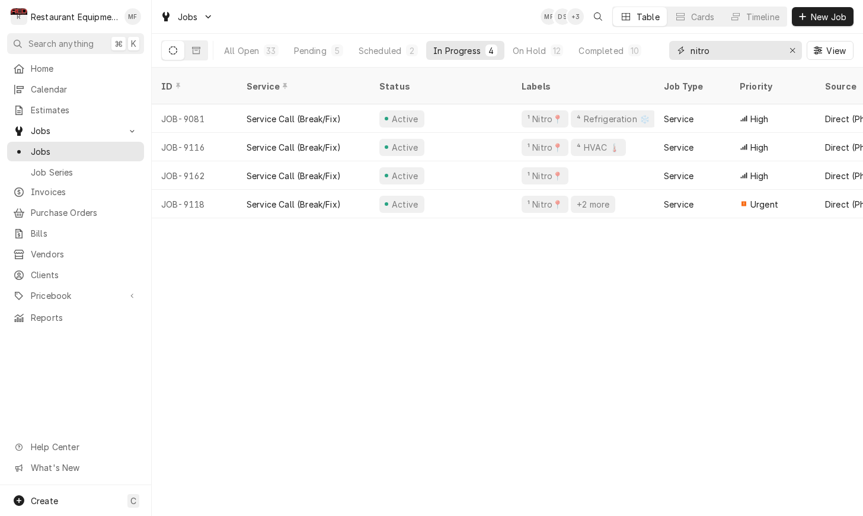
click at [728, 56] on input "nitro" at bounding box center [735, 50] width 89 height 19
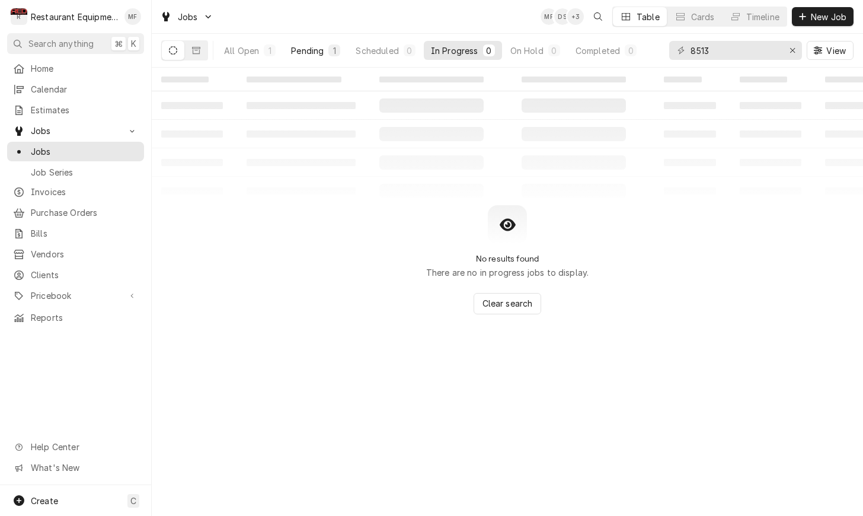
click at [331, 51] on div "1" at bounding box center [334, 50] width 7 height 12
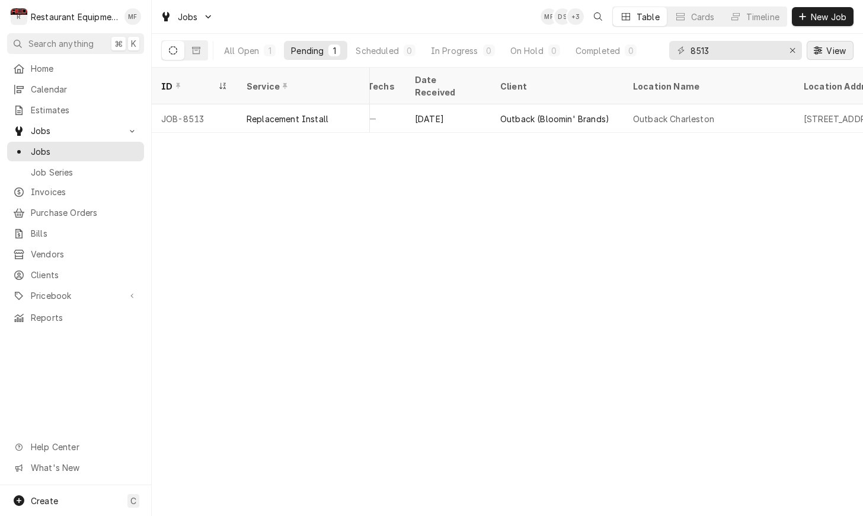
scroll to position [0, 655]
click at [718, 56] on input "8513" at bounding box center [735, 50] width 89 height 19
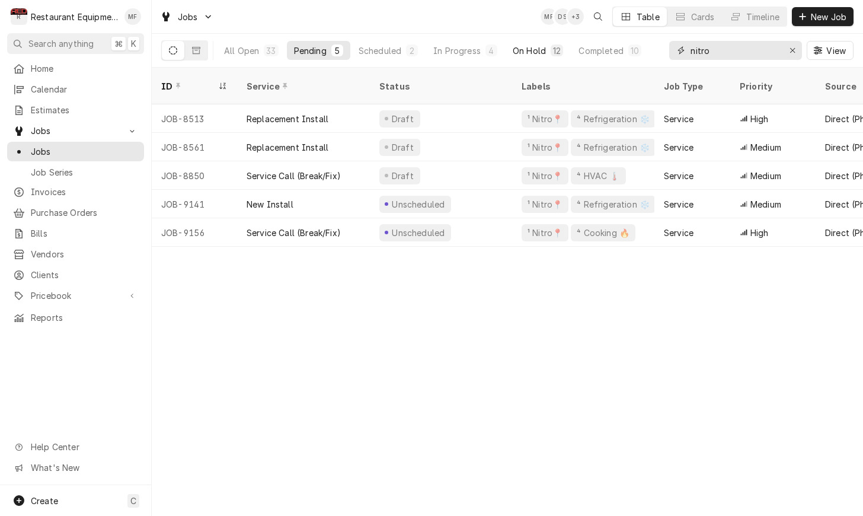
type input "nitro"
drag, startPoint x: 537, startPoint y: 47, endPoint x: 554, endPoint y: 49, distance: 16.7
click at [541, 47] on div "On Hold" at bounding box center [529, 50] width 33 height 12
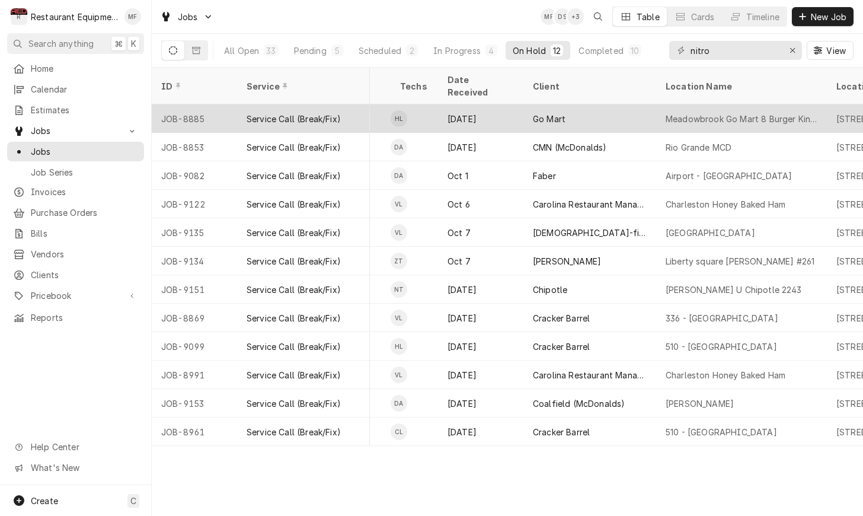
scroll to position [0, 621]
click at [576, 112] on div "Go Mart" at bounding box center [588, 118] width 133 height 28
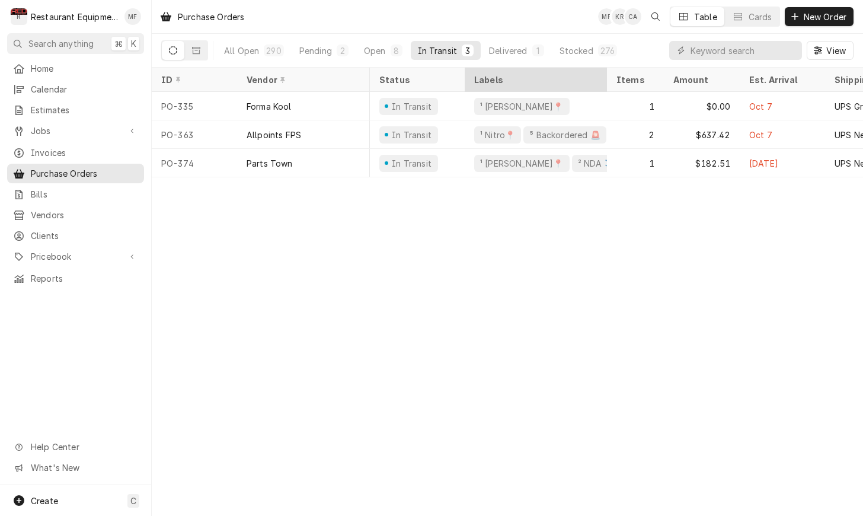
scroll to position [0, 80]
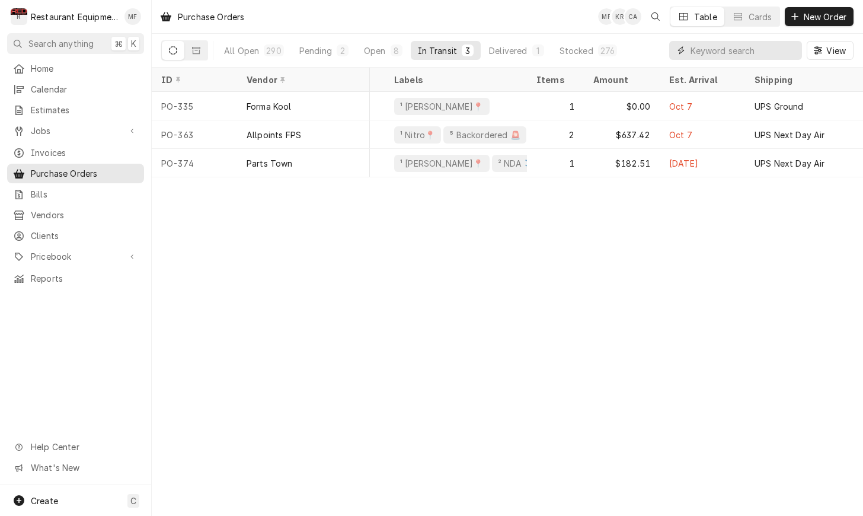
click at [735, 56] on input "Dynamic Content Wrapper" at bounding box center [744, 50] width 106 height 19
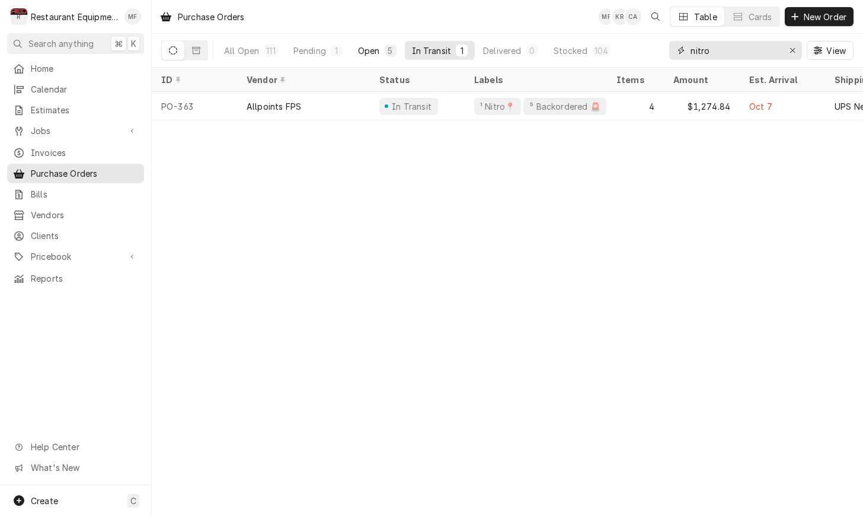
type input "nitro"
click at [390, 55] on div "5" at bounding box center [390, 50] width 7 height 12
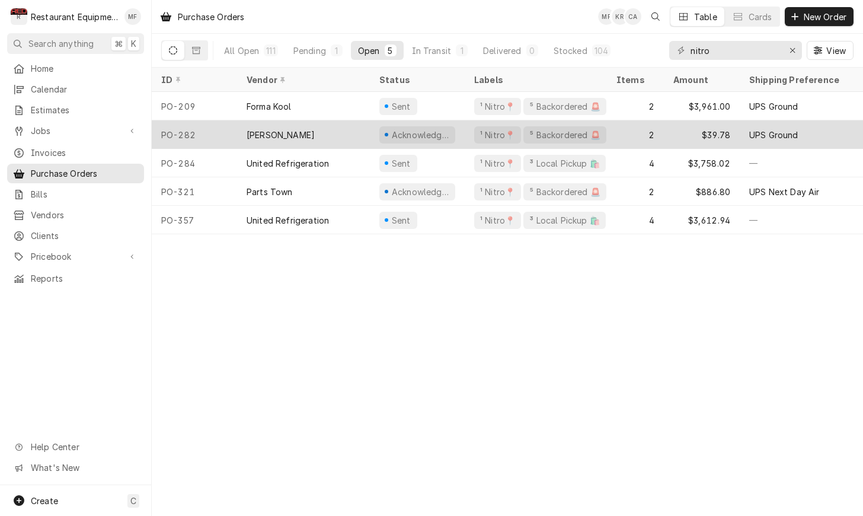
click at [624, 120] on div "2" at bounding box center [635, 134] width 57 height 28
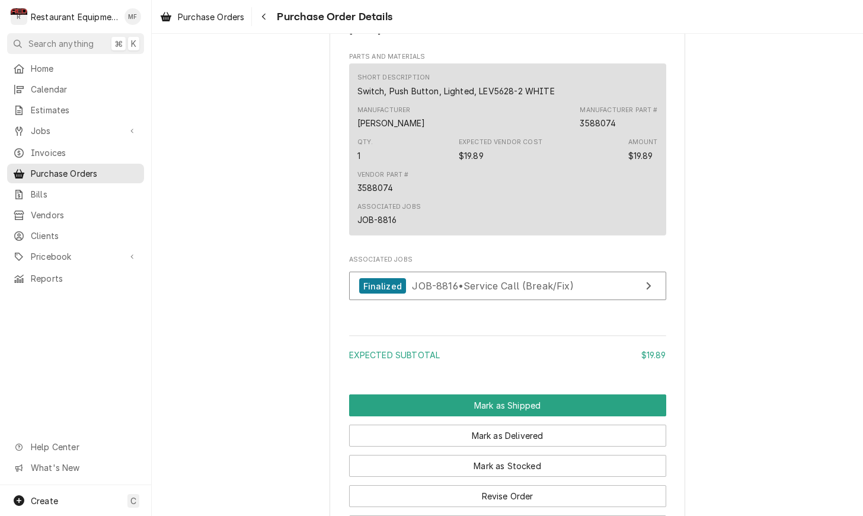
scroll to position [727, 0]
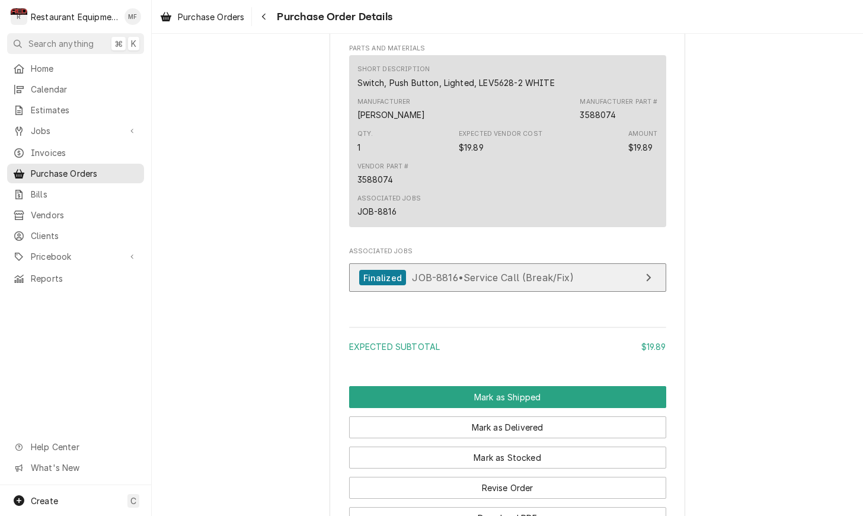
click at [628, 288] on link "Finalized JOB-8816 • Service Call (Break/Fix)" at bounding box center [507, 277] width 317 height 29
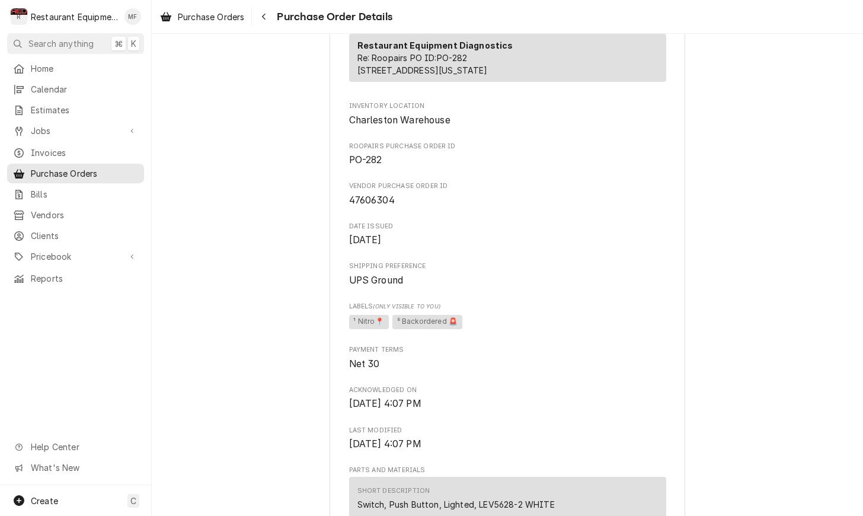
scroll to position [307, 0]
click at [268, 22] on div "Navigate back" at bounding box center [264, 17] width 12 height 12
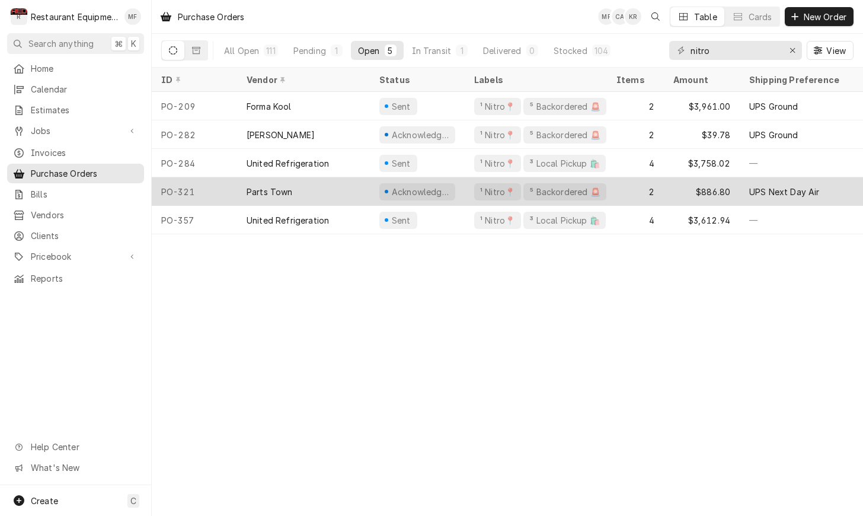
click at [461, 187] on div "Acknowledged" at bounding box center [417, 191] width 95 height 28
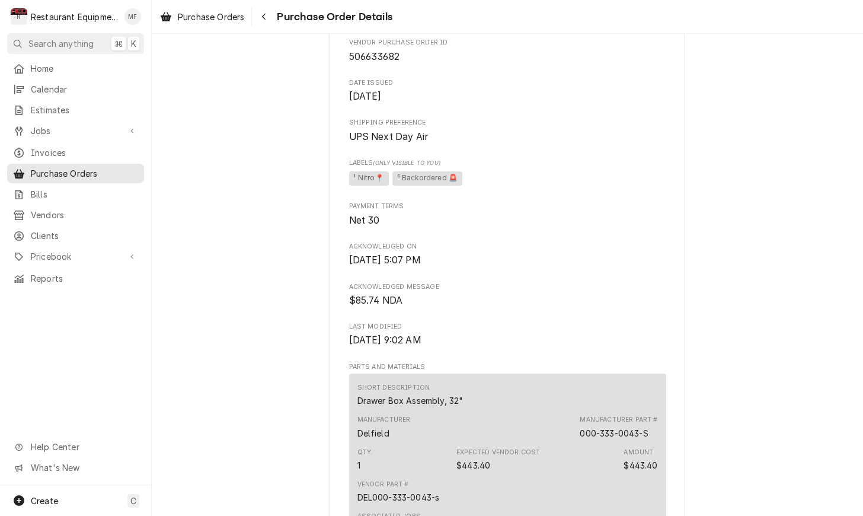
scroll to position [450, 0]
click at [273, 22] on button "Navigate back" at bounding box center [263, 16] width 19 height 19
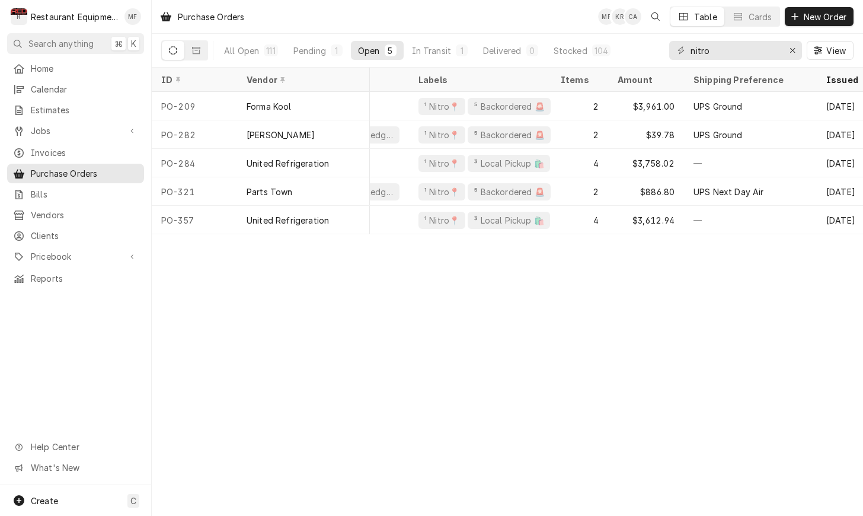
scroll to position [0, 62]
drag, startPoint x: 322, startPoint y: 52, endPoint x: 336, endPoint y: 58, distance: 15.1
click at [323, 53] on div "Pending" at bounding box center [310, 50] width 33 height 12
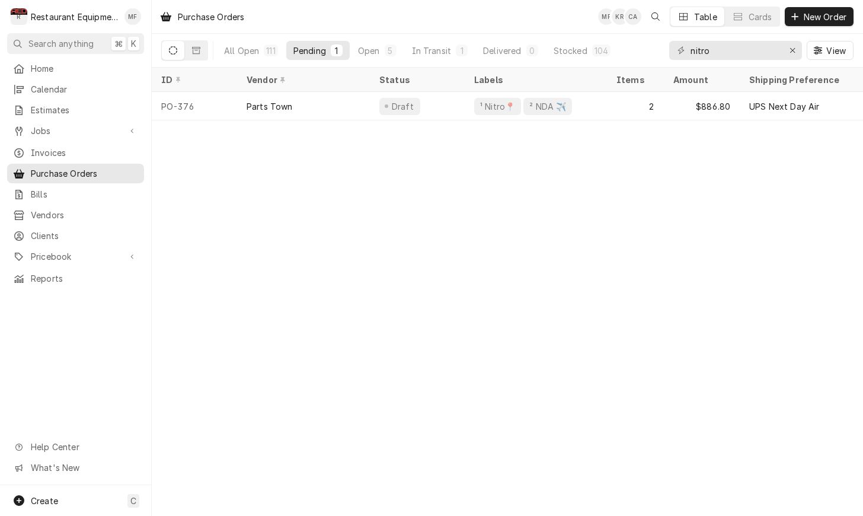
click at [439, 58] on button "In Transit 1" at bounding box center [440, 50] width 71 height 19
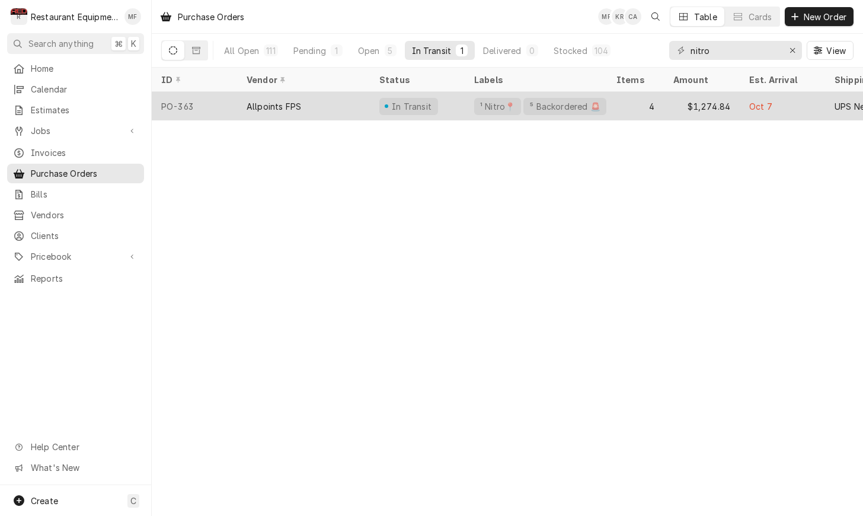
scroll to position [0, 0]
click at [436, 101] on div "In Transit" at bounding box center [417, 106] width 95 height 28
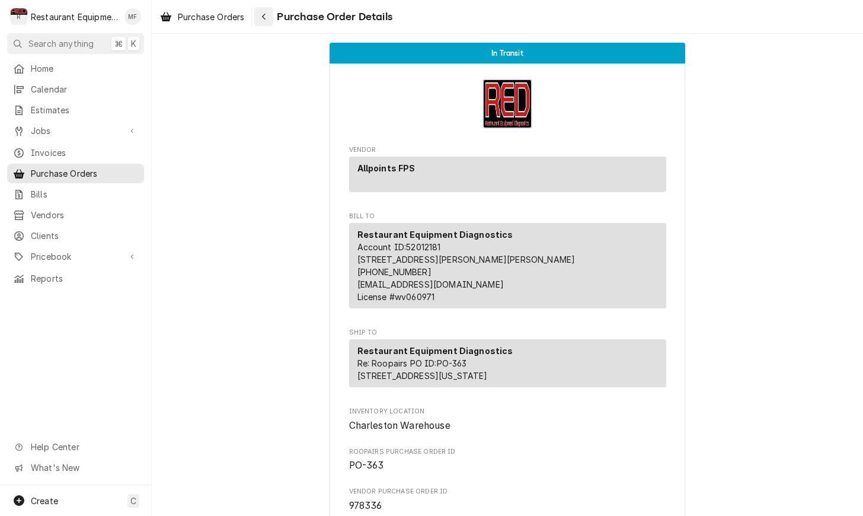
click at [266, 21] on div "Navigate back" at bounding box center [264, 17] width 12 height 12
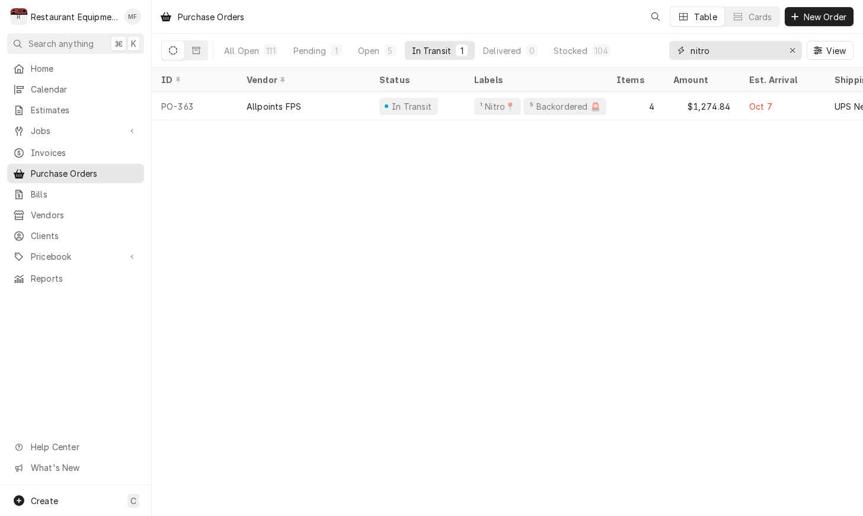
drag, startPoint x: 798, startPoint y: 50, endPoint x: 760, endPoint y: 48, distance: 38.0
click at [796, 50] on div "Erase input" at bounding box center [793, 50] width 12 height 12
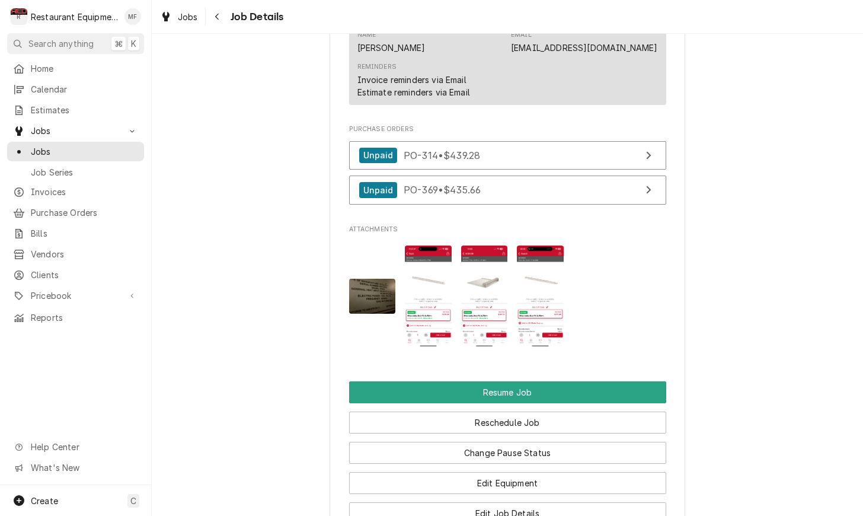
scroll to position [1280, 0]
click at [547, 289] on img "Attachments" at bounding box center [540, 295] width 47 height 101
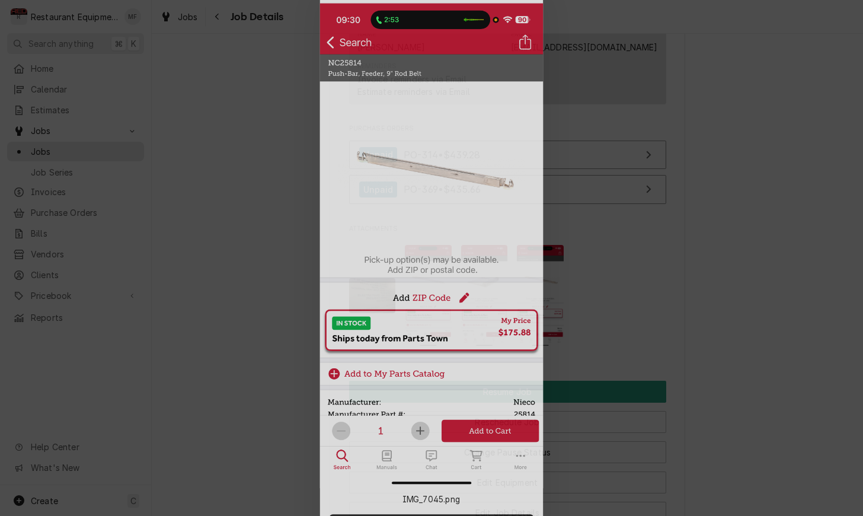
drag, startPoint x: 289, startPoint y: 255, endPoint x: 440, endPoint y: 305, distance: 159.4
click at [289, 255] on div at bounding box center [431, 258] width 863 height 516
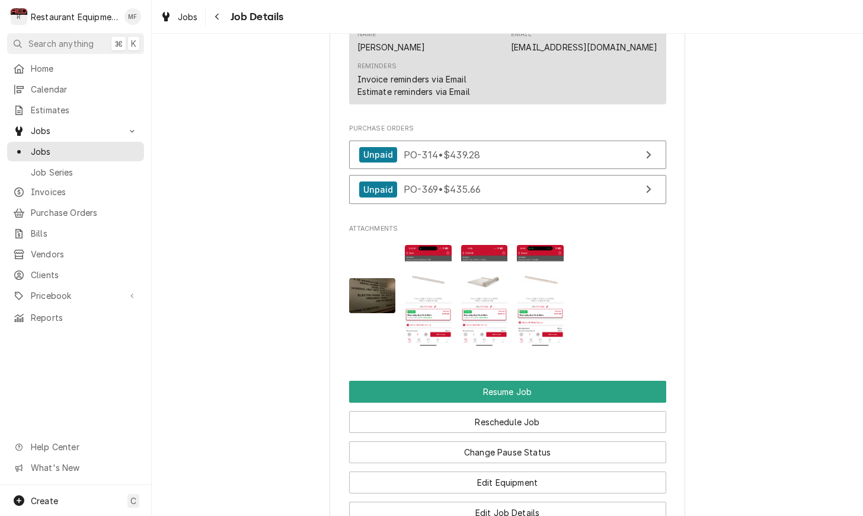
click at [432, 311] on img "Attachments" at bounding box center [428, 295] width 47 height 101
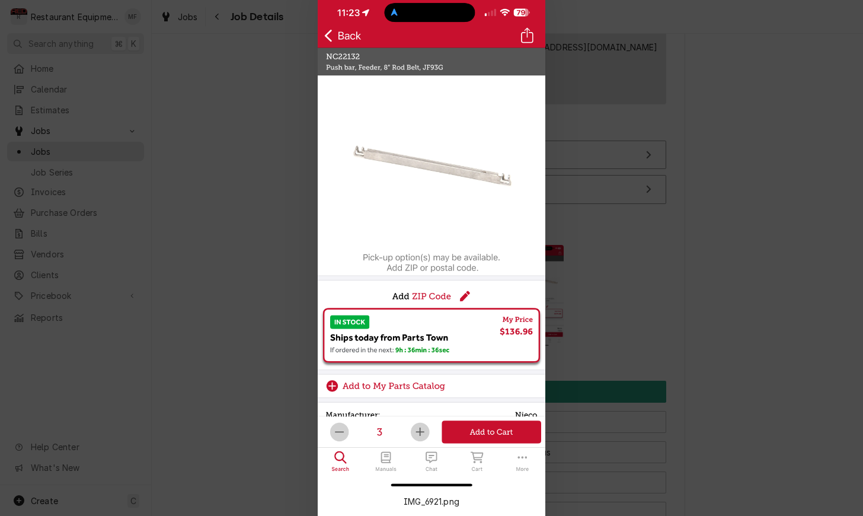
drag, startPoint x: 678, startPoint y: 276, endPoint x: 668, endPoint y: 276, distance: 9.5
click at [677, 276] on div at bounding box center [431, 258] width 863 height 516
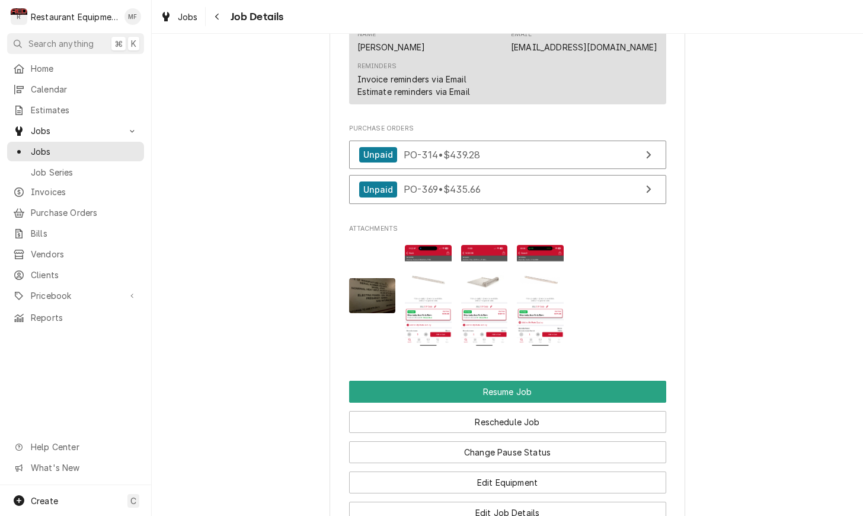
click at [539, 278] on img "Attachments" at bounding box center [540, 295] width 47 height 101
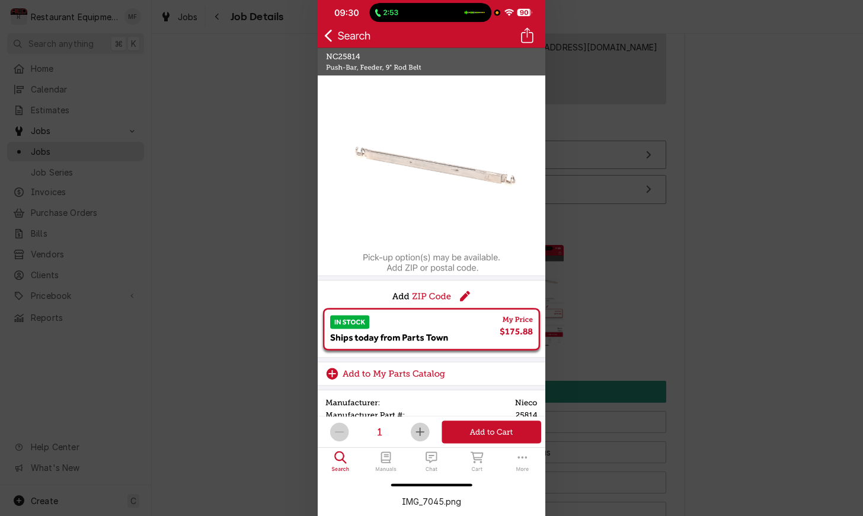
click at [652, 238] on div at bounding box center [431, 258] width 863 height 516
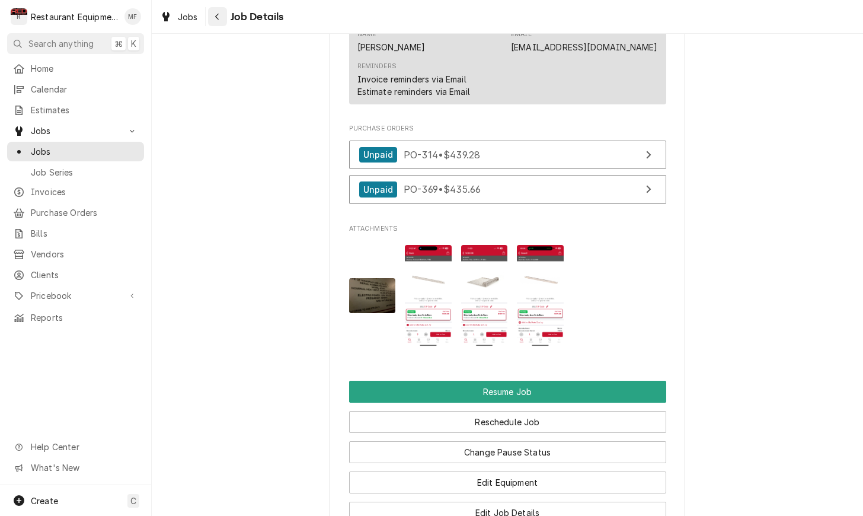
click at [224, 16] on button "Navigate back" at bounding box center [217, 16] width 19 height 19
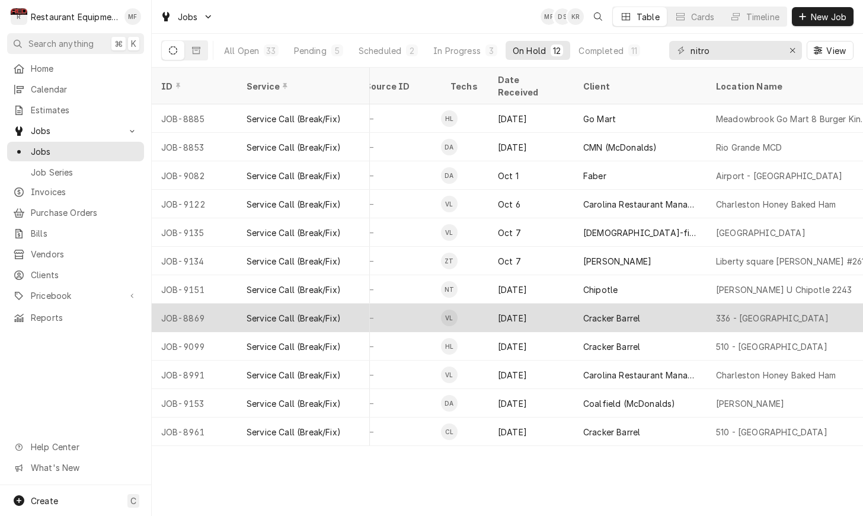
scroll to position [0, 573]
click at [741, 312] on div "336 - [GEOGRAPHIC_DATA]" at bounding box center [768, 318] width 113 height 12
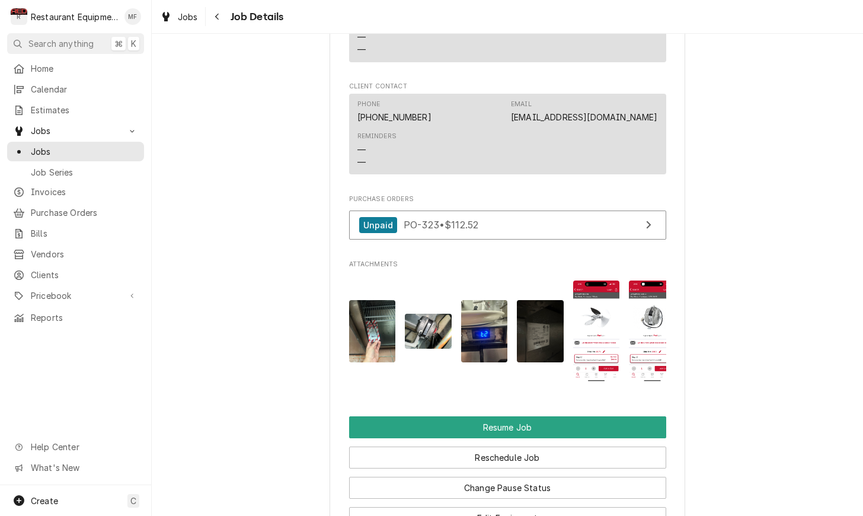
scroll to position [1268, 0]
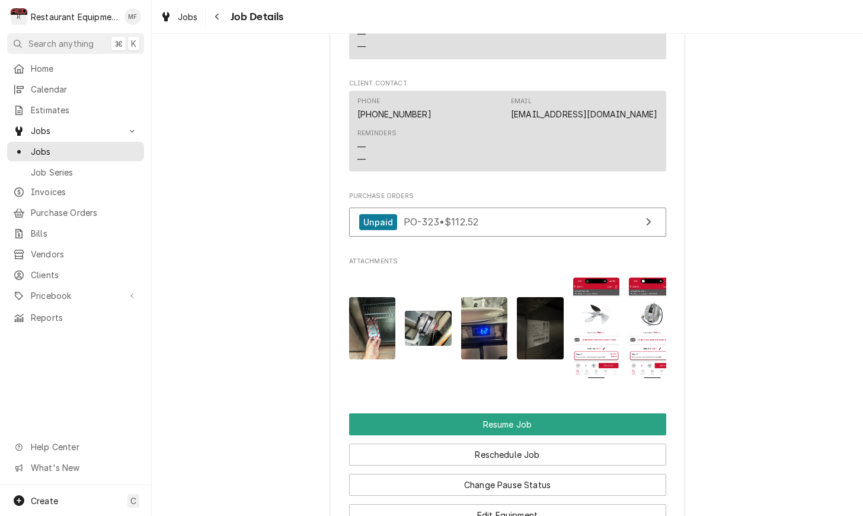
click at [642, 311] on img "Attachments" at bounding box center [652, 328] width 47 height 101
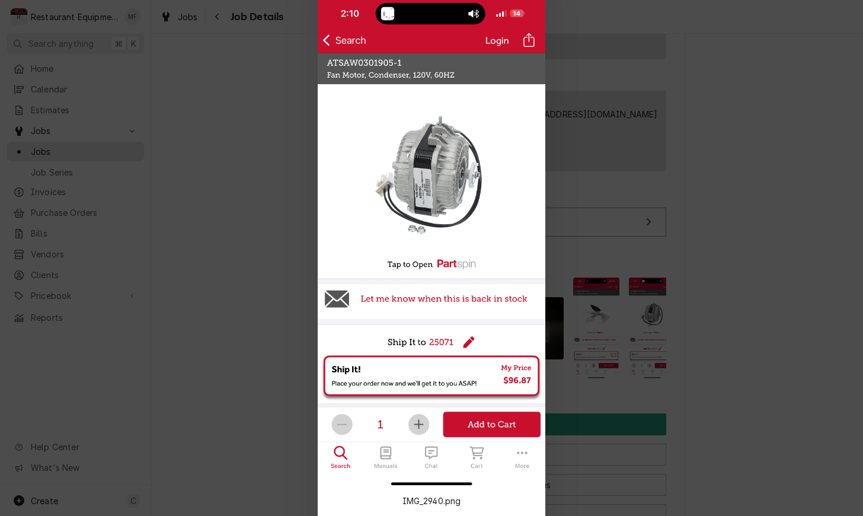
click at [697, 282] on div at bounding box center [431, 258] width 863 height 516
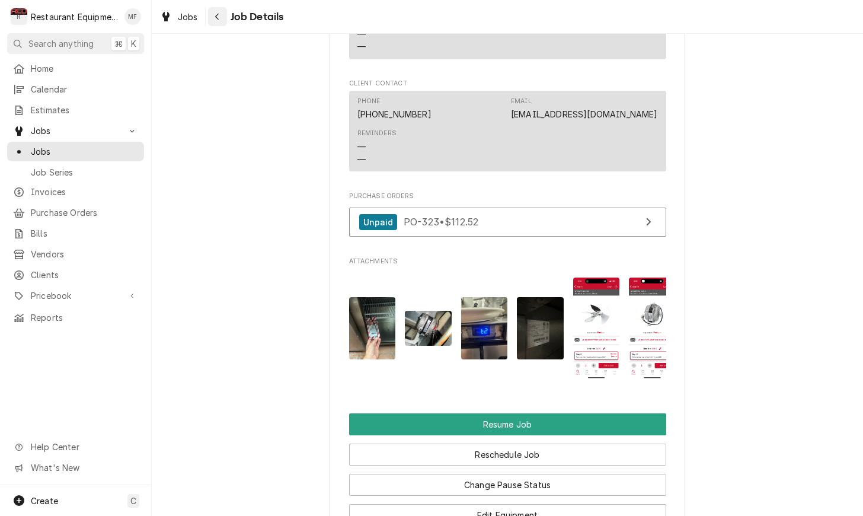
click at [213, 13] on div "Navigate back" at bounding box center [218, 17] width 12 height 12
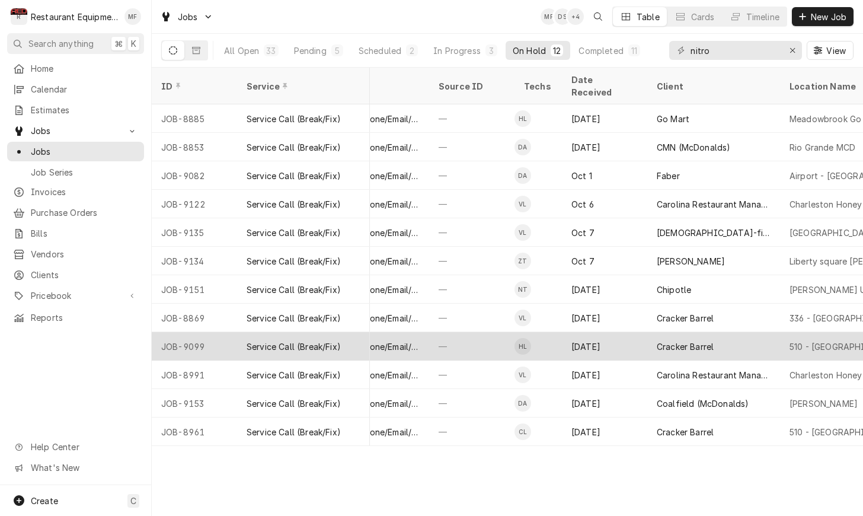
scroll to position [0, 547]
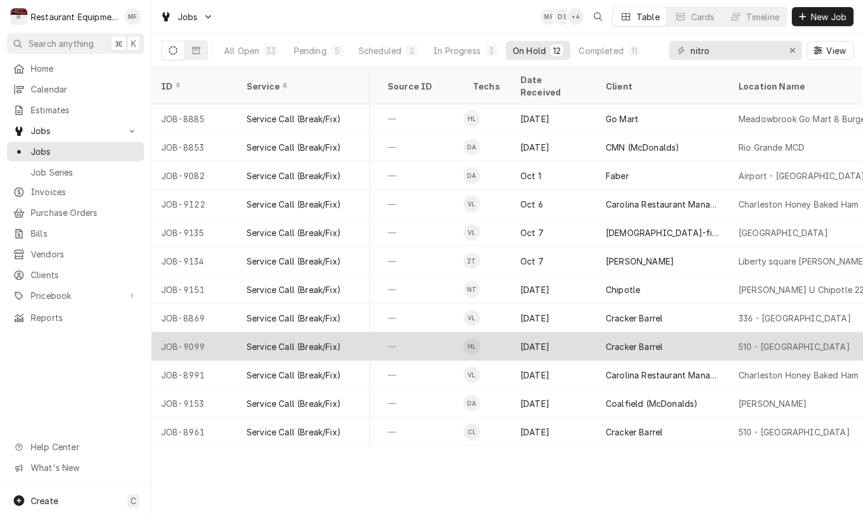
click at [595, 332] on div "Oct 2" at bounding box center [553, 346] width 85 height 28
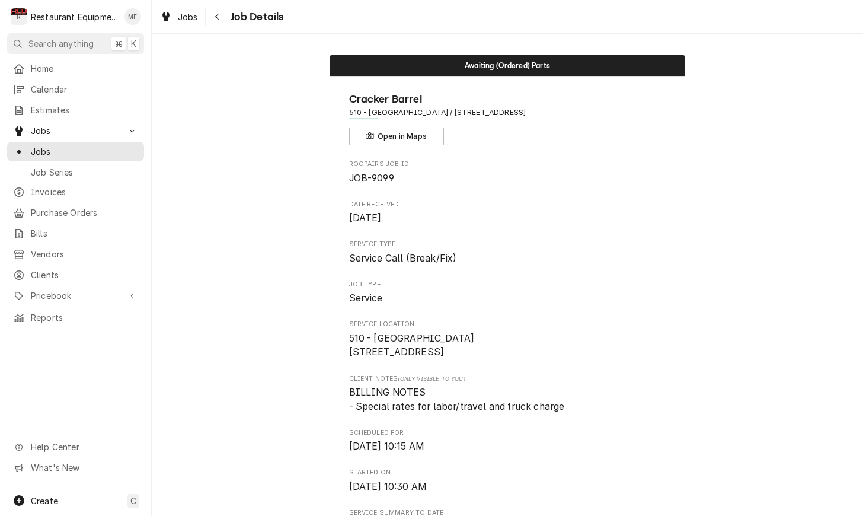
scroll to position [33, 0]
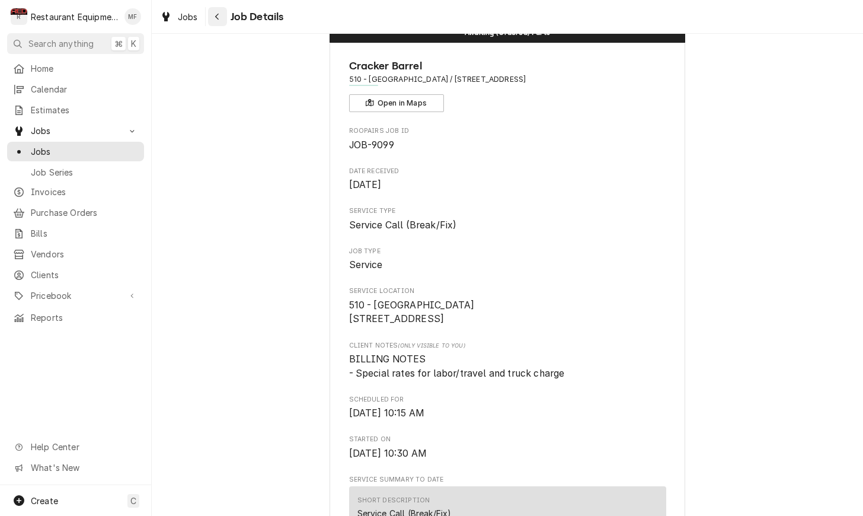
click at [221, 17] on div "Navigate back" at bounding box center [218, 17] width 12 height 12
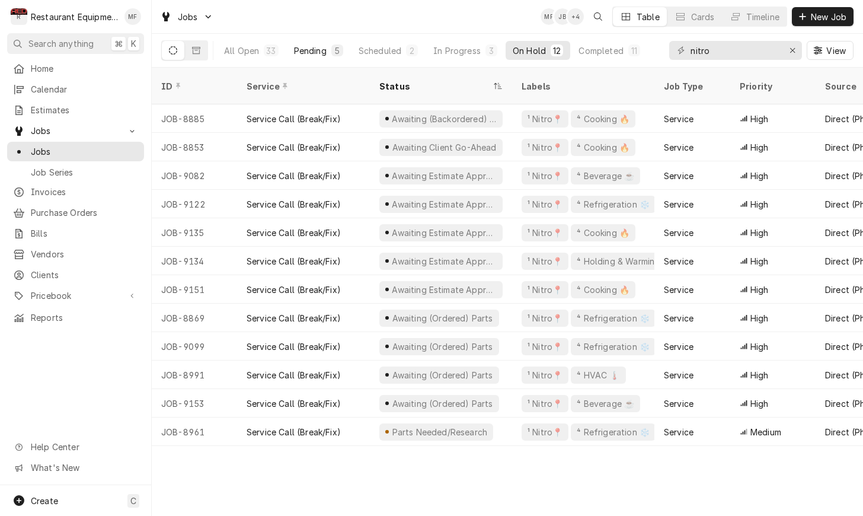
click at [314, 53] on div "Pending" at bounding box center [310, 50] width 33 height 12
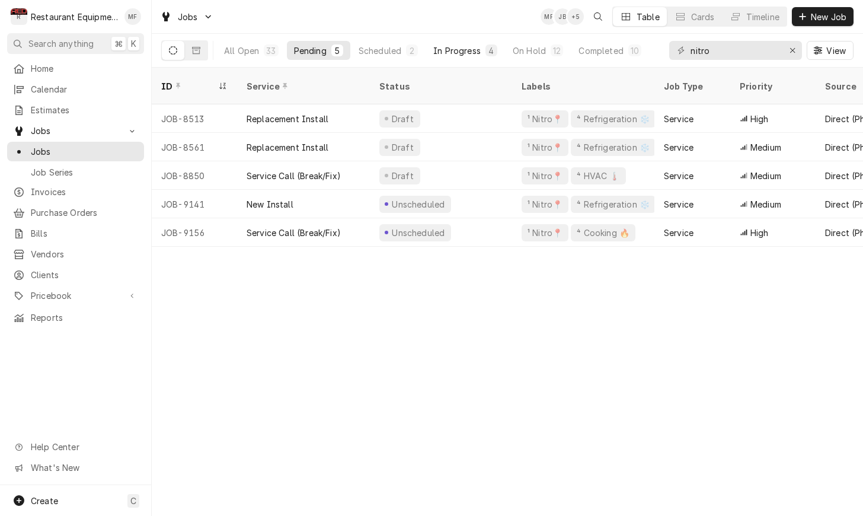
click at [489, 49] on div "4" at bounding box center [491, 50] width 7 height 12
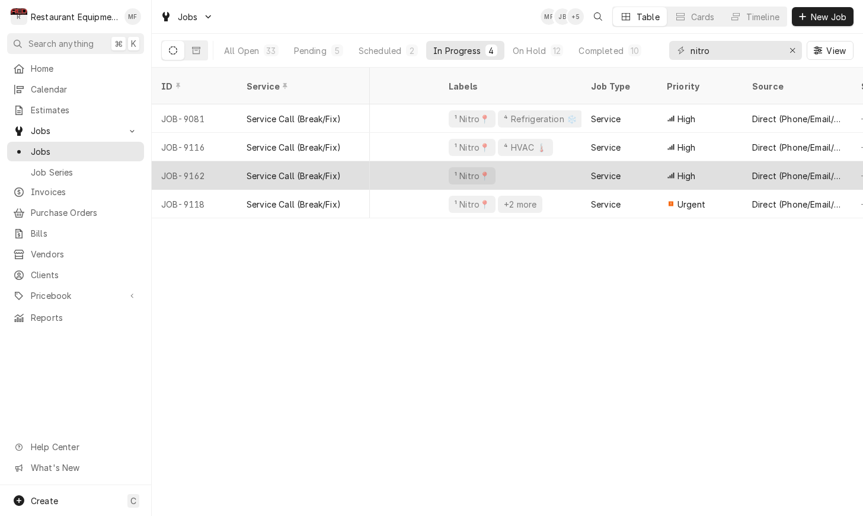
scroll to position [0, 87]
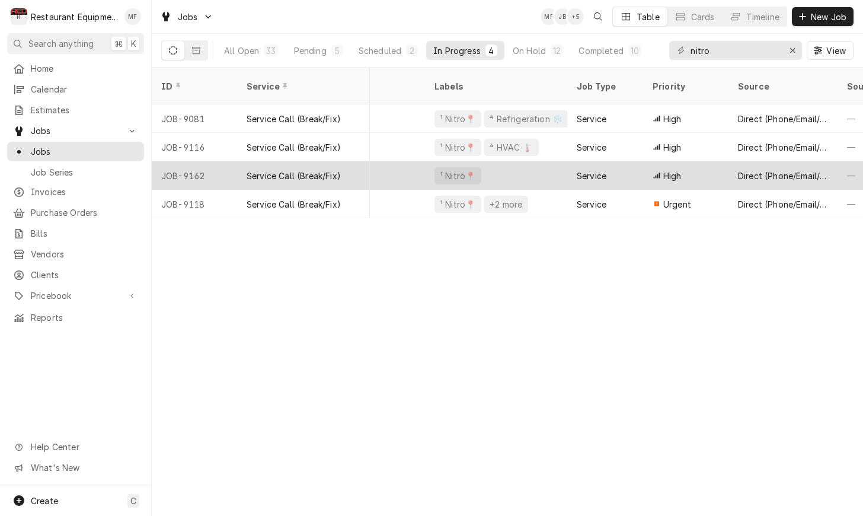
click at [678, 171] on div "High" at bounding box center [685, 175] width 85 height 28
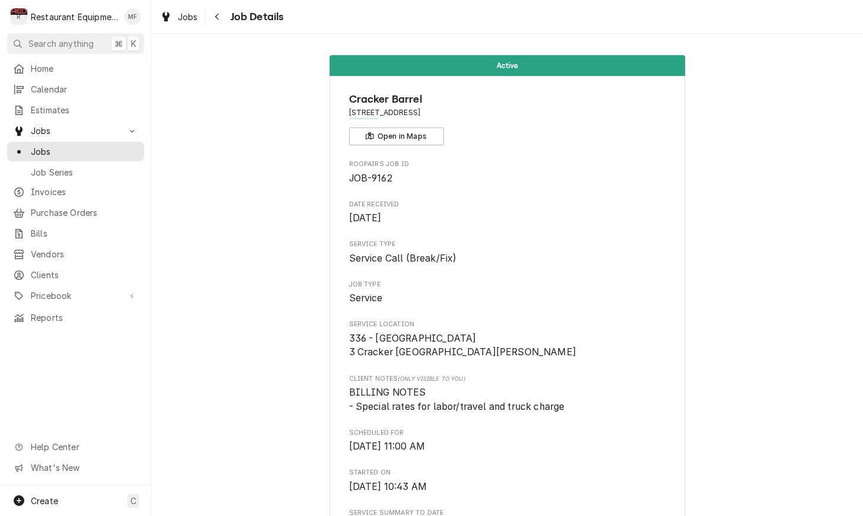
scroll to position [473, 0]
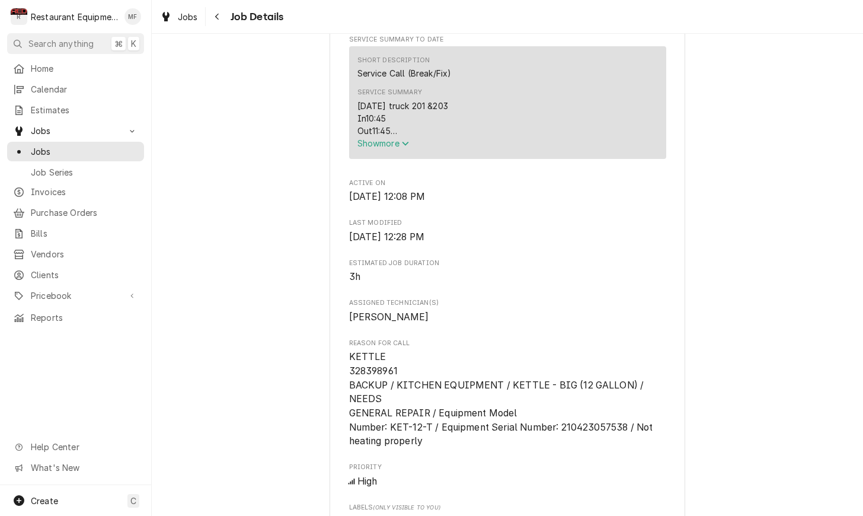
click at [384, 137] on div "[DATE] truck 201 &203 In10:45 Out11:45 Cleveland kettle 1 Ket-12t 210423057538 …" at bounding box center [508, 118] width 301 height 37
click at [388, 146] on span "Show more" at bounding box center [384, 143] width 52 height 10
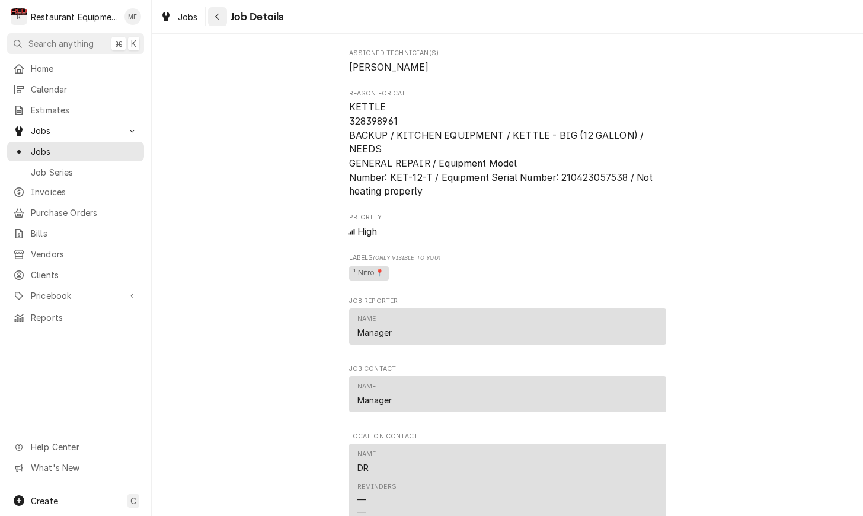
scroll to position [0, 1]
click at [215, 19] on icon "Navigate back" at bounding box center [217, 16] width 5 height 8
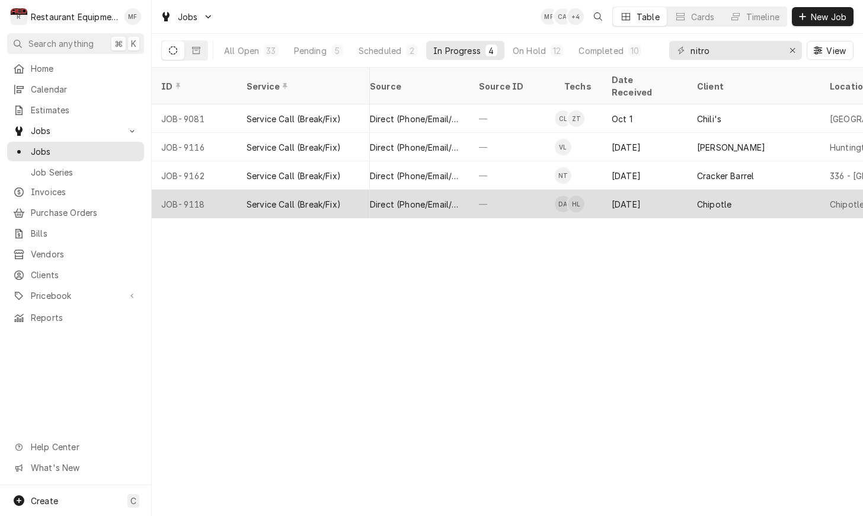
scroll to position [0, 457]
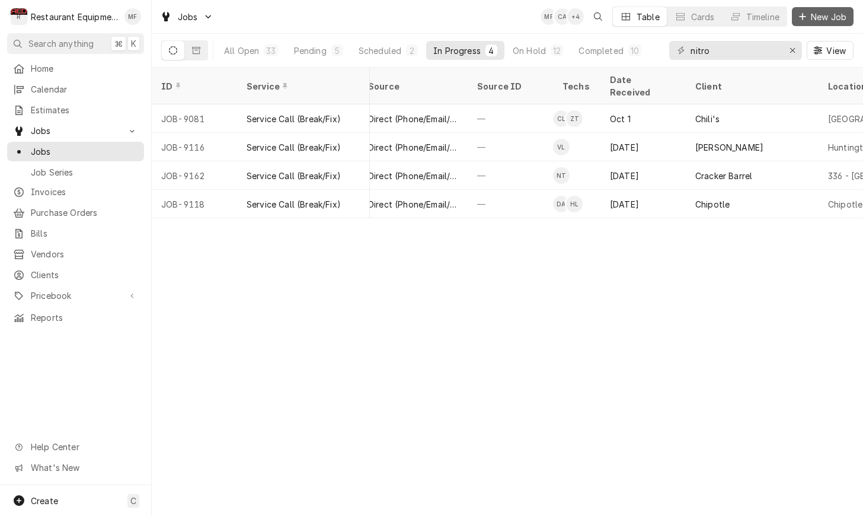
click at [805, 21] on div "Dynamic Content Wrapper" at bounding box center [803, 17] width 12 height 12
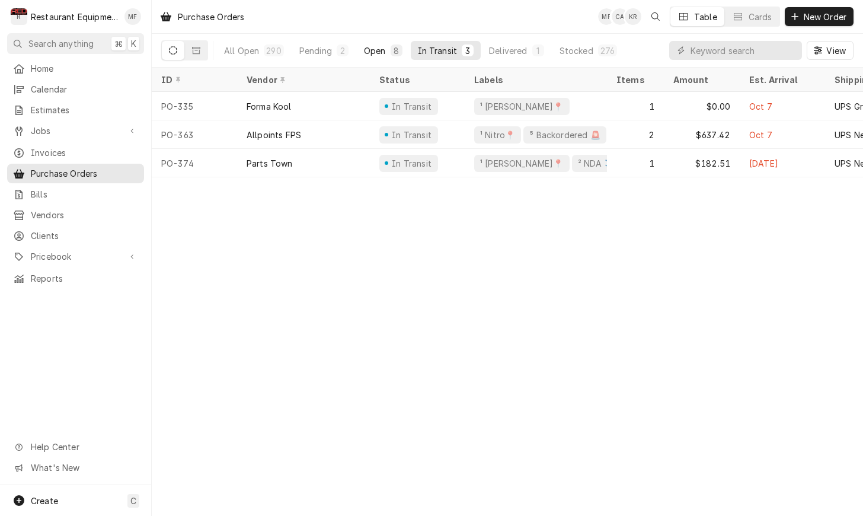
drag, startPoint x: 339, startPoint y: 54, endPoint x: 367, endPoint y: 58, distance: 28.7
click at [339, 54] on div "2" at bounding box center [342, 50] width 7 height 12
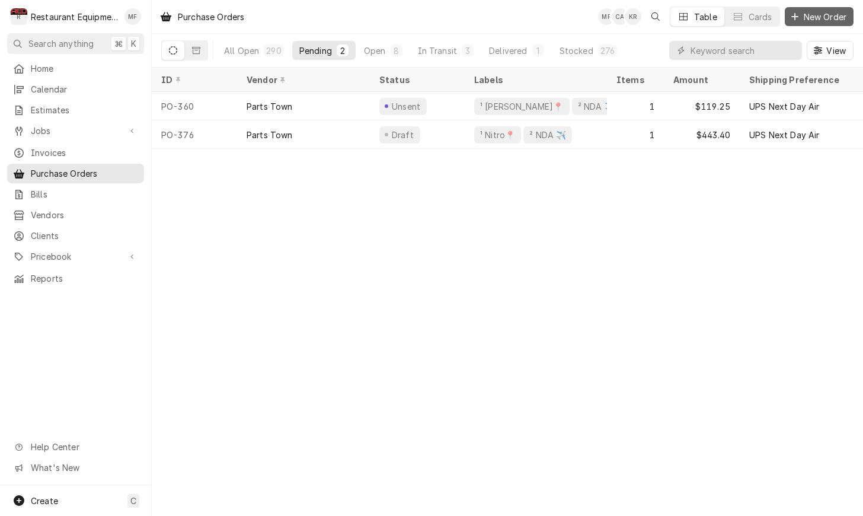
click at [828, 12] on span "New Order" at bounding box center [825, 17] width 47 height 12
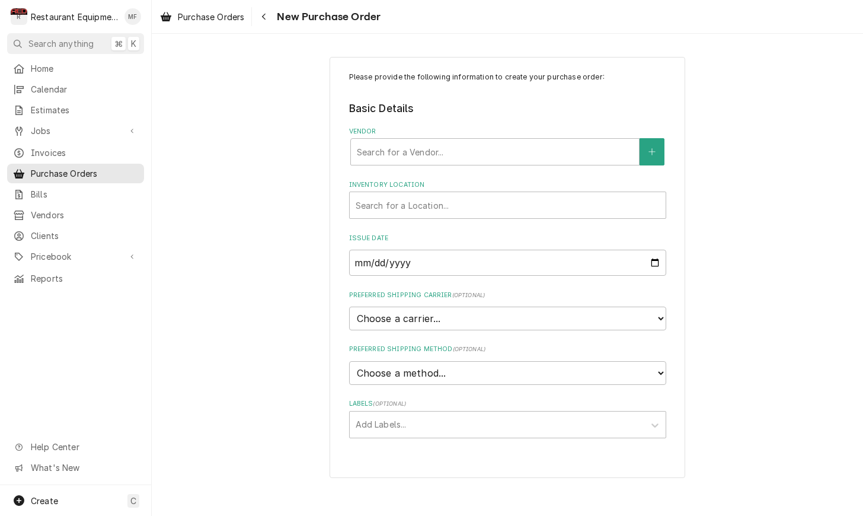
click at [275, 23] on div "New Purchase Order" at bounding box center [317, 16] width 126 height 19
click at [262, 19] on div "Navigate back" at bounding box center [264, 17] width 12 height 12
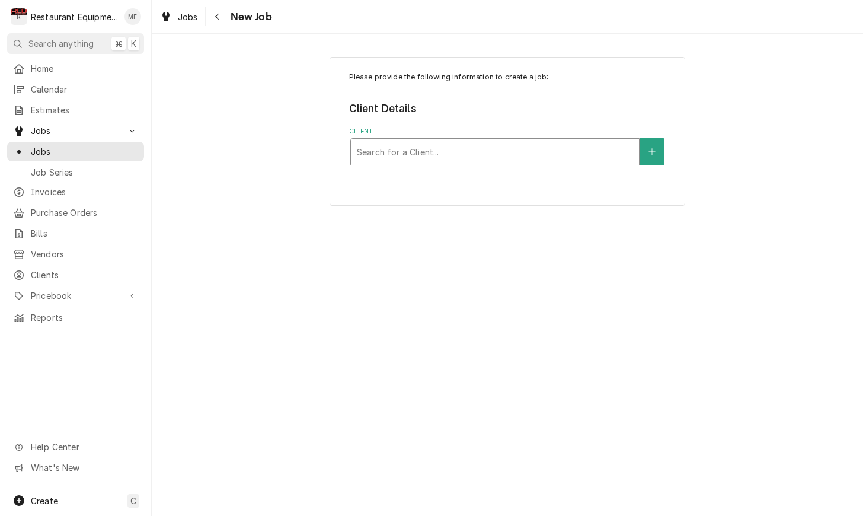
click at [599, 142] on div "Client" at bounding box center [495, 151] width 276 height 21
type input "Hamlin"
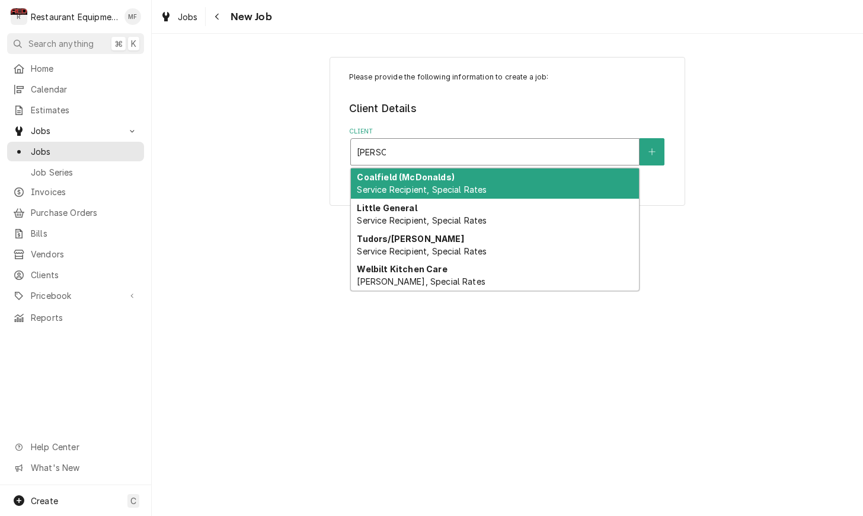
click at [597, 187] on div "Coalfield (McDonalds) Service Recipient, Special Rates" at bounding box center [495, 183] width 288 height 31
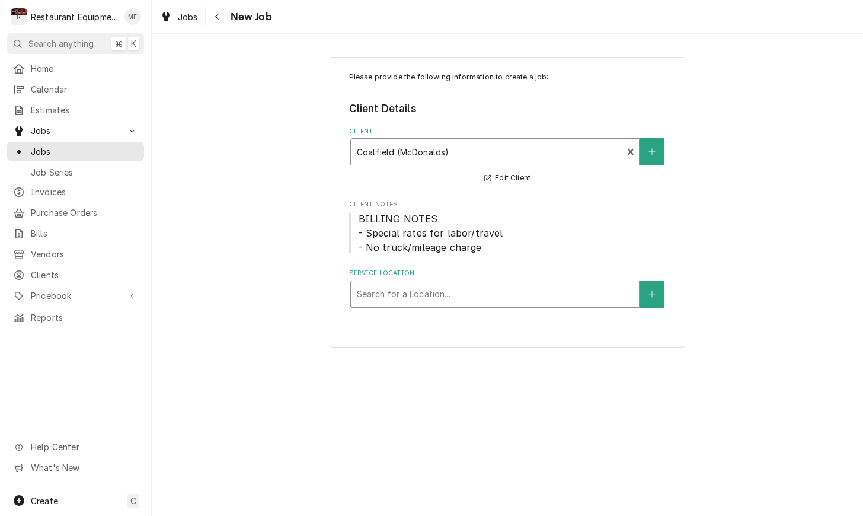
click at [528, 289] on div "Service Location" at bounding box center [495, 293] width 276 height 21
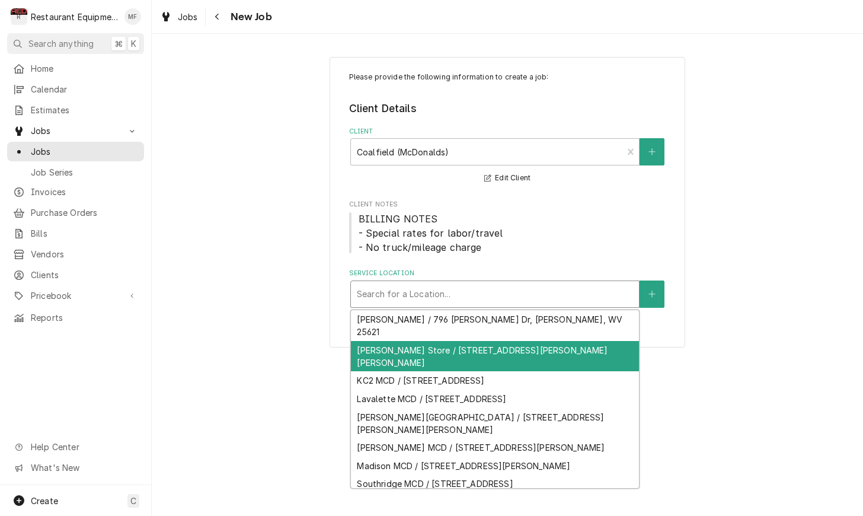
click at [539, 341] on div "Hamlin Store / 7305 Lynn Ave, Hamlin, WV 25523" at bounding box center [495, 356] width 288 height 31
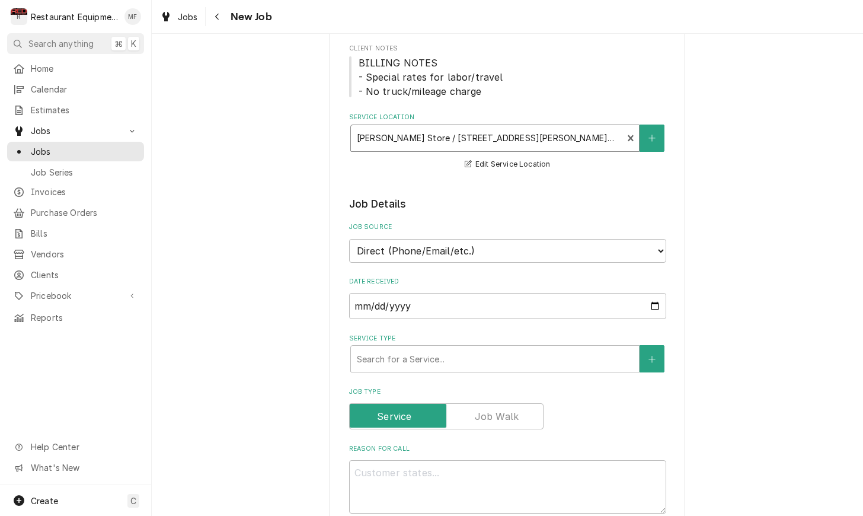
scroll to position [181, 0]
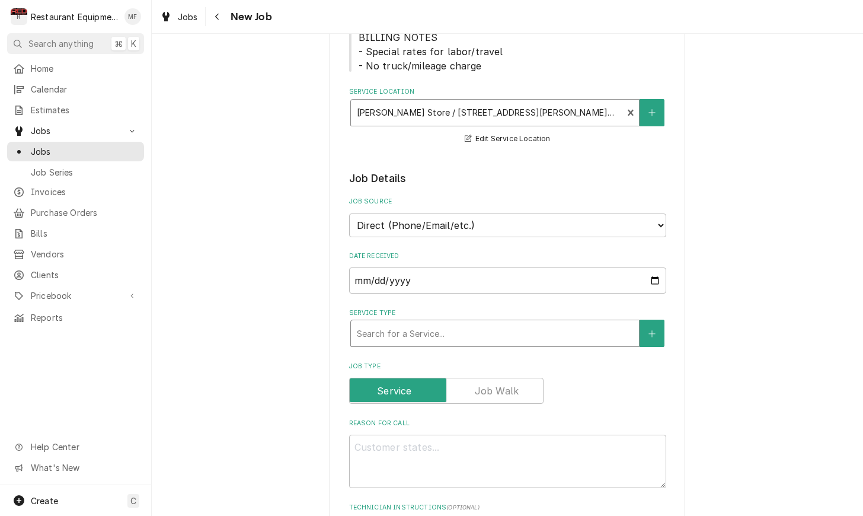
click at [532, 326] on div "Service Type" at bounding box center [495, 333] width 276 height 21
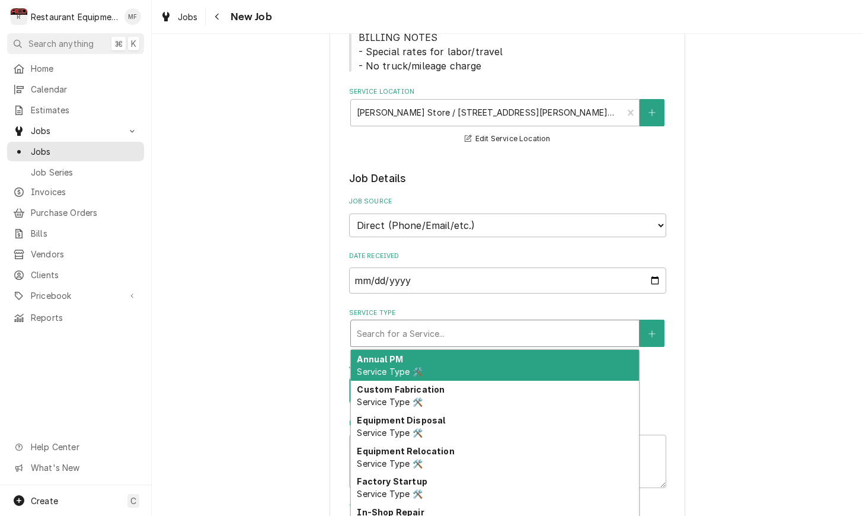
type textarea "x"
type input "b"
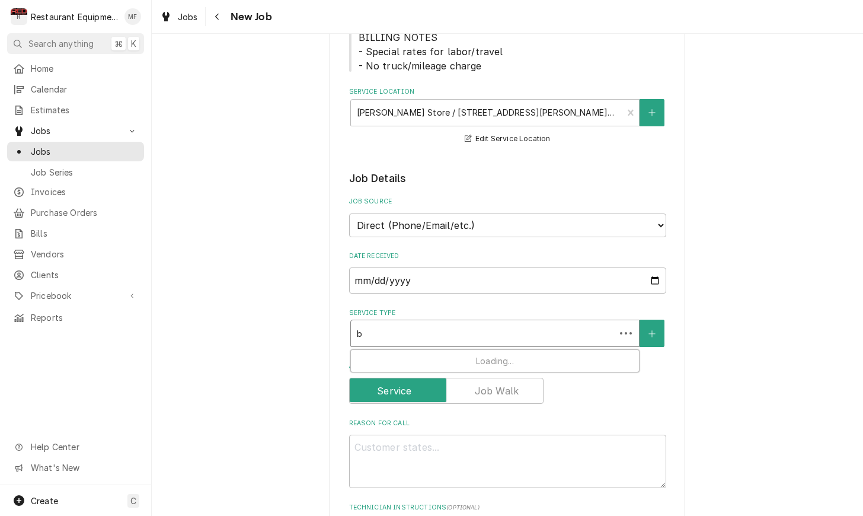
type textarea "x"
type input "br"
type textarea "x"
type input "bre"
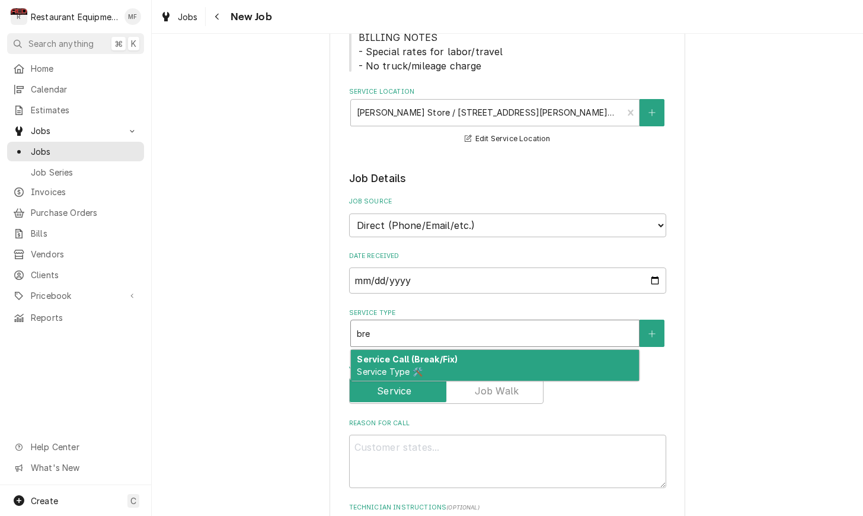
click at [537, 350] on div "Service Call (Break/Fix) Service Type 🛠️" at bounding box center [495, 365] width 288 height 31
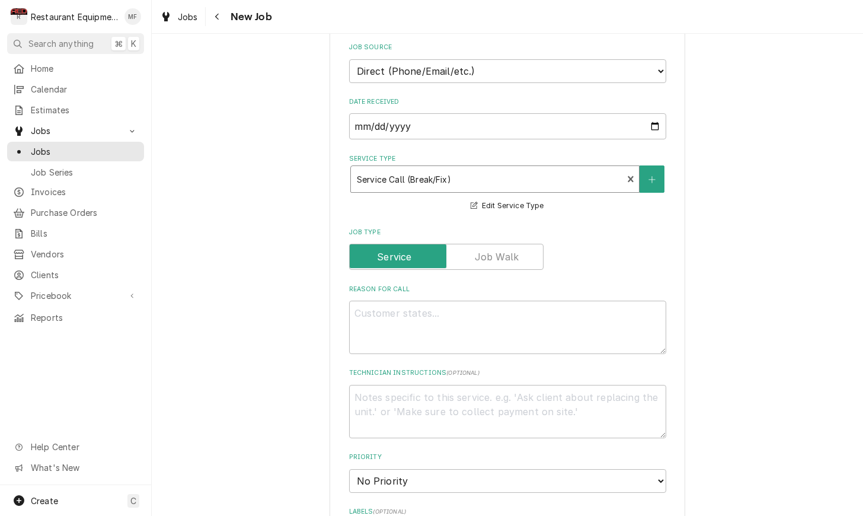
scroll to position [337, 0]
click at [537, 327] on textarea "Reason For Call" at bounding box center [507, 325] width 317 height 53
paste textarea "I got a bunch of toaster giving a error code and a club toaster not working"
type textarea "x"
type textarea "I got a bunch of toaster giving a error code and a club toaster not working"
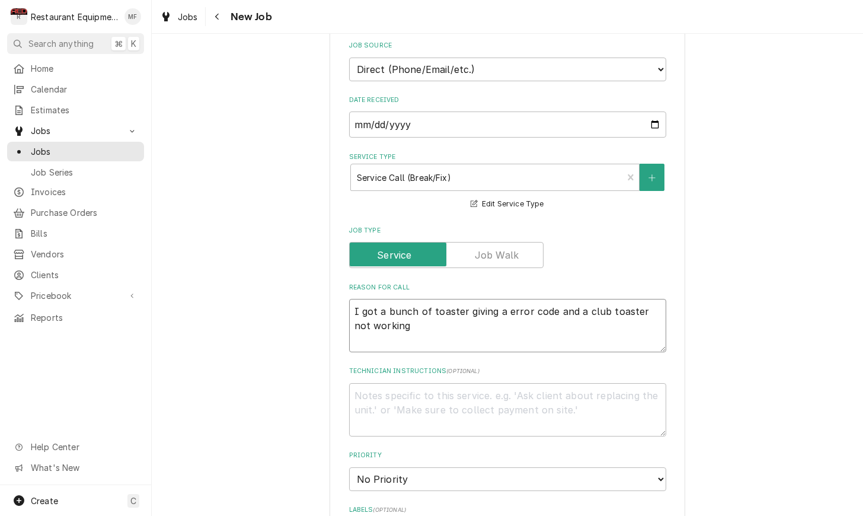
type textarea "x"
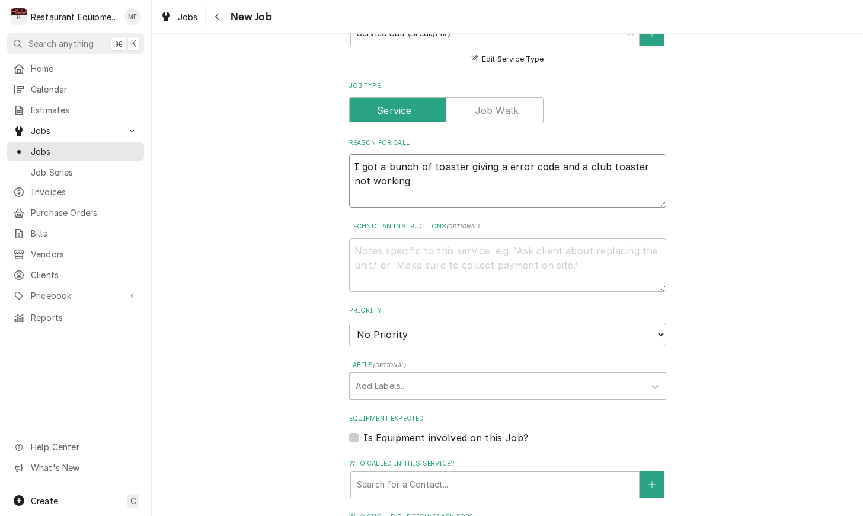
scroll to position [484, 0]
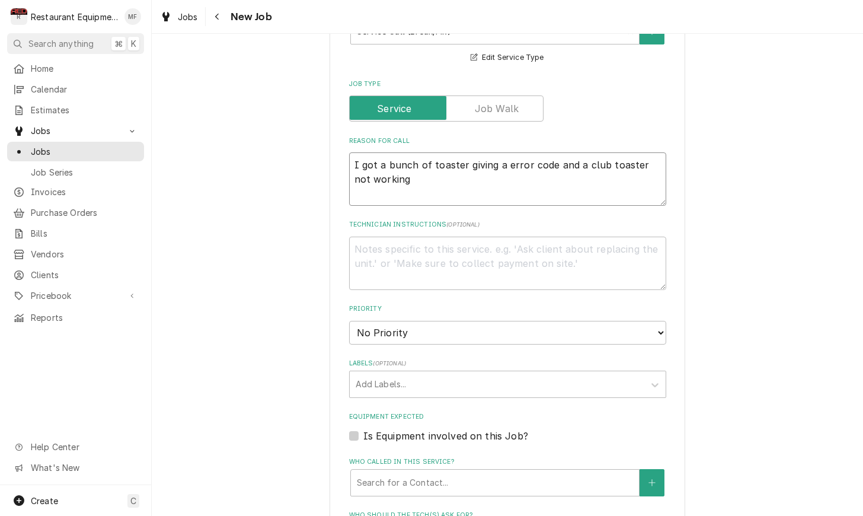
type textarea "I got a bunch of toaster giving a error code and a club toaster not working"
select select "2"
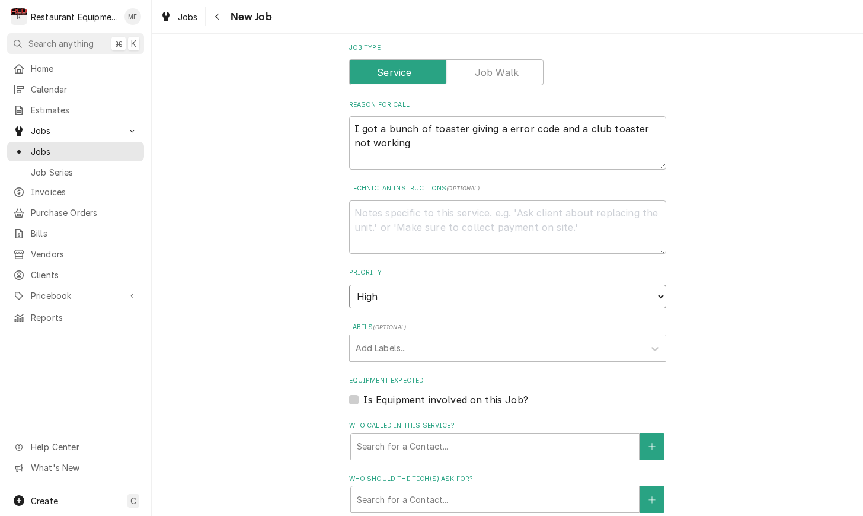
scroll to position [522, 0]
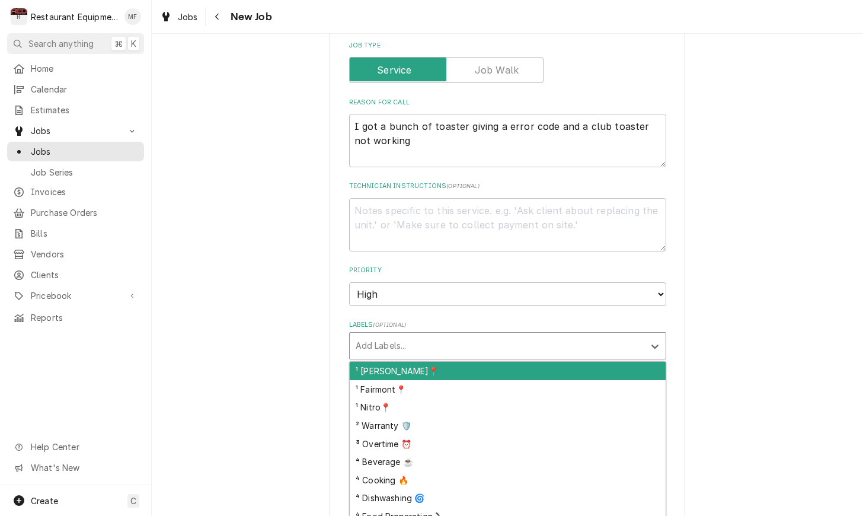
drag, startPoint x: 605, startPoint y: 321, endPoint x: 609, endPoint y: 355, distance: 34.6
click at [605, 335] on div "Labels" at bounding box center [497, 345] width 283 height 21
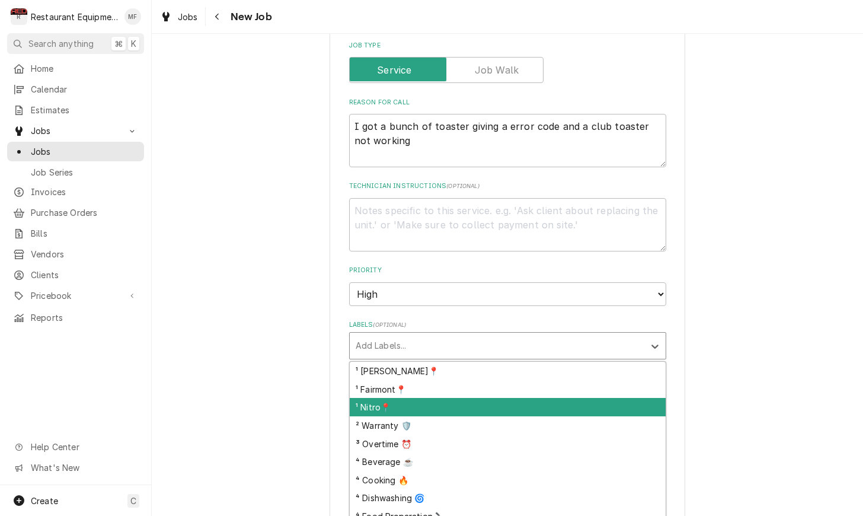
click at [613, 398] on div "¹ Nitro📍" at bounding box center [508, 407] width 316 height 18
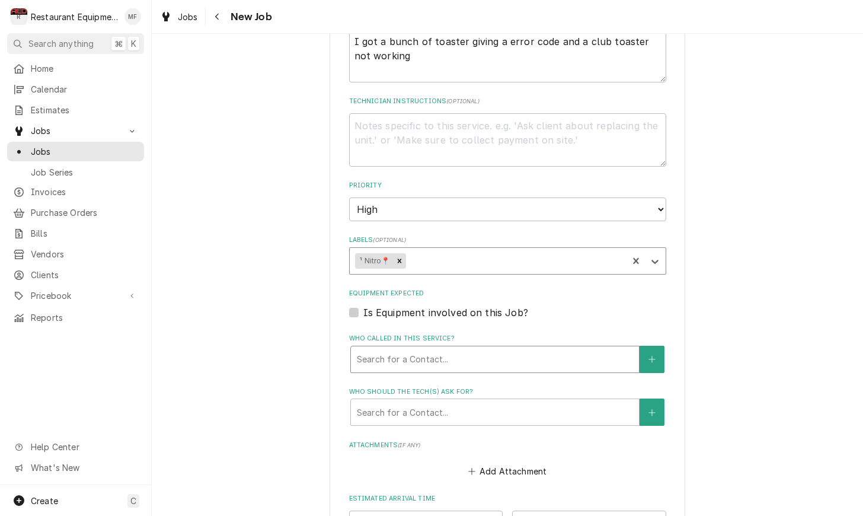
scroll to position [618, 0]
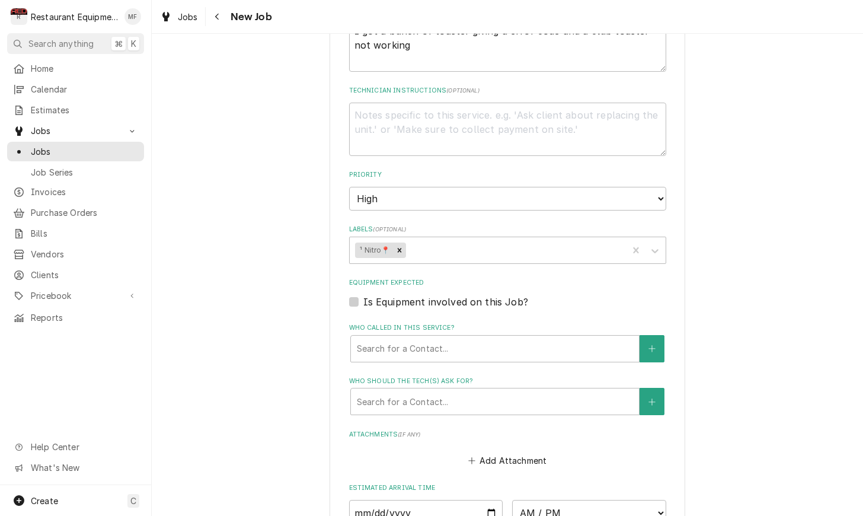
click at [585, 241] on fieldset "Job Details Job Source Direct (Phone/Email/etc.) Service Channel Corrigo Ecotra…" at bounding box center [507, 184] width 317 height 901
click at [586, 237] on div "¹ Nitro📍" at bounding box center [489, 250] width 279 height 26
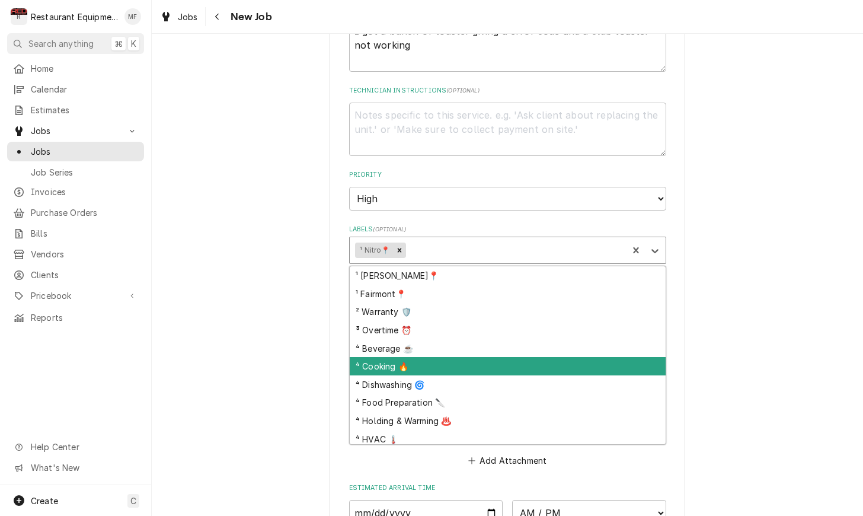
click at [597, 357] on div "⁴ Cooking 🔥" at bounding box center [508, 366] width 316 height 18
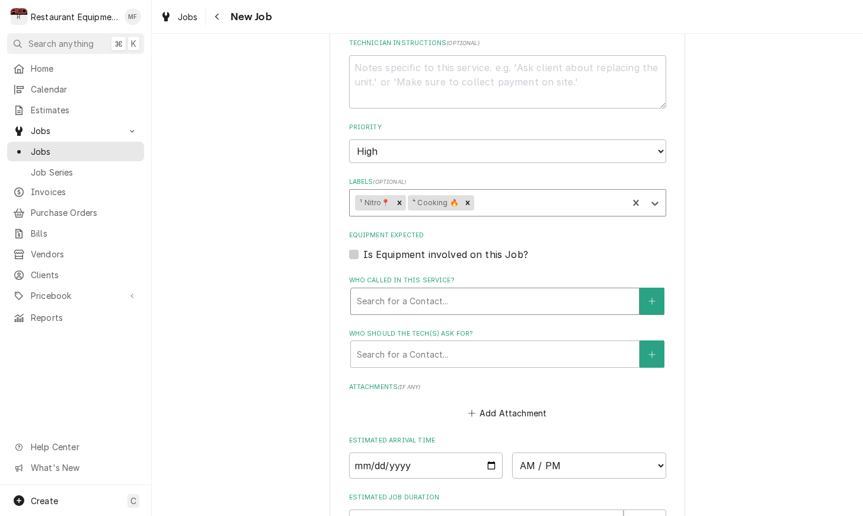
scroll to position [668, 0]
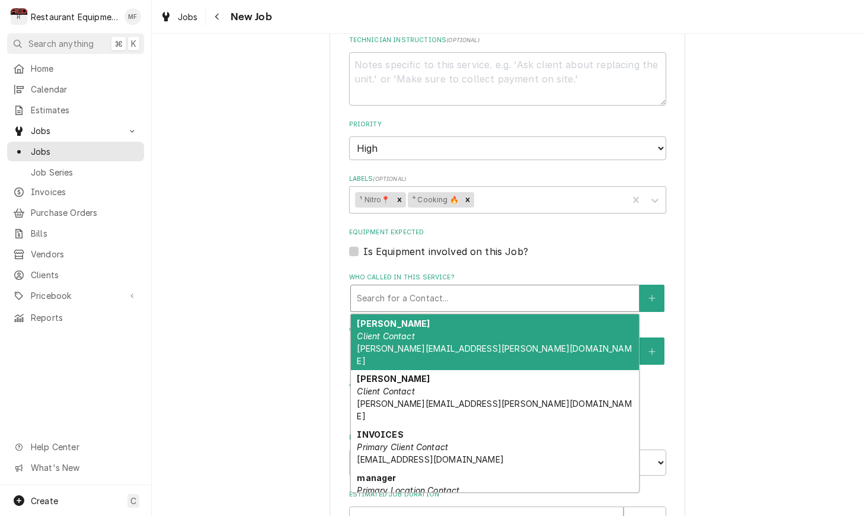
click at [546, 286] on div "Search for a Contact..." at bounding box center [494, 298] width 289 height 27
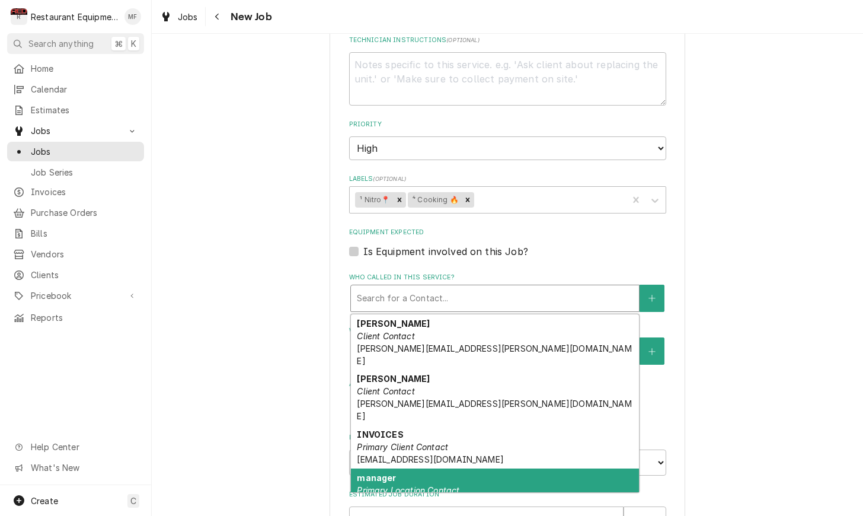
click at [592, 468] on div "manager Primary Location Contact" at bounding box center [495, 483] width 288 height 31
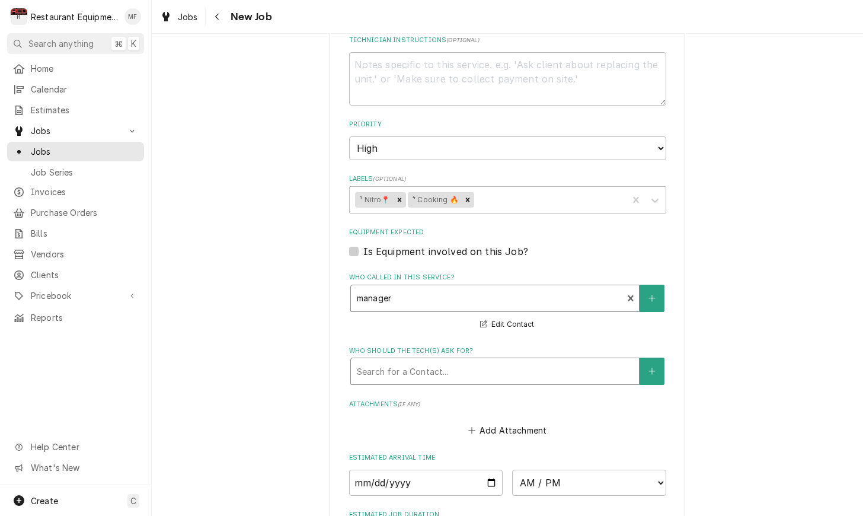
click at [562, 361] on div "Who should the tech(s) ask for?" at bounding box center [495, 371] width 276 height 21
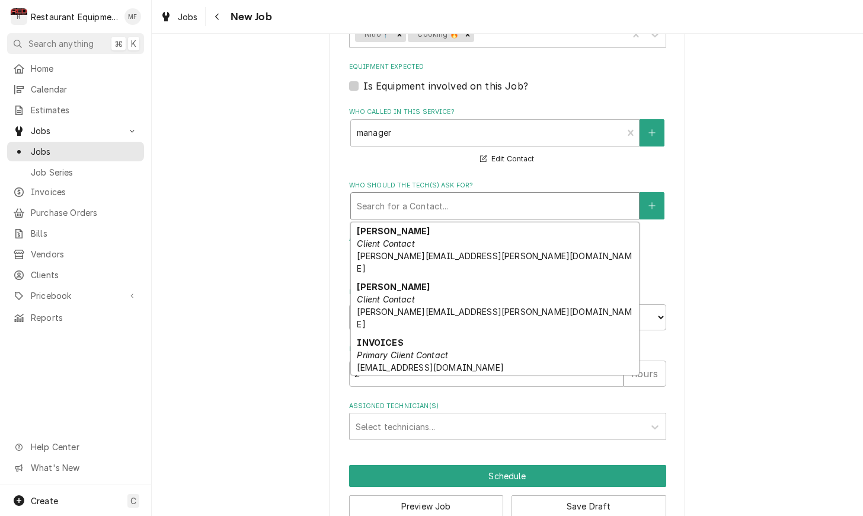
scroll to position [833, 0]
click at [556, 377] on div "manager Primary Location Contact" at bounding box center [495, 392] width 288 height 31
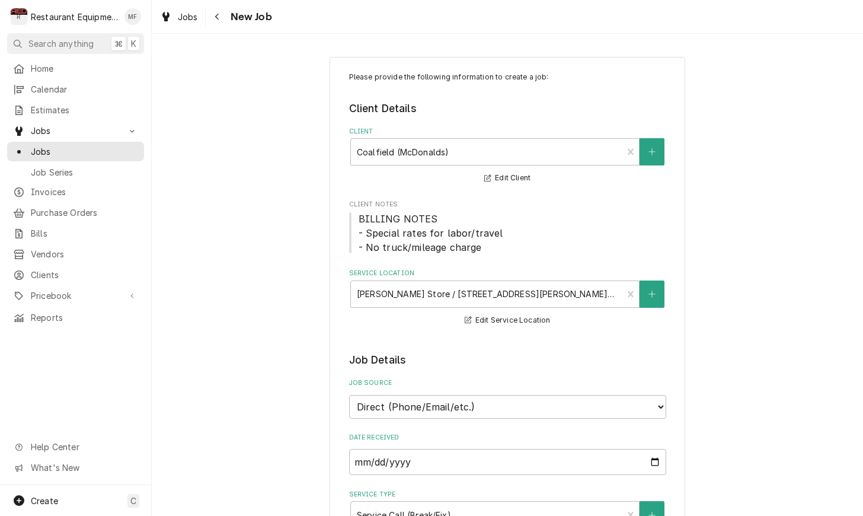
scroll to position [0, 0]
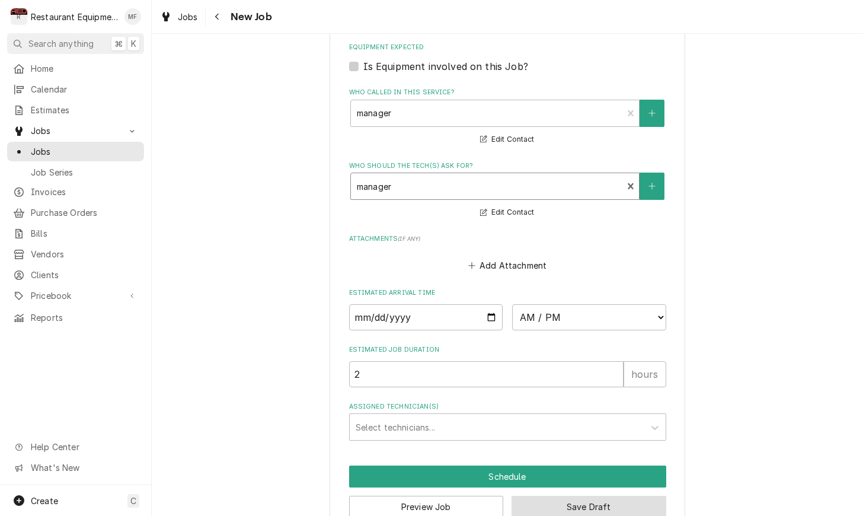
click at [638, 496] on button "Save Draft" at bounding box center [589, 507] width 155 height 22
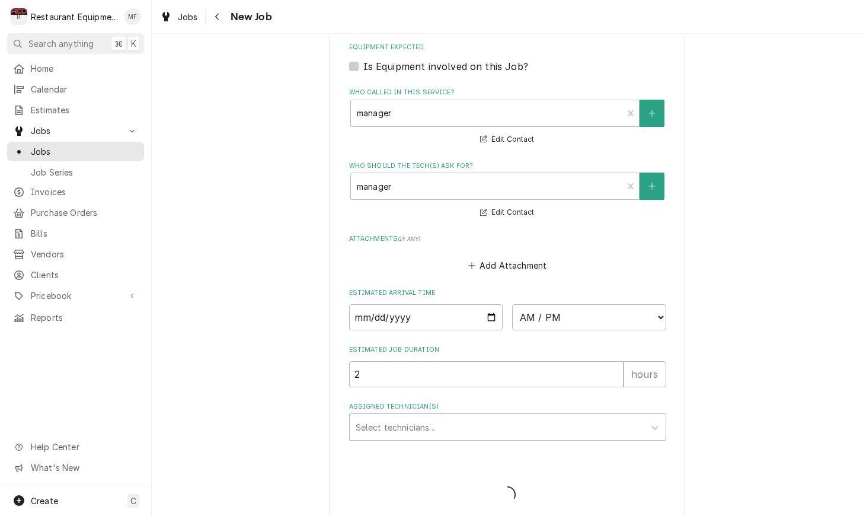
scroll to position [843, 0]
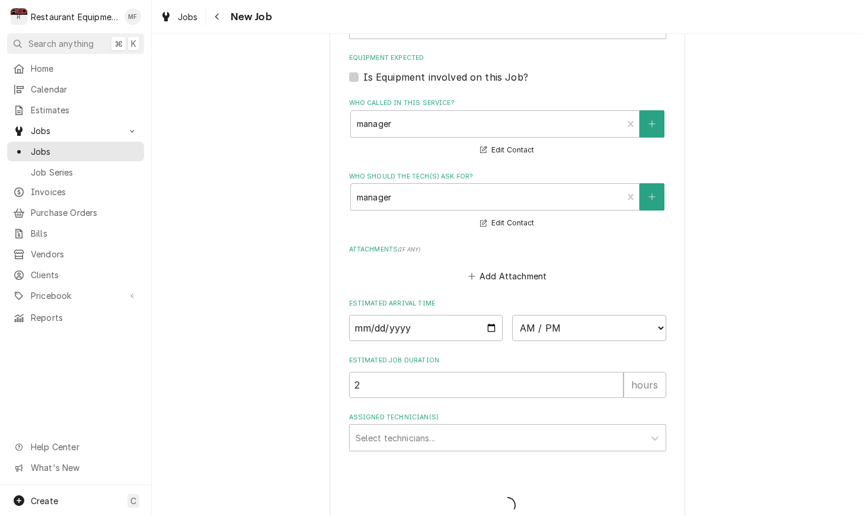
type textarea "x"
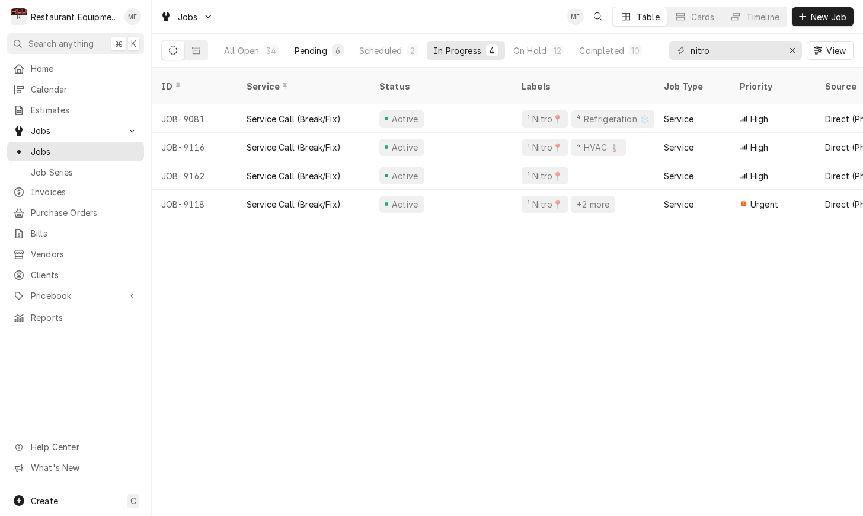
click at [324, 58] on button "Pending 6" at bounding box center [319, 50] width 63 height 19
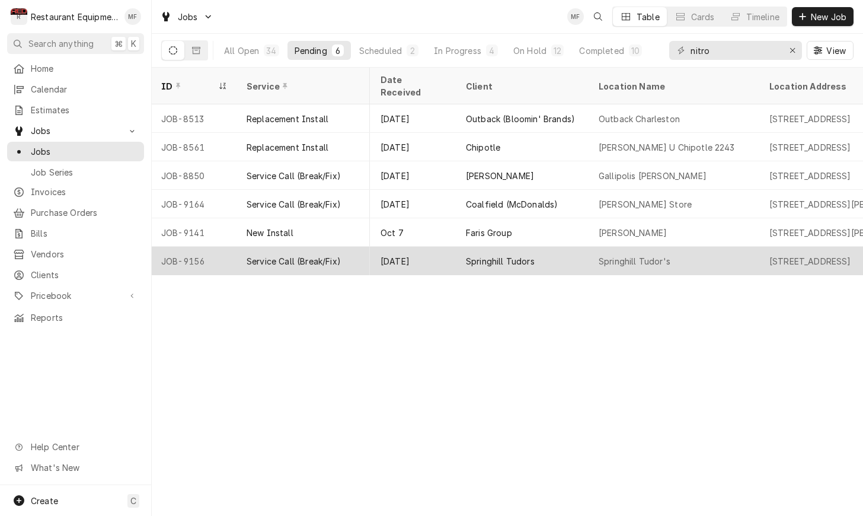
scroll to position [0, 683]
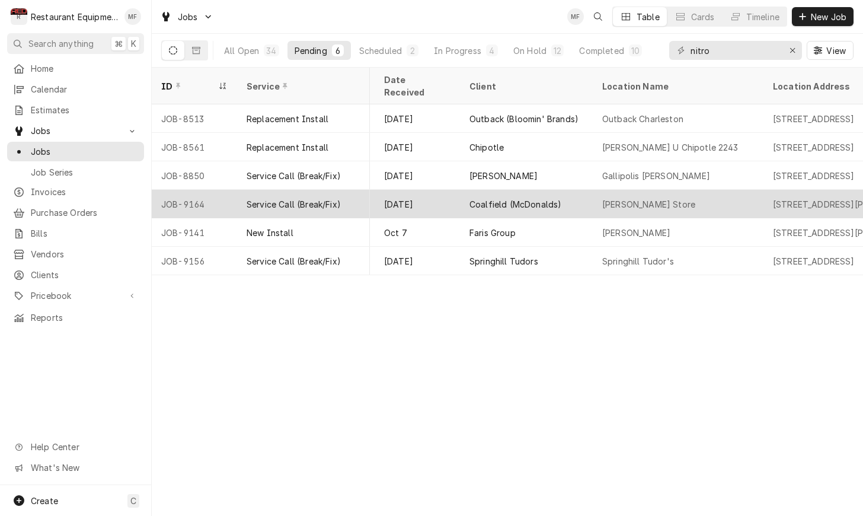
click at [550, 197] on div "Coalfield (McDonalds)" at bounding box center [526, 204] width 133 height 28
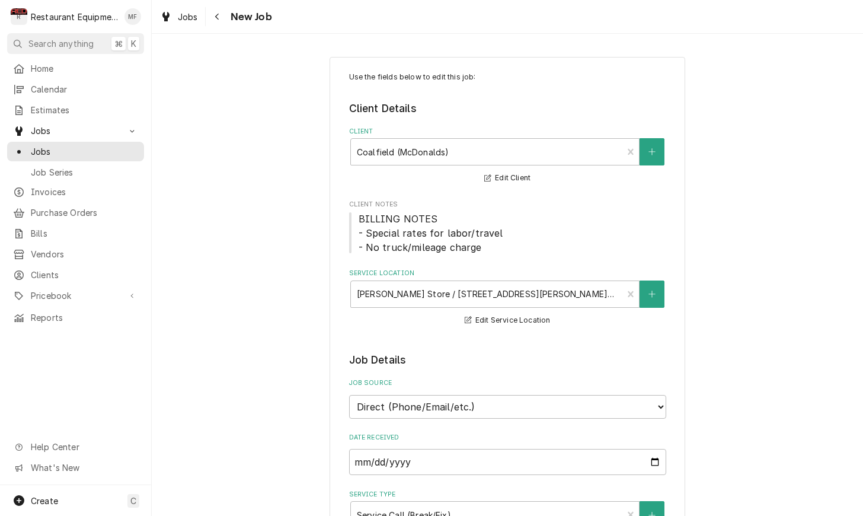
type textarea "x"
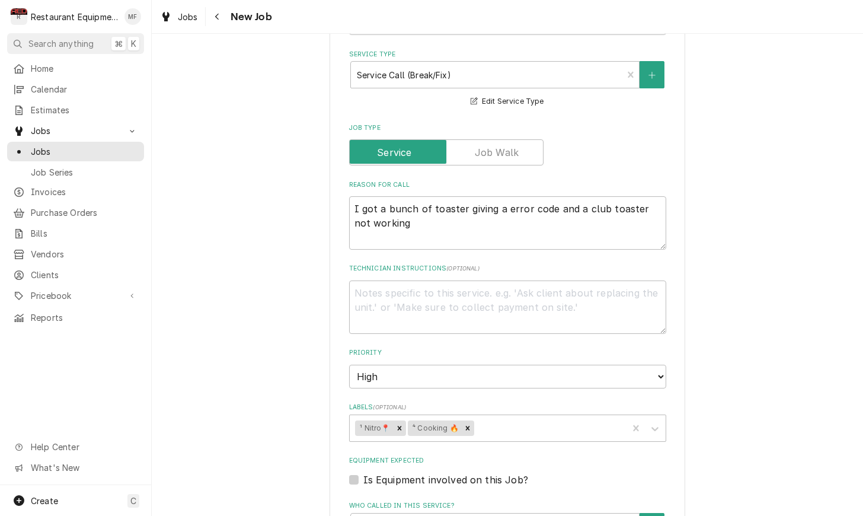
scroll to position [521, 0]
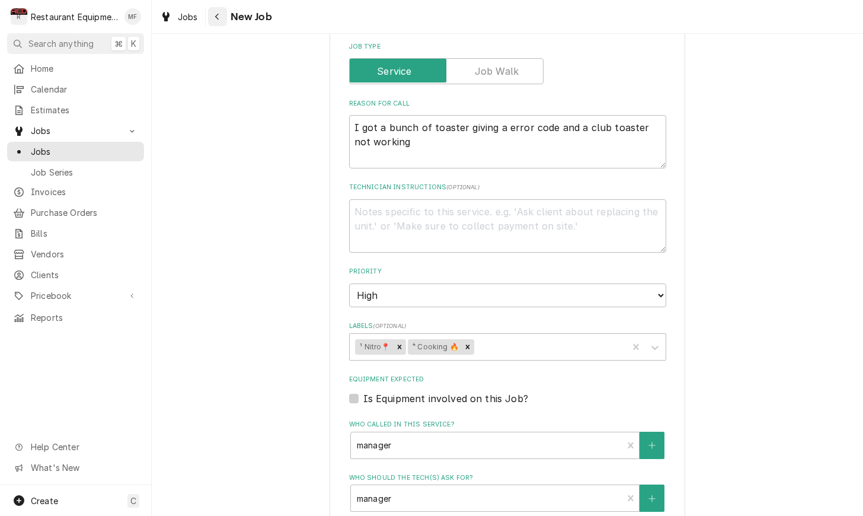
click at [217, 17] on icon "Navigate back" at bounding box center [217, 16] width 5 height 8
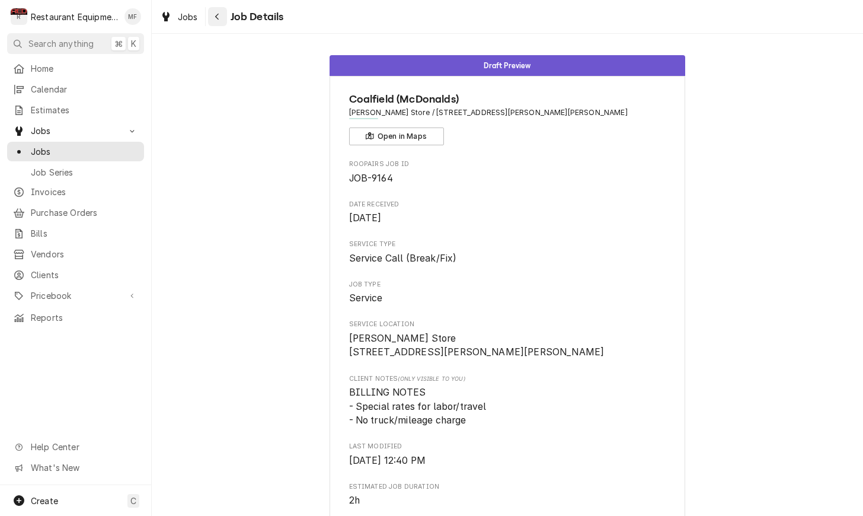
click at [215, 17] on icon "Navigate back" at bounding box center [217, 16] width 5 height 8
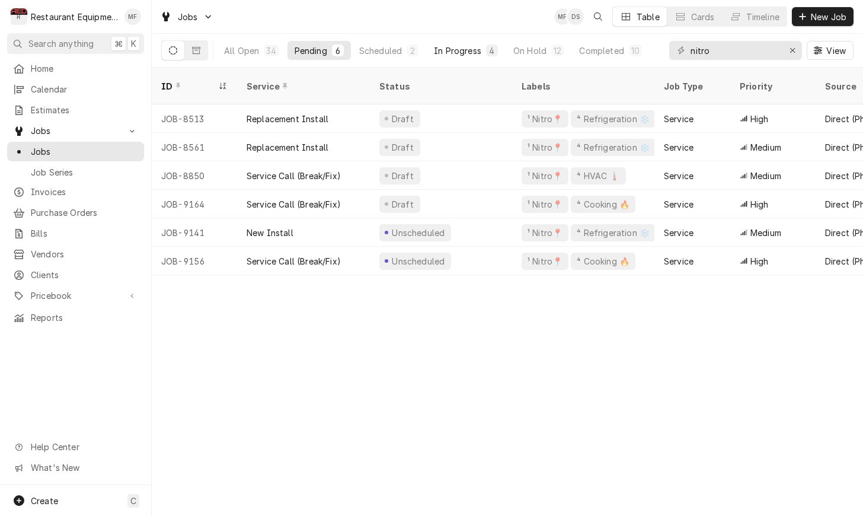
click at [487, 56] on button "In Progress 4" at bounding box center [466, 50] width 78 height 19
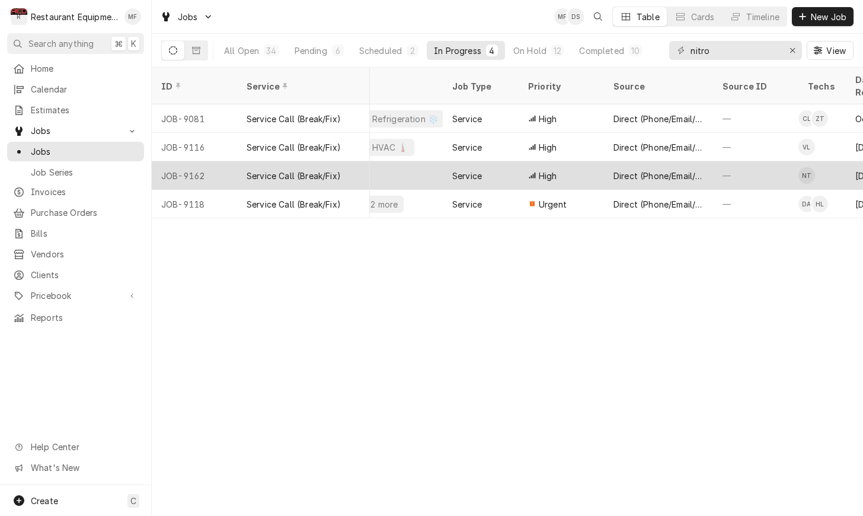
scroll to position [0, 212]
click at [726, 162] on div "—" at bounding box center [755, 175] width 85 height 28
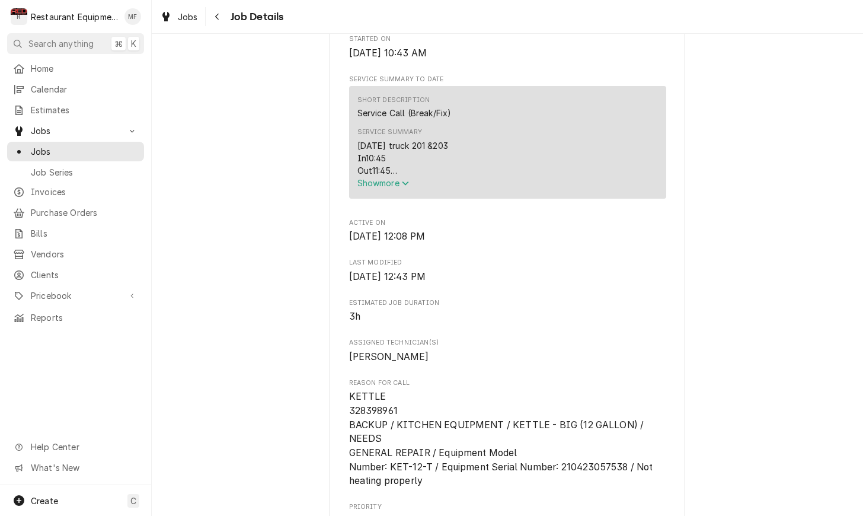
scroll to position [449, 0]
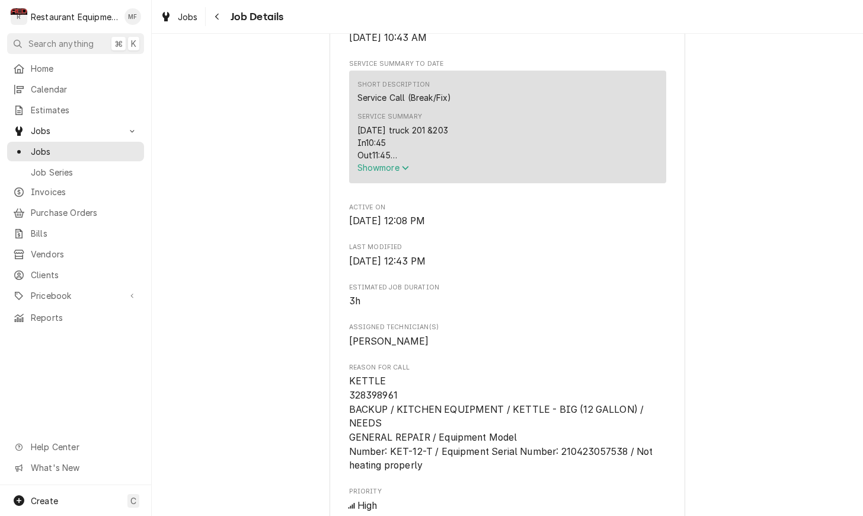
click at [407, 171] on icon "Service Summary" at bounding box center [405, 168] width 7 height 8
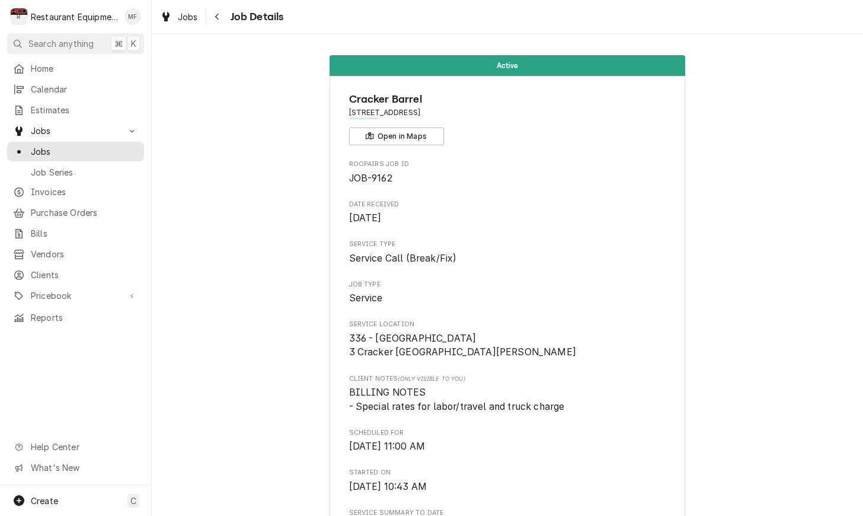
scroll to position [0, 0]
click at [219, 18] on div "Navigate back" at bounding box center [218, 17] width 12 height 12
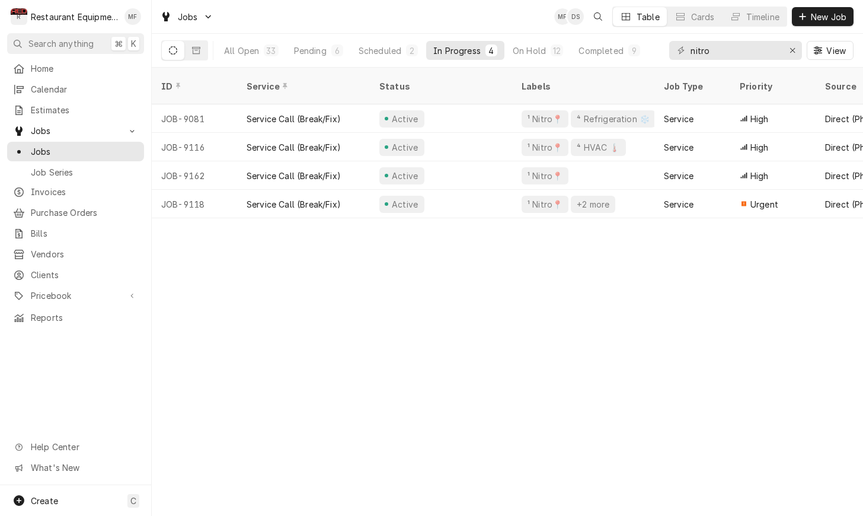
click at [623, 291] on div "ID Service Status Labels Job Type Priority Source Source ID Techs Date Received…" at bounding box center [508, 292] width 712 height 448
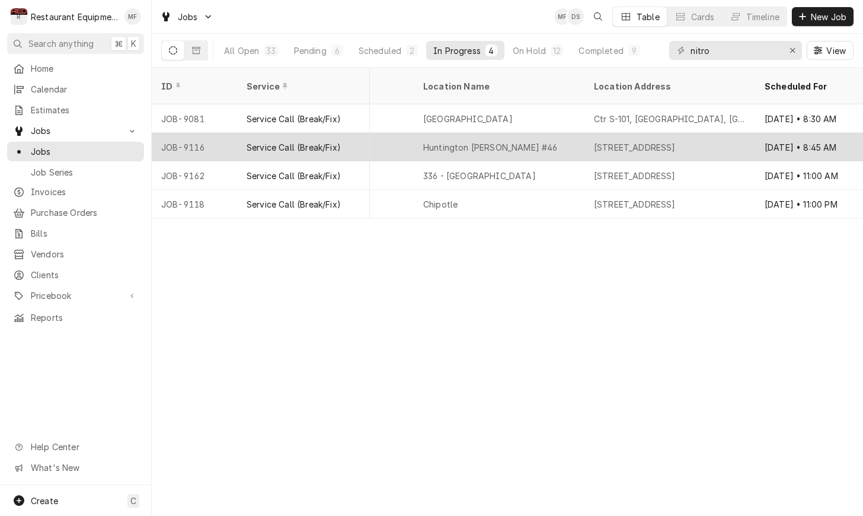
scroll to position [0, 865]
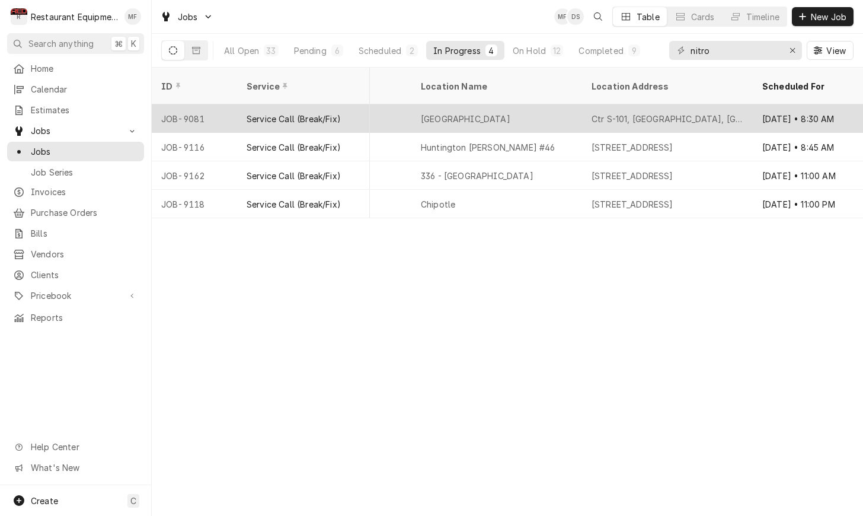
click at [552, 104] on div "Charleston" at bounding box center [497, 118] width 171 height 28
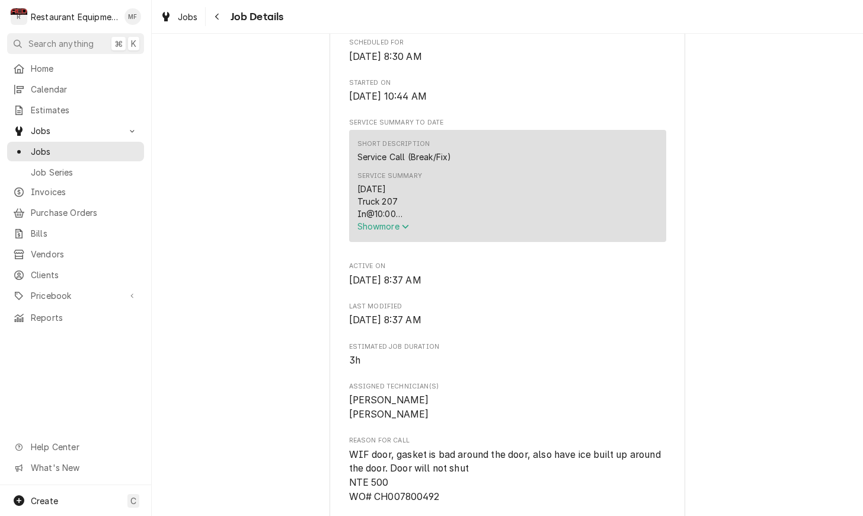
scroll to position [405, 0]
click at [401, 220] on span "Show more" at bounding box center [384, 225] width 52 height 10
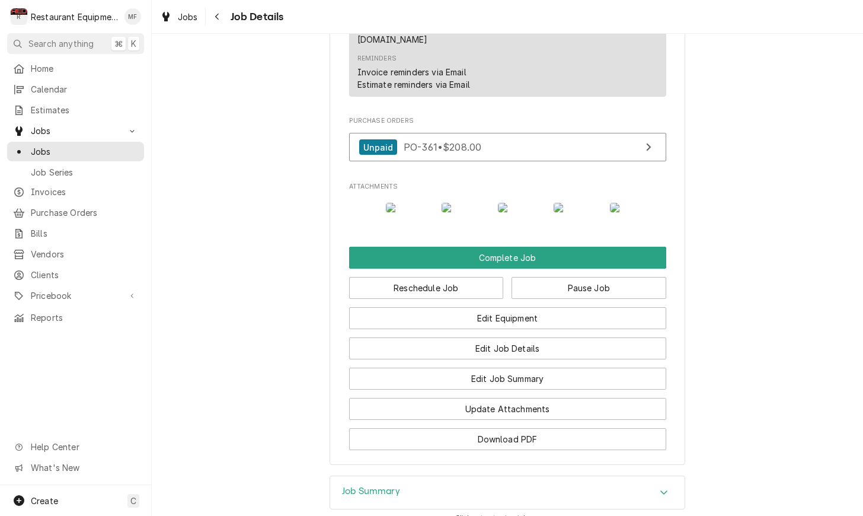
scroll to position [0, 860]
click at [627, 203] on img "Attachments" at bounding box center [633, 207] width 47 height 9
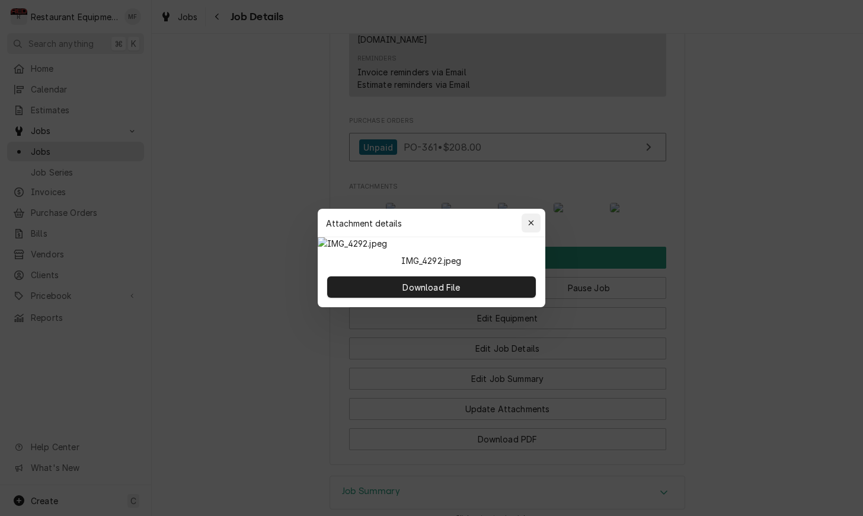
click at [528, 217] on div "button" at bounding box center [531, 223] width 12 height 12
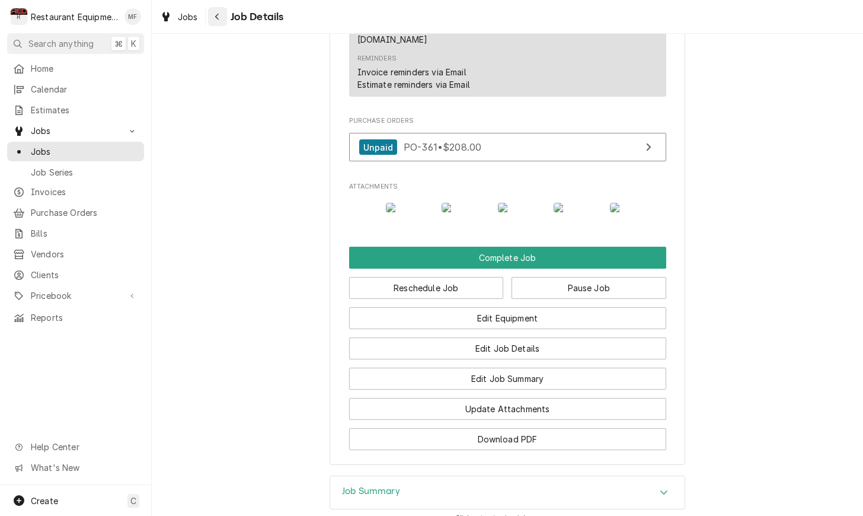
click at [222, 18] on div "Navigate back" at bounding box center [218, 17] width 12 height 12
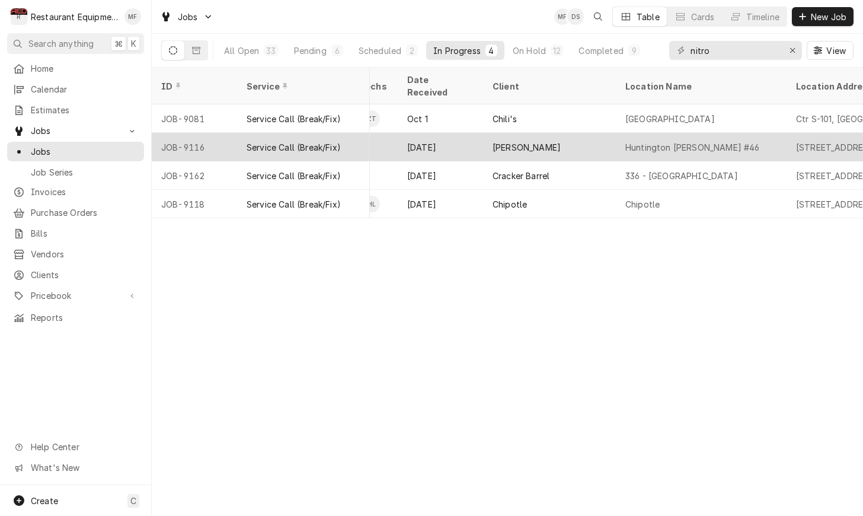
scroll to position [0, 757]
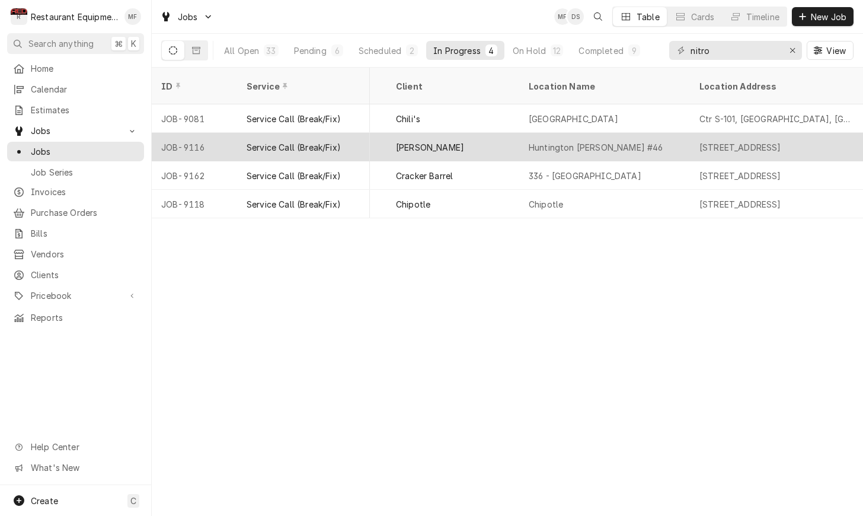
click at [547, 141] on div "Huntington Bob Evans #46" at bounding box center [596, 147] width 134 height 12
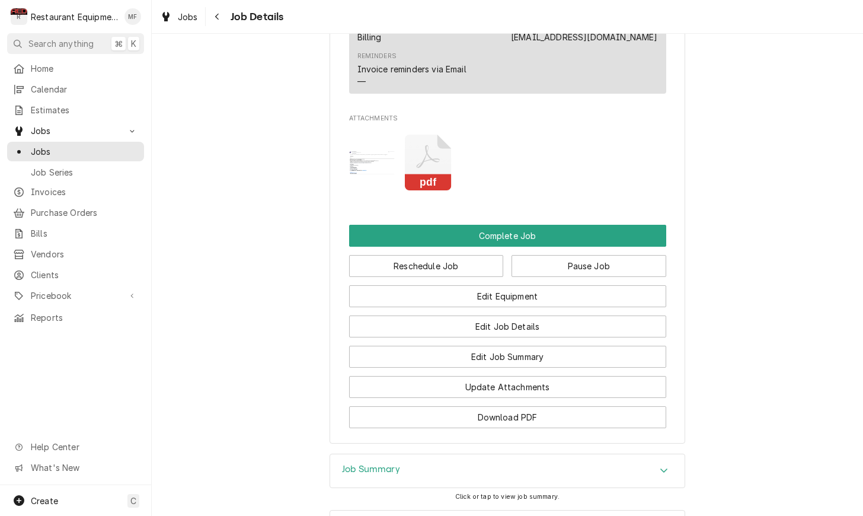
scroll to position [1685, 0]
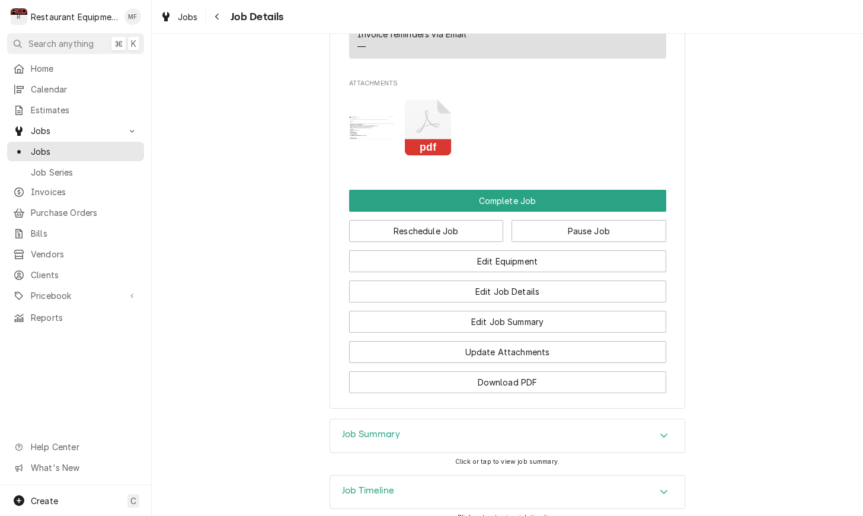
click at [423, 139] on rect "Attachments" at bounding box center [428, 147] width 47 height 17
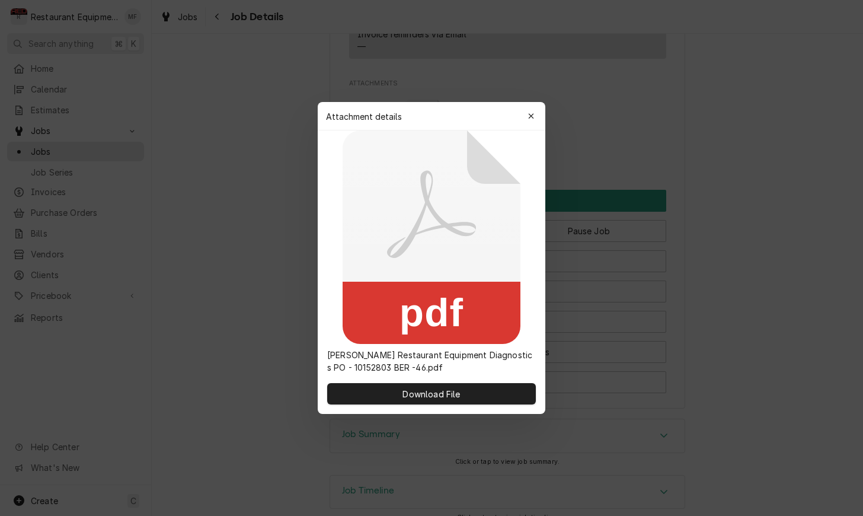
drag, startPoint x: 540, startPoint y: 113, endPoint x: 420, endPoint y: 108, distance: 119.3
click at [539, 114] on button "button" at bounding box center [531, 116] width 19 height 19
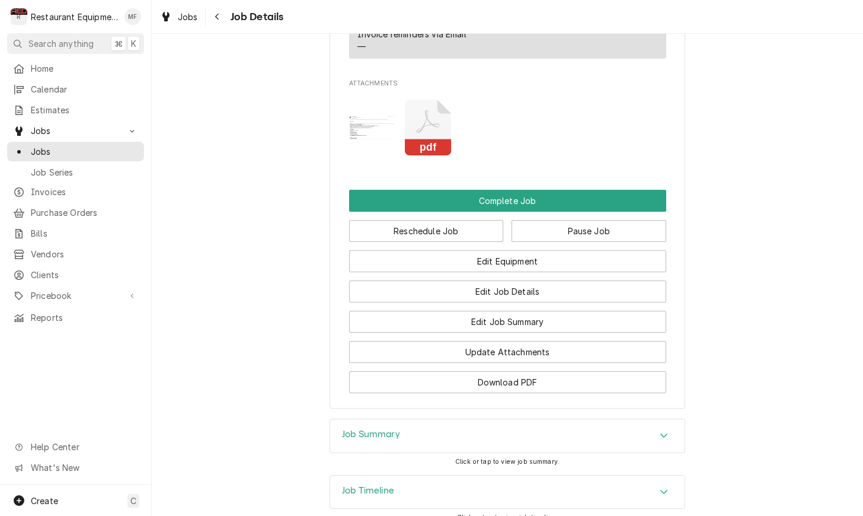
click at [368, 116] on img "Attachments" at bounding box center [372, 127] width 47 height 23
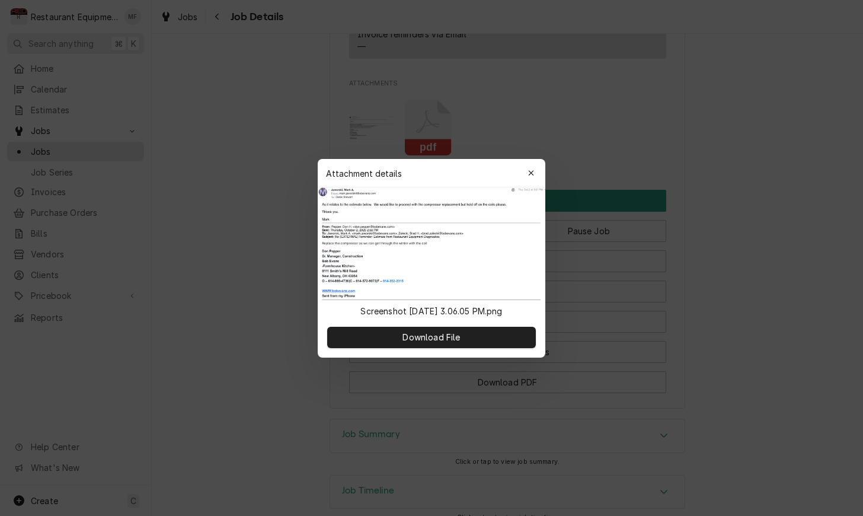
drag, startPoint x: 533, startPoint y: 177, endPoint x: 517, endPoint y: 169, distance: 17.8
click at [533, 176] on icon "button" at bounding box center [531, 173] width 7 height 8
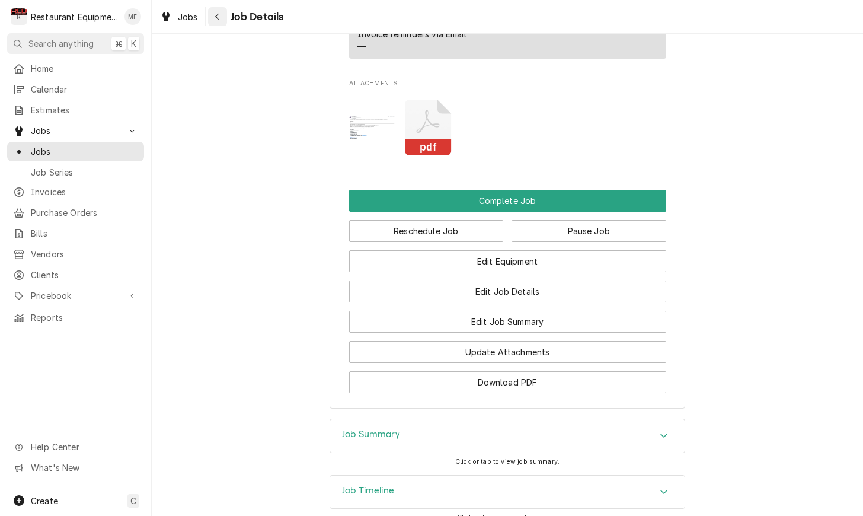
click at [219, 18] on icon "Navigate back" at bounding box center [217, 16] width 5 height 8
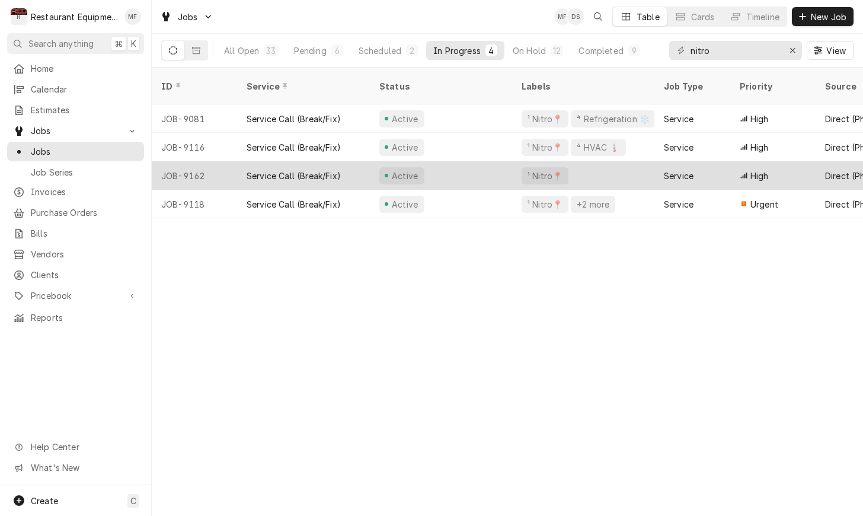
click at [613, 167] on div "¹ Nitro📍" at bounding box center [583, 175] width 142 height 28
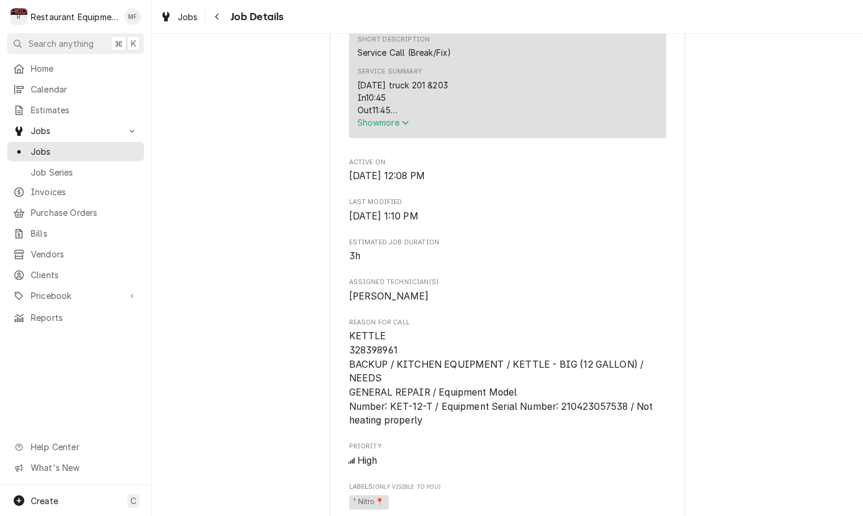
scroll to position [490, 0]
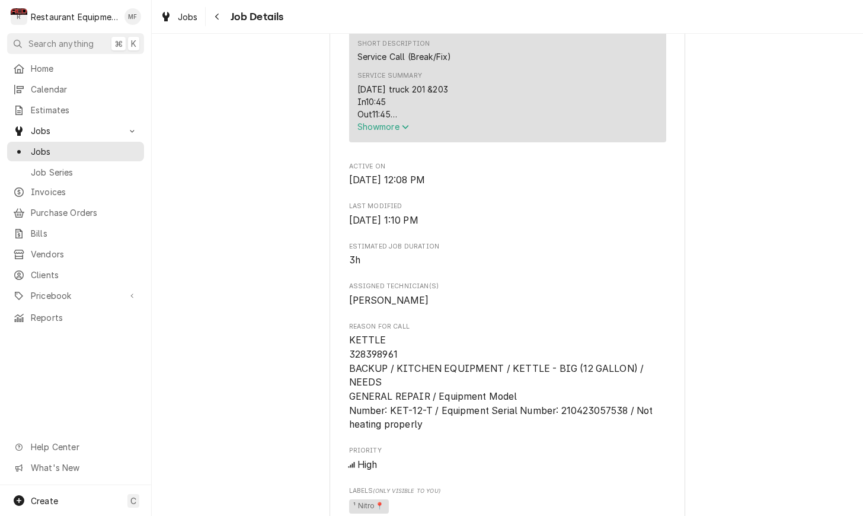
click at [397, 129] on span "Show more" at bounding box center [384, 127] width 52 height 10
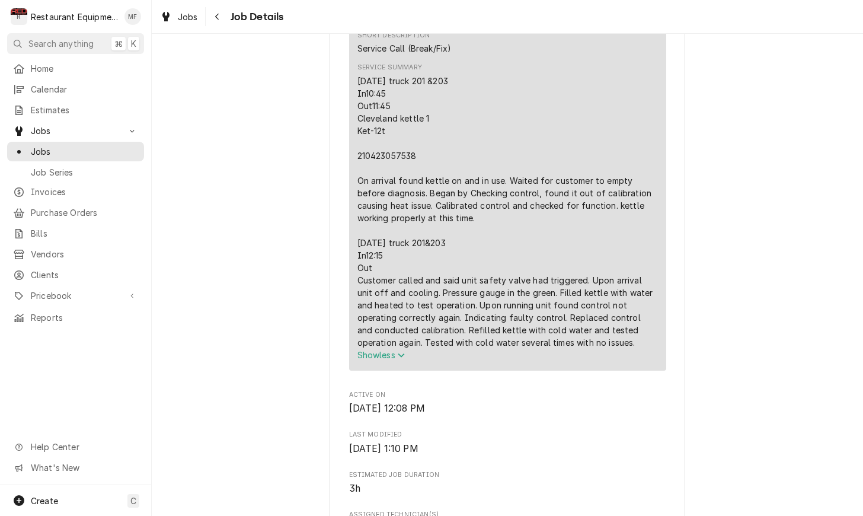
scroll to position [505, 0]
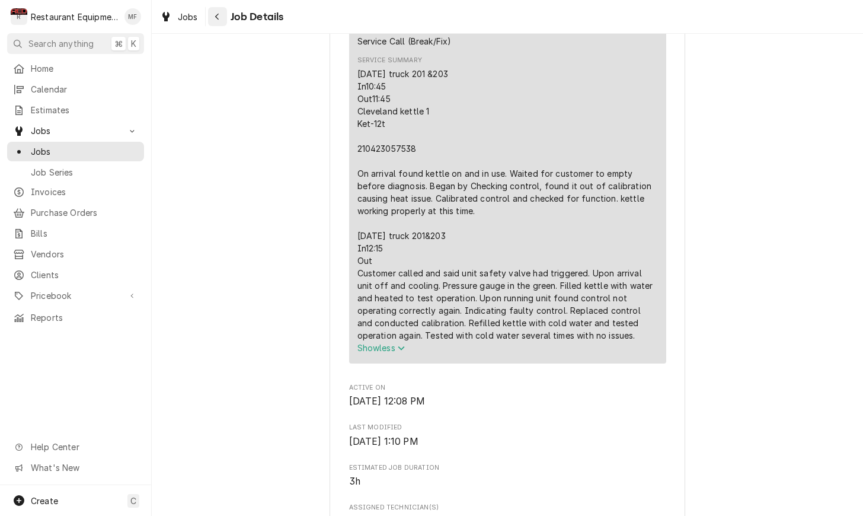
click at [217, 14] on icon "Navigate back" at bounding box center [217, 16] width 5 height 8
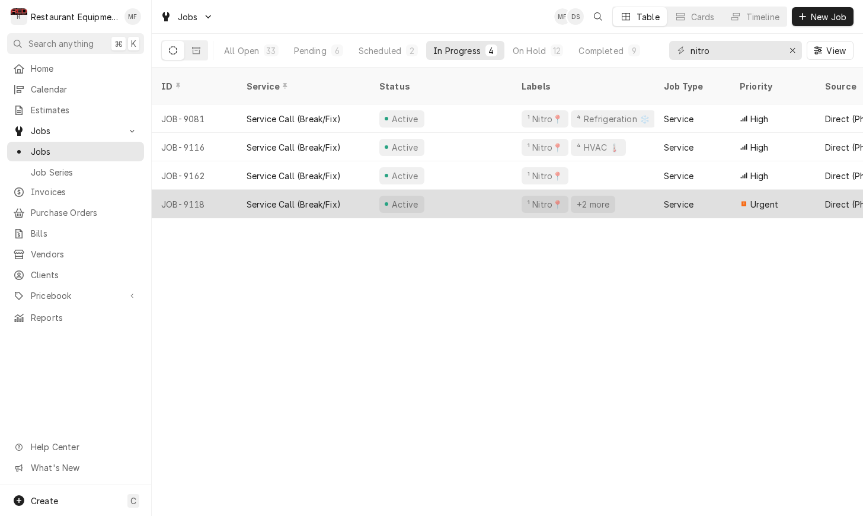
click at [518, 190] on div "¹ Nitro📍 +2 more" at bounding box center [583, 204] width 142 height 28
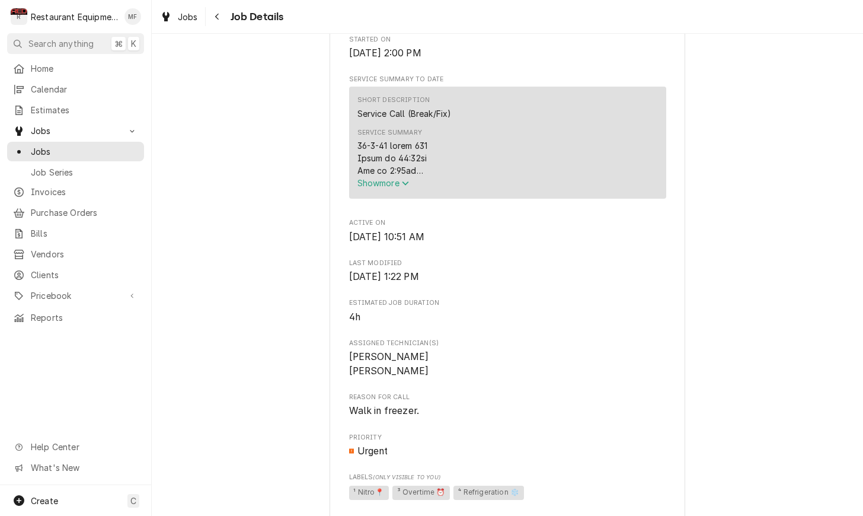
scroll to position [426, 0]
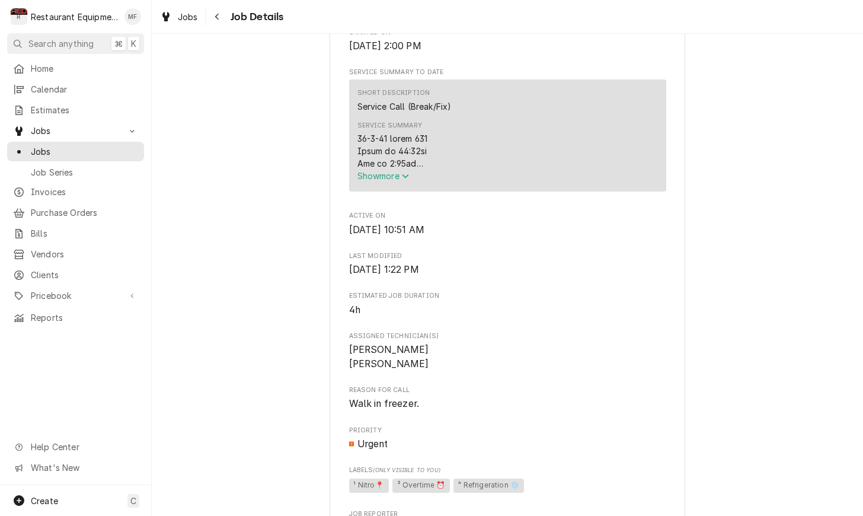
click at [409, 177] on icon "Service Summary" at bounding box center [405, 176] width 7 height 8
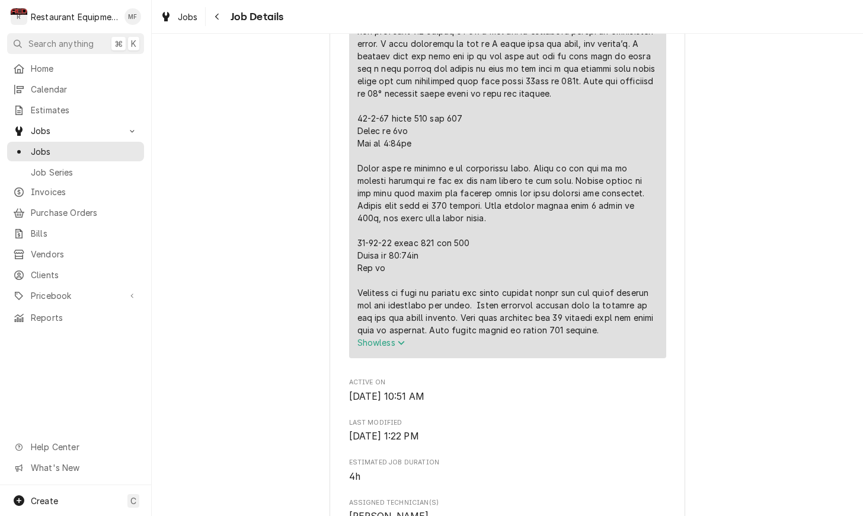
scroll to position [916, 0]
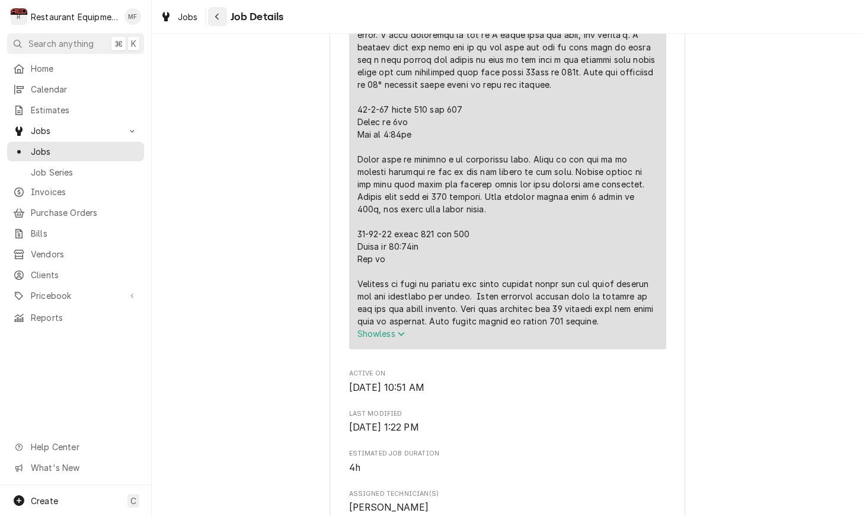
click at [222, 20] on div "Navigate back" at bounding box center [218, 17] width 12 height 12
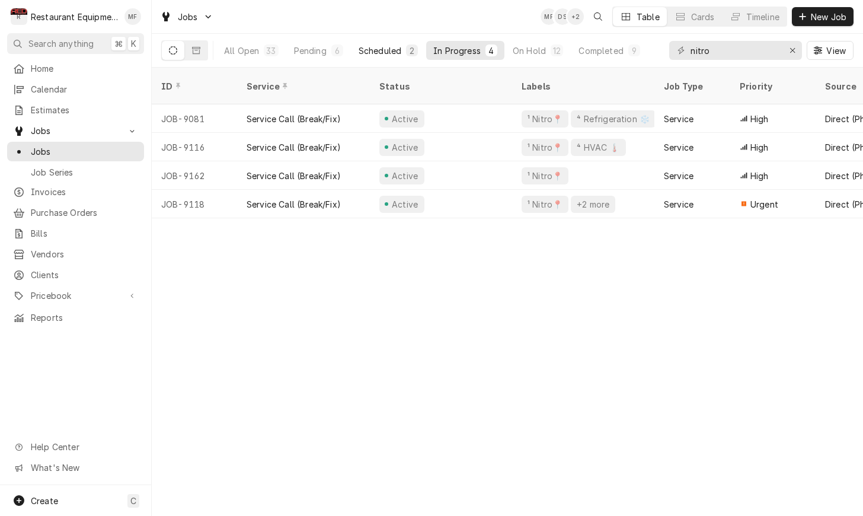
click at [363, 50] on div "Scheduled" at bounding box center [380, 50] width 43 height 12
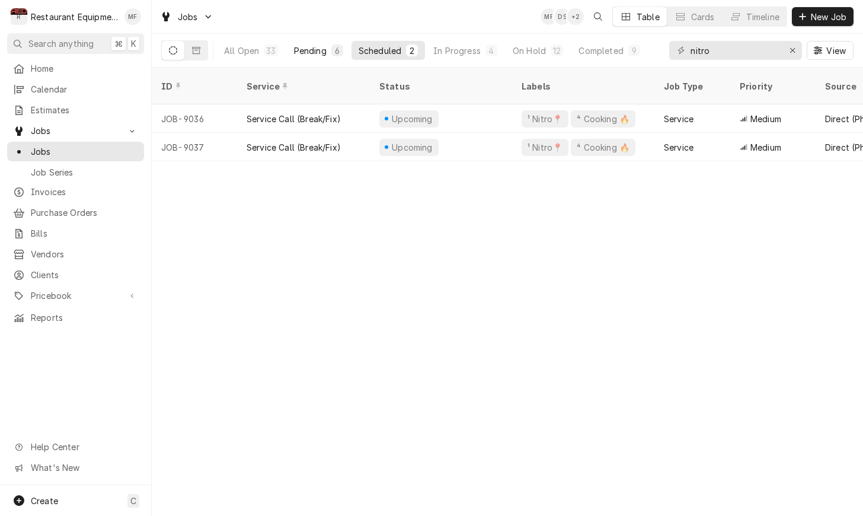
click at [330, 56] on button "Pending 6" at bounding box center [318, 50] width 63 height 19
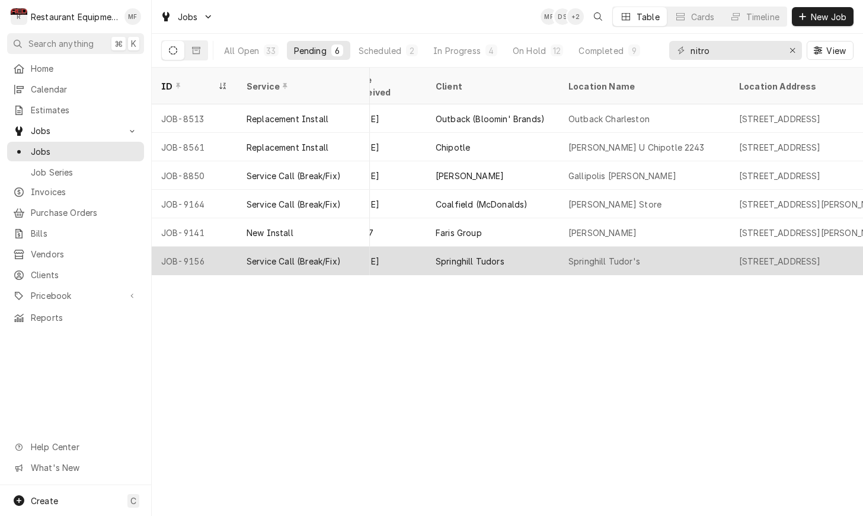
scroll to position [0, 719]
click at [706, 247] on div "Springhill Tudor's" at bounding box center [642, 261] width 171 height 28
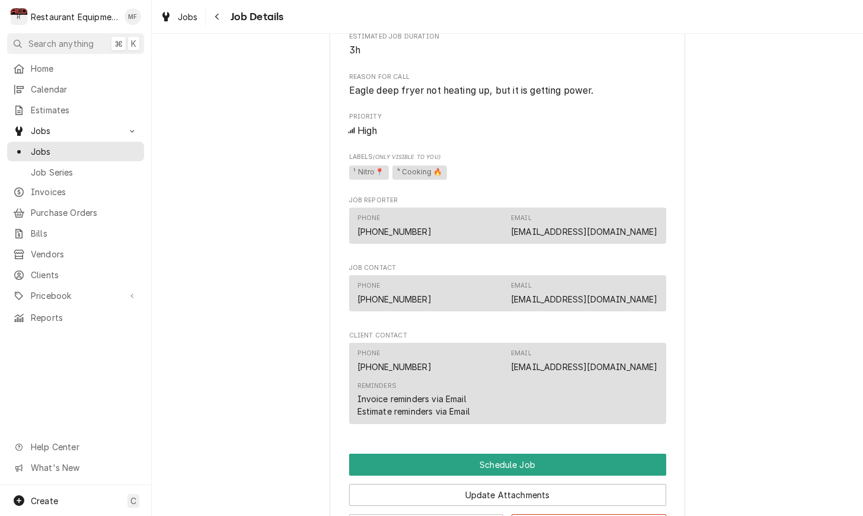
scroll to position [368, 0]
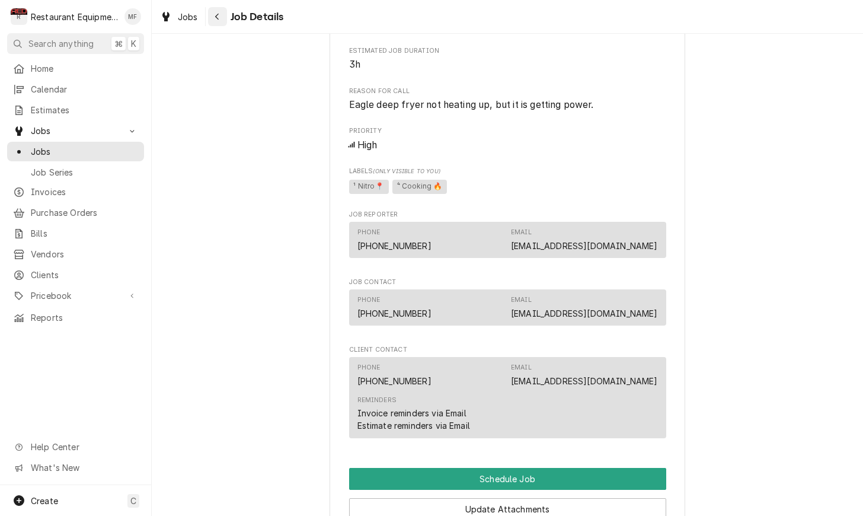
click at [225, 14] on button "Navigate back" at bounding box center [217, 16] width 19 height 19
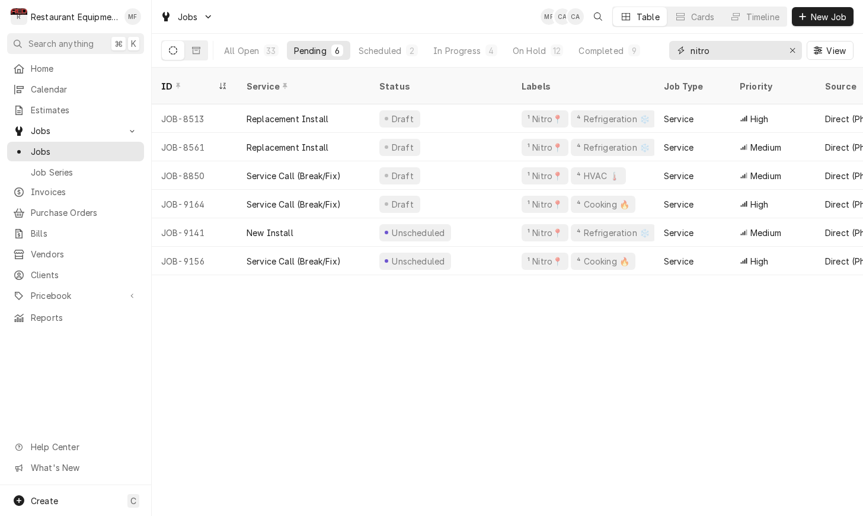
click at [746, 55] on input "nitro" at bounding box center [735, 50] width 89 height 19
click at [452, 59] on button "In Progress 4" at bounding box center [465, 50] width 78 height 19
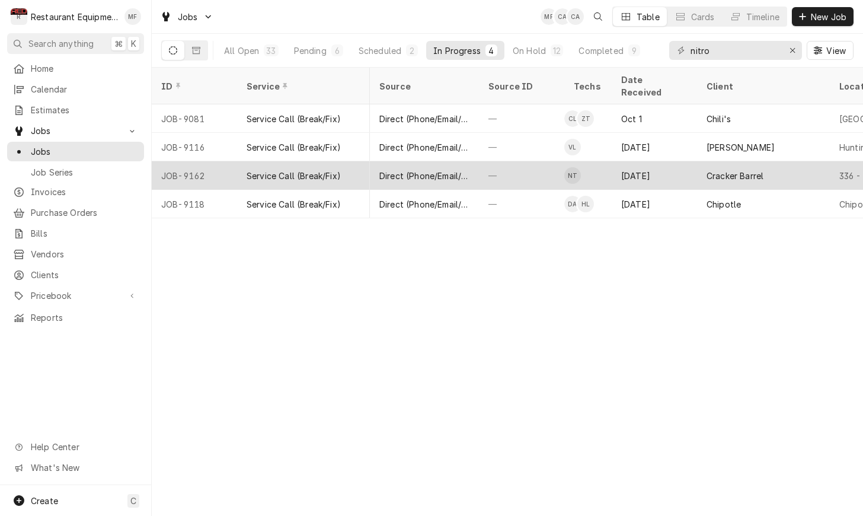
scroll to position [0, 447]
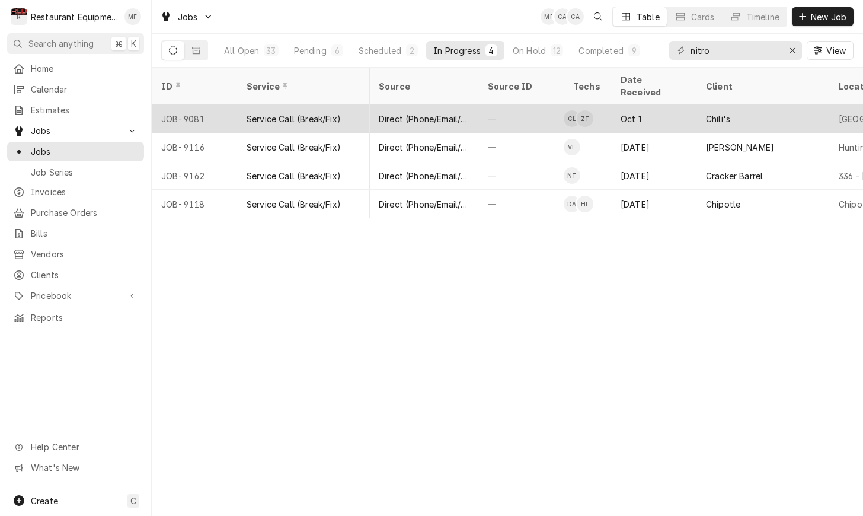
click at [652, 105] on div "Oct 1" at bounding box center [653, 118] width 85 height 28
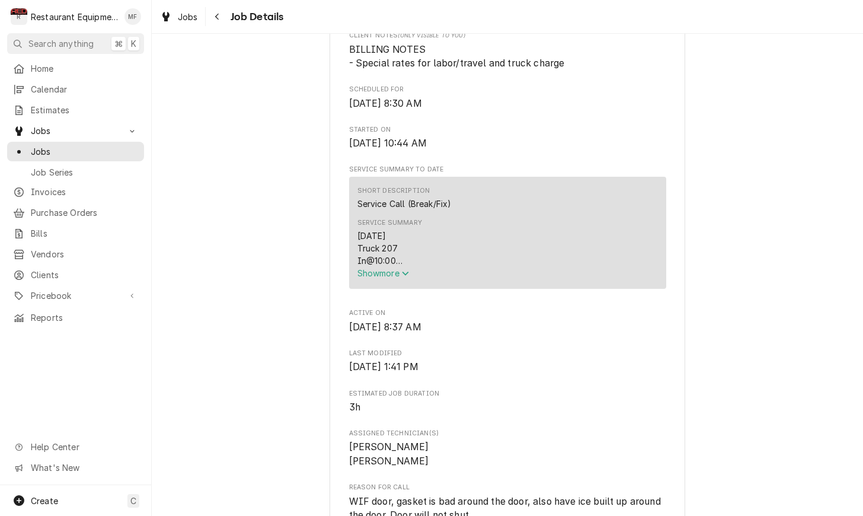
scroll to position [360, 0]
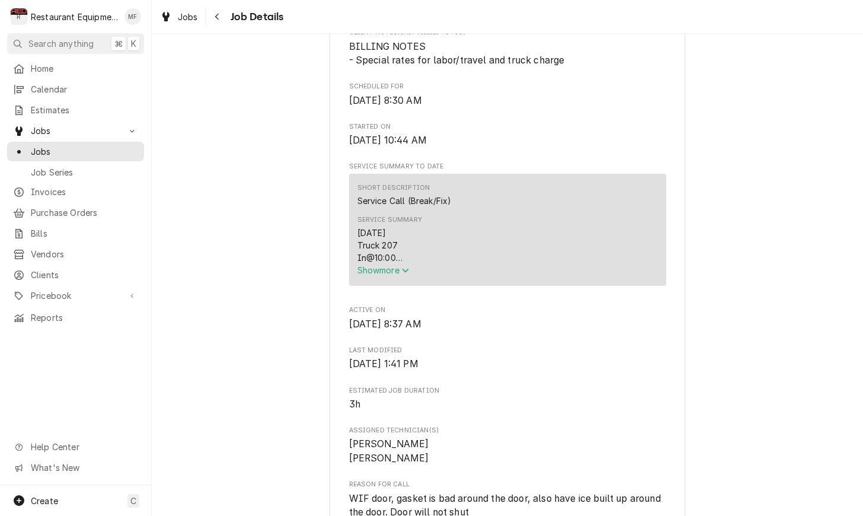
click at [407, 266] on icon "Service Summary" at bounding box center [405, 270] width 7 height 8
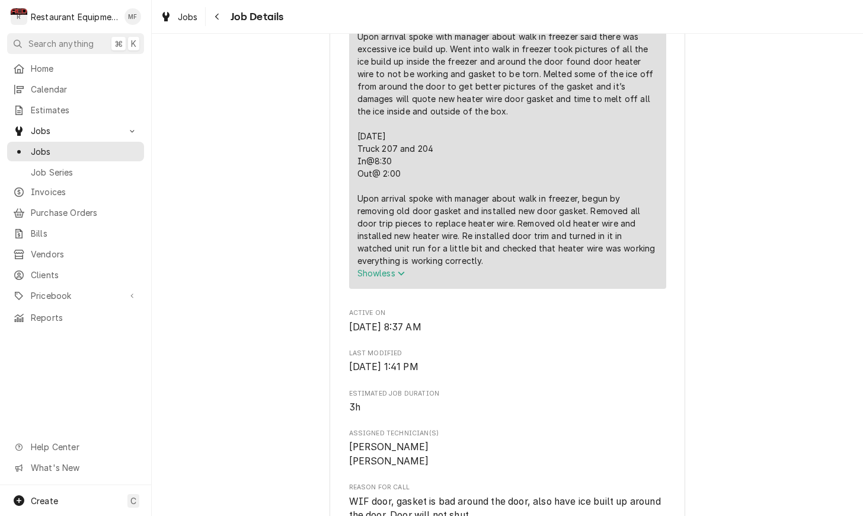
scroll to position [620, 0]
click at [215, 18] on icon "Navigate back" at bounding box center [217, 16] width 5 height 8
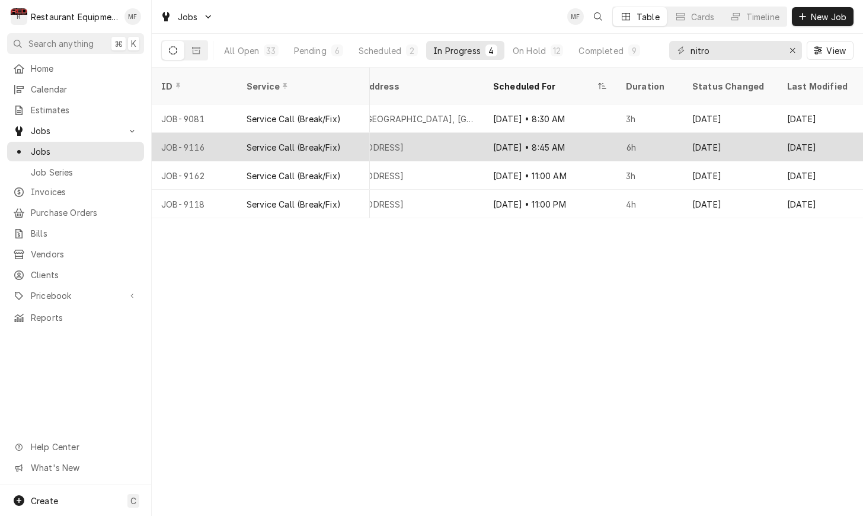
scroll to position [0, 1134]
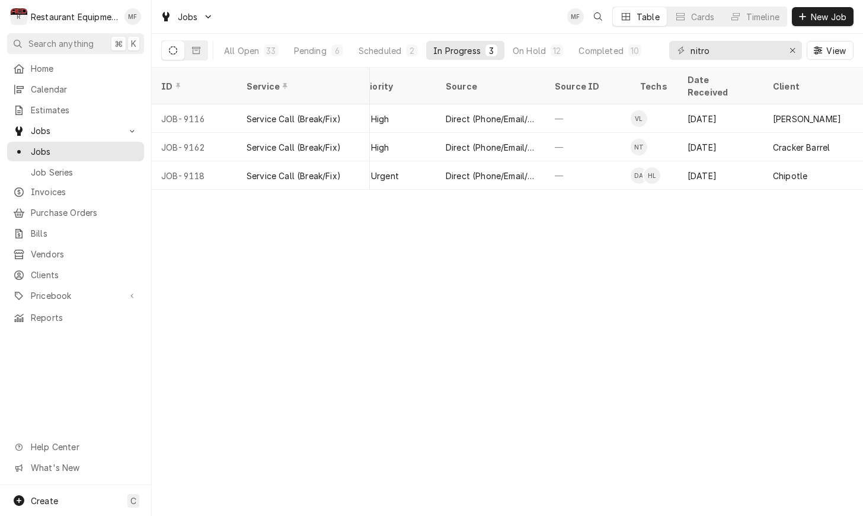
scroll to position [0, 380]
click at [321, 55] on div "Pending" at bounding box center [310, 50] width 33 height 12
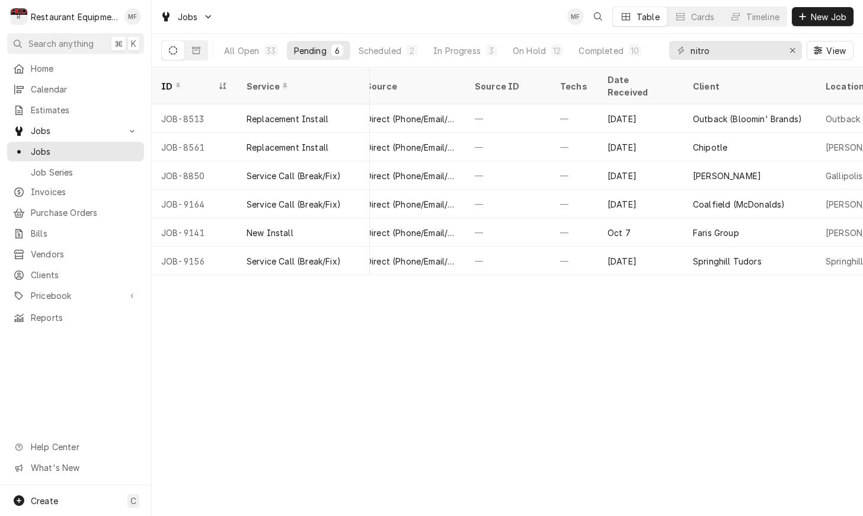
scroll to position [0, 461]
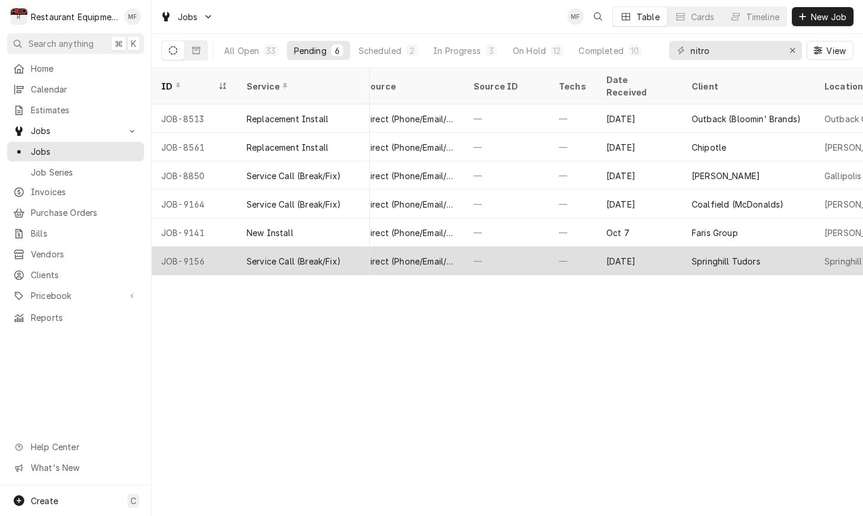
click at [707, 255] on div "Springhill Tudors" at bounding box center [726, 261] width 69 height 12
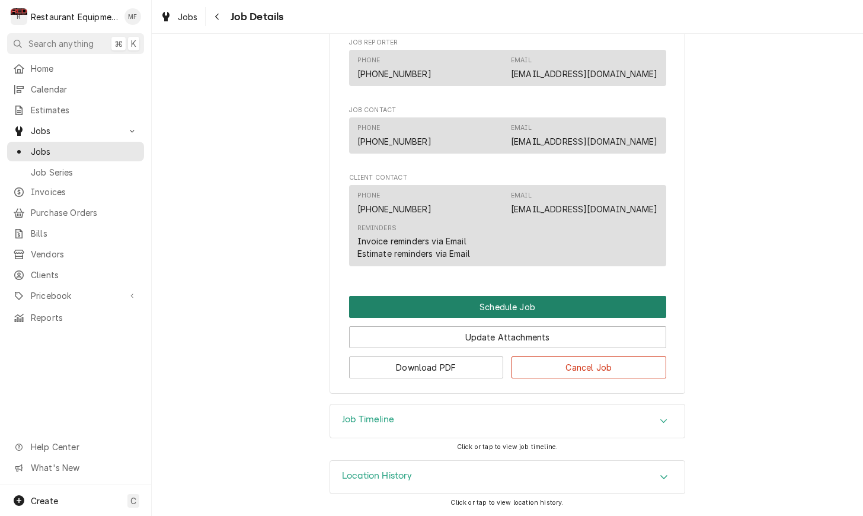
scroll to position [540, 0]
click at [535, 307] on button "Schedule Job" at bounding box center [507, 307] width 317 height 22
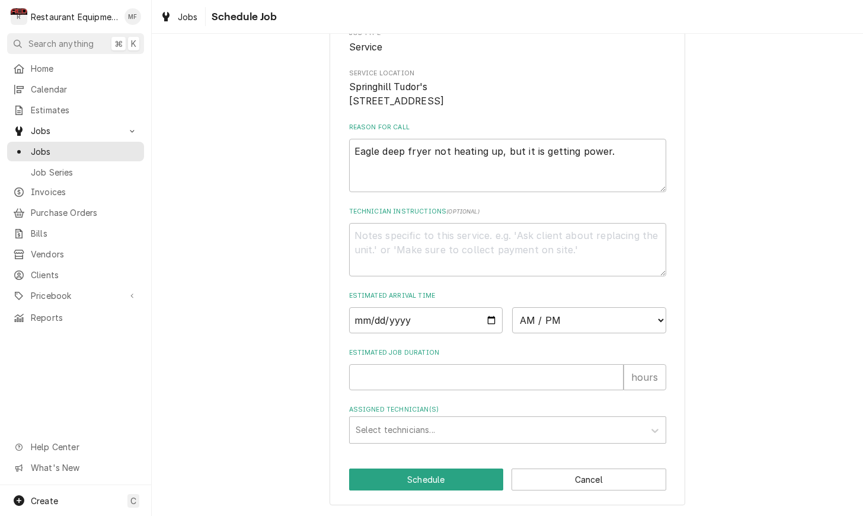
scroll to position [160, 0]
click at [436, 315] on input "Date" at bounding box center [426, 320] width 154 height 26
click at [422, 328] on input "Date" at bounding box center [426, 320] width 154 height 26
type input "2025-10-10"
type textarea "x"
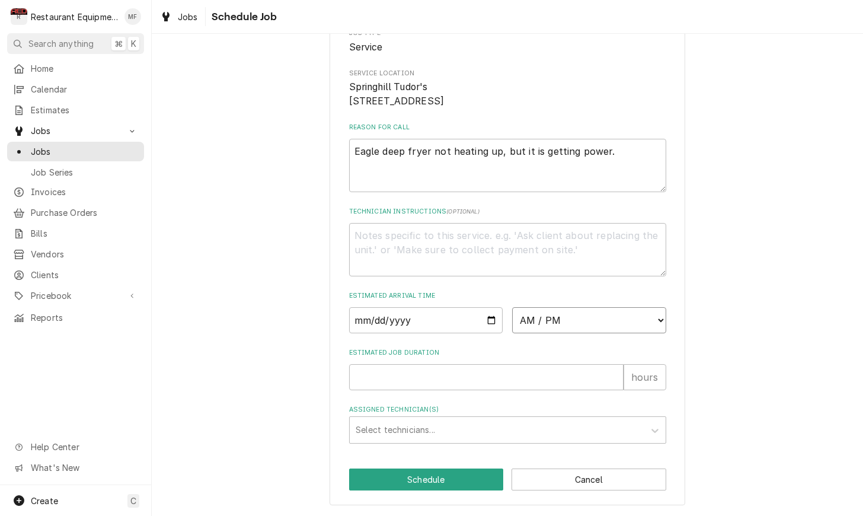
select select "15:00:00"
click at [492, 378] on input "Estimated Job Duration" at bounding box center [486, 377] width 275 height 26
type textarea "x"
type input "2"
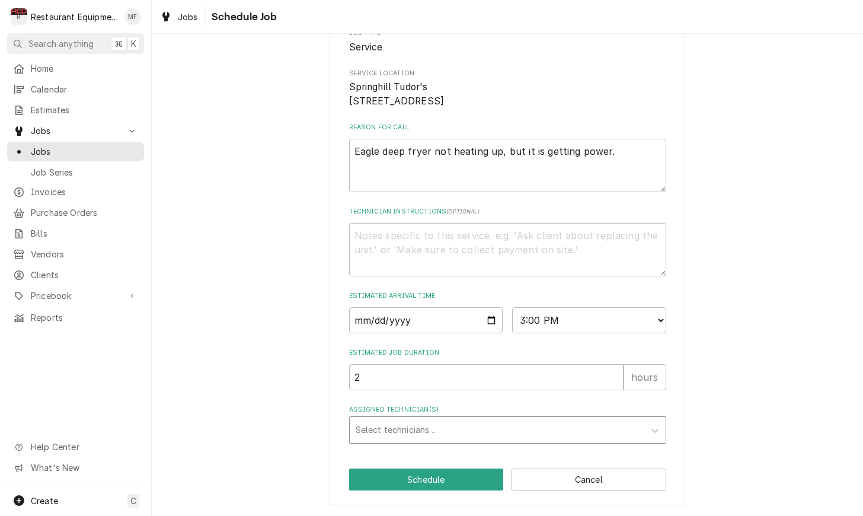
click at [482, 429] on div "Assigned Technician(s)" at bounding box center [497, 429] width 283 height 21
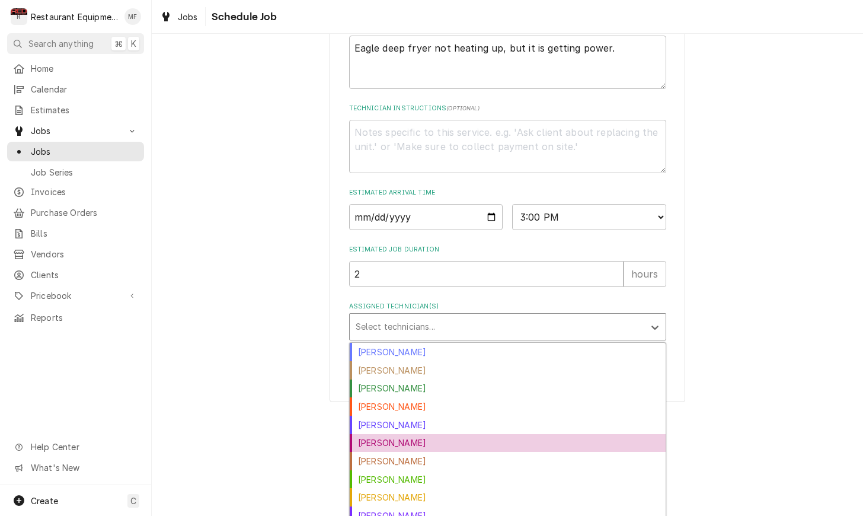
scroll to position [131, 0]
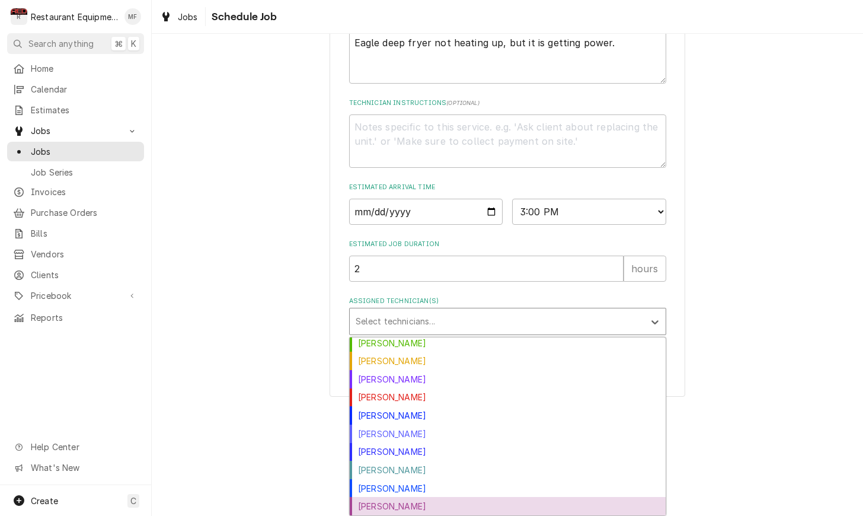
click at [627, 506] on div "Zack Tussey" at bounding box center [508, 506] width 316 height 18
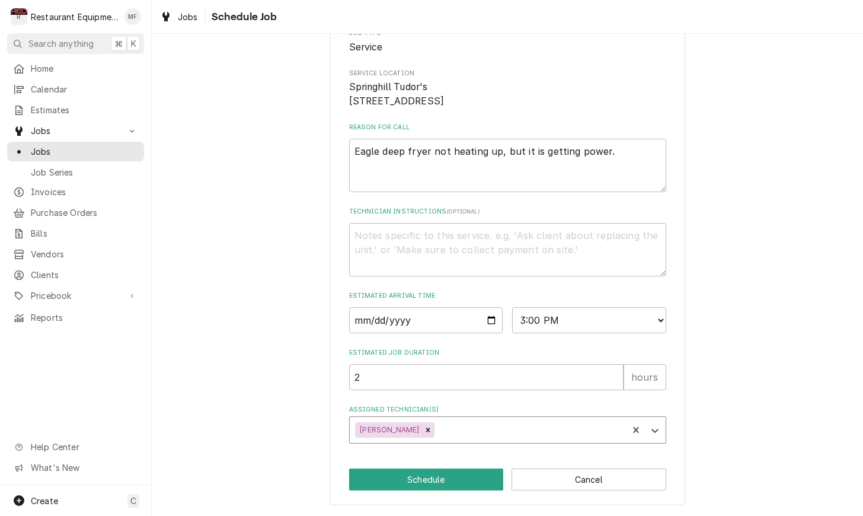
scroll to position [160, 0]
click at [454, 480] on button "Schedule" at bounding box center [426, 479] width 155 height 22
type textarea "x"
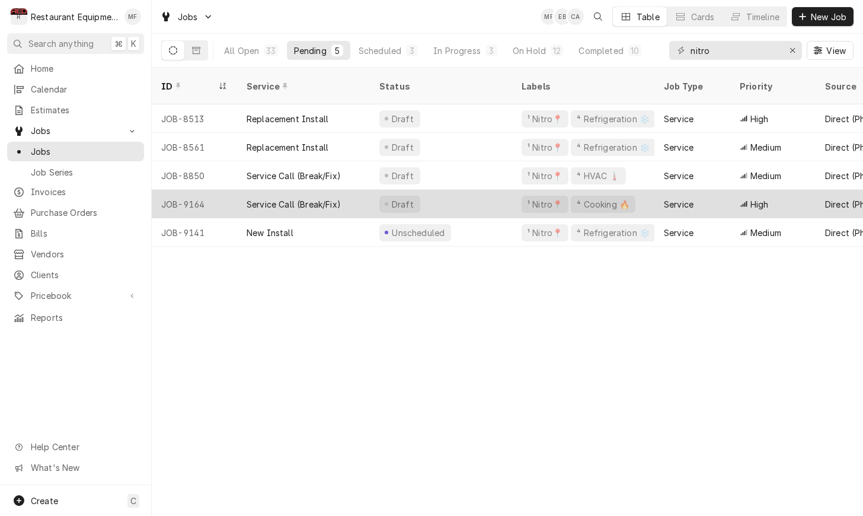
scroll to position [0, -1]
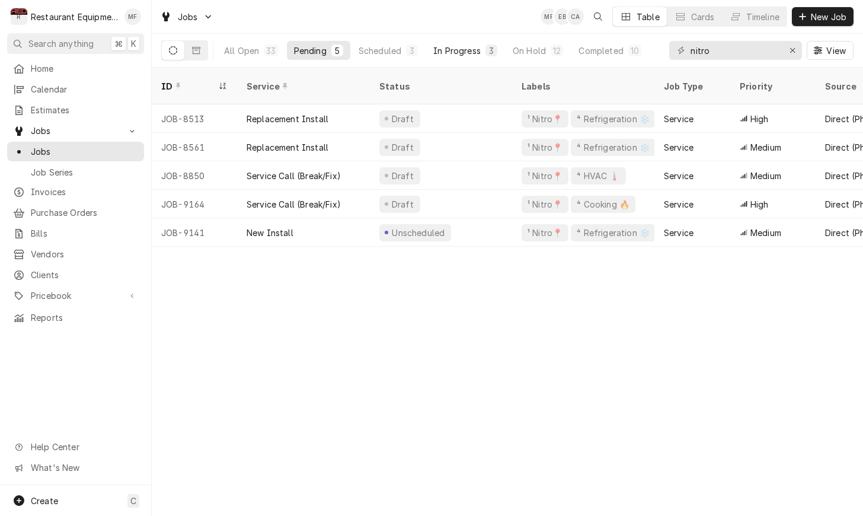
click at [464, 56] on button "In Progress 3" at bounding box center [465, 50] width 78 height 19
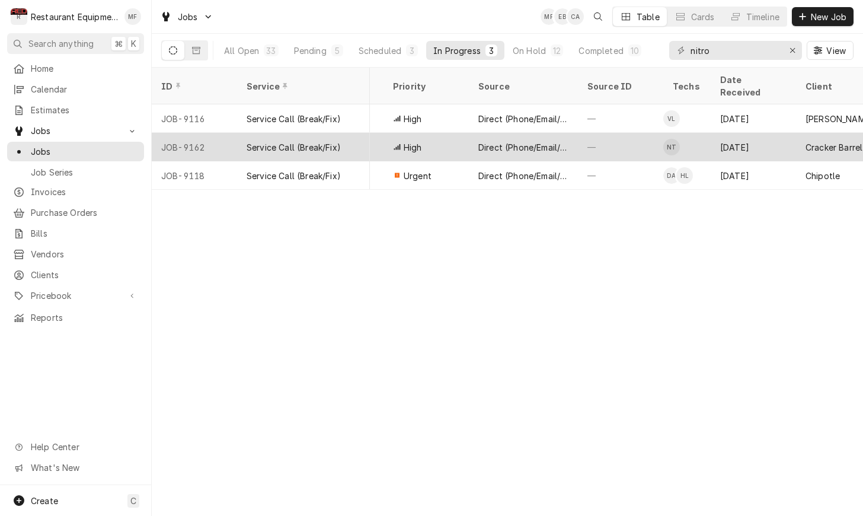
scroll to position [0, 375]
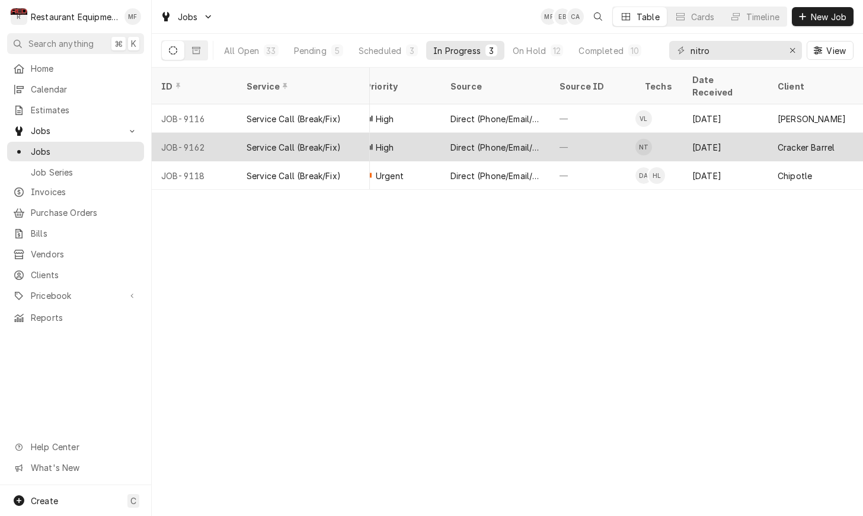
click at [675, 133] on td "NT" at bounding box center [659, 147] width 47 height 28
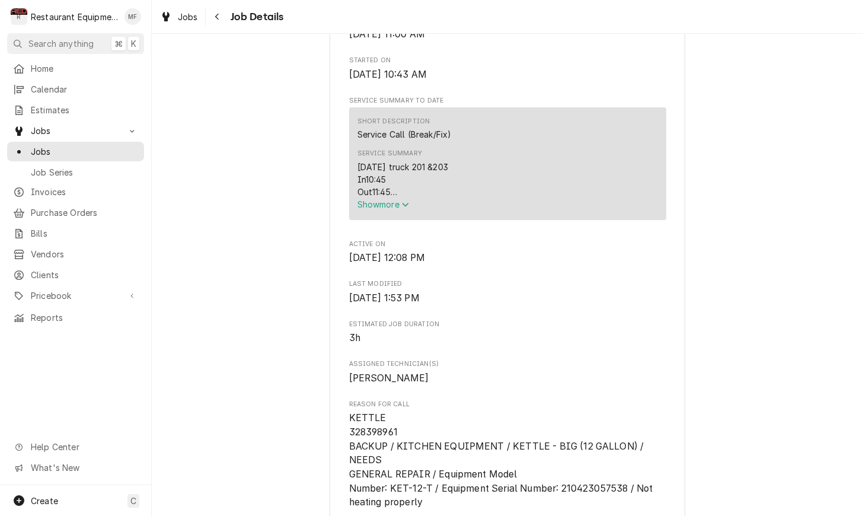
click at [391, 204] on span "Show more" at bounding box center [384, 204] width 52 height 10
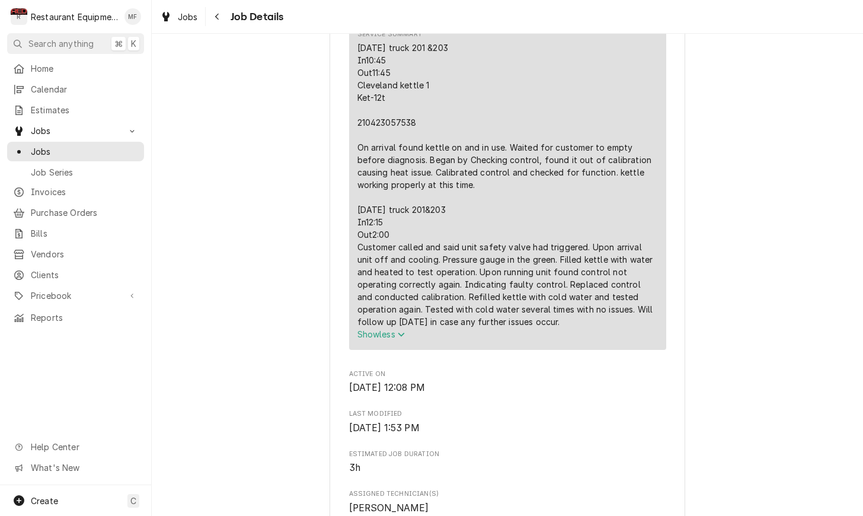
scroll to position [537, 0]
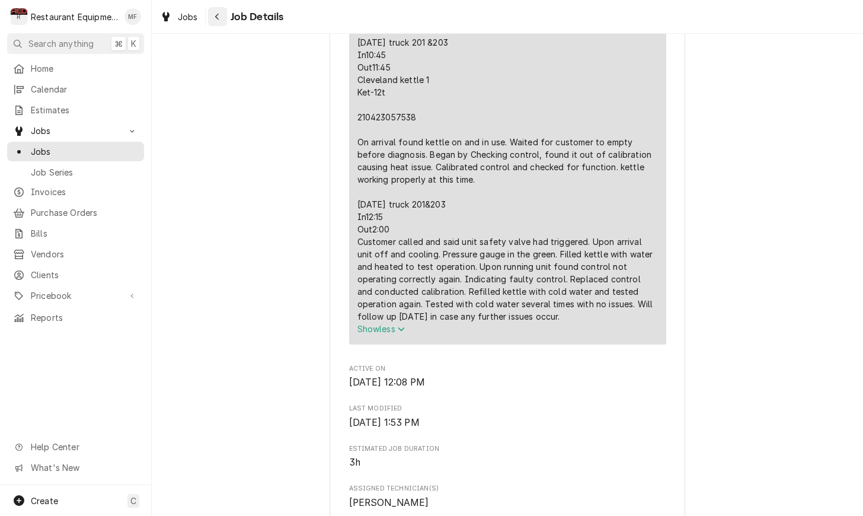
click at [223, 17] on div "Navigate back" at bounding box center [218, 17] width 12 height 12
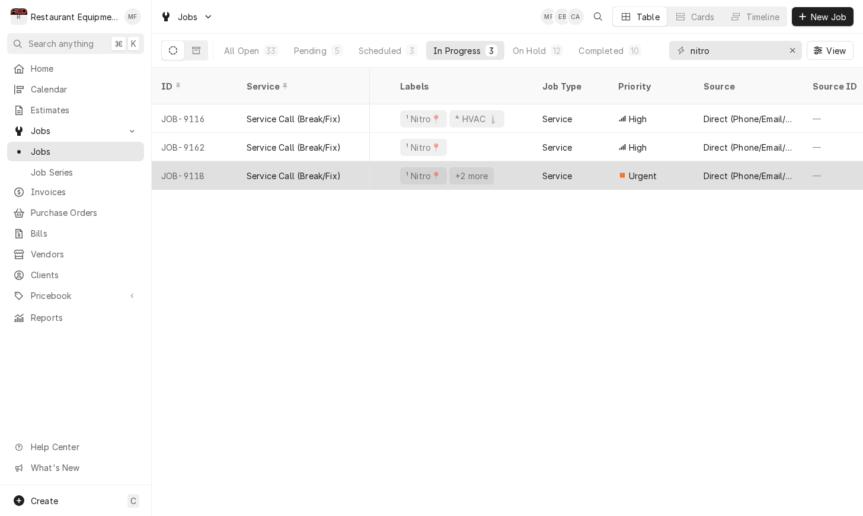
scroll to position [0, 151]
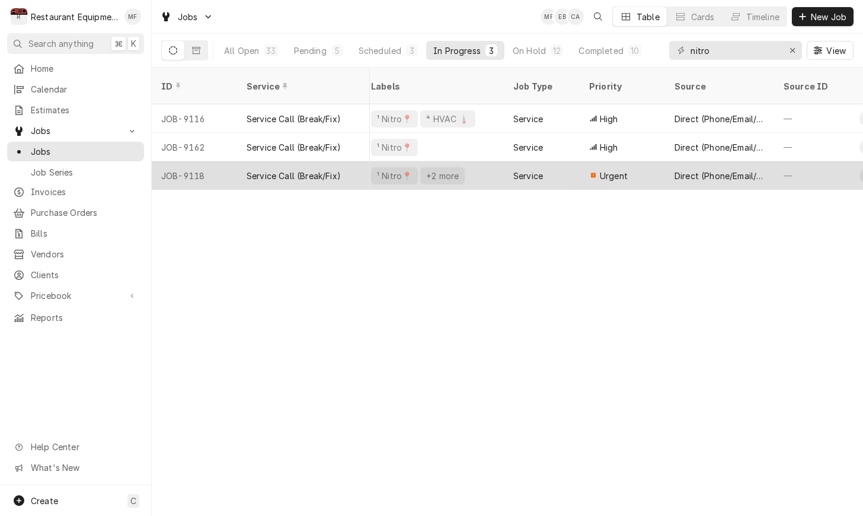
click at [645, 161] on div "Urgent" at bounding box center [622, 175] width 85 height 28
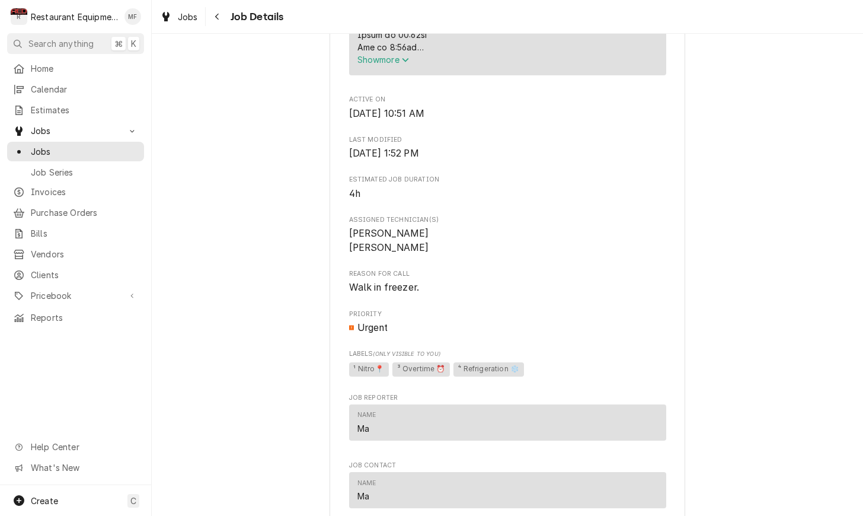
click at [376, 70] on div "Service Summary Show more" at bounding box center [508, 35] width 301 height 69
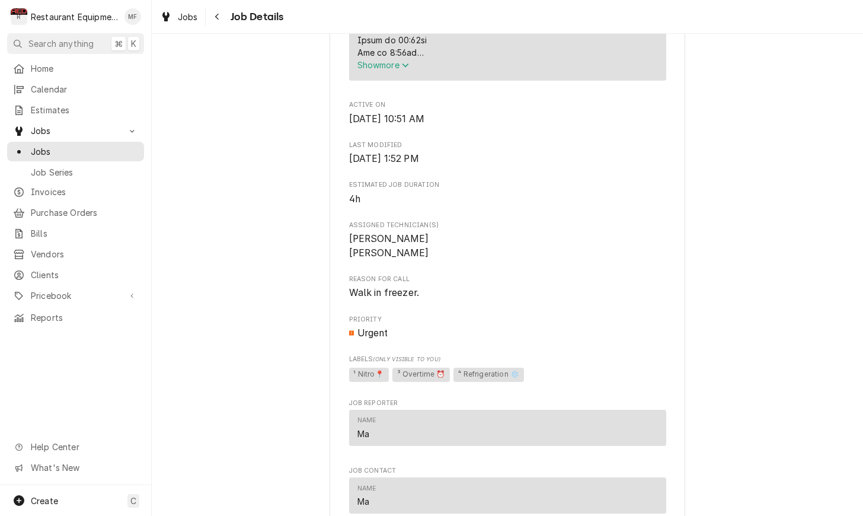
click at [379, 68] on span "Show more" at bounding box center [384, 65] width 52 height 10
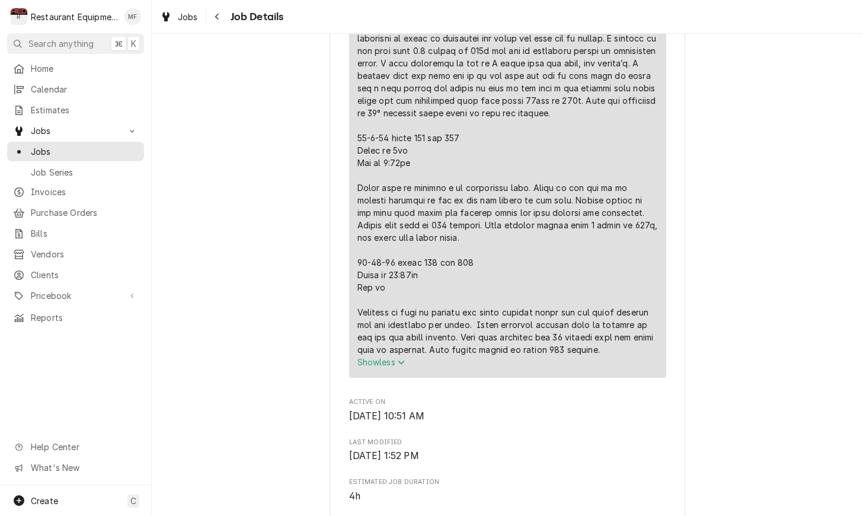
scroll to position [893, 0]
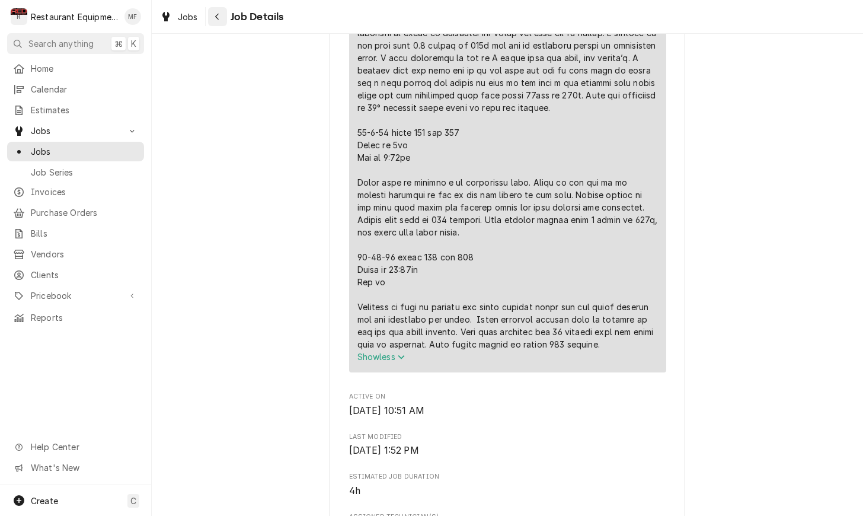
click at [215, 17] on icon "Navigate back" at bounding box center [217, 16] width 5 height 8
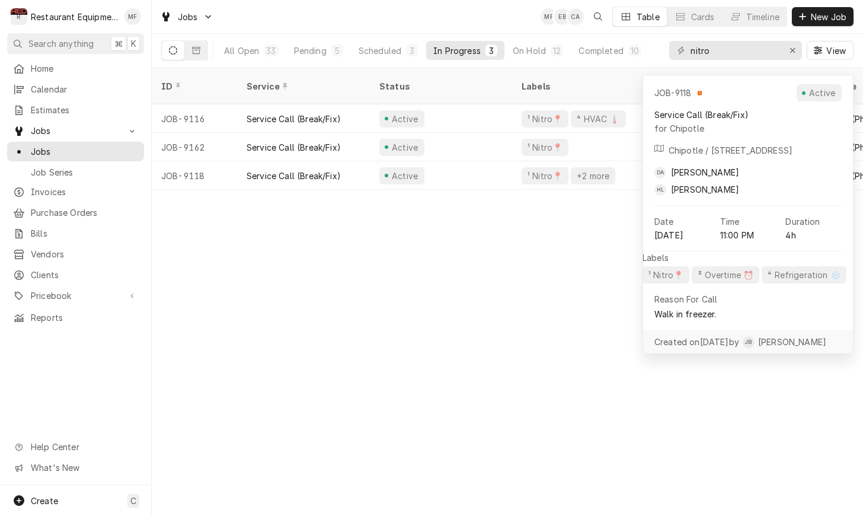
click at [597, 220] on div "ID Service Status Labels Job Type Priority Source Source ID Techs Date Received…" at bounding box center [508, 292] width 712 height 448
click at [584, 264] on div "ID Service Status Labels Job Type Priority Source Source ID Techs Date Received…" at bounding box center [508, 292] width 712 height 448
click at [526, 220] on div "ID Service Status Labels Job Type Priority Source Source ID Techs Date Received…" at bounding box center [508, 292] width 712 height 448
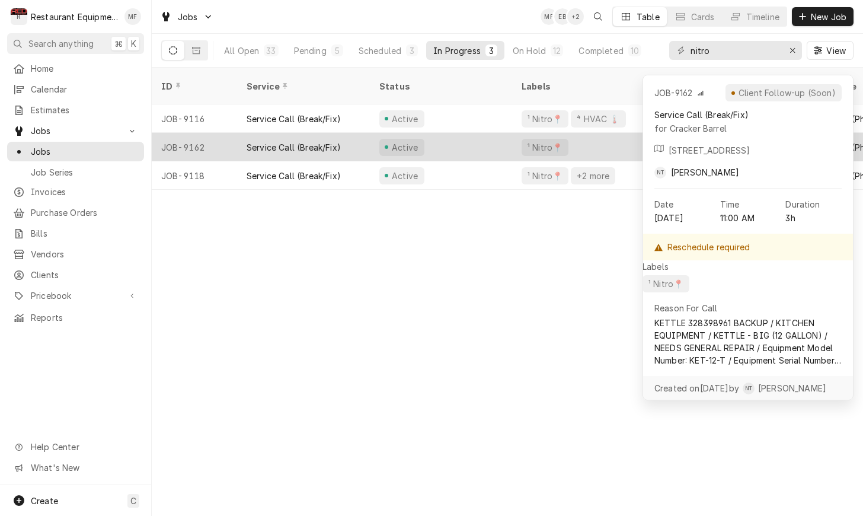
click at [594, 135] on div "¹ Nitro📍" at bounding box center [583, 147] width 142 height 28
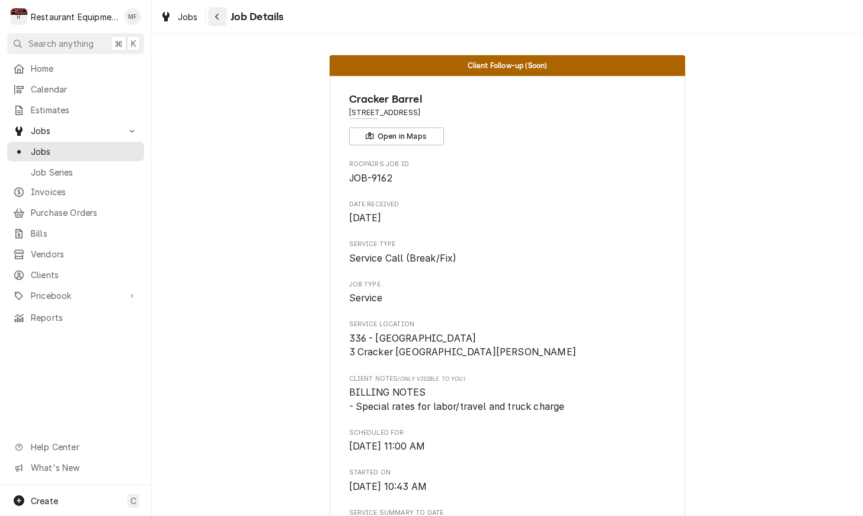
click at [212, 20] on div "Navigate back" at bounding box center [218, 17] width 12 height 12
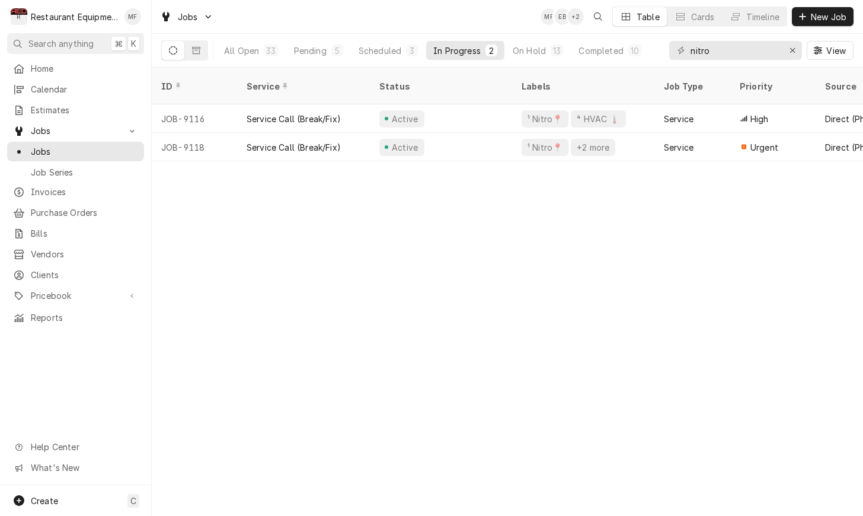
drag, startPoint x: 311, startPoint y: 53, endPoint x: 315, endPoint y: 62, distance: 9.0
click at [311, 54] on div "Pending" at bounding box center [310, 50] width 33 height 12
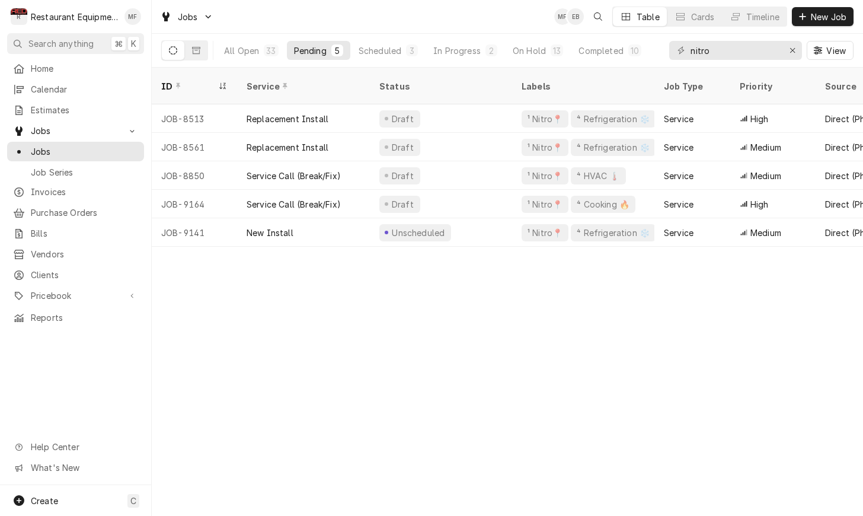
click at [751, 311] on div "ID Service Status Labels Job Type Priority Source Source ID Techs Date Received…" at bounding box center [508, 292] width 712 height 448
click at [384, 61] on div "All Open 33 Pending 5 Scheduled 3 In Progress 2 On Hold 13 Completed 10" at bounding box center [433, 50] width 432 height 33
click at [384, 58] on button "Scheduled 3" at bounding box center [389, 50] width 74 height 19
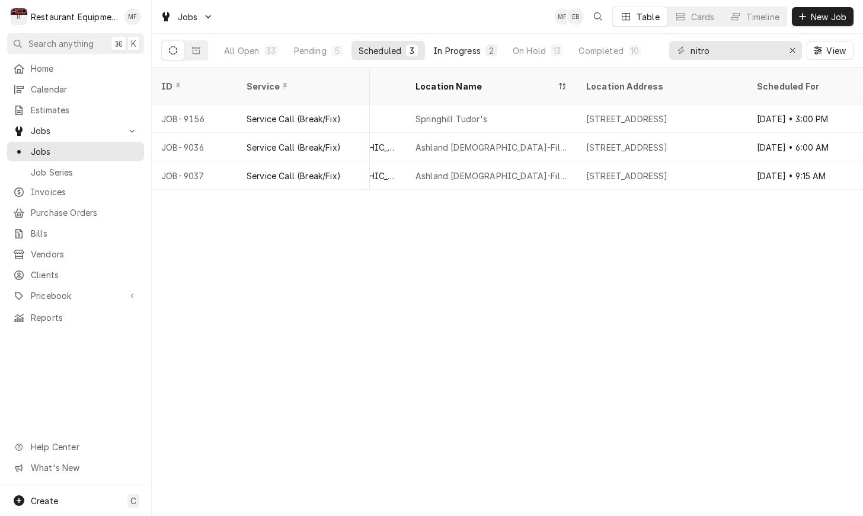
scroll to position [0, 877]
click at [457, 50] on div "In Progress" at bounding box center [456, 50] width 47 height 12
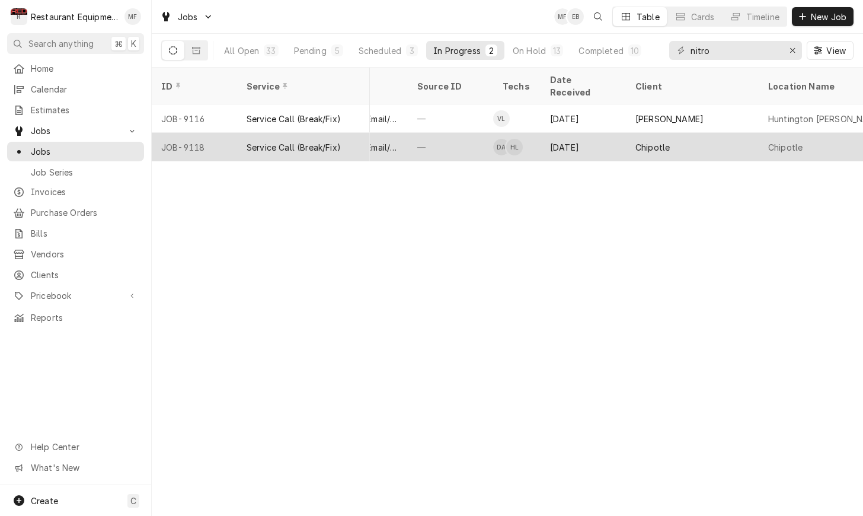
scroll to position [0, 518]
click at [600, 133] on div "[DATE]" at bounding box center [582, 147] width 85 height 28
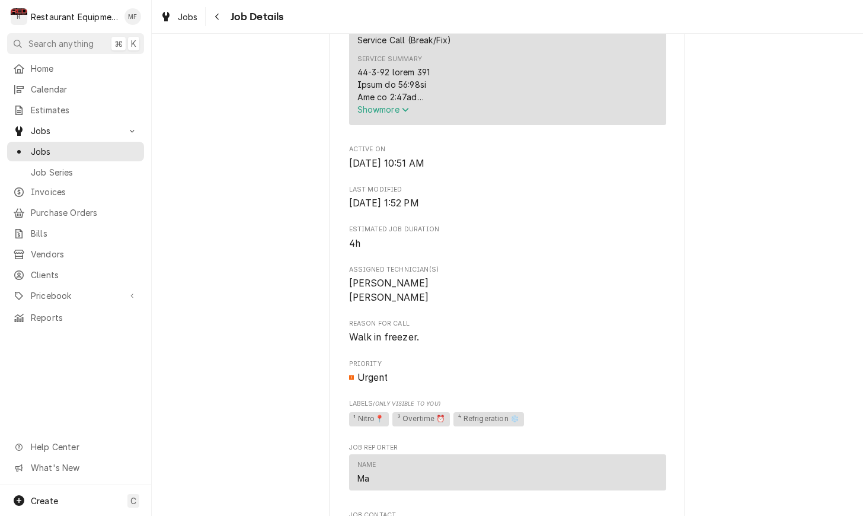
scroll to position [487, 0]
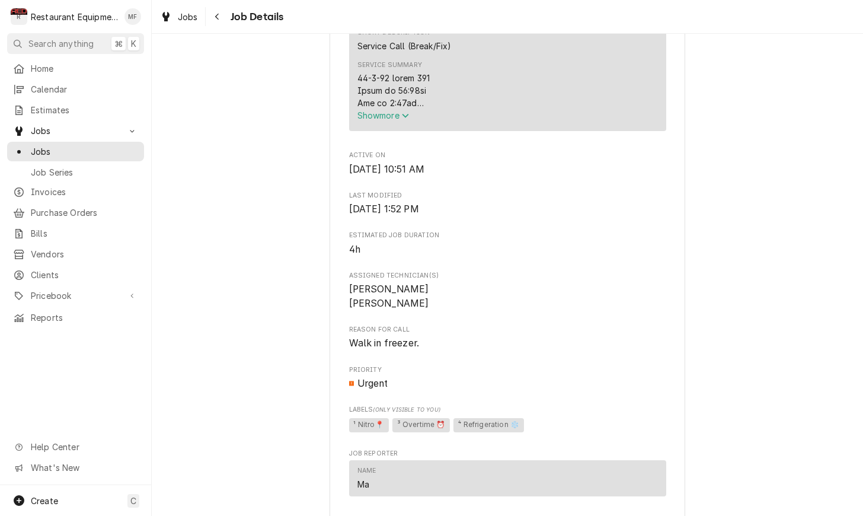
click at [396, 120] on span "Show more" at bounding box center [384, 115] width 52 height 10
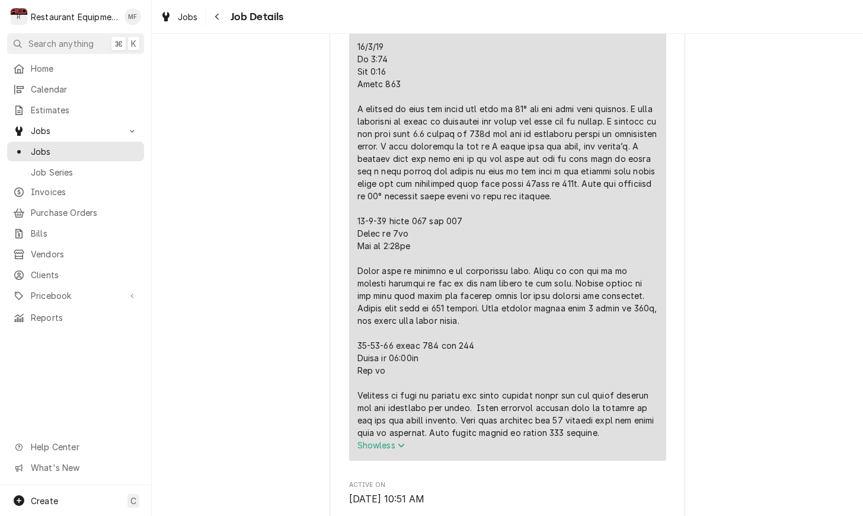
scroll to position [794, 0]
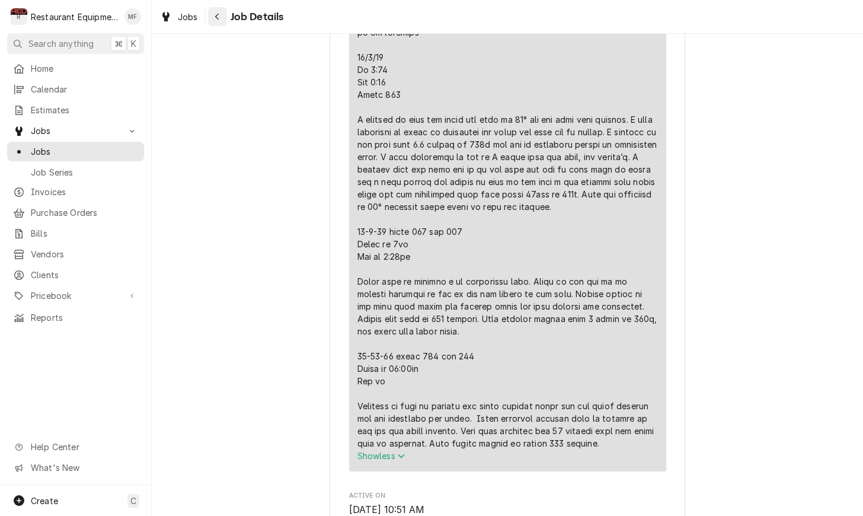
click at [215, 21] on div "Navigate back" at bounding box center [218, 17] width 12 height 12
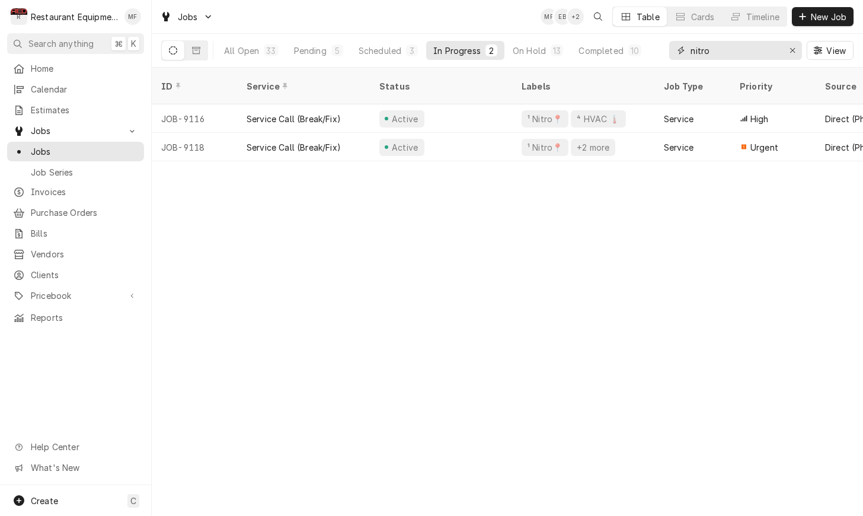
click at [731, 55] on input "nitro" at bounding box center [735, 50] width 89 height 19
click at [532, 57] on button "On Hold 13" at bounding box center [538, 50] width 65 height 19
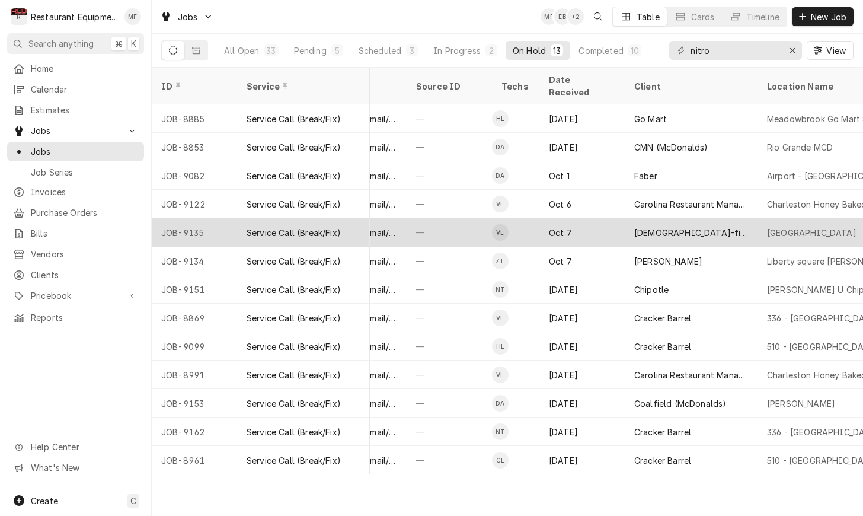
scroll to position [0, 519]
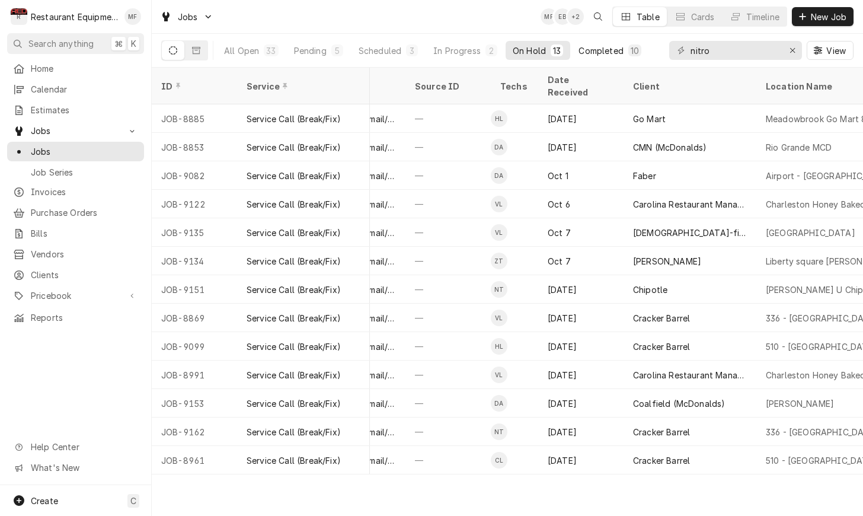
click at [639, 57] on button "Completed 10" at bounding box center [610, 50] width 77 height 19
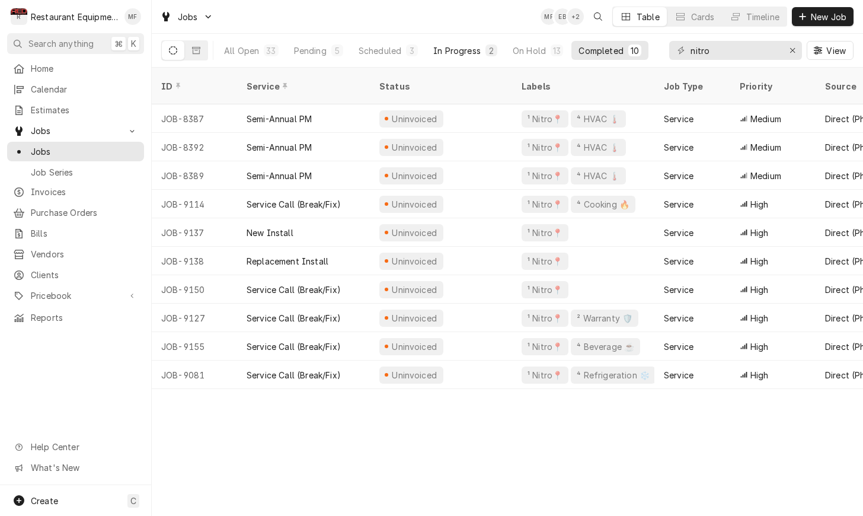
click at [464, 49] on div "In Progress" at bounding box center [456, 50] width 47 height 12
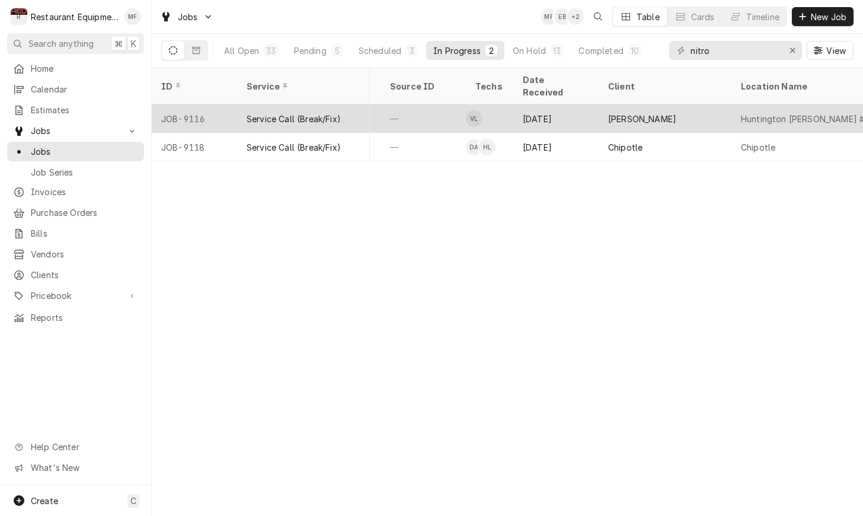
scroll to position [0, 545]
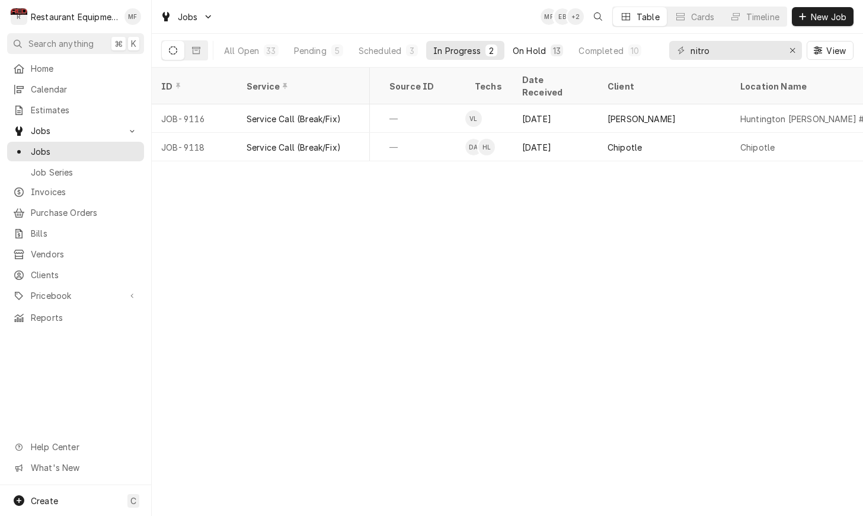
click at [537, 57] on button "On Hold 13" at bounding box center [538, 50] width 65 height 19
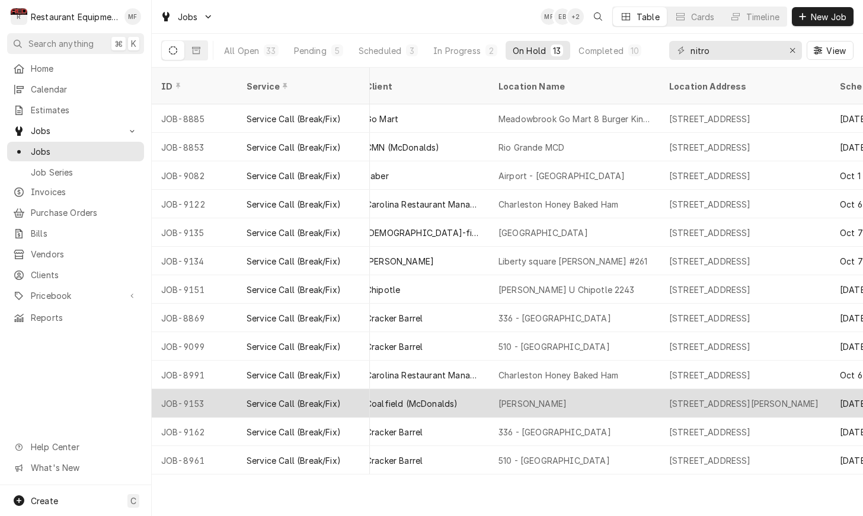
scroll to position [0, 788]
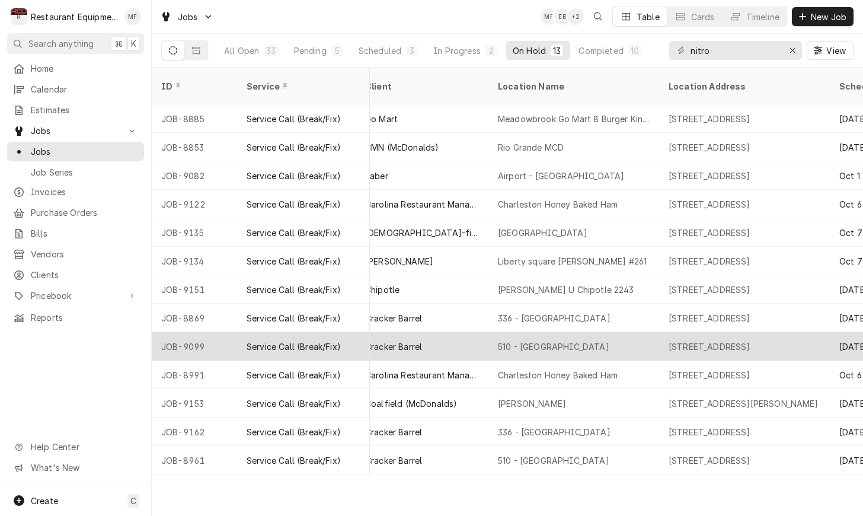
click at [599, 339] on div "510 - Charleston" at bounding box center [574, 346] width 171 height 28
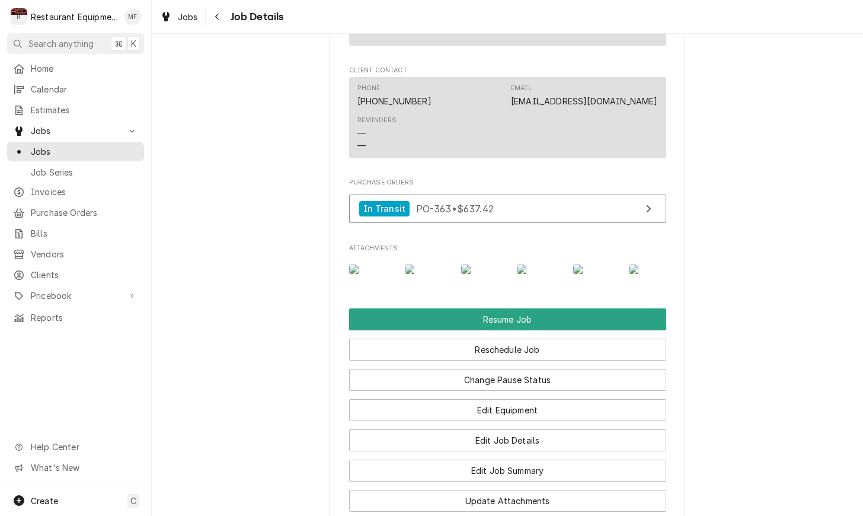
scroll to position [1227, 0]
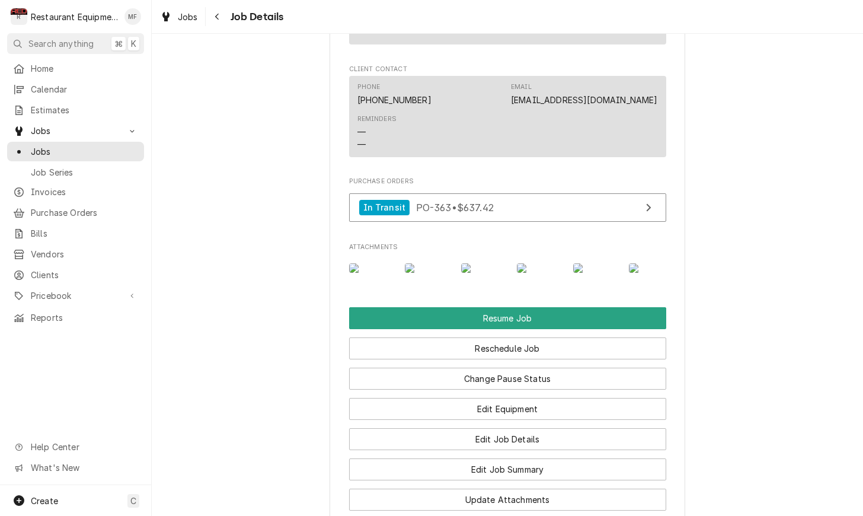
click at [223, 5] on div "Jobs Job Details" at bounding box center [508, 16] width 712 height 33
click at [220, 13] on div "Navigate back" at bounding box center [218, 17] width 12 height 12
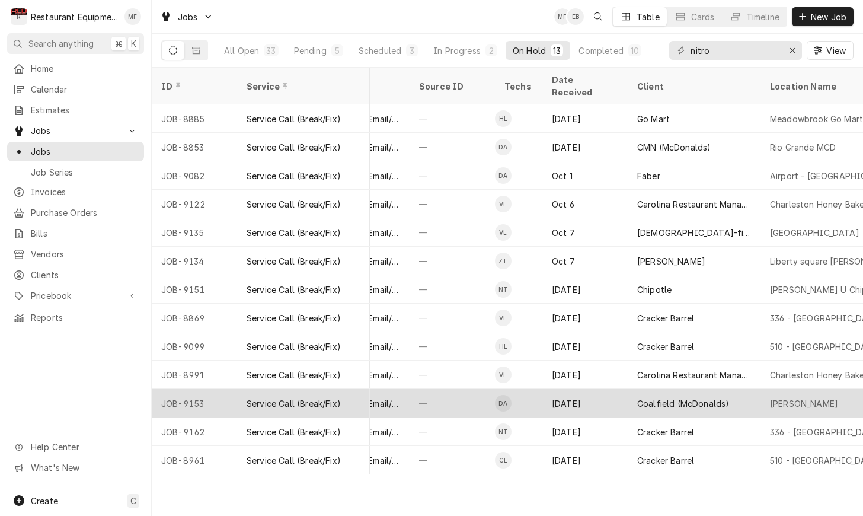
scroll to position [0, 518]
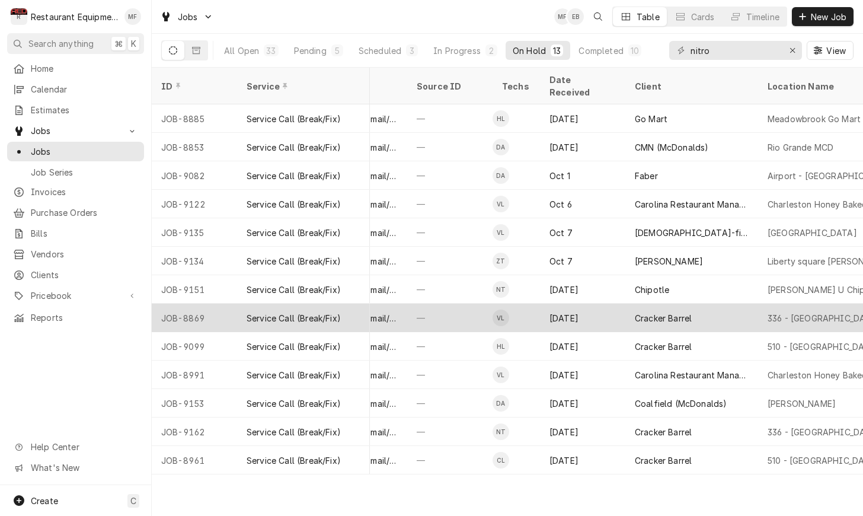
click at [670, 312] on div "Cracker Barrel" at bounding box center [663, 318] width 57 height 12
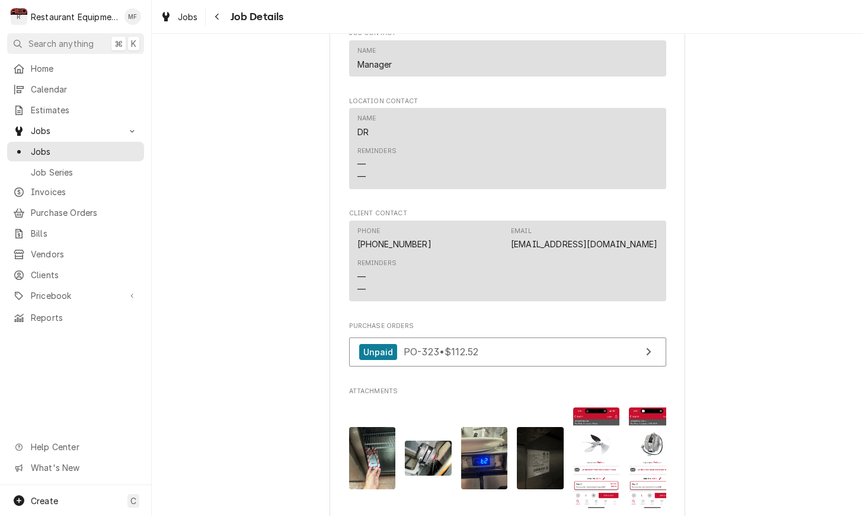
scroll to position [1140, 0]
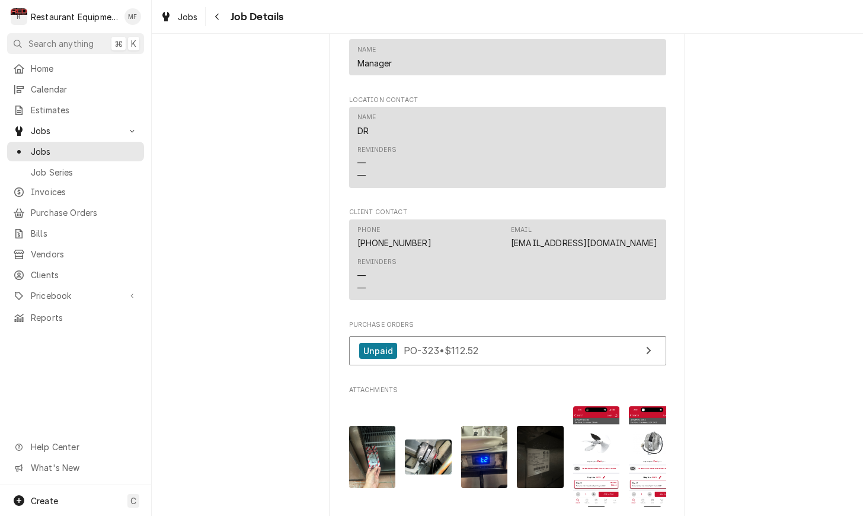
click at [658, 450] on img "Attachments" at bounding box center [652, 456] width 47 height 101
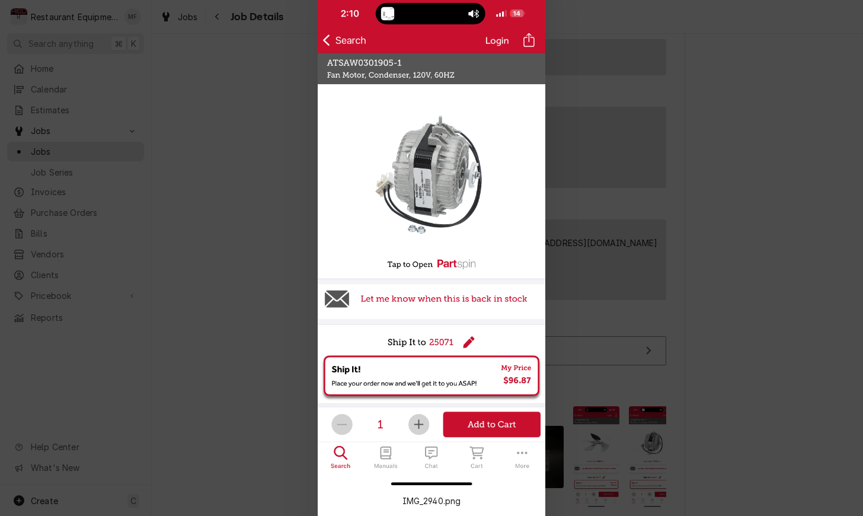
scroll to position [0, 0]
click at [620, 196] on div at bounding box center [431, 258] width 863 height 516
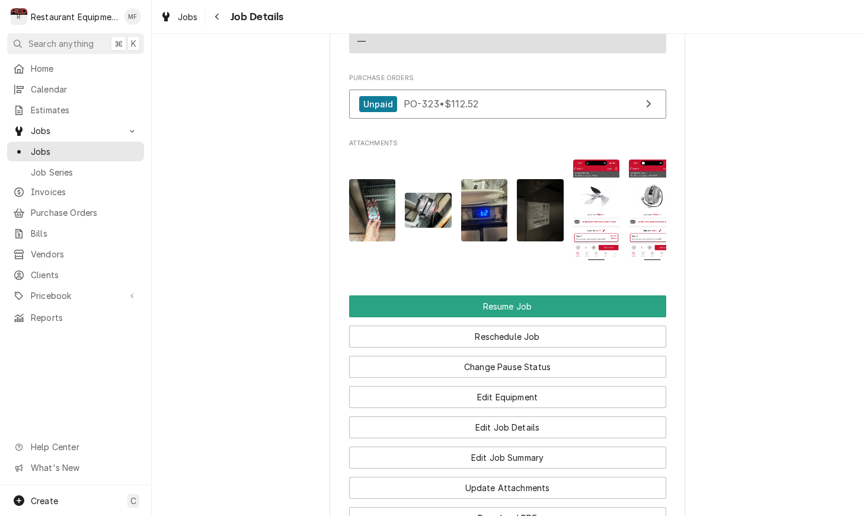
scroll to position [1389, 0]
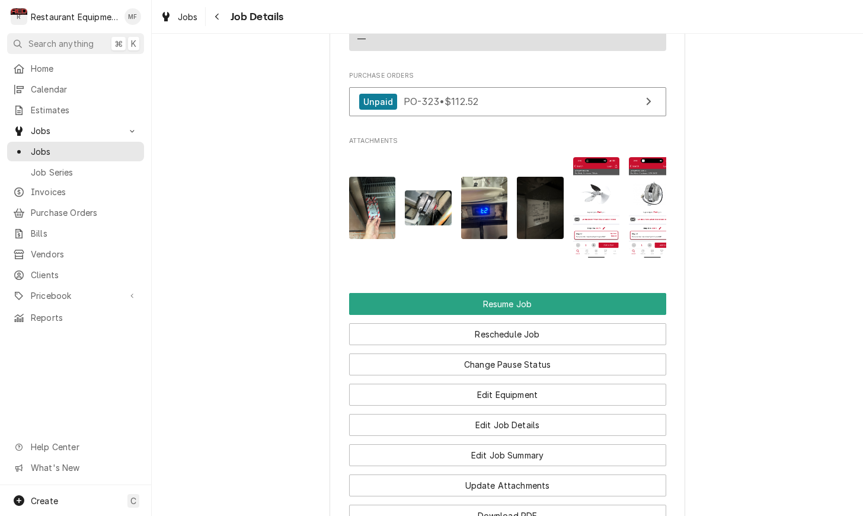
click at [592, 206] on img "Attachments" at bounding box center [596, 207] width 47 height 101
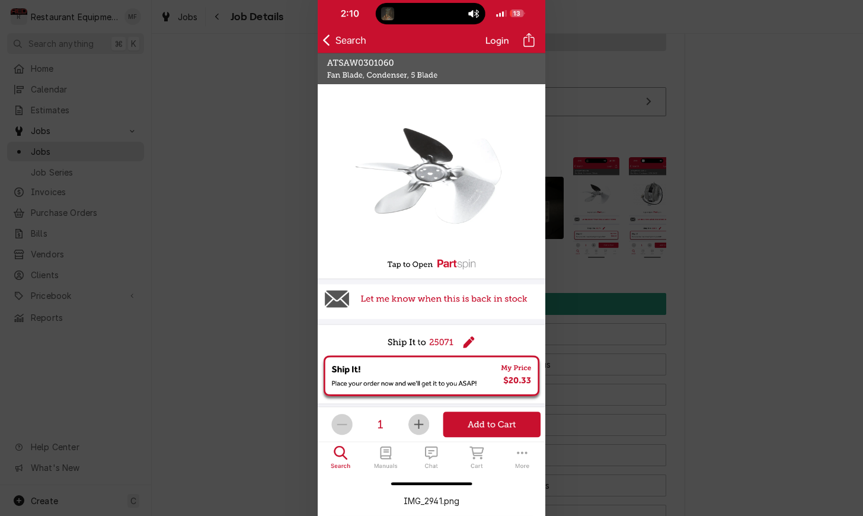
click at [648, 199] on div at bounding box center [431, 258] width 863 height 516
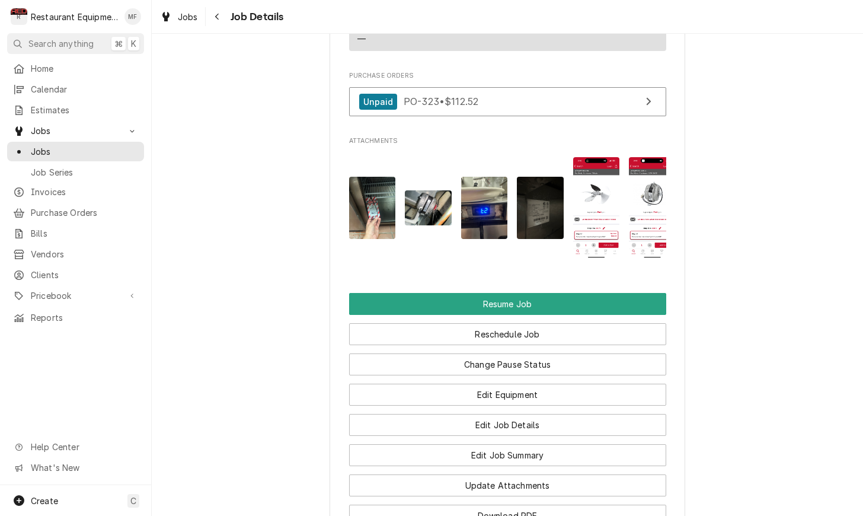
click at [648, 199] on img "Attachments" at bounding box center [652, 207] width 47 height 101
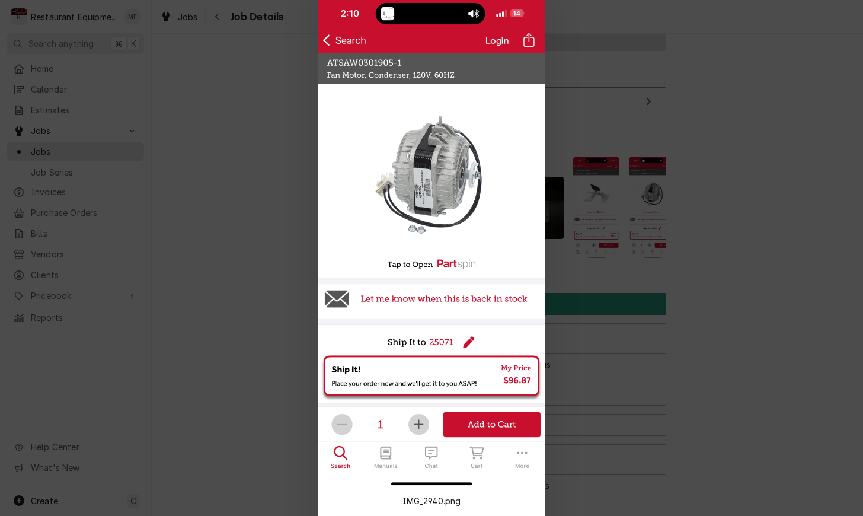
click at [641, 171] on div at bounding box center [431, 258] width 863 height 516
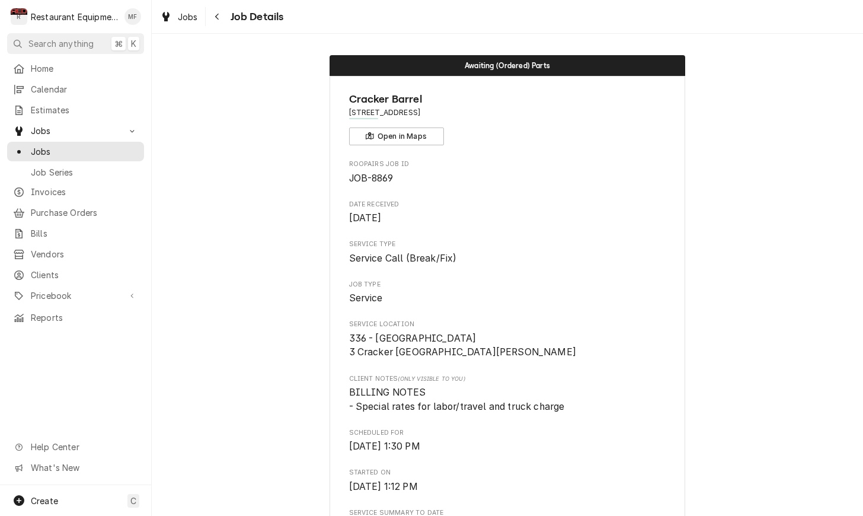
scroll to position [0, 0]
click at [219, 16] on icon "Navigate back" at bounding box center [217, 16] width 5 height 8
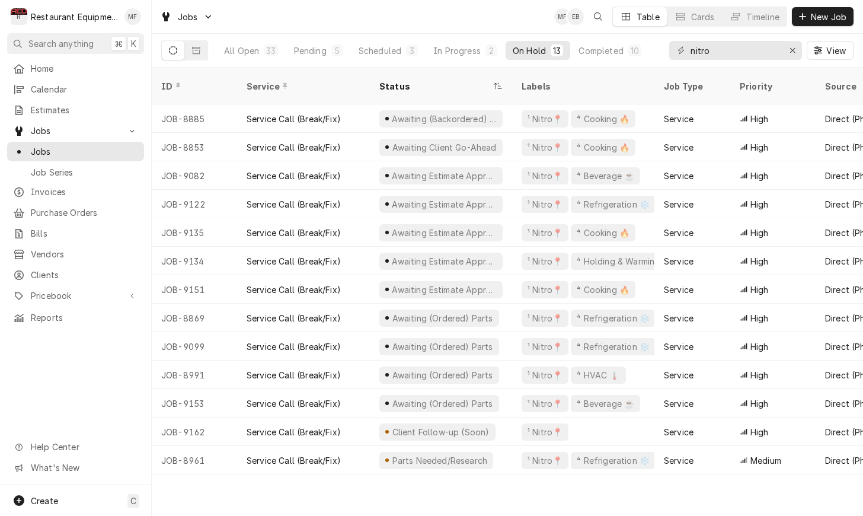
click at [503, 25] on div "Jobs MF EB Table Cards Timeline New Job" at bounding box center [508, 16] width 712 height 33
click at [470, 53] on div "In Progress" at bounding box center [456, 50] width 47 height 12
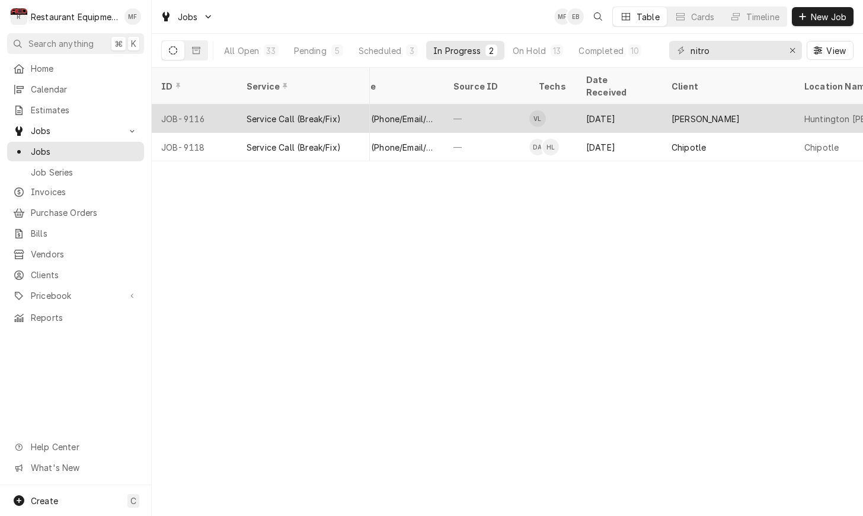
scroll to position [0, 479]
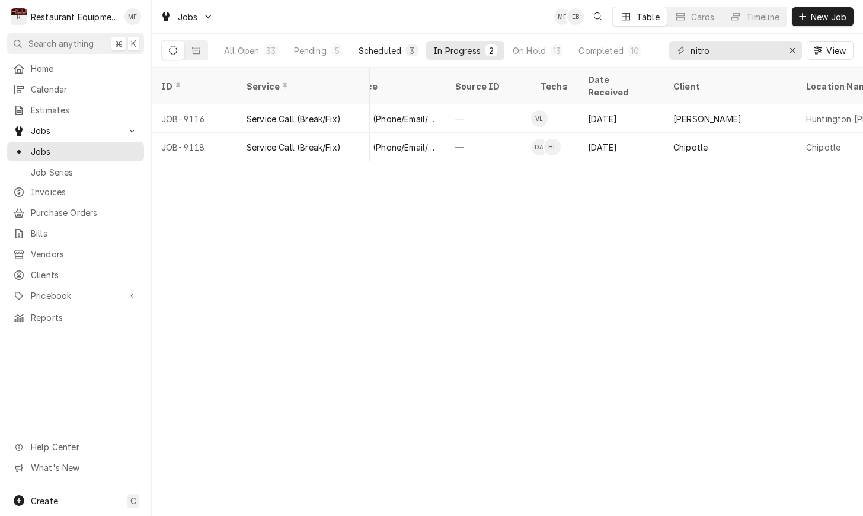
click at [387, 49] on div "Scheduled" at bounding box center [380, 50] width 43 height 12
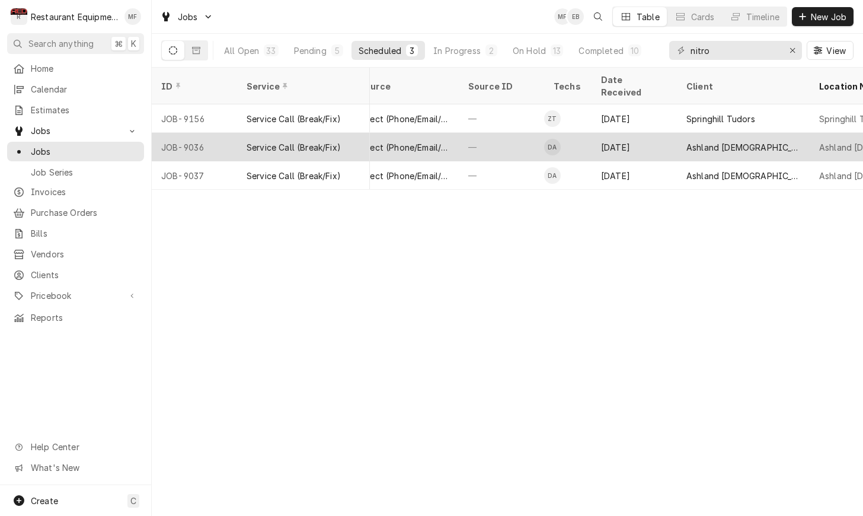
scroll to position [0, 467]
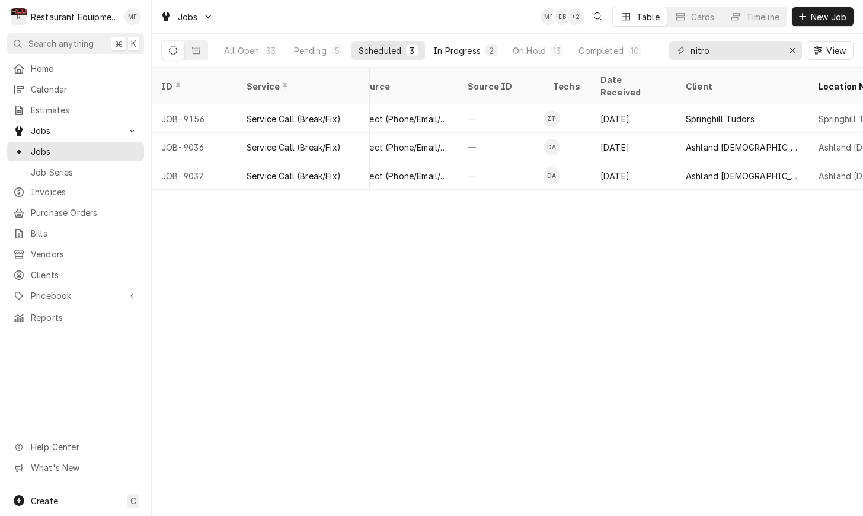
click at [481, 56] on button "In Progress 2" at bounding box center [465, 50] width 78 height 19
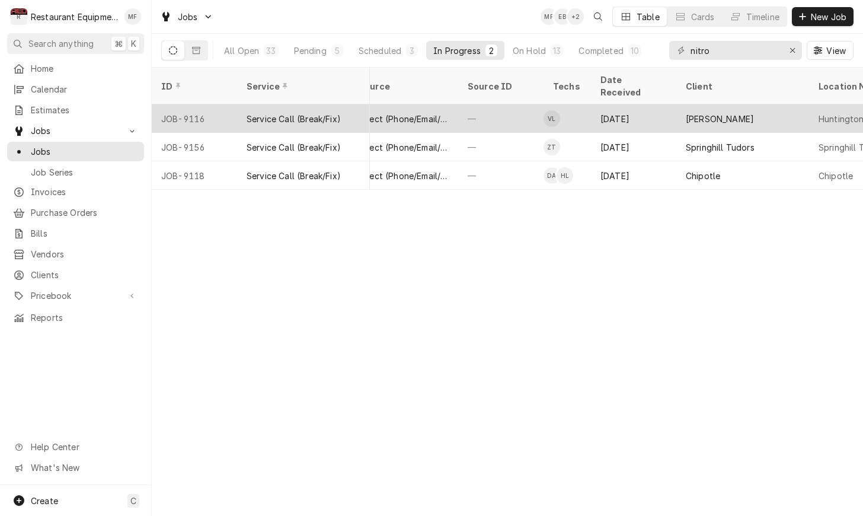
click at [591, 110] on div "Oct 3" at bounding box center [633, 118] width 85 height 28
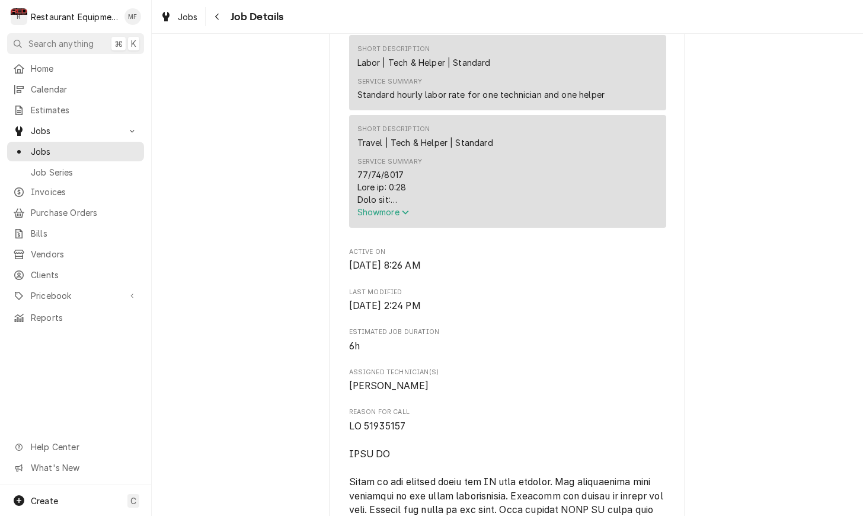
scroll to position [639, 0]
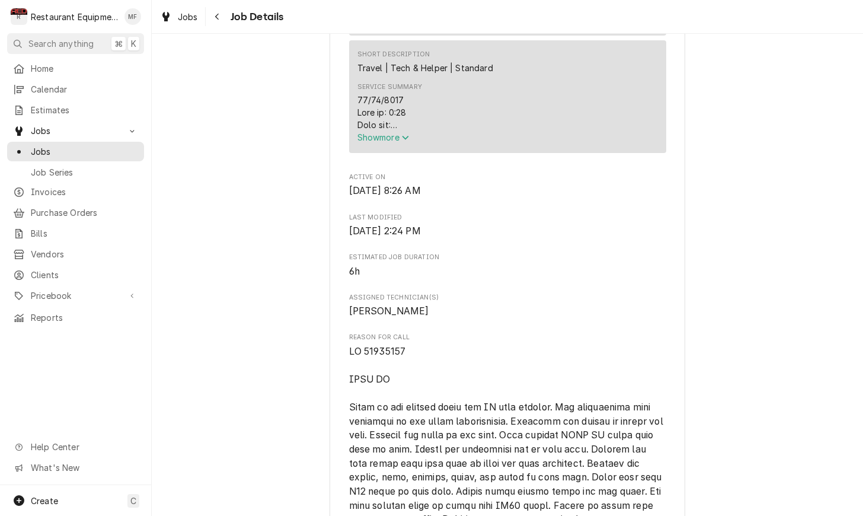
click at [391, 131] on div "Service Summary" at bounding box center [508, 112] width 301 height 37
click at [396, 138] on span "Show more" at bounding box center [384, 137] width 52 height 10
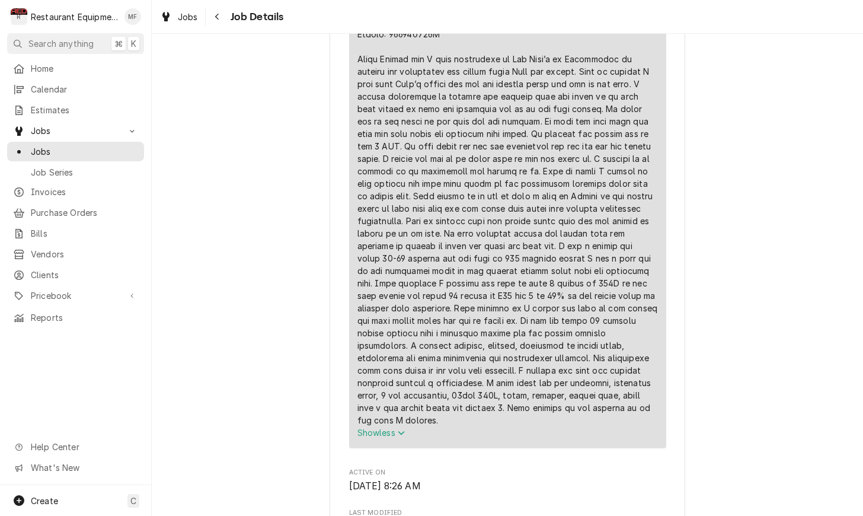
scroll to position [792, 0]
click at [215, 19] on icon "Navigate back" at bounding box center [217, 16] width 5 height 8
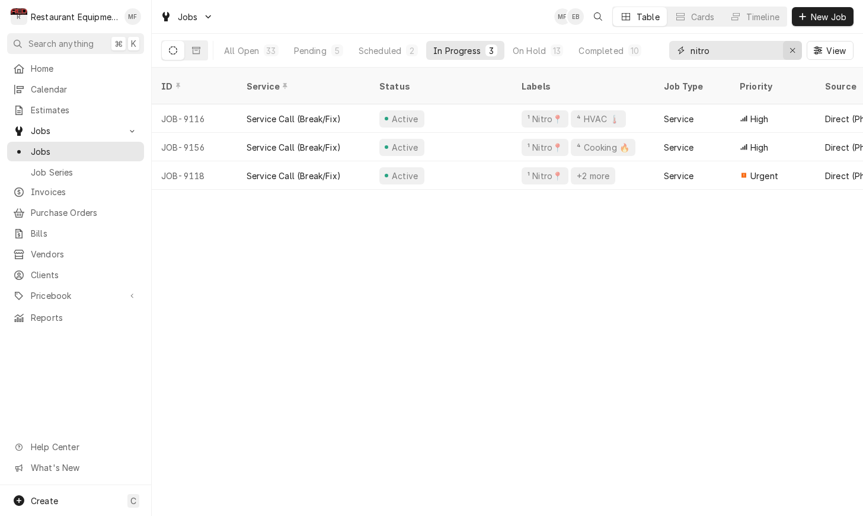
click at [794, 56] on div "Erase input" at bounding box center [793, 50] width 12 height 12
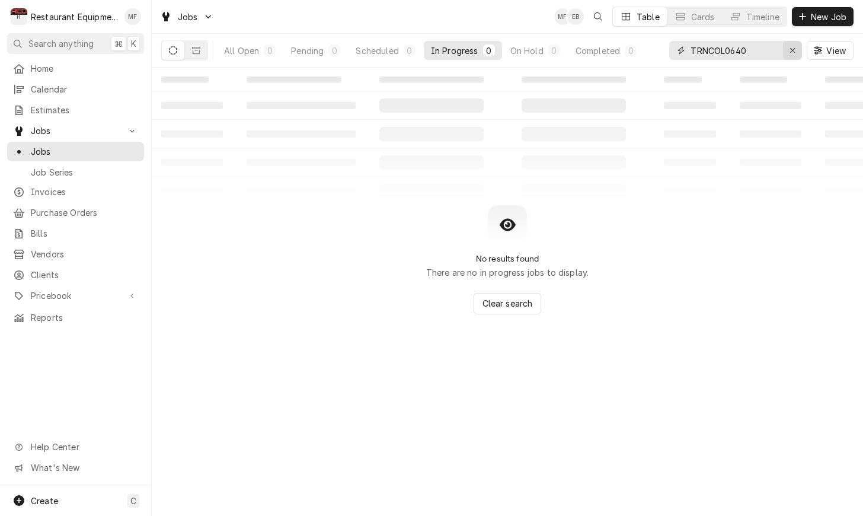
type input "TRNCOL0640"
click at [790, 50] on icon "Erase input" at bounding box center [793, 50] width 7 height 8
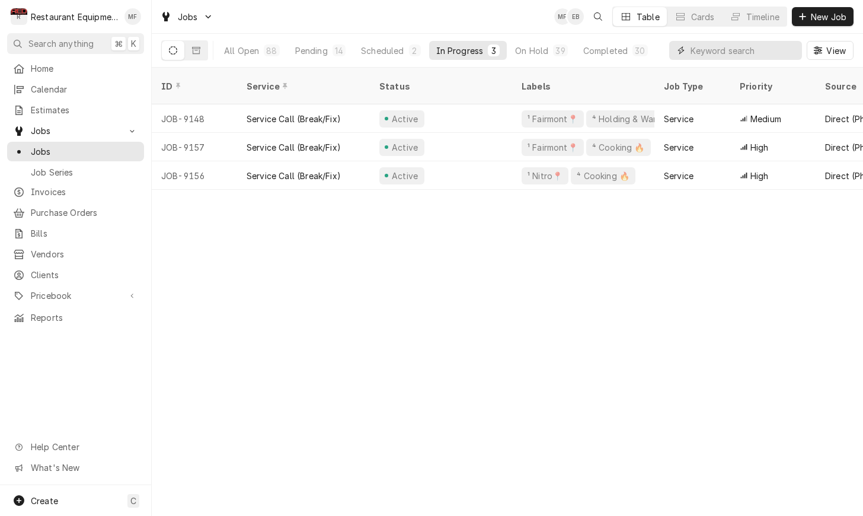
click at [738, 46] on input "Dynamic Content Wrapper" at bounding box center [744, 50] width 106 height 19
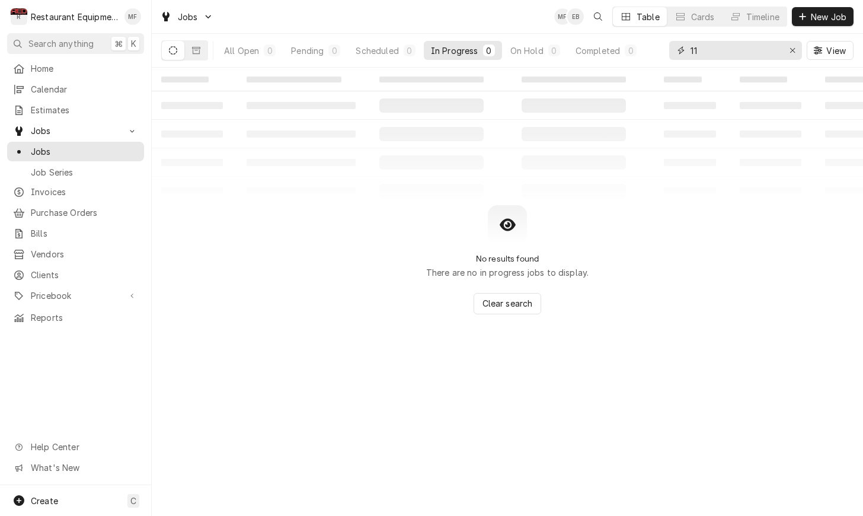
type input "1"
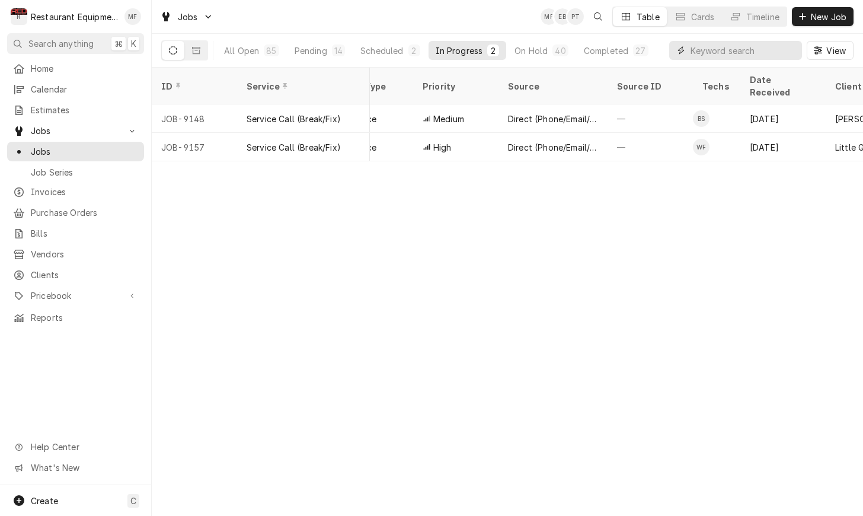
scroll to position [0, 293]
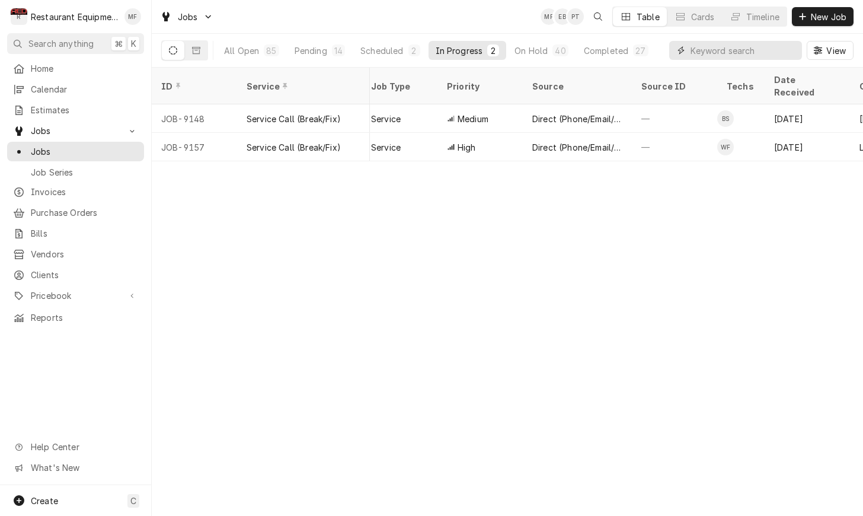
click at [715, 54] on input "Dynamic Content Wrapper" at bounding box center [744, 50] width 106 height 19
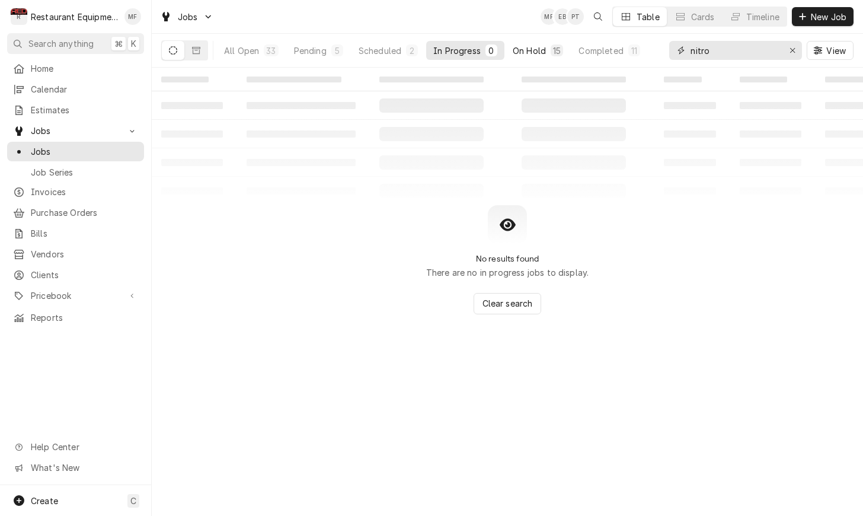
type input "nitro"
click at [542, 49] on div "On Hold" at bounding box center [529, 50] width 33 height 12
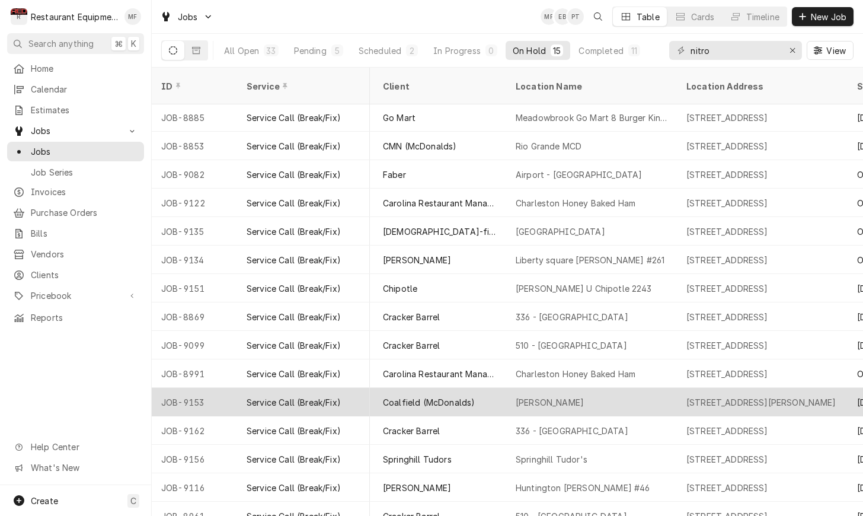
scroll to position [1, 770]
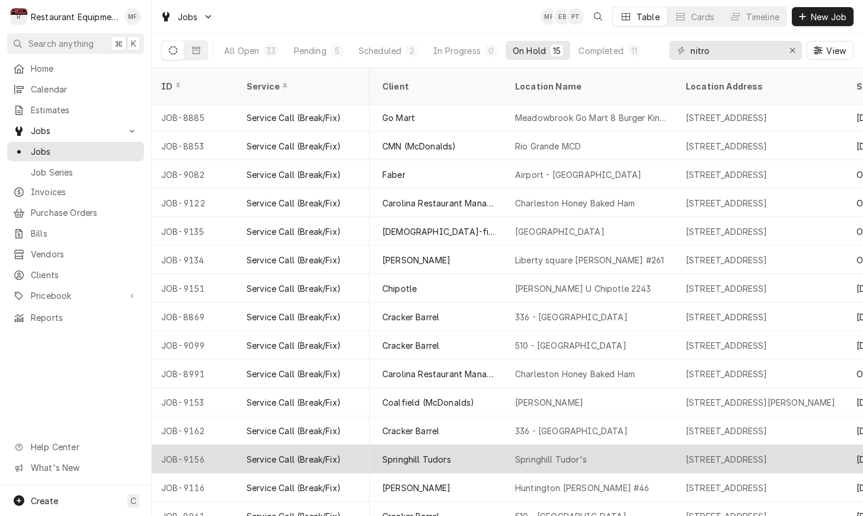
click at [575, 452] on div "Springhill Tudor's" at bounding box center [591, 459] width 171 height 28
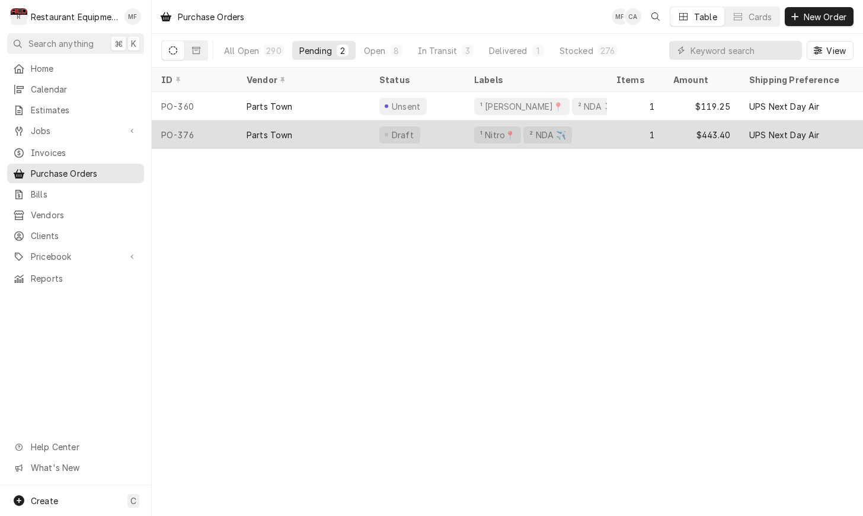
click at [635, 137] on div "1" at bounding box center [635, 134] width 57 height 28
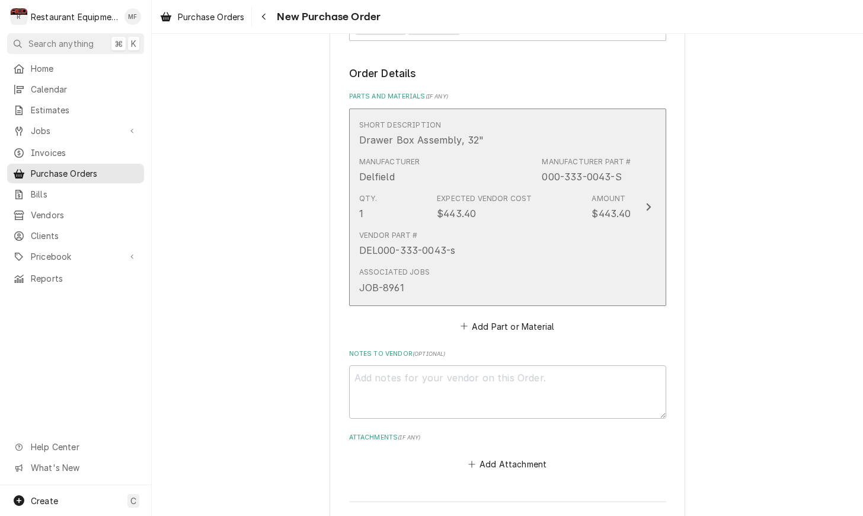
scroll to position [458, 0]
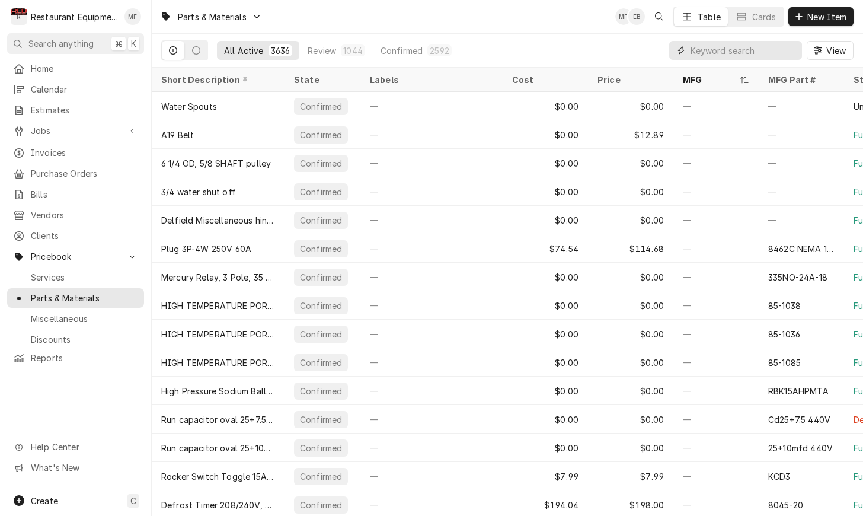
click at [724, 53] on input "Dynamic Content Wrapper" at bounding box center [744, 50] width 106 height 19
click at [709, 48] on input "Dynamic Content Wrapper" at bounding box center [744, 50] width 106 height 19
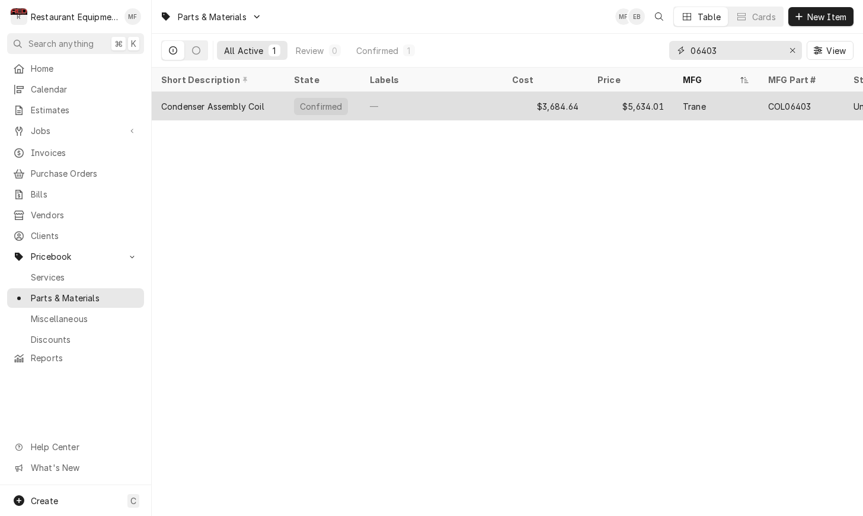
type input "06403"
click at [757, 106] on div "Trane" at bounding box center [716, 106] width 85 height 28
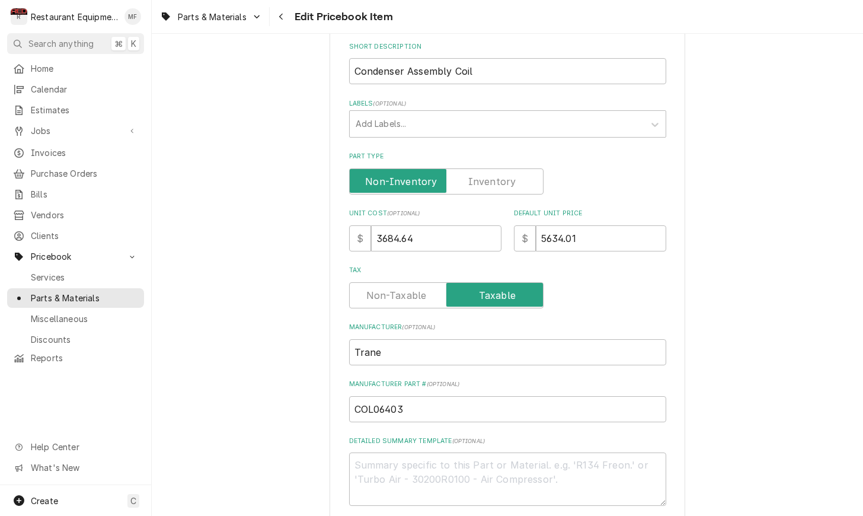
scroll to position [193, 0]
click at [449, 225] on input "3684.64" at bounding box center [436, 238] width 130 height 26
type textarea "x"
type input "6"
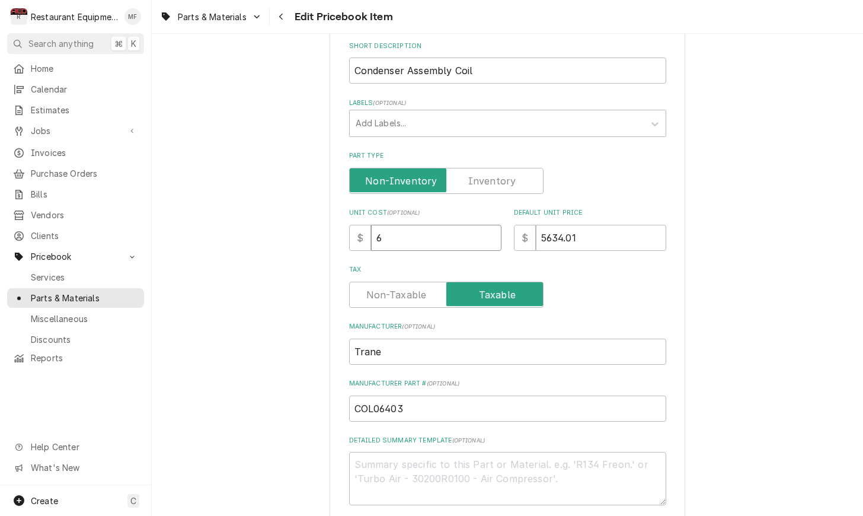
type textarea "x"
type input "62"
type textarea "x"
type input "625"
type textarea "x"
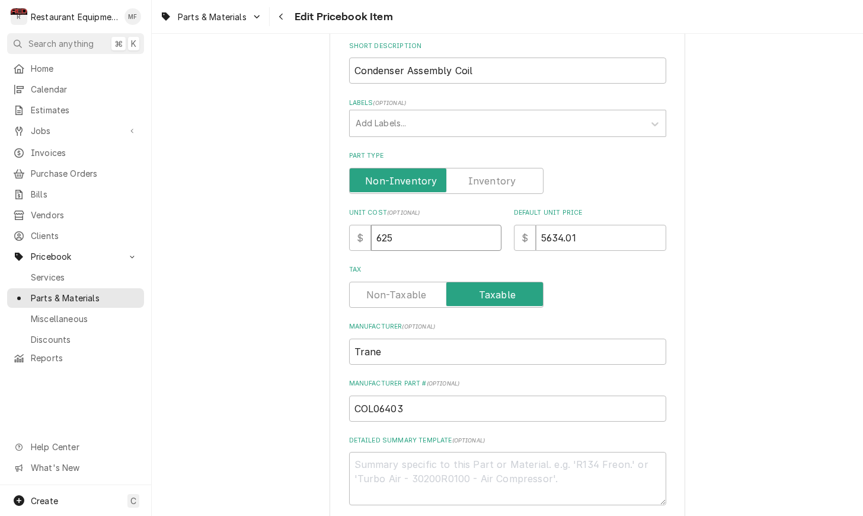
type input "6255"
type textarea "x"
type input "6255.7"
type textarea "x"
type input "6255.79"
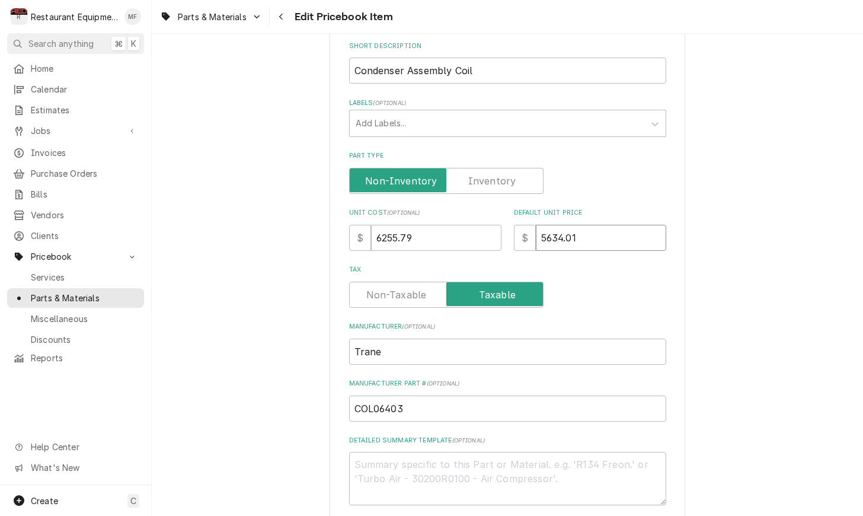
click at [637, 227] on input "5634.01" at bounding box center [601, 238] width 130 height 26
type textarea "x"
type input "8"
type textarea "x"
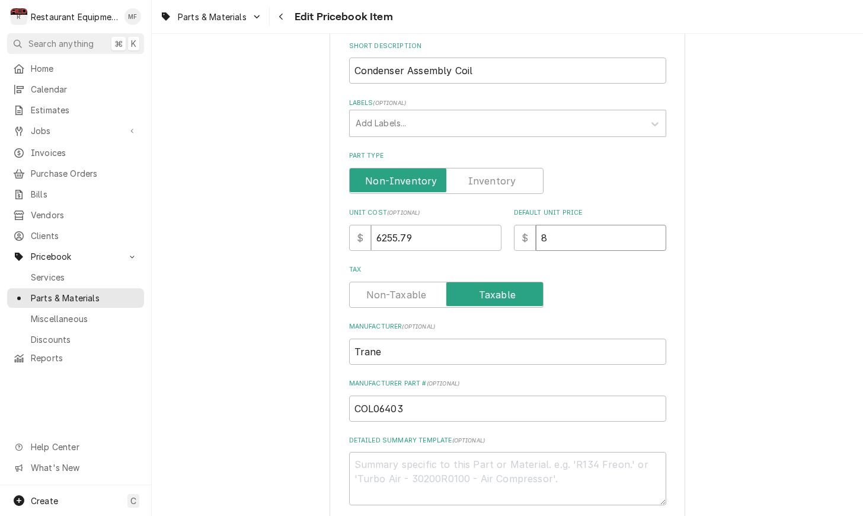
type input "89"
type textarea "x"
type input "893"
type textarea "x"
type input "8936"
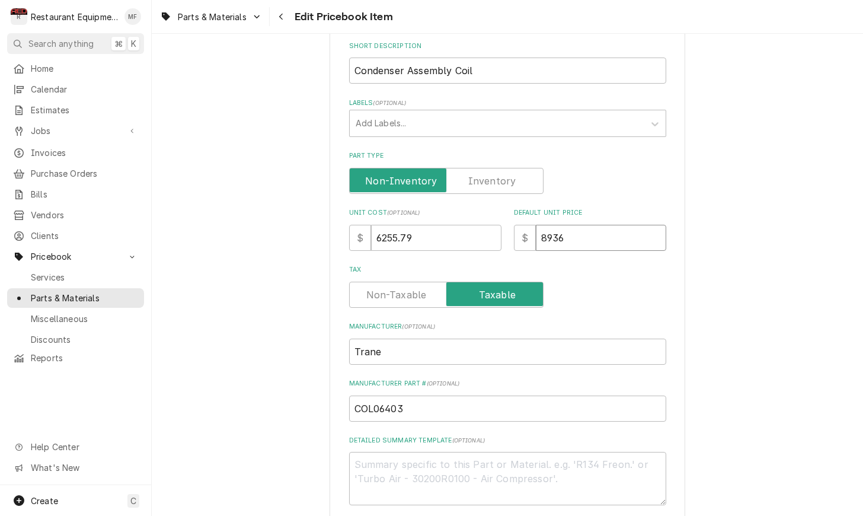
type textarea "x"
type input "8936.8"
type textarea "x"
type input "8936.84"
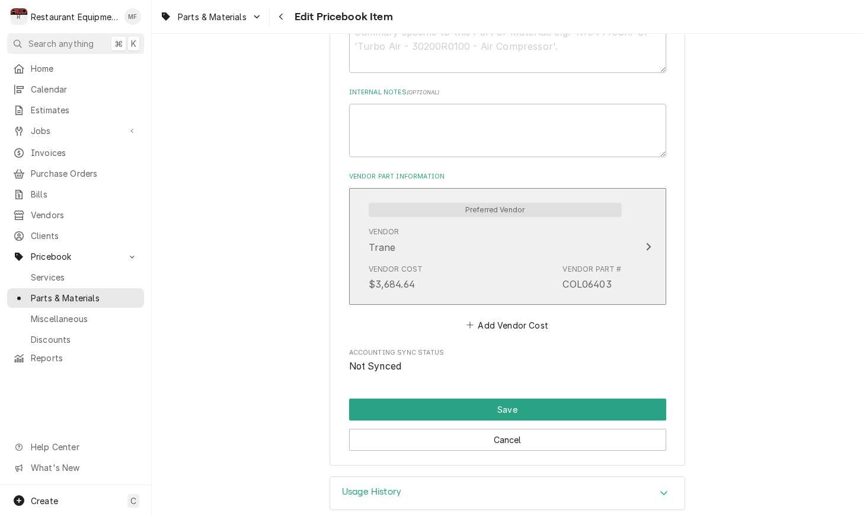
scroll to position [624, 0]
click at [527, 240] on div "Vendor Trane" at bounding box center [495, 240] width 253 height 37
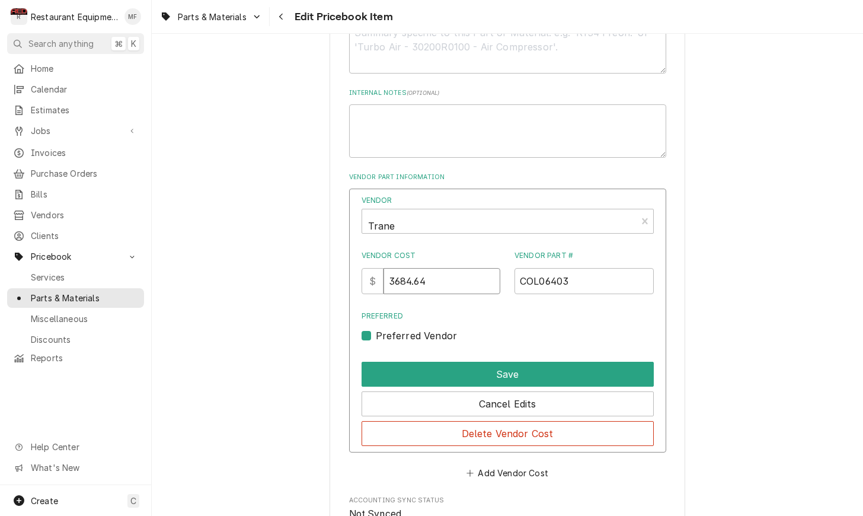
click at [442, 269] on input "3684.64" at bounding box center [442, 281] width 117 height 26
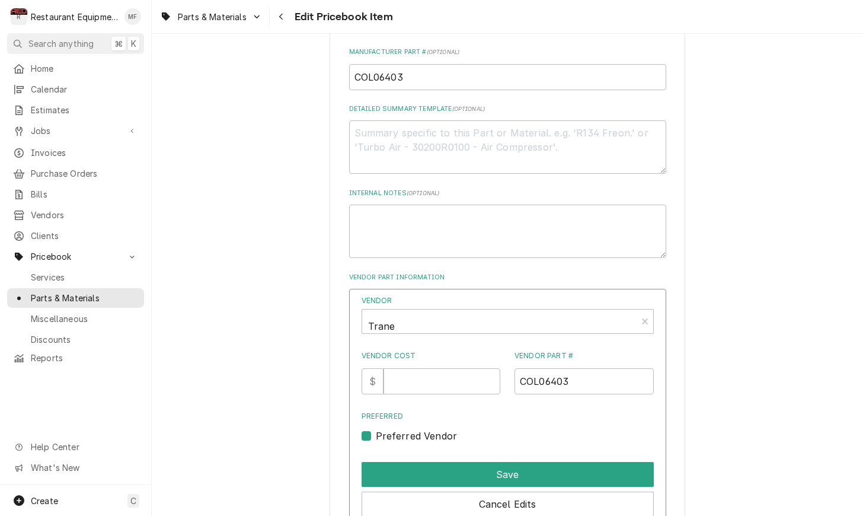
scroll to position [525, 0]
click at [454, 368] on input "Vendor Cost" at bounding box center [442, 381] width 117 height 26
type input "6255.79"
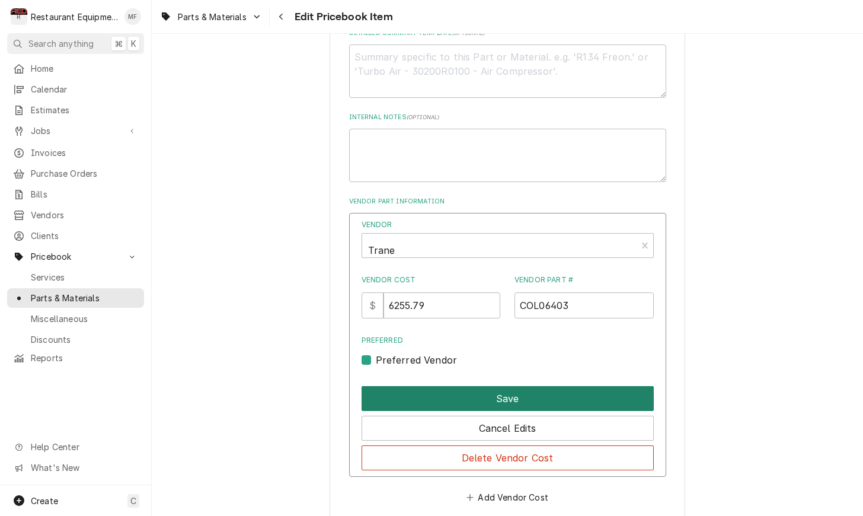
click at [538, 386] on button "Save" at bounding box center [508, 398] width 292 height 25
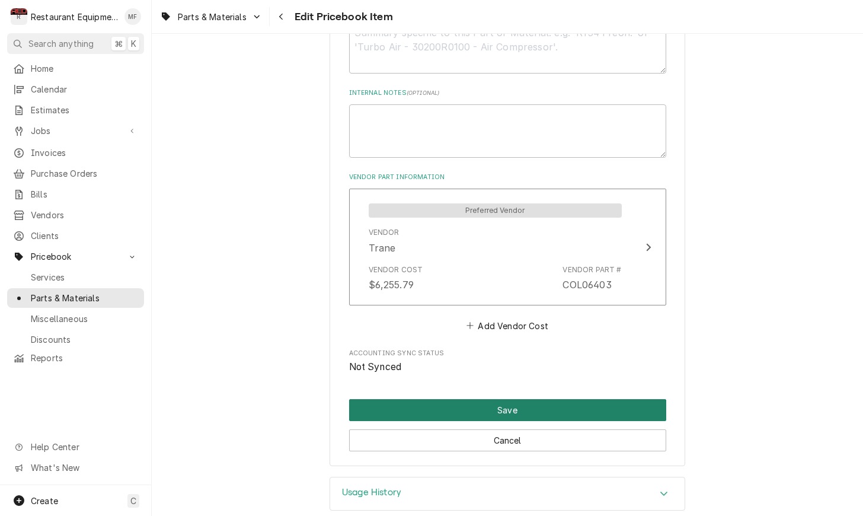
click at [525, 399] on button "Save" at bounding box center [507, 410] width 317 height 22
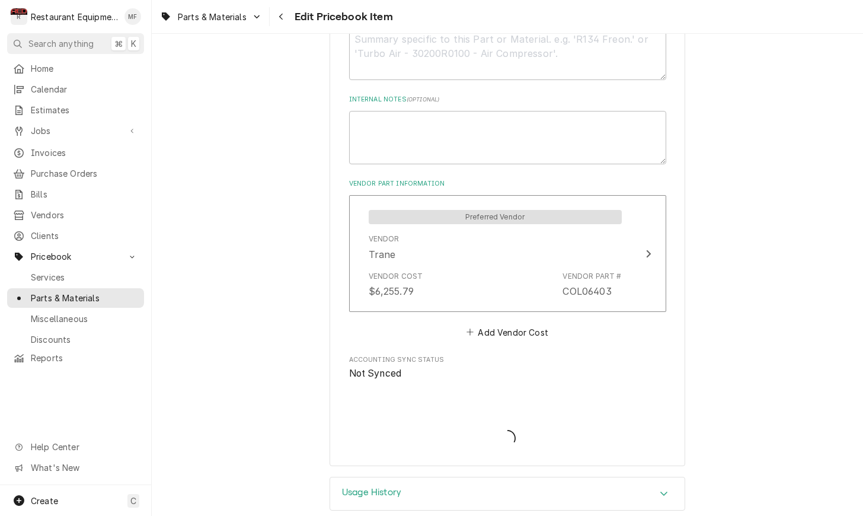
type textarea "x"
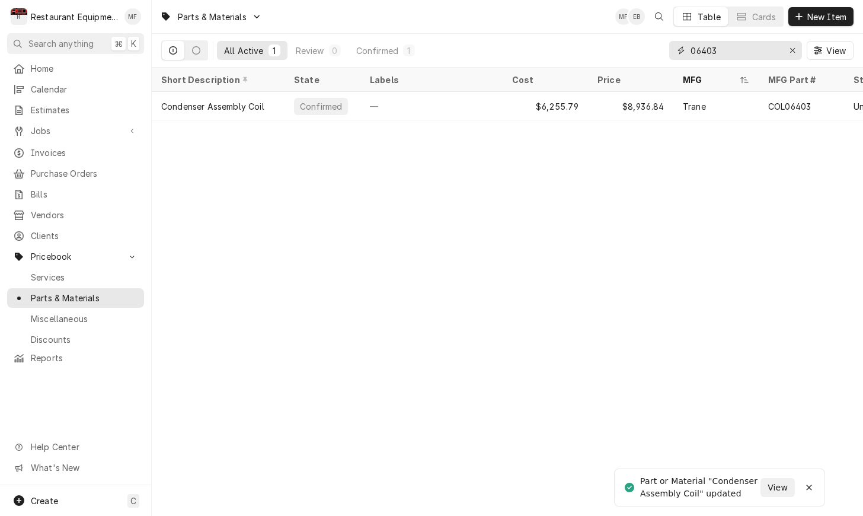
click at [758, 46] on input "06403" at bounding box center [735, 50] width 89 height 19
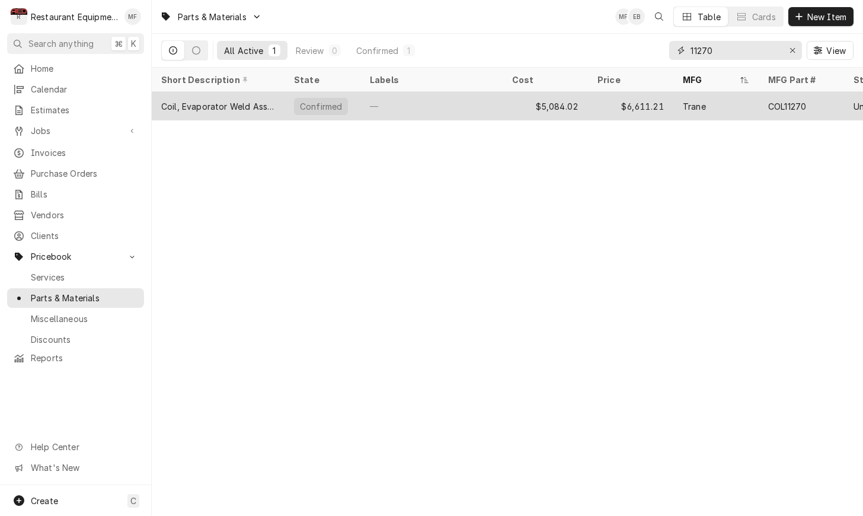
type input "11270"
click at [752, 106] on div "Trane" at bounding box center [716, 106] width 85 height 28
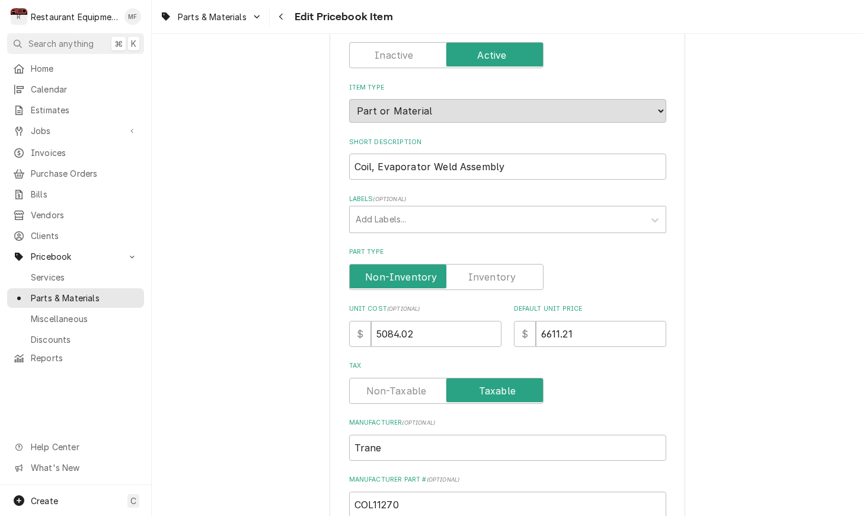
scroll to position [99, 0]
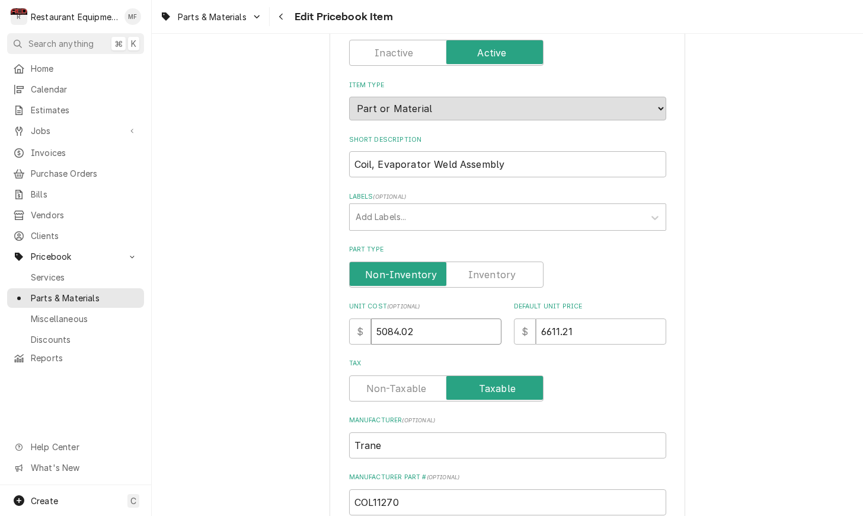
click at [429, 318] on input "5084.02" at bounding box center [436, 331] width 130 height 26
type textarea "x"
click at [417, 320] on input "Unit Cost ( optional )" at bounding box center [436, 331] width 130 height 26
type textarea "x"
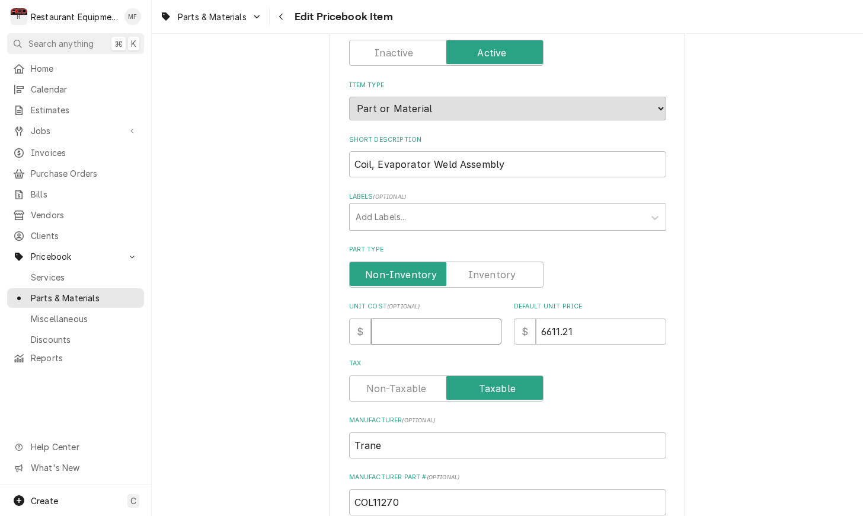
type input "5"
type textarea "x"
type input "57"
type textarea "x"
type input "575"
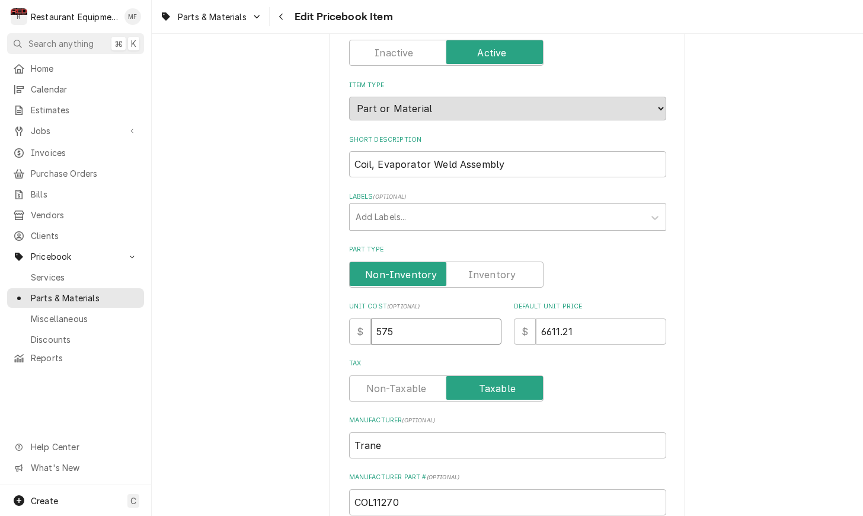
type textarea "x"
type input "5754"
type textarea "x"
type input "5754.4"
type textarea "x"
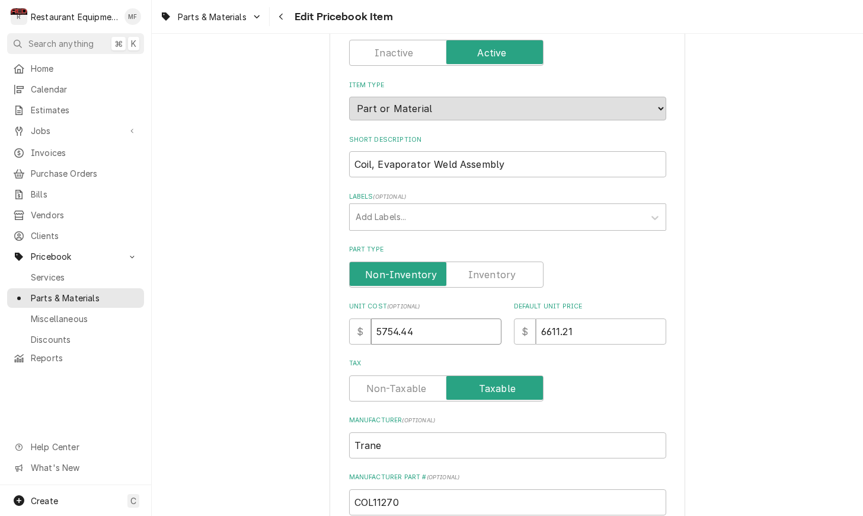
type input "5754.44"
click at [624, 318] on input "6611.21" at bounding box center [601, 331] width 130 height 26
type textarea "x"
click at [608, 318] on input "Default Unit Price" at bounding box center [601, 331] width 130 height 26
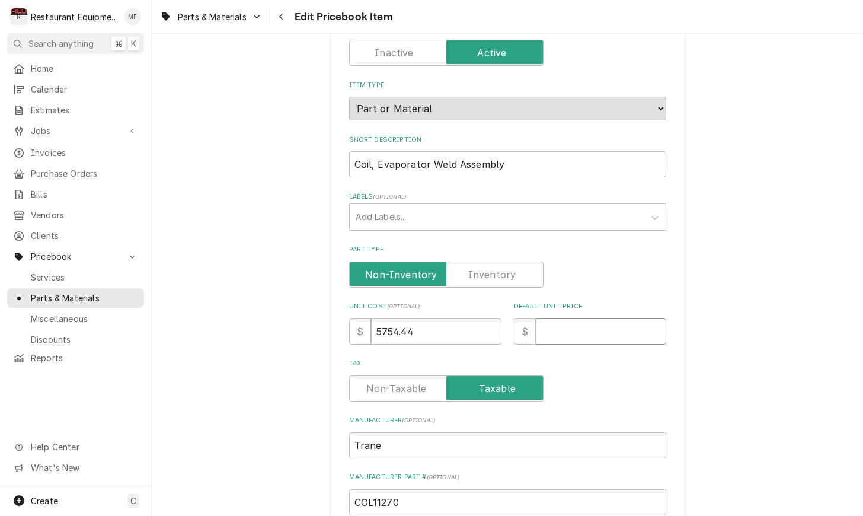
type textarea "x"
type input "8"
type textarea "x"
type input "82"
type textarea "x"
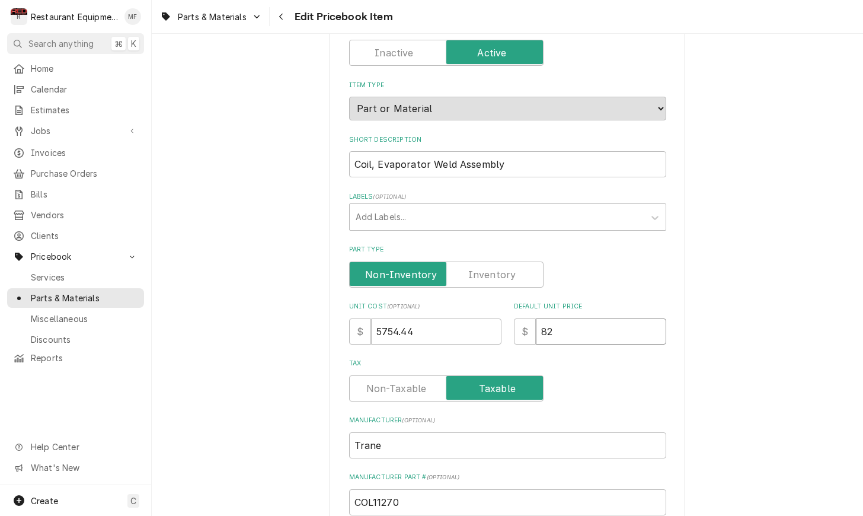
type input "822"
type textarea "x"
type input "8220"
type textarea "x"
type input "8220.6"
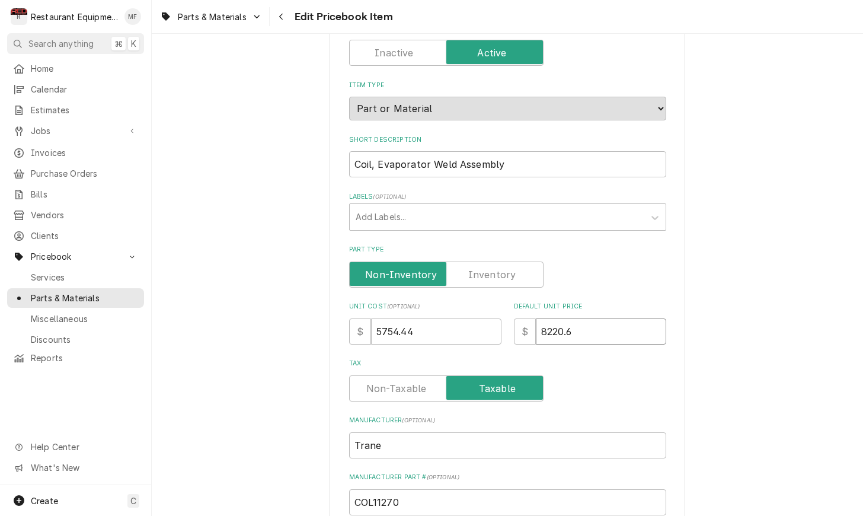
type textarea "x"
type input "8220.62"
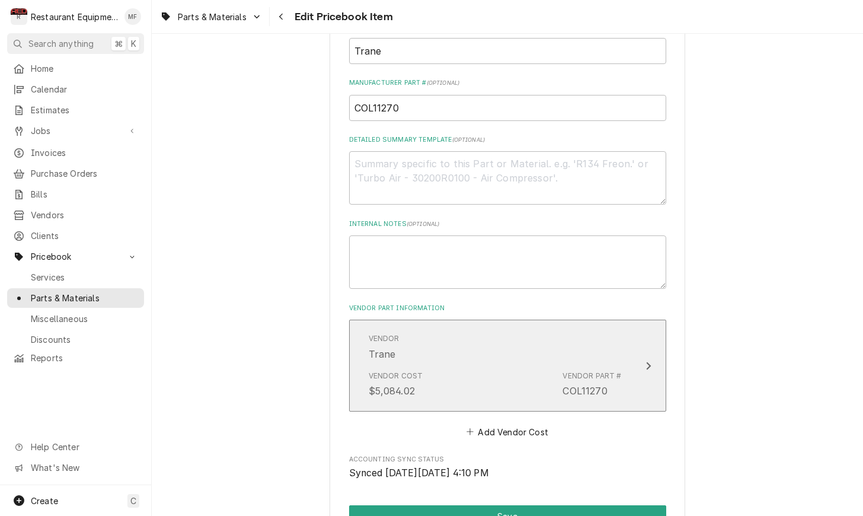
scroll to position [496, 0]
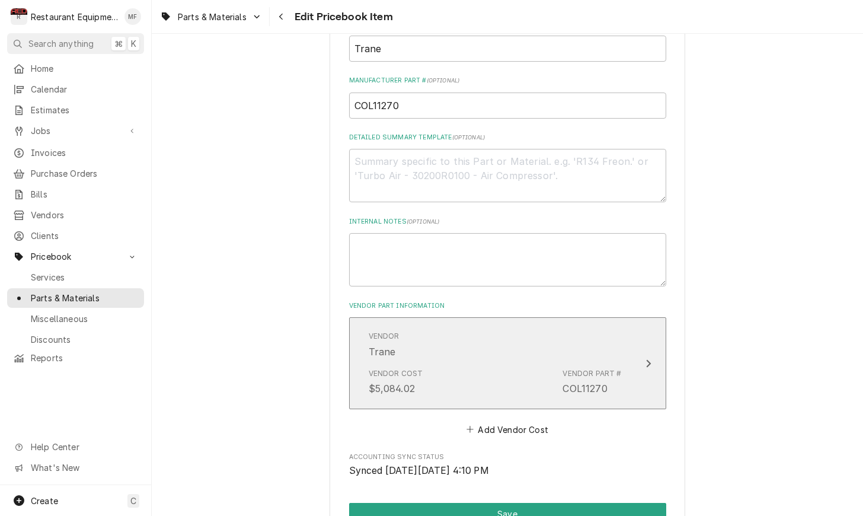
click at [521, 344] on div "Vendor Trane" at bounding box center [495, 344] width 253 height 37
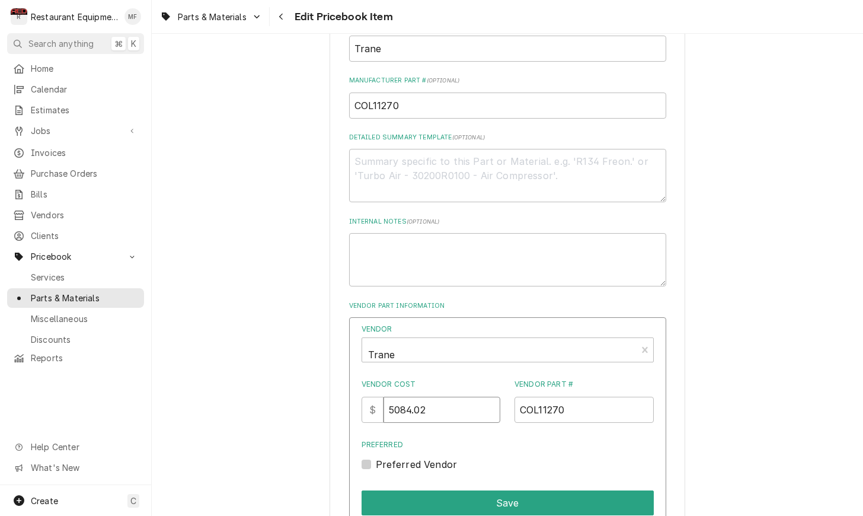
click at [467, 397] on input "5084.02" at bounding box center [442, 410] width 117 height 26
type input "5754"
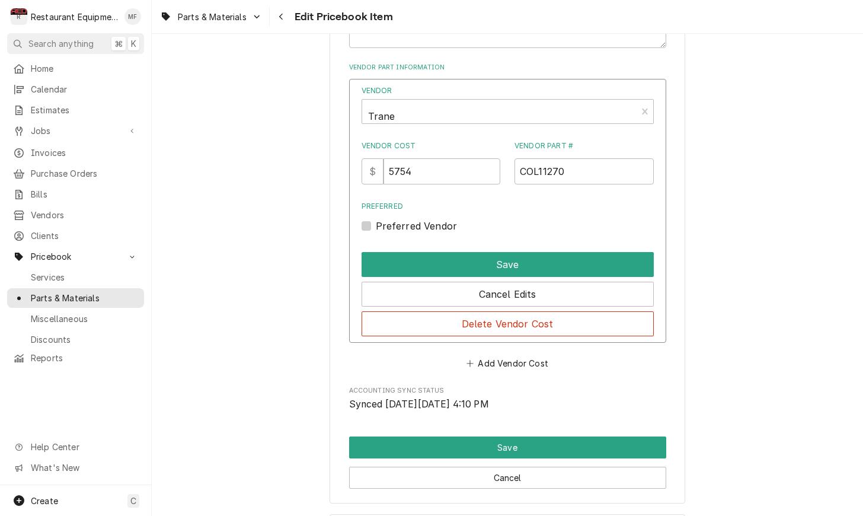
scroll to position [735, 0]
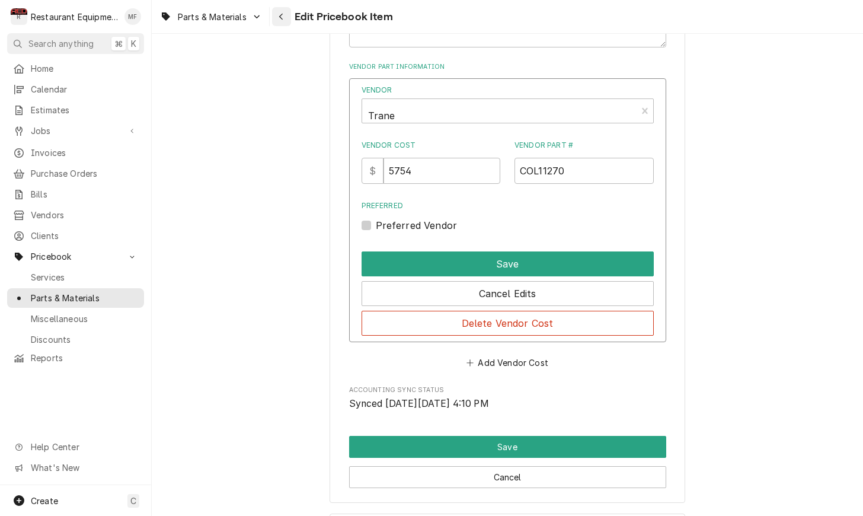
click at [279, 20] on icon "Navigate back" at bounding box center [281, 16] width 5 height 8
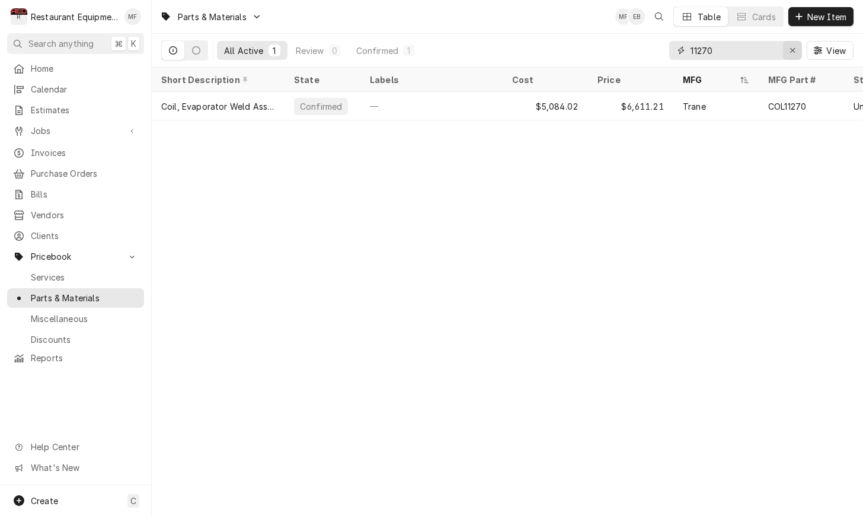
click at [791, 52] on icon "Erase input" at bounding box center [792, 50] width 5 height 5
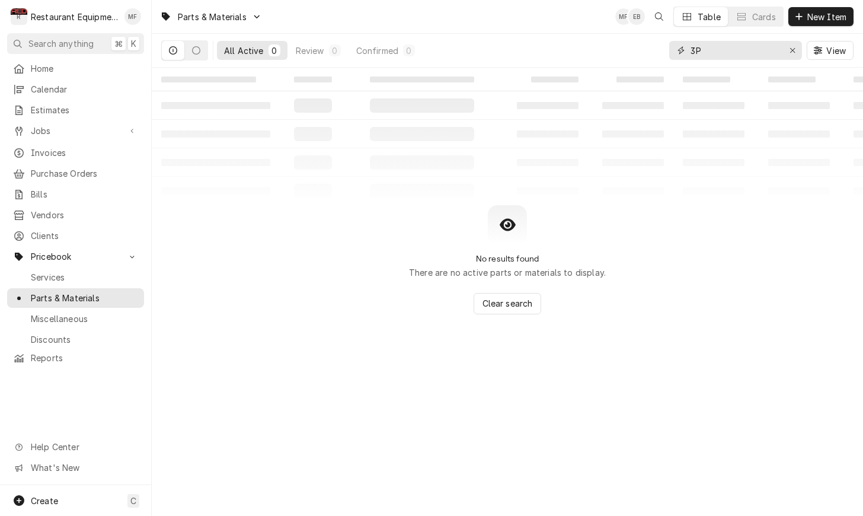
type input "3"
type input "30A24VLA2L"
click at [787, 52] on div "Erase input" at bounding box center [793, 50] width 12 height 12
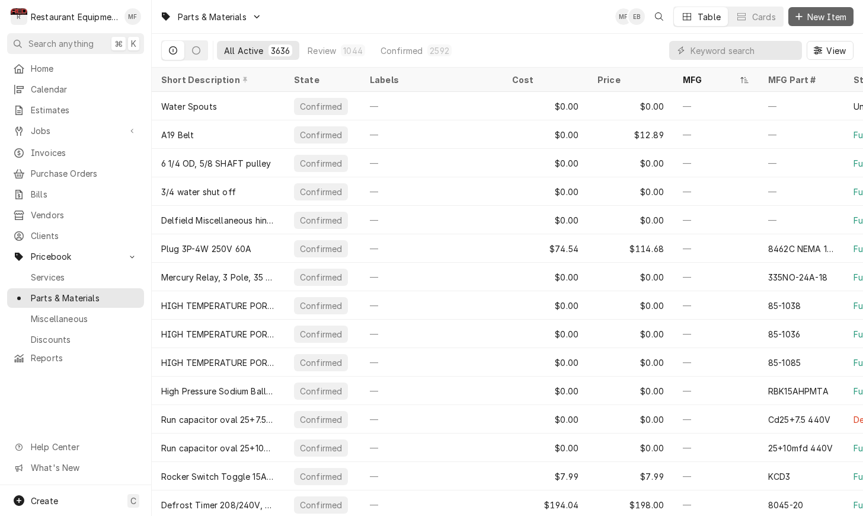
click at [815, 21] on span "New Item" at bounding box center [827, 17] width 44 height 12
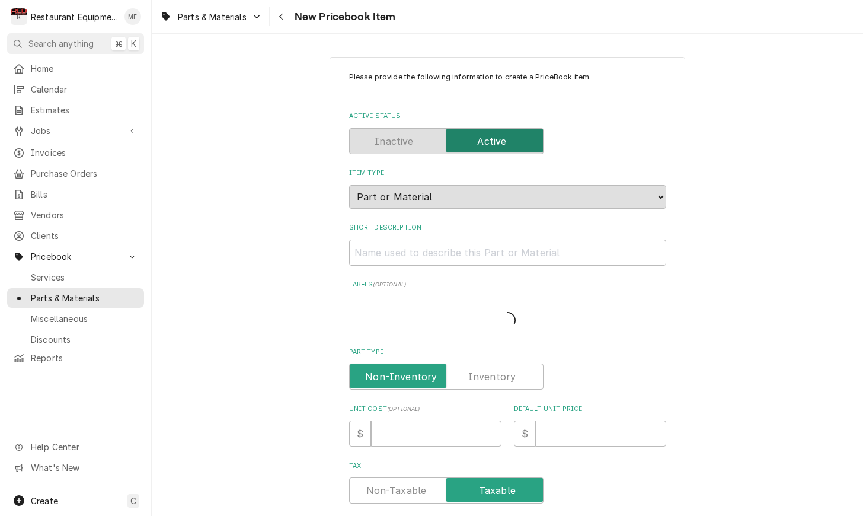
type textarea "x"
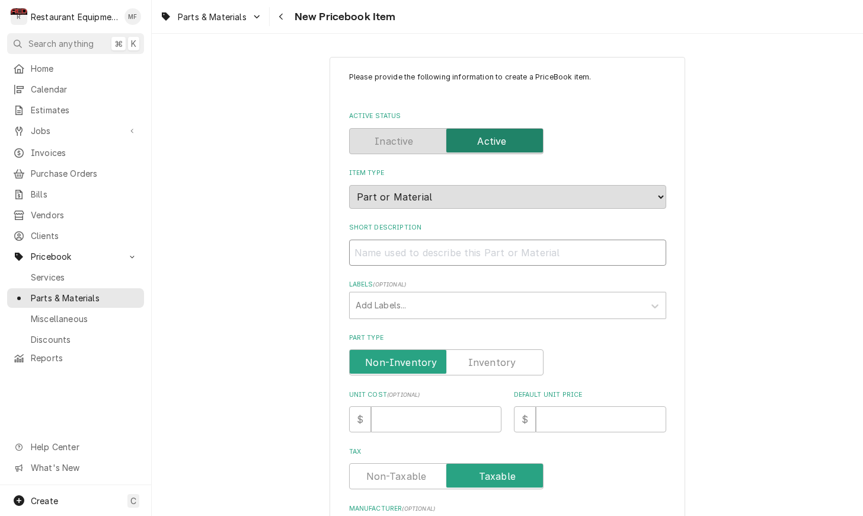
click at [569, 247] on input "Short Description" at bounding box center [507, 253] width 317 height 26
paste input "Trane SFCTR3P30A24VLA2L Contactor, 24 Volt Coil, 50/60HZ, 30 Amp, 3 Pole"
type input "Trane SFCTR3P30A24VLA2L Contactor, 24 Volt Coil, 50/60HZ, 30 Amp, 3 Pole"
type textarea "x"
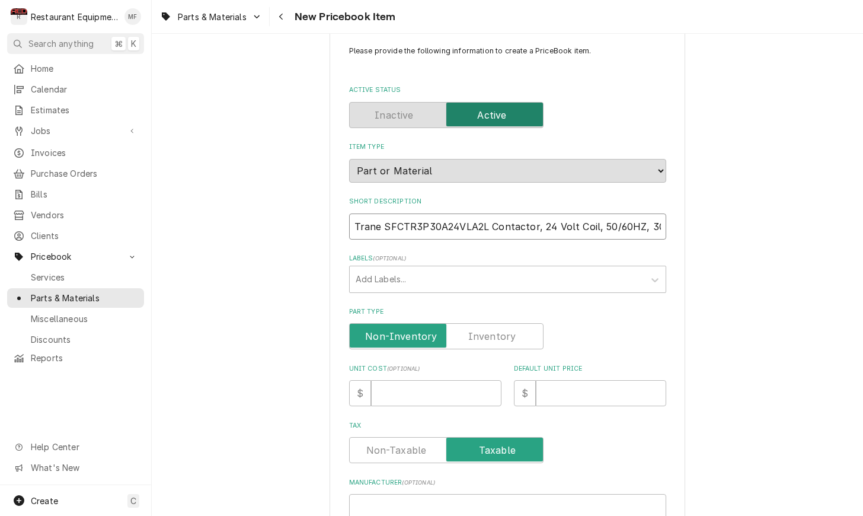
scroll to position [31, 0]
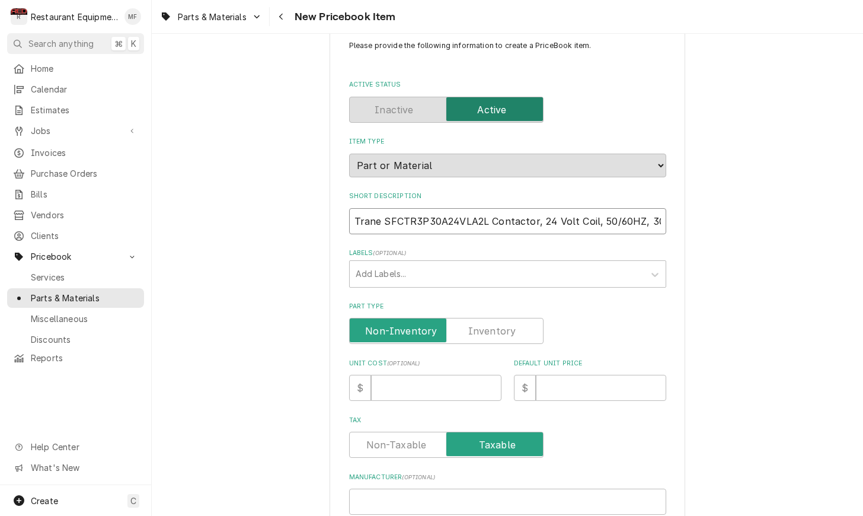
drag, startPoint x: 434, startPoint y: 209, endPoint x: 333, endPoint y: 212, distance: 100.9
click at [333, 212] on div "Please provide the following information to create a PriceBook item. Active Sta…" at bounding box center [508, 440] width 356 height 830
type input "Contactor, 24 Volt Coil, 50/60HZ, 30 Amp, 3 Pole"
type textarea "x"
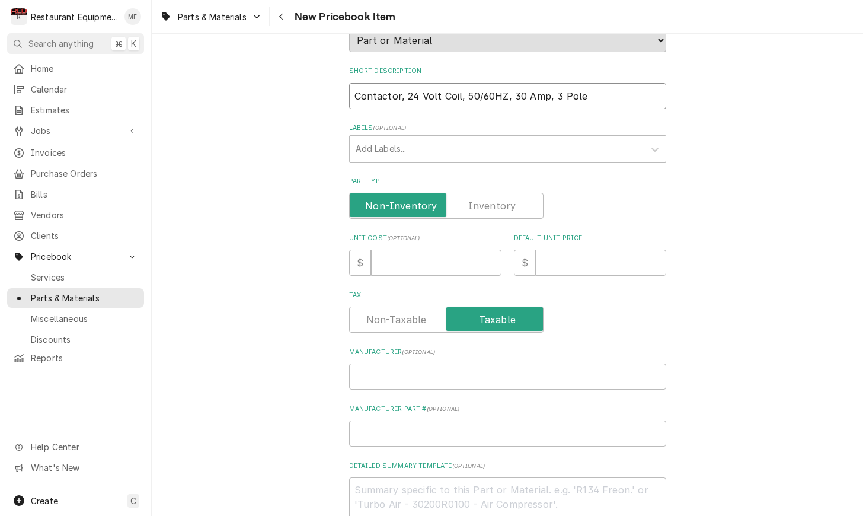
scroll to position [158, 0]
type input "Contactor, 24 Volt Coil, 50/60HZ, 30 Amp, 3 Pole"
click at [549, 364] on input "Manufacturer ( optional )" at bounding box center [507, 375] width 317 height 26
paste input "Trane SFCTR3P30A24VLA2L"
type input "Trane SFCTR3P30A24VLA2L"
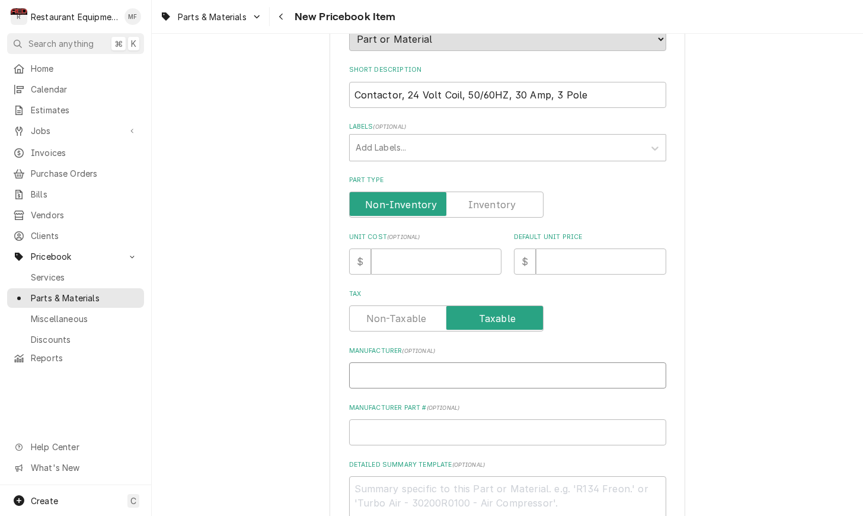
type textarea "x"
drag, startPoint x: 493, startPoint y: 365, endPoint x: 403, endPoint y: 361, distance: 89.6
click at [382, 362] on input "Trane SFCTR3P30A24VLA2L" at bounding box center [507, 375] width 317 height 26
type input "Trane"
type textarea "x"
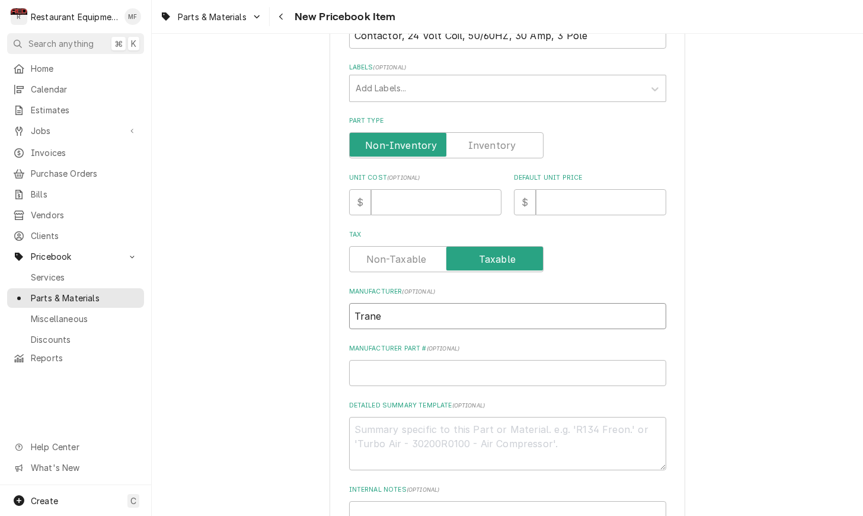
scroll to position [218, 0]
type input "Trane"
click at [458, 359] on input "Manufacturer Part # ( optional )" at bounding box center [507, 372] width 317 height 26
paste input "SFCTR3P30A24VLA2L"
type input "SFCTR3P30A24VLA2L"
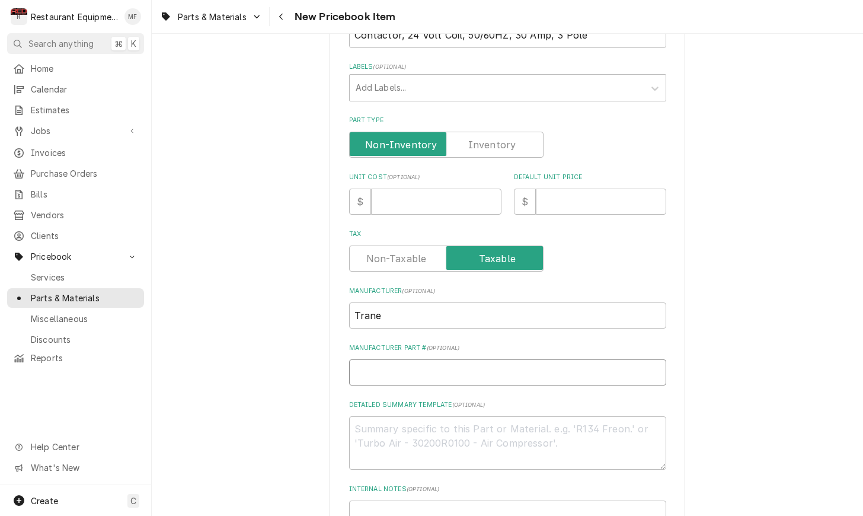
type textarea "x"
type input "SFCTR3P30A24VLA2L"
click at [416, 199] on input "Unit Cost ( optional )" at bounding box center [436, 202] width 130 height 26
click at [455, 196] on input "Unit Cost ( optional )" at bounding box center [436, 202] width 130 height 26
type input "3"
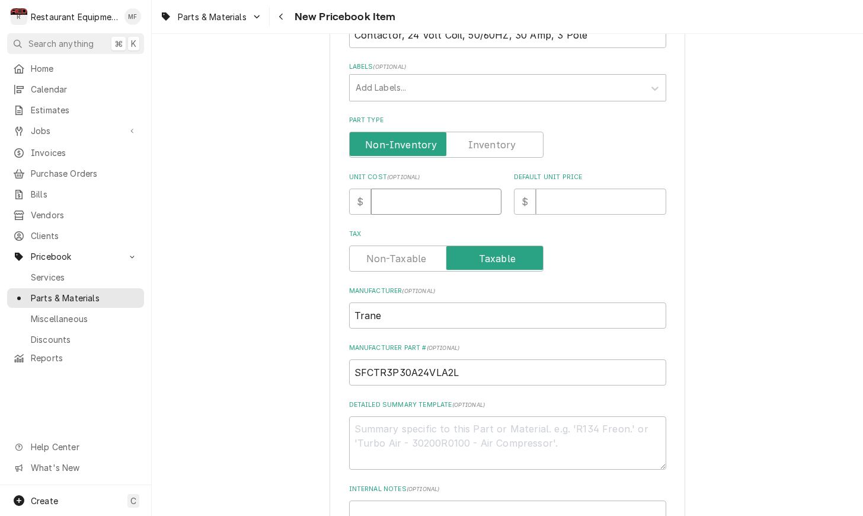
type textarea "x"
type input "31"
type textarea "x"
type input "31.3"
type textarea "x"
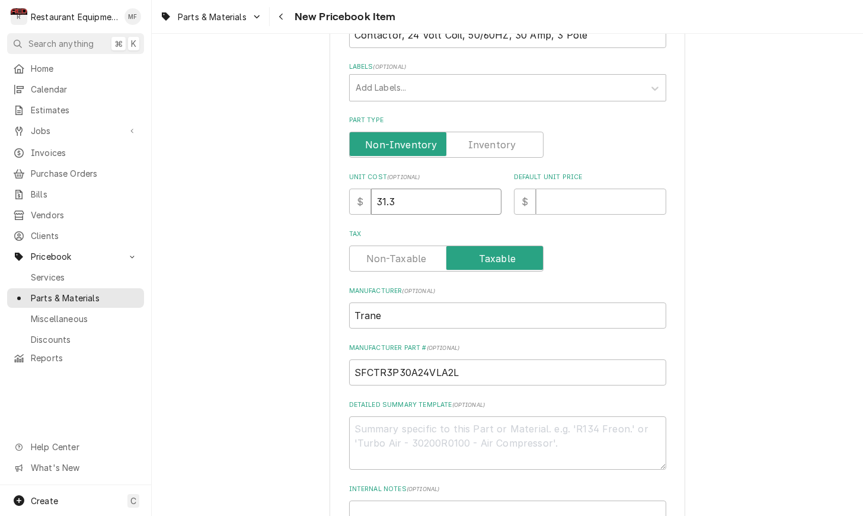
type input "31.31"
type textarea "x"
type input "31.31"
type input "4"
type textarea "x"
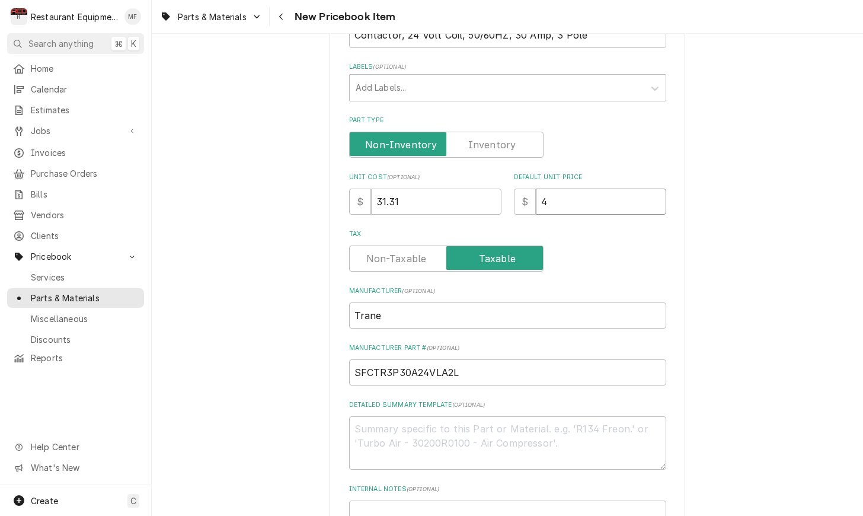
type input "44"
type textarea "x"
type input "44.7"
type textarea "x"
type input "44.72"
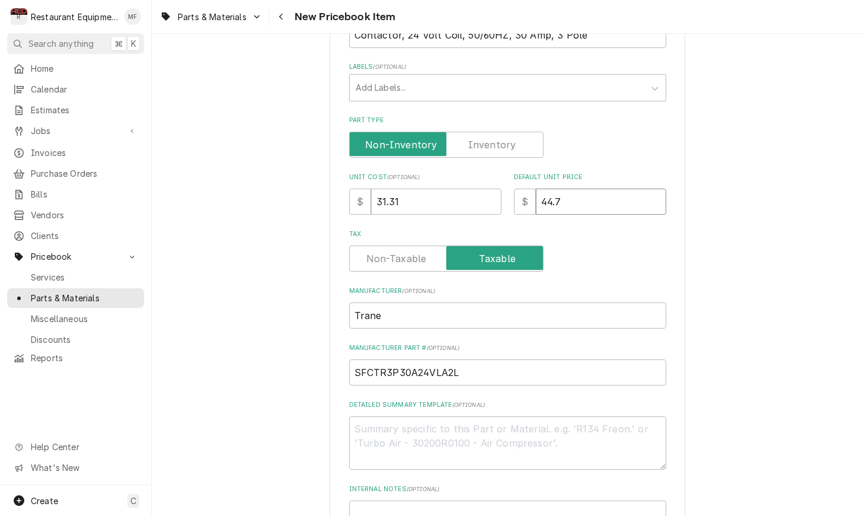
type textarea "x"
type input "44.72"
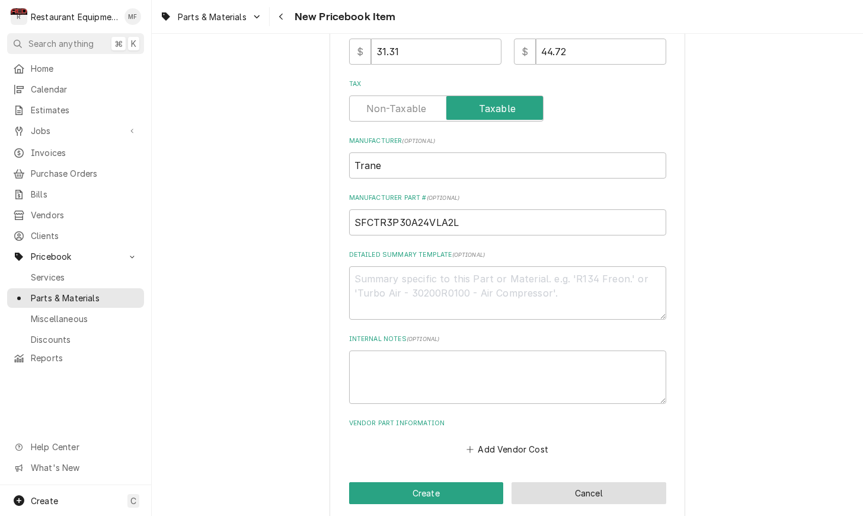
scroll to position [367, 0]
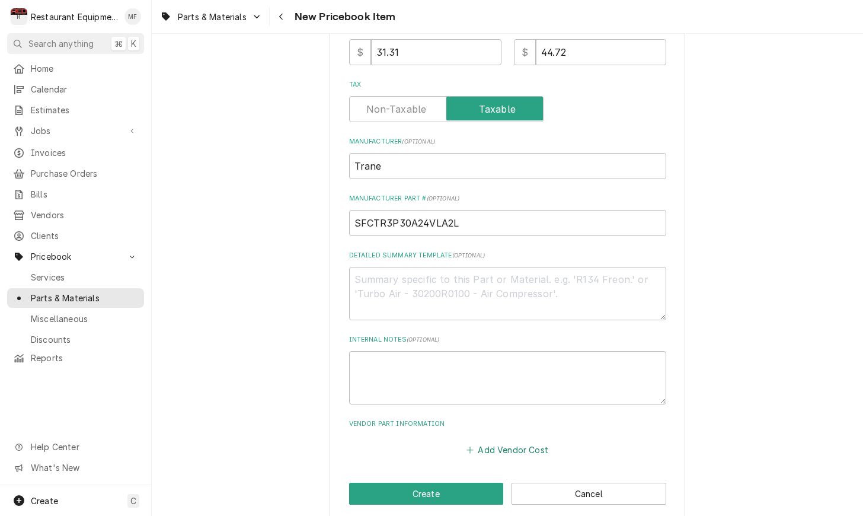
click at [517, 441] on button "Add Vendor Cost" at bounding box center [508, 449] width 86 height 17
type textarea "x"
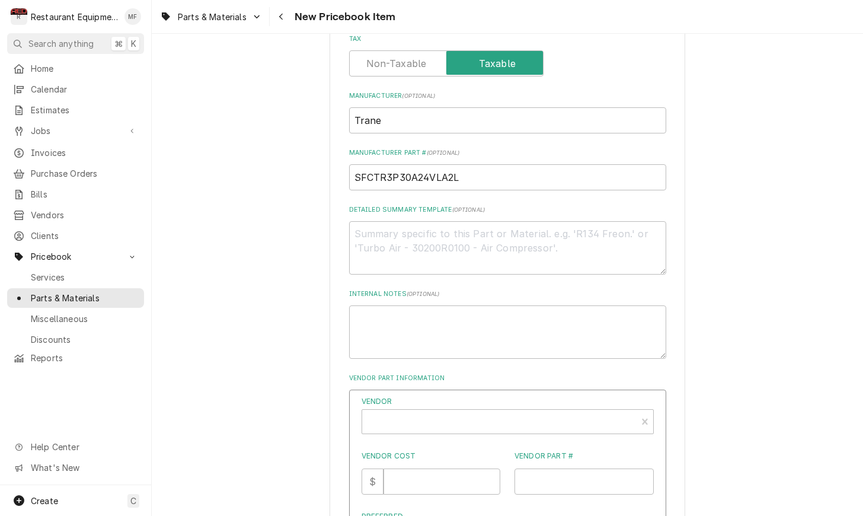
scroll to position [416, 0]
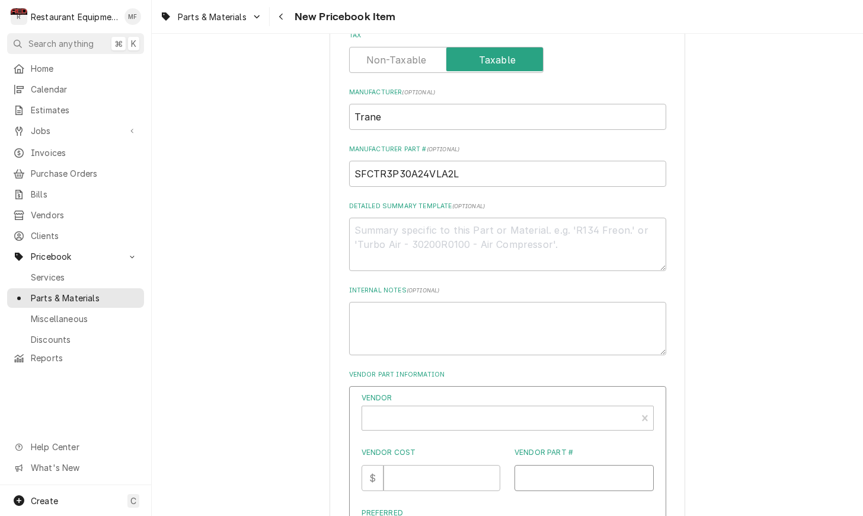
click at [604, 465] on input "Vendor Part #" at bounding box center [584, 478] width 139 height 26
paste input "TRNSFCTR3P30A24VLA2L"
type input "TRNSFCTR3P30A24VLA2L"
click at [459, 465] on input "Vendor Cost" at bounding box center [442, 478] width 117 height 26
type input "31.31"
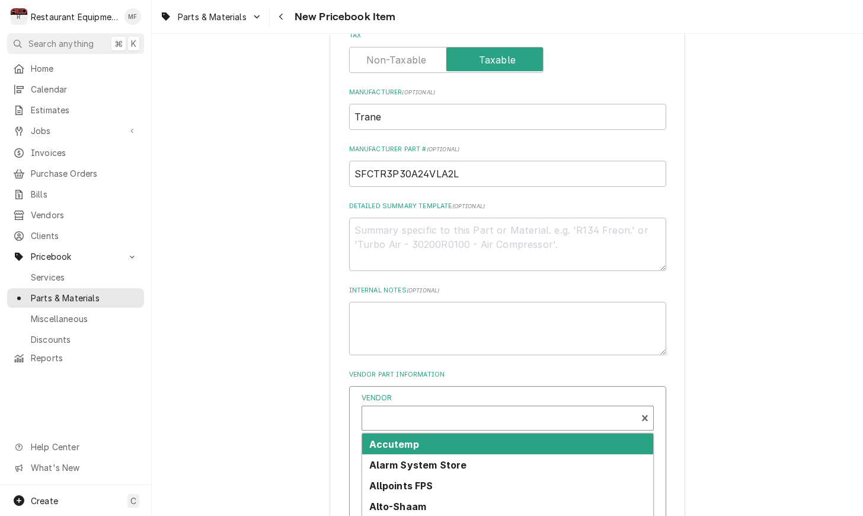
click at [489, 413] on div "Vendor" at bounding box center [499, 423] width 263 height 28
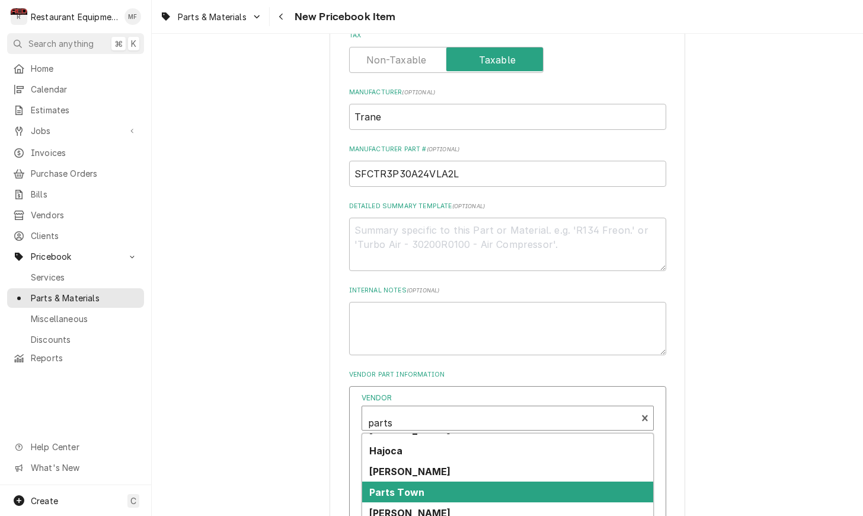
scroll to position [0, 0]
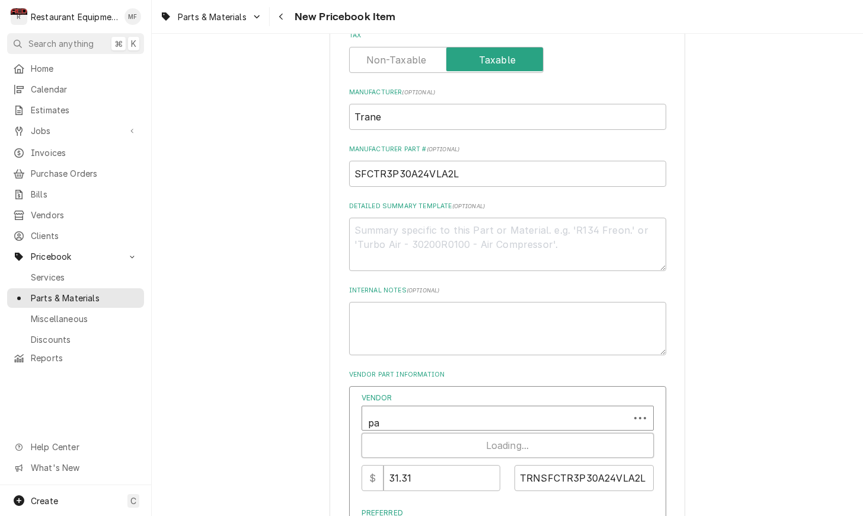
type input "p"
type input "Tra"
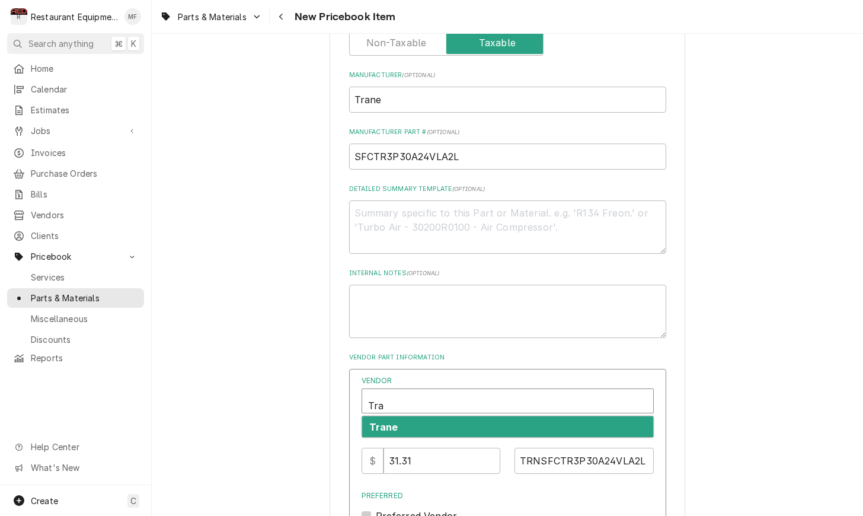
scroll to position [438, 0]
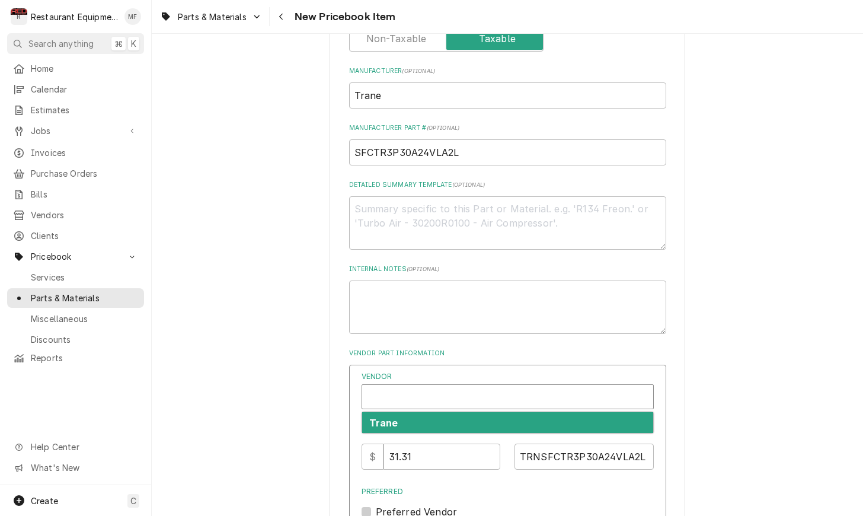
click at [553, 387] on div "Vendor" at bounding box center [507, 401] width 279 height 28
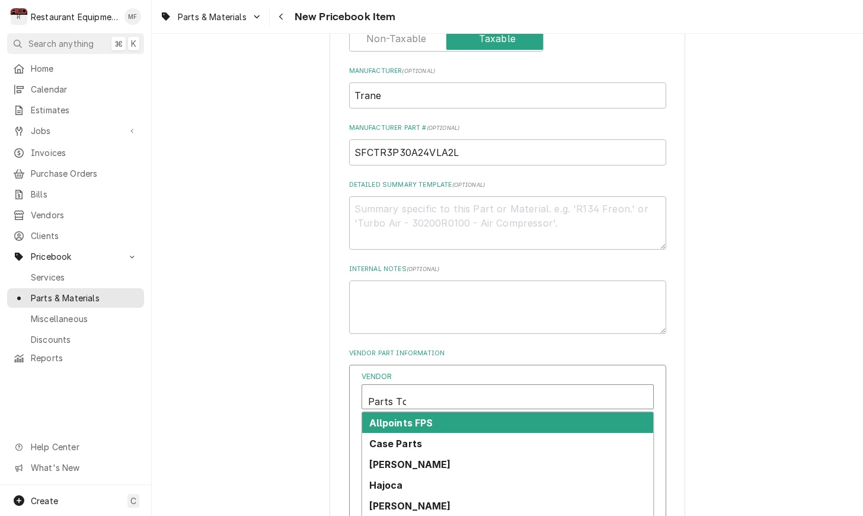
type input "Parts Tow"
click at [516, 412] on div "Parts Town" at bounding box center [507, 422] width 291 height 21
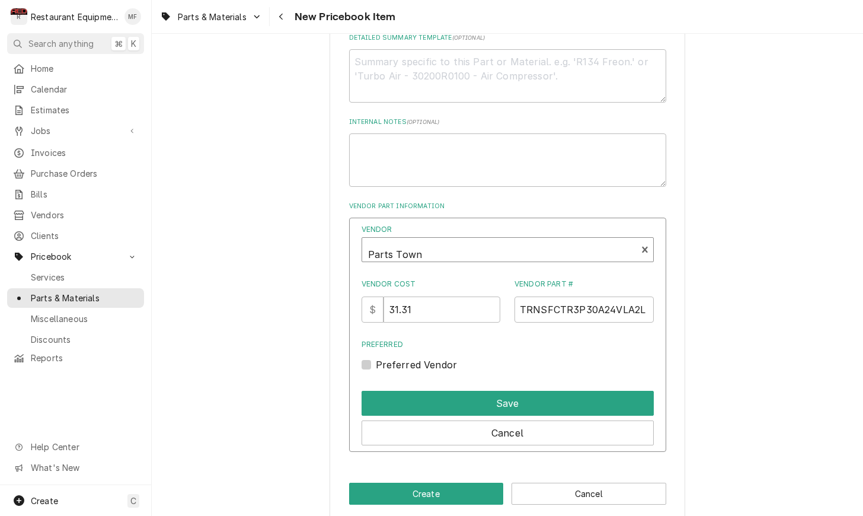
scroll to position [584, 0]
click at [376, 358] on label "Preferred Vendor" at bounding box center [417, 365] width 82 height 14
click at [376, 358] on input "Preferred" at bounding box center [522, 371] width 292 height 26
checkbox input "true"
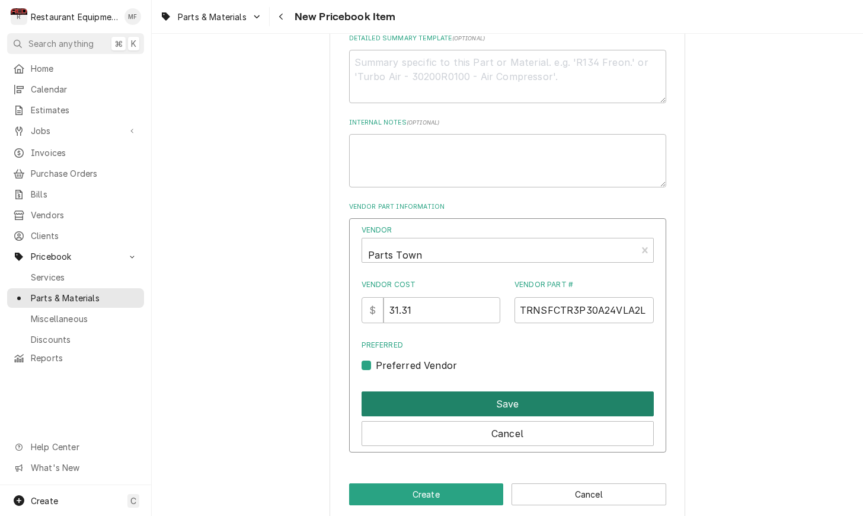
click at [458, 391] on button "Save" at bounding box center [508, 403] width 292 height 25
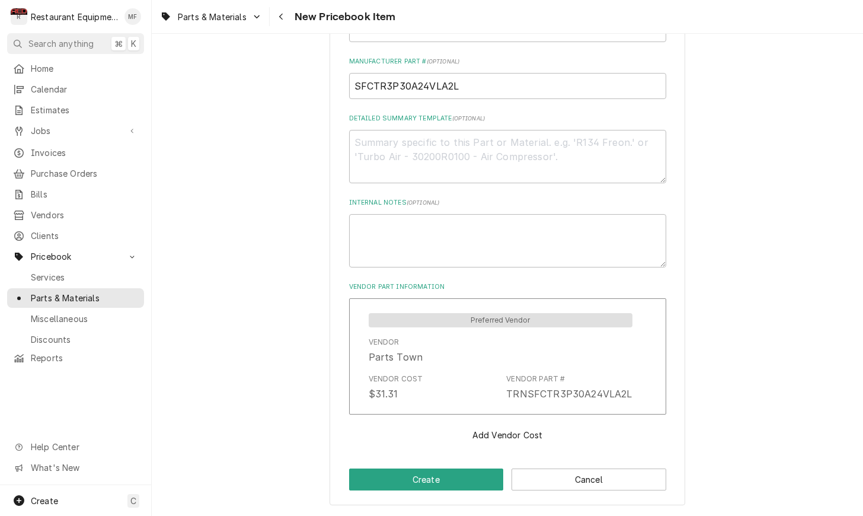
scroll to position [489, 0]
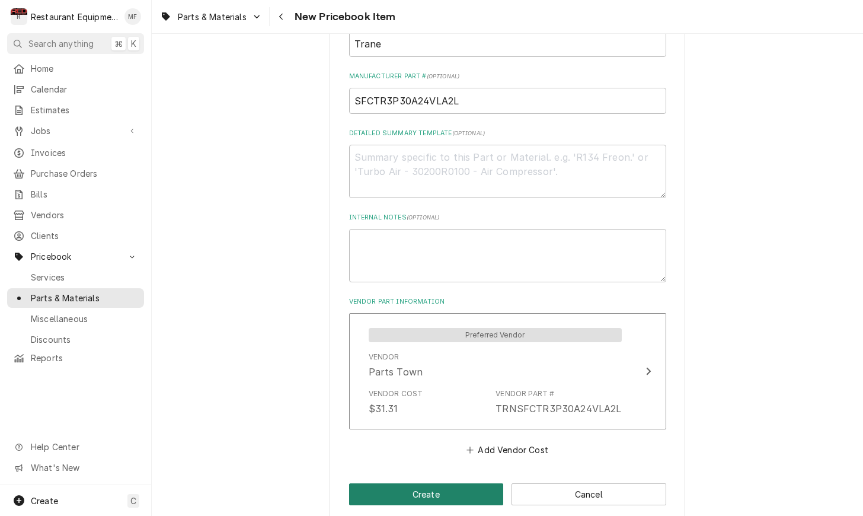
click at [477, 483] on button "Create" at bounding box center [426, 494] width 155 height 22
type textarea "x"
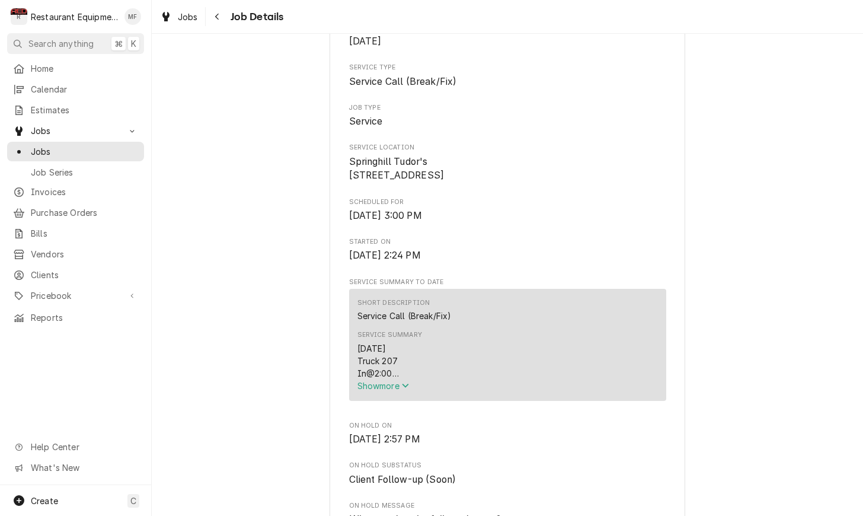
scroll to position [183, 0]
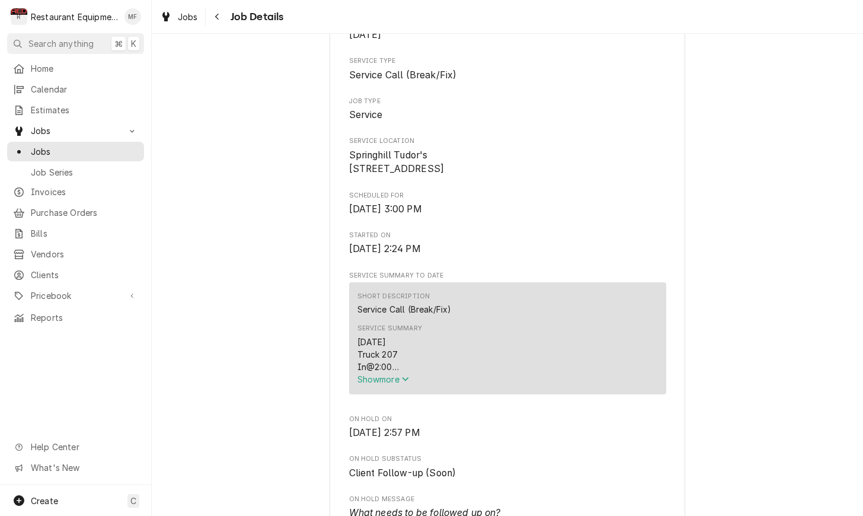
click at [392, 384] on span "Show more" at bounding box center [384, 379] width 52 height 10
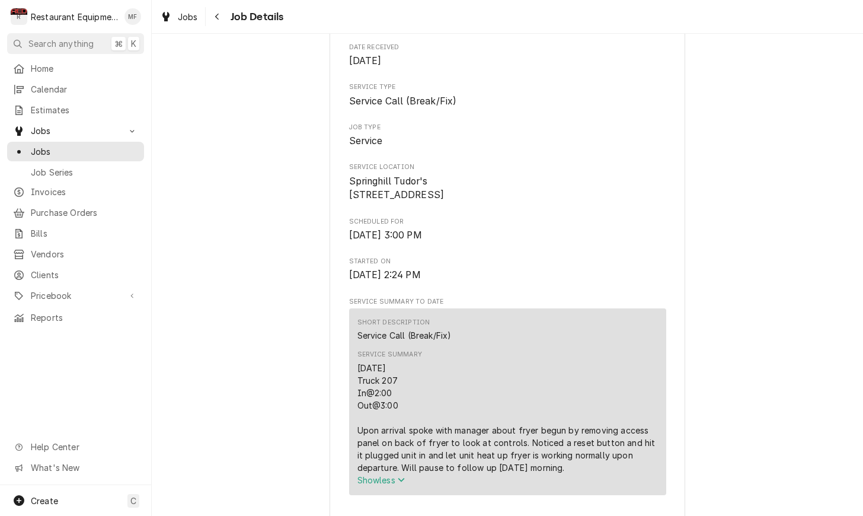
scroll to position [90, 0]
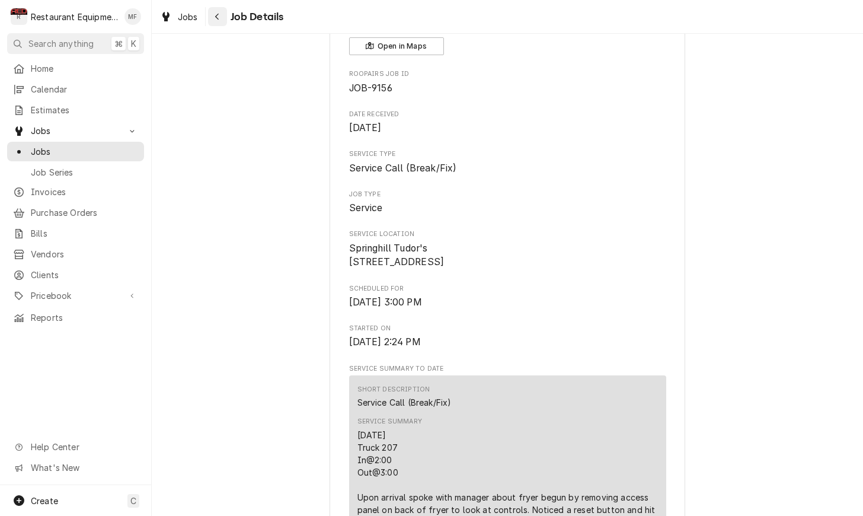
click at [215, 24] on button "Navigate back" at bounding box center [217, 16] width 19 height 19
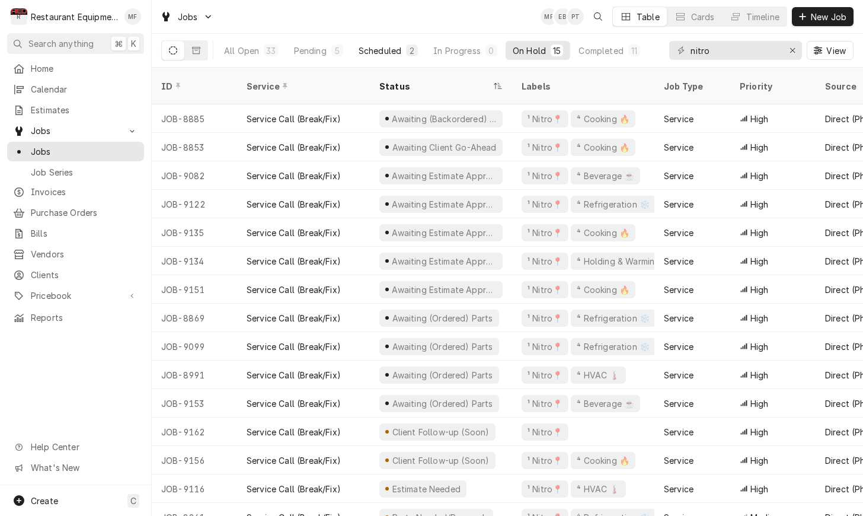
click at [391, 50] on div "Scheduled" at bounding box center [380, 50] width 43 height 12
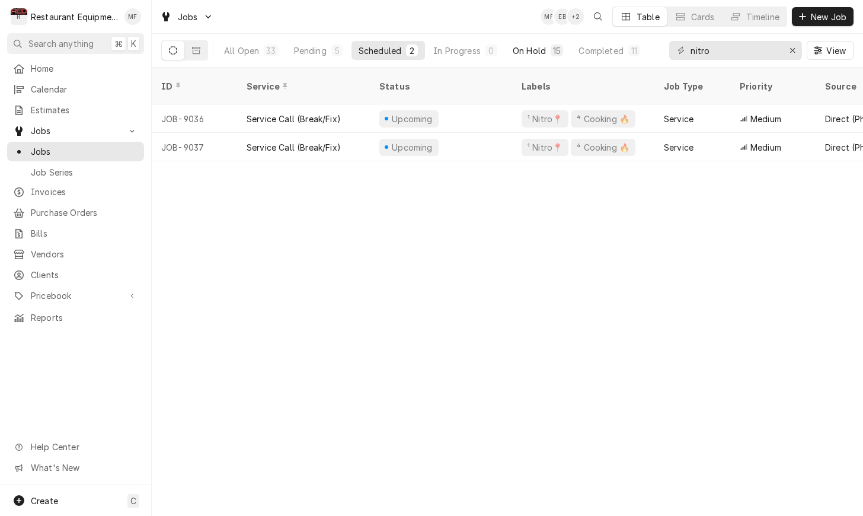
click at [531, 46] on div "On Hold" at bounding box center [529, 50] width 33 height 12
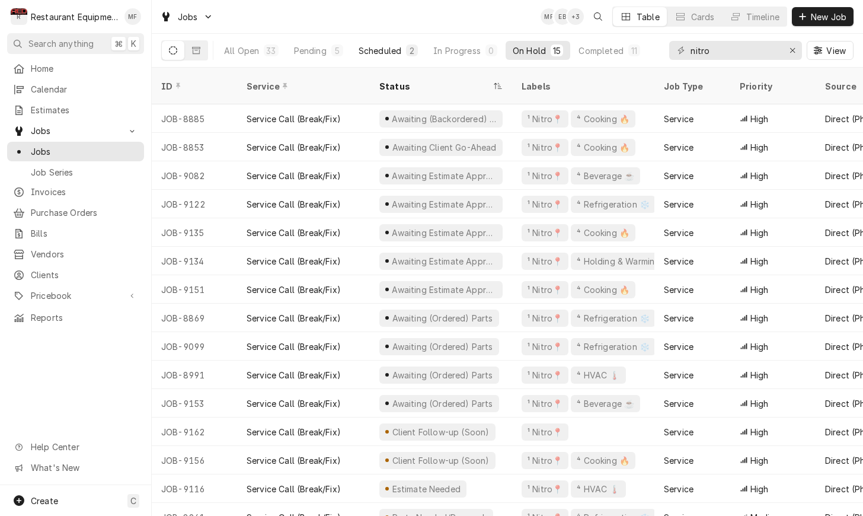
scroll to position [0, -1]
click at [391, 56] on div "Scheduled" at bounding box center [380, 50] width 43 height 12
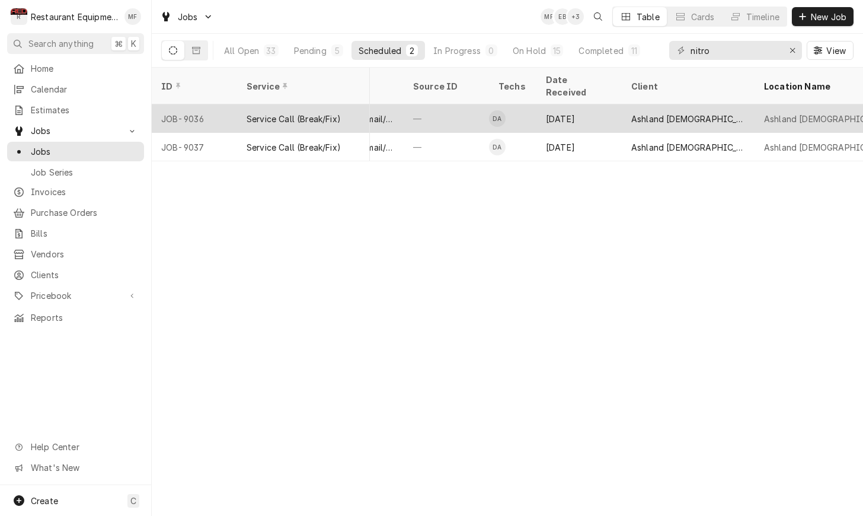
scroll to position [0, 542]
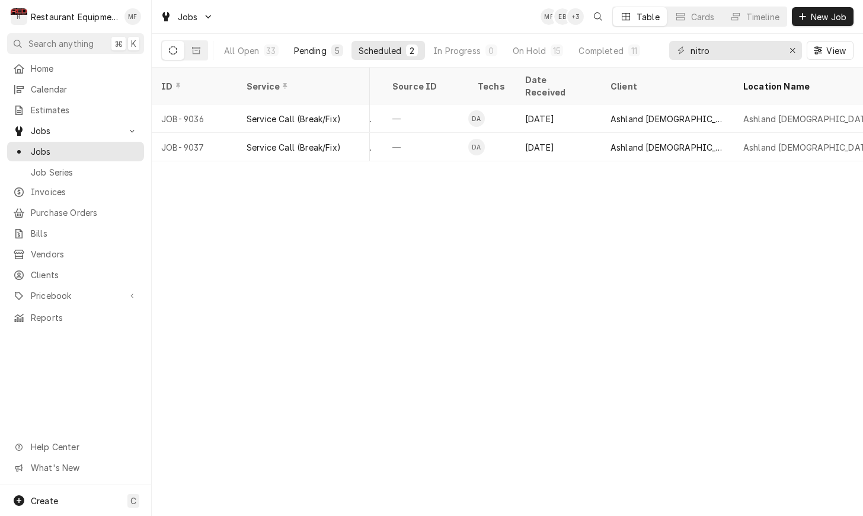
drag, startPoint x: 323, startPoint y: 52, endPoint x: 335, endPoint y: 57, distance: 13.3
click at [323, 53] on div "Pending" at bounding box center [310, 50] width 33 height 12
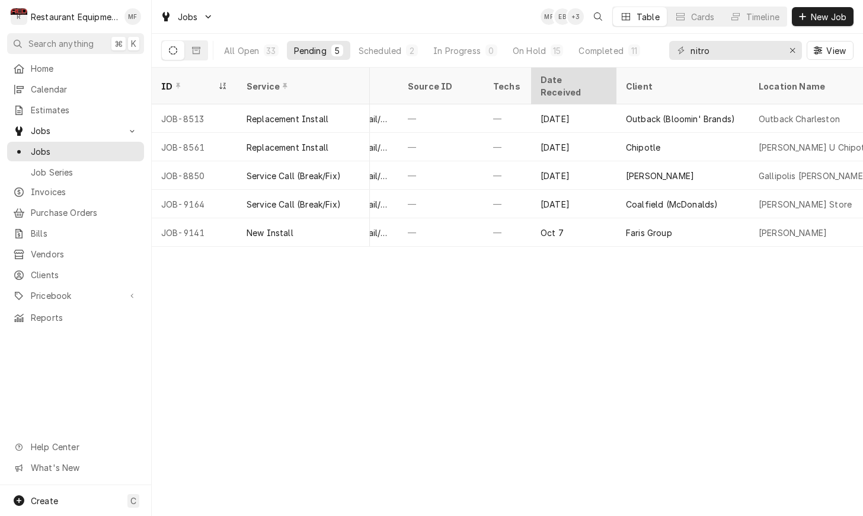
scroll to position [0, 530]
click at [613, 51] on div "Completed" at bounding box center [601, 50] width 44 height 12
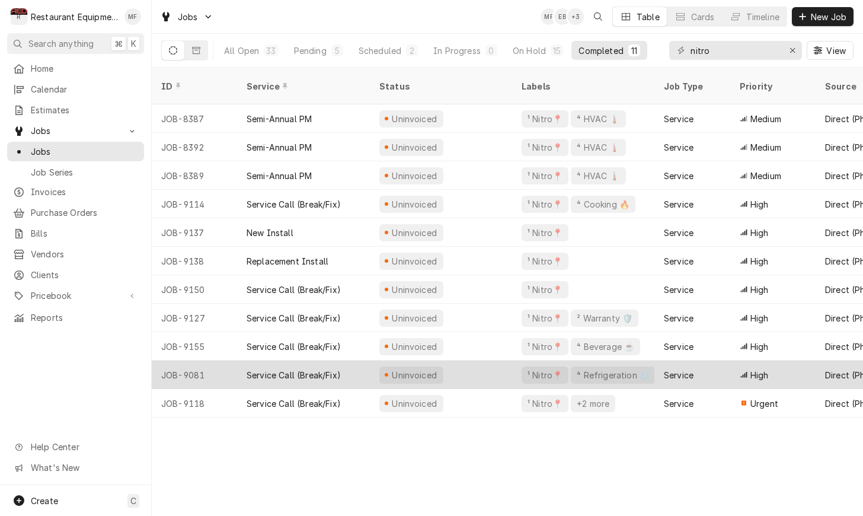
scroll to position [0, 0]
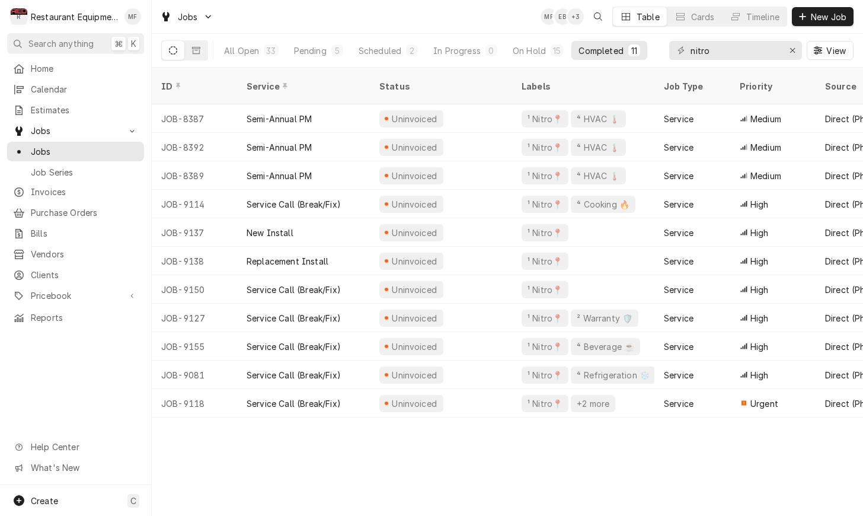
drag, startPoint x: 553, startPoint y: 55, endPoint x: 554, endPoint y: 66, distance: 11.3
click at [553, 55] on div "15" at bounding box center [557, 50] width 8 height 12
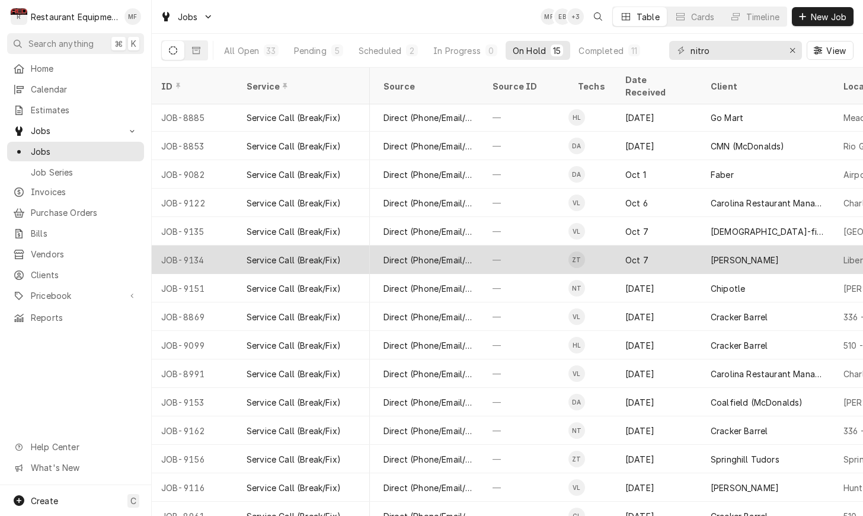
scroll to position [1, 442]
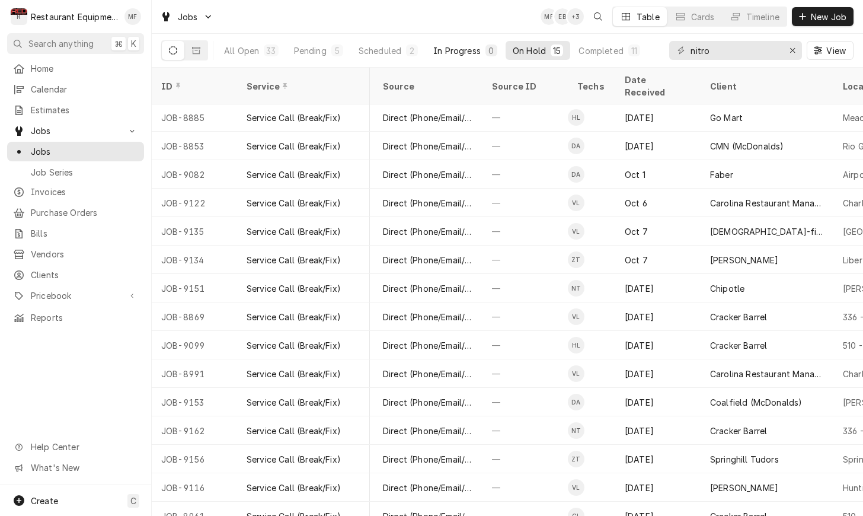
click at [457, 56] on button "In Progress 0" at bounding box center [465, 50] width 78 height 19
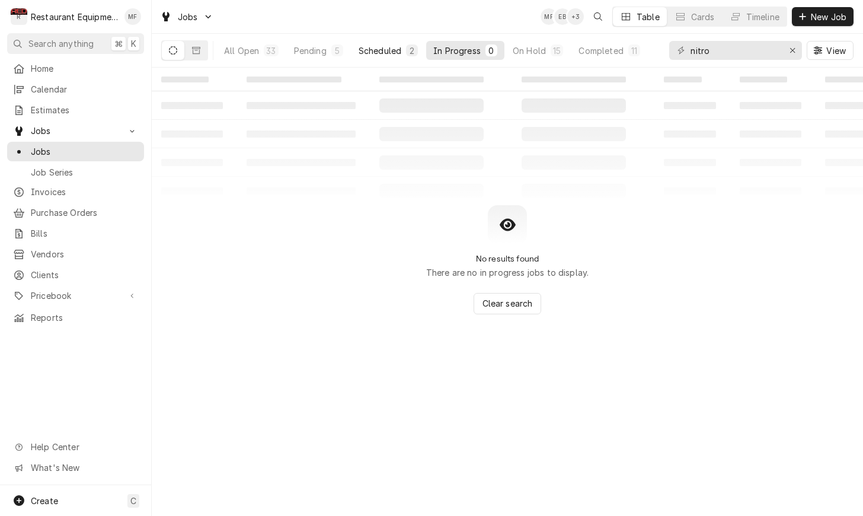
click at [399, 53] on div "Scheduled" at bounding box center [380, 50] width 43 height 12
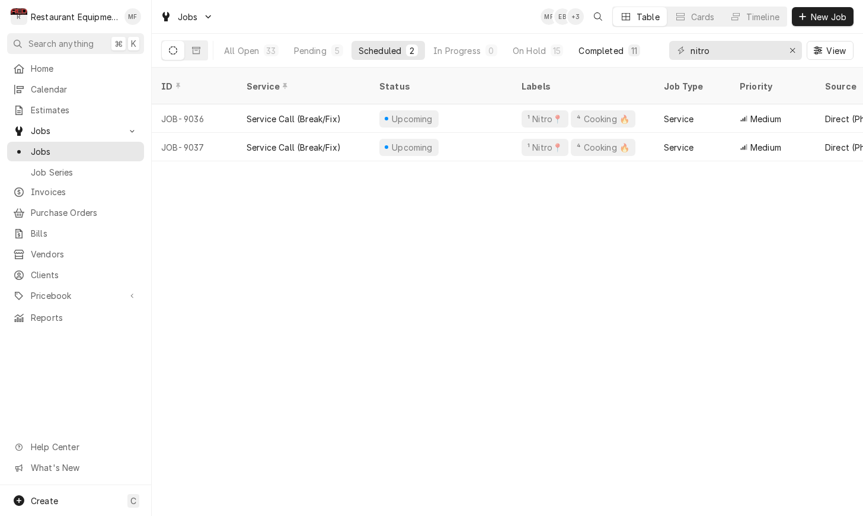
click at [613, 43] on button "Completed 11" at bounding box center [609, 50] width 75 height 19
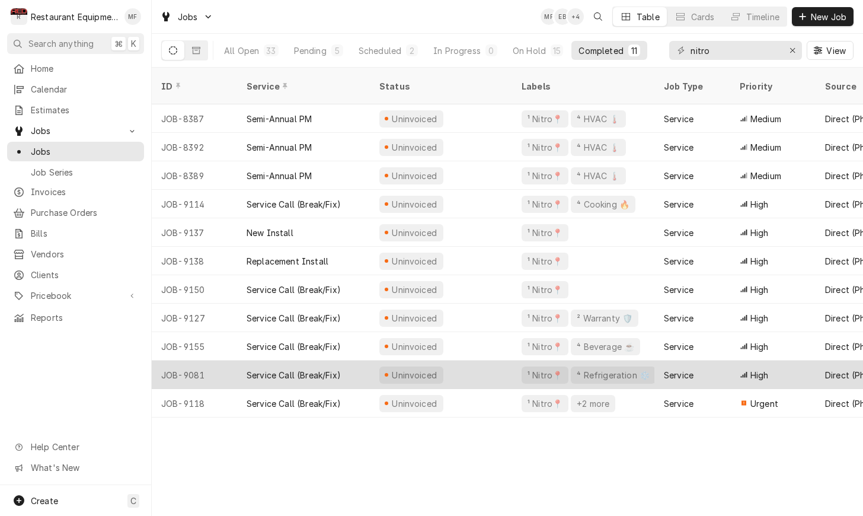
scroll to position [0, 0]
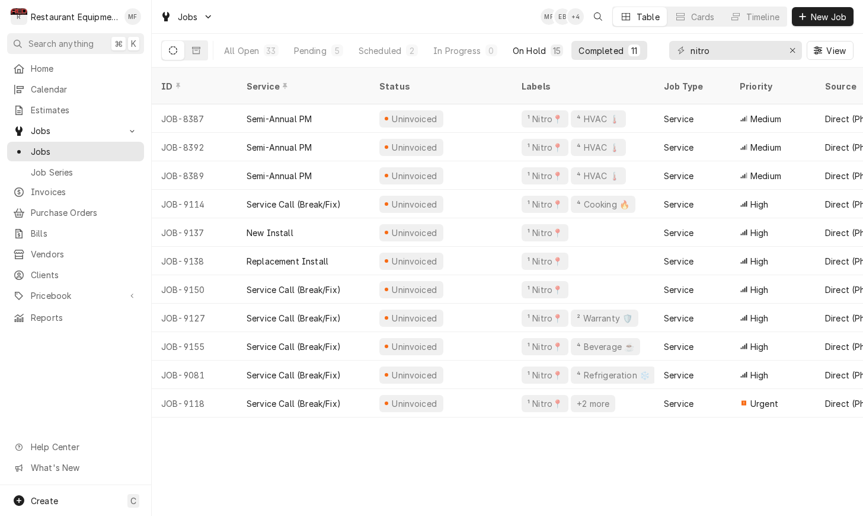
click at [557, 55] on div "15" at bounding box center [557, 50] width 8 height 12
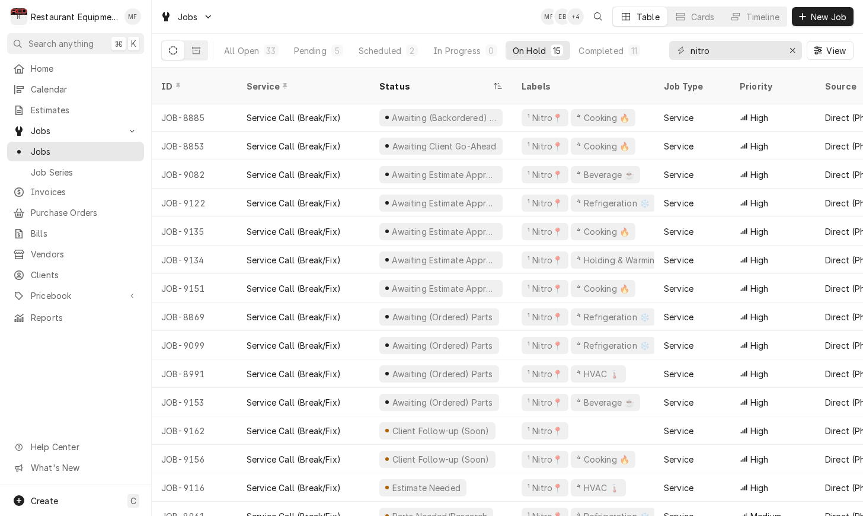
scroll to position [1, 0]
click at [428, 23] on div "Jobs MF EB + 4 Table Cards Timeline New Job" at bounding box center [508, 16] width 712 height 33
click at [492, 25] on div "Jobs MF CA + 2 Table Cards Timeline New Job" at bounding box center [508, 16] width 712 height 33
